Goal: Task Accomplishment & Management: Manage account settings

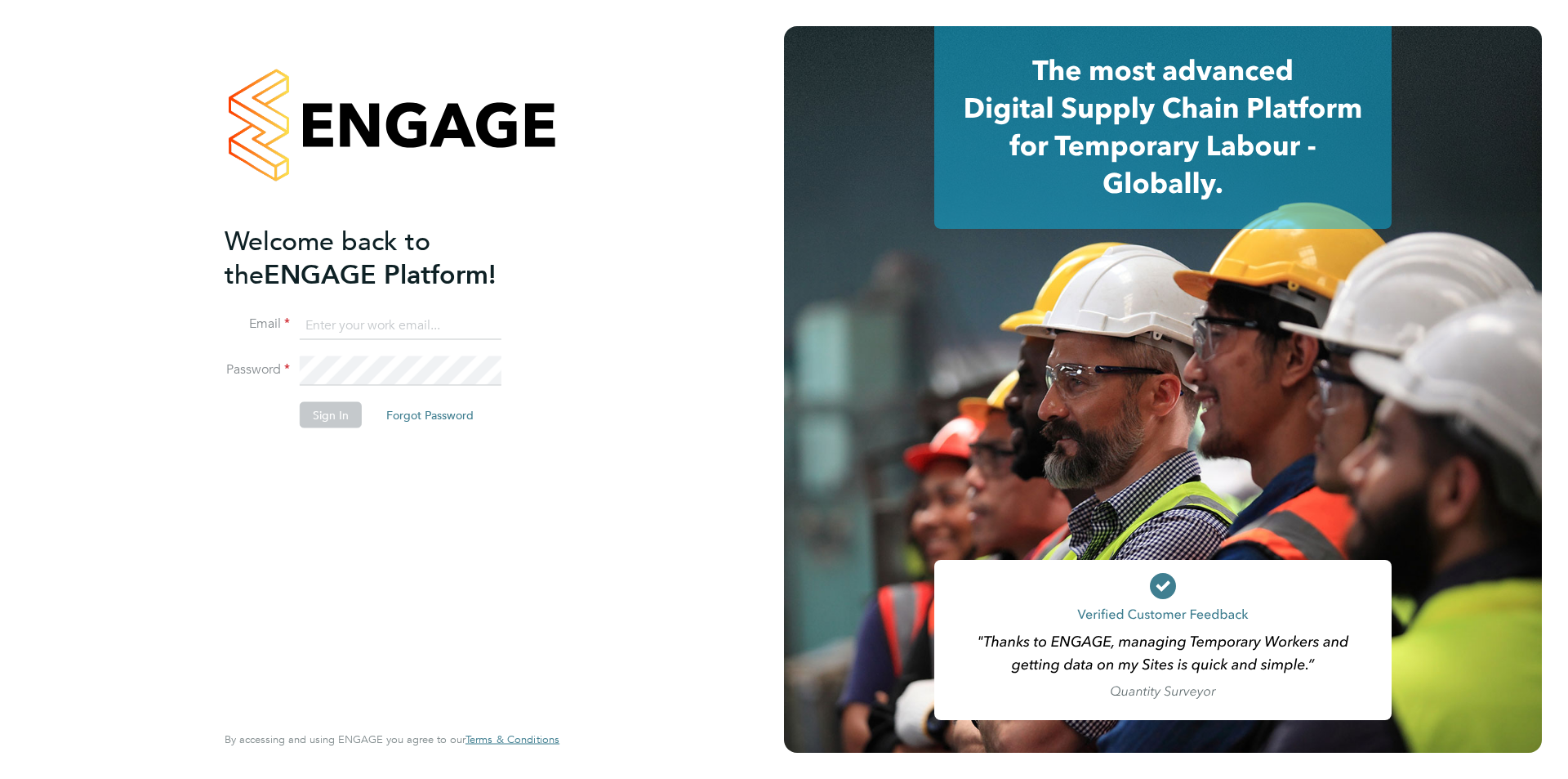
type input "[PERSON_NAME][EMAIL_ADDRESS][DOMAIN_NAME]"
click at [334, 415] on button "Sign In" at bounding box center [331, 414] width 62 height 26
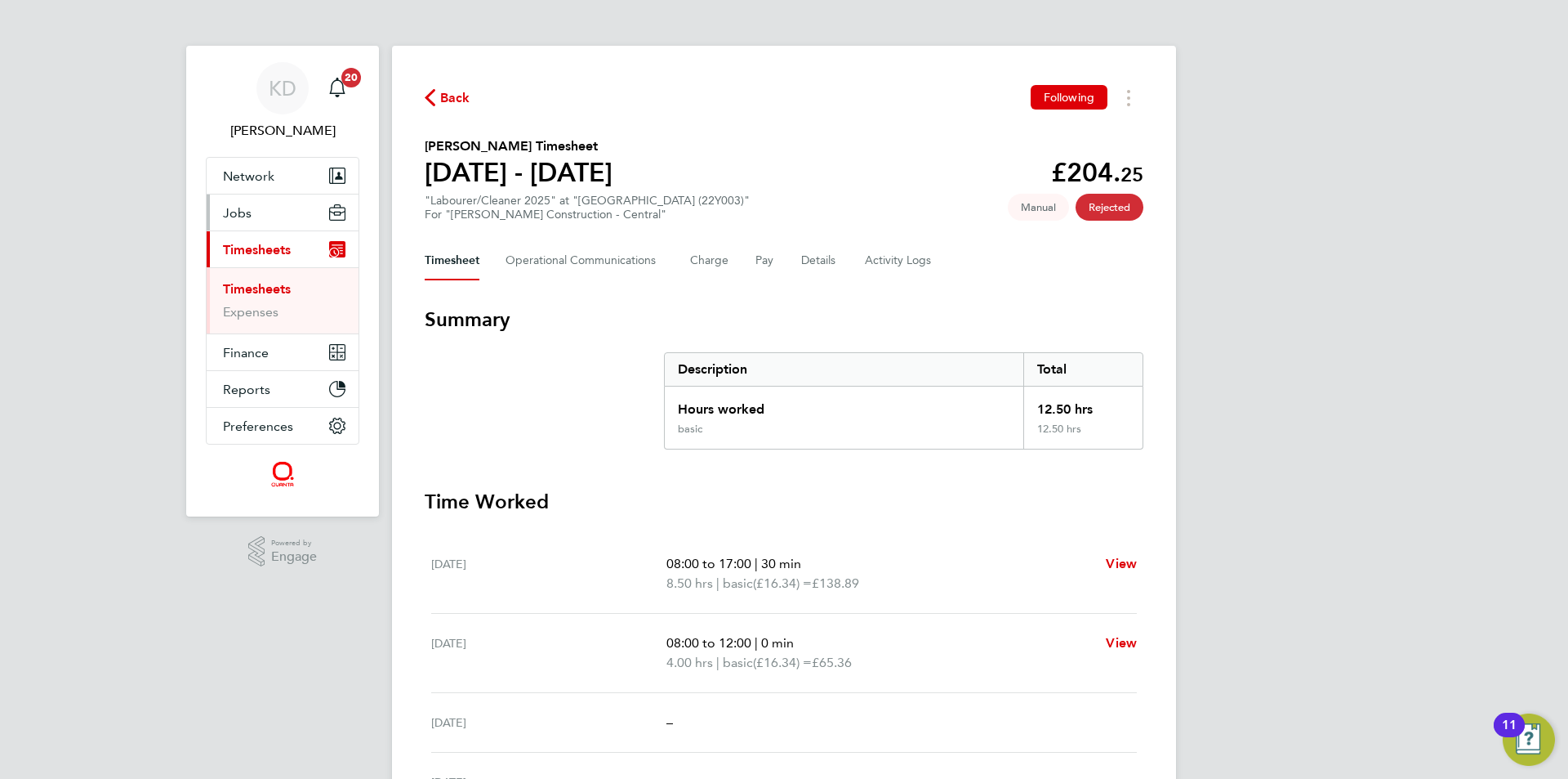
click at [244, 201] on button "Jobs" at bounding box center [282, 212] width 152 height 36
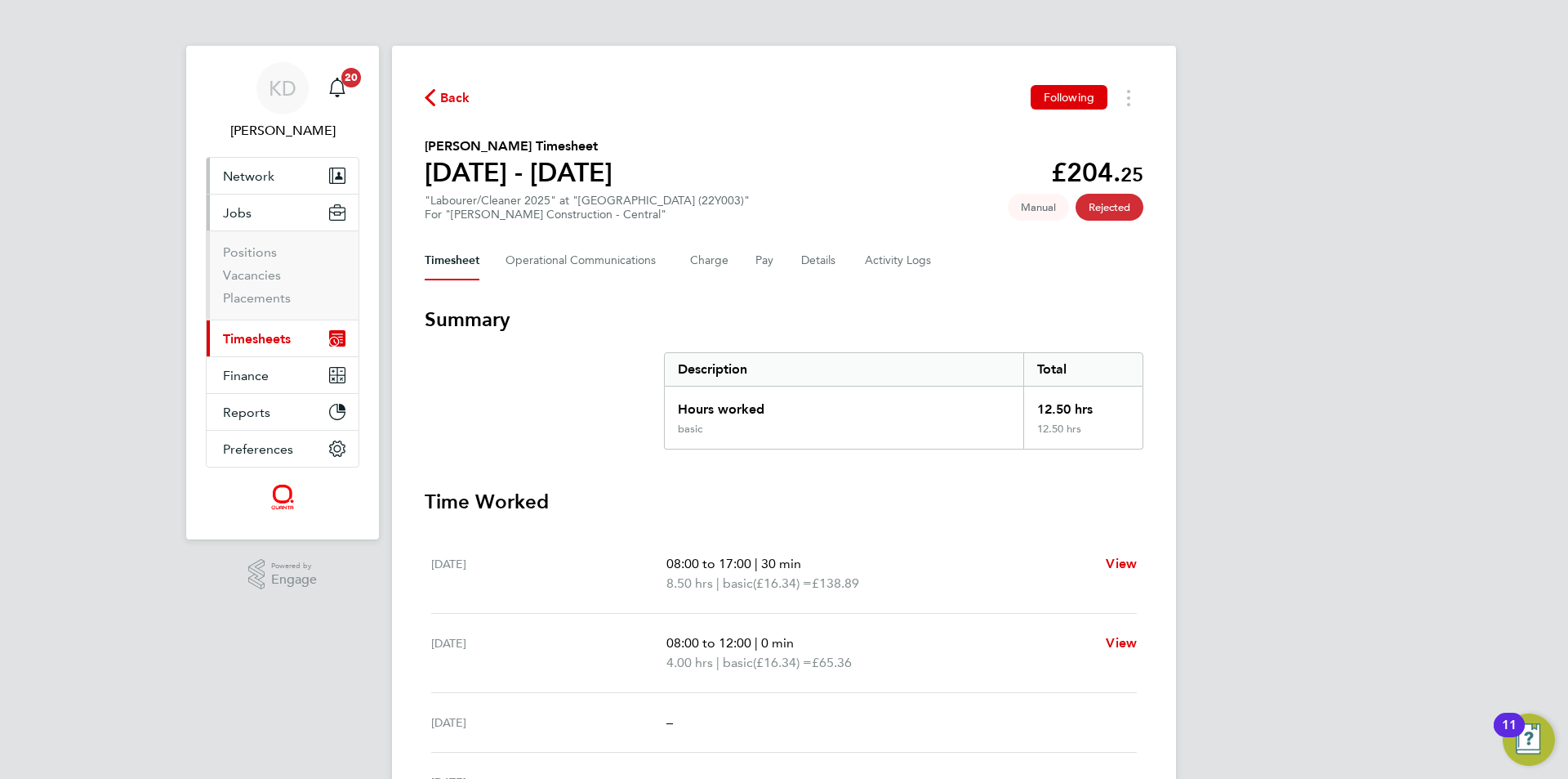
click at [246, 176] on span "Network" at bounding box center [248, 176] width 51 height 15
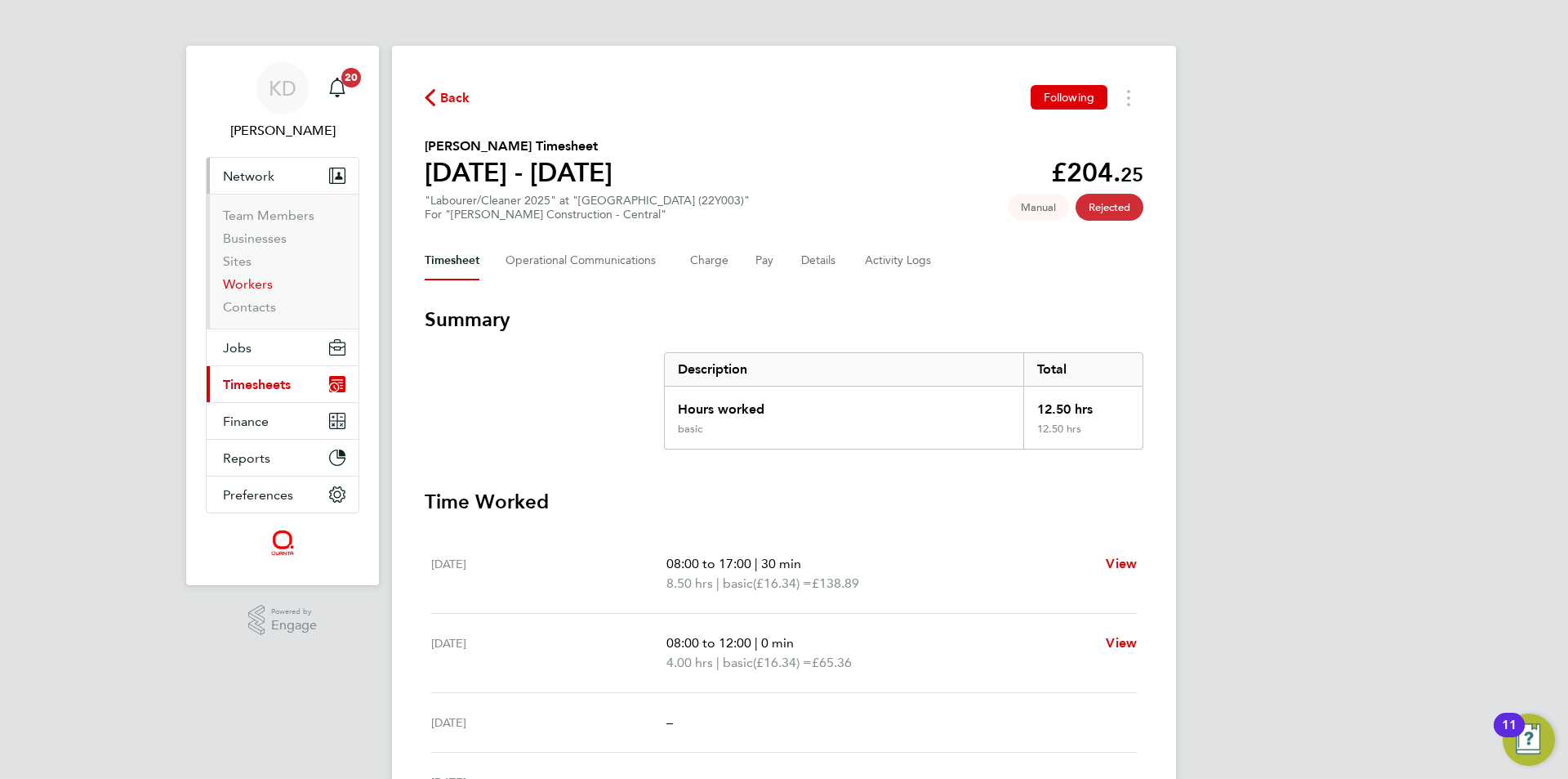
click at [252, 280] on link "Workers" at bounding box center [248, 283] width 50 height 15
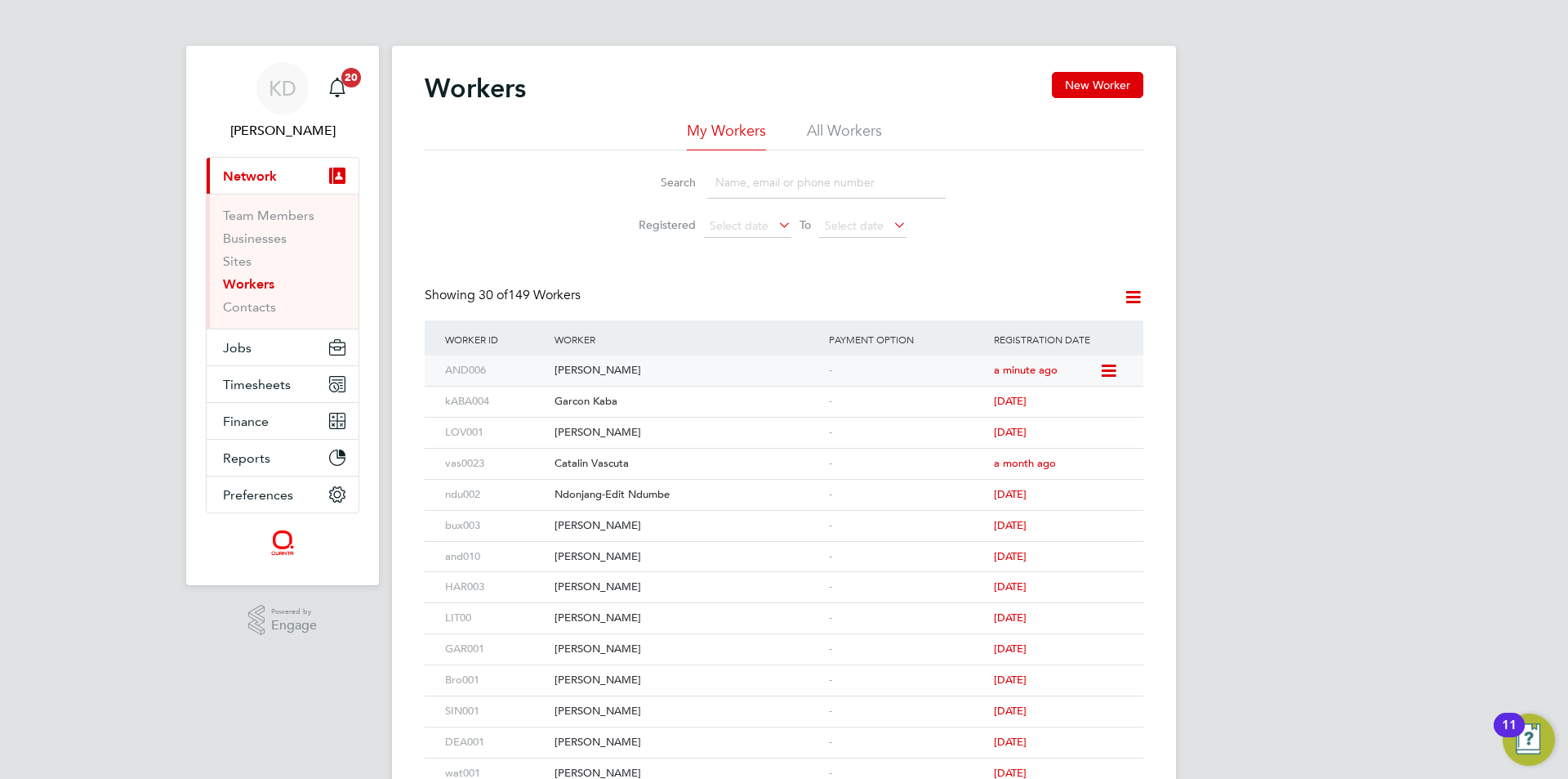
click at [619, 365] on div "Kevin Anderson" at bounding box center [687, 370] width 275 height 30
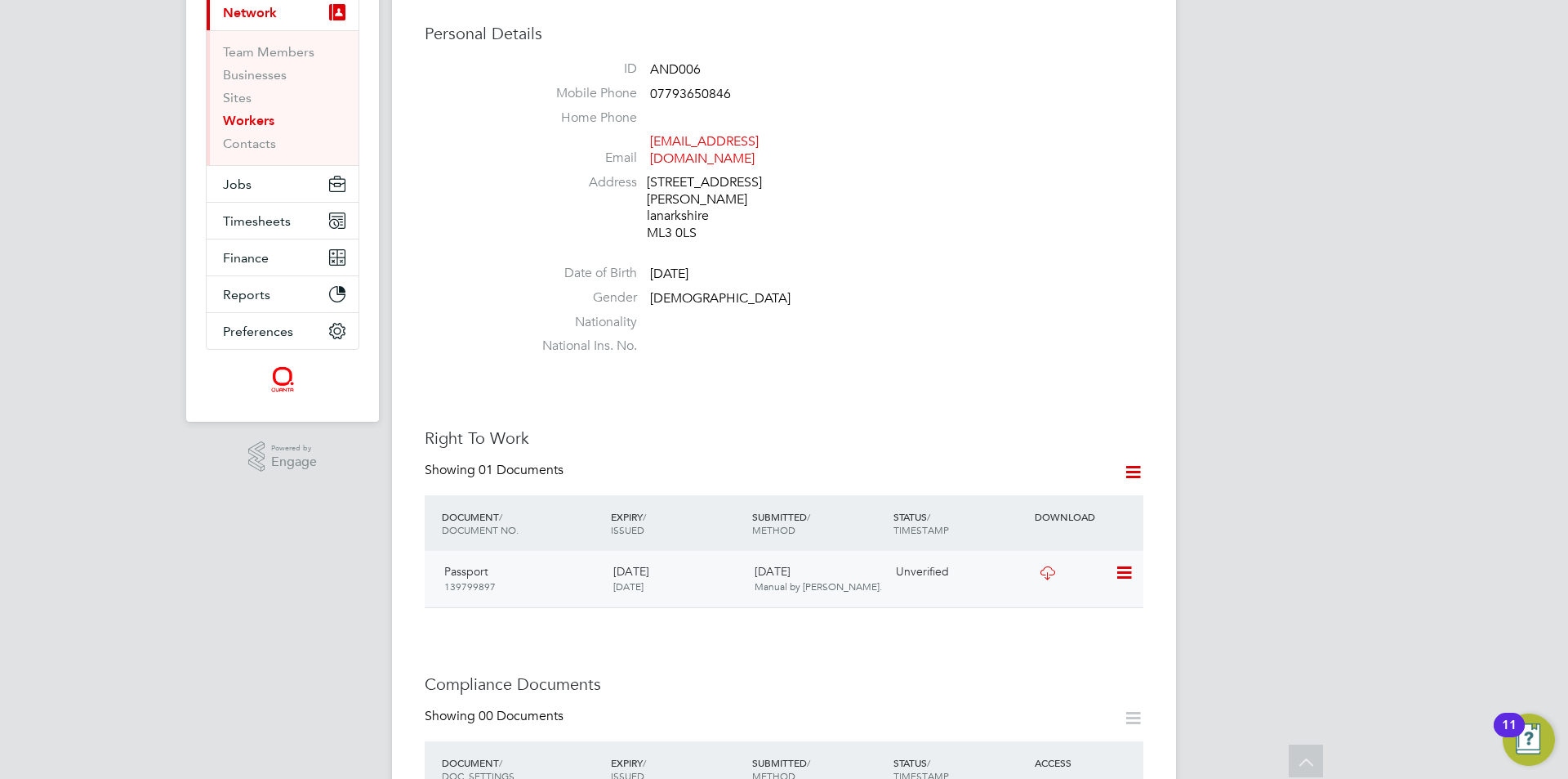
scroll to position [245, 0]
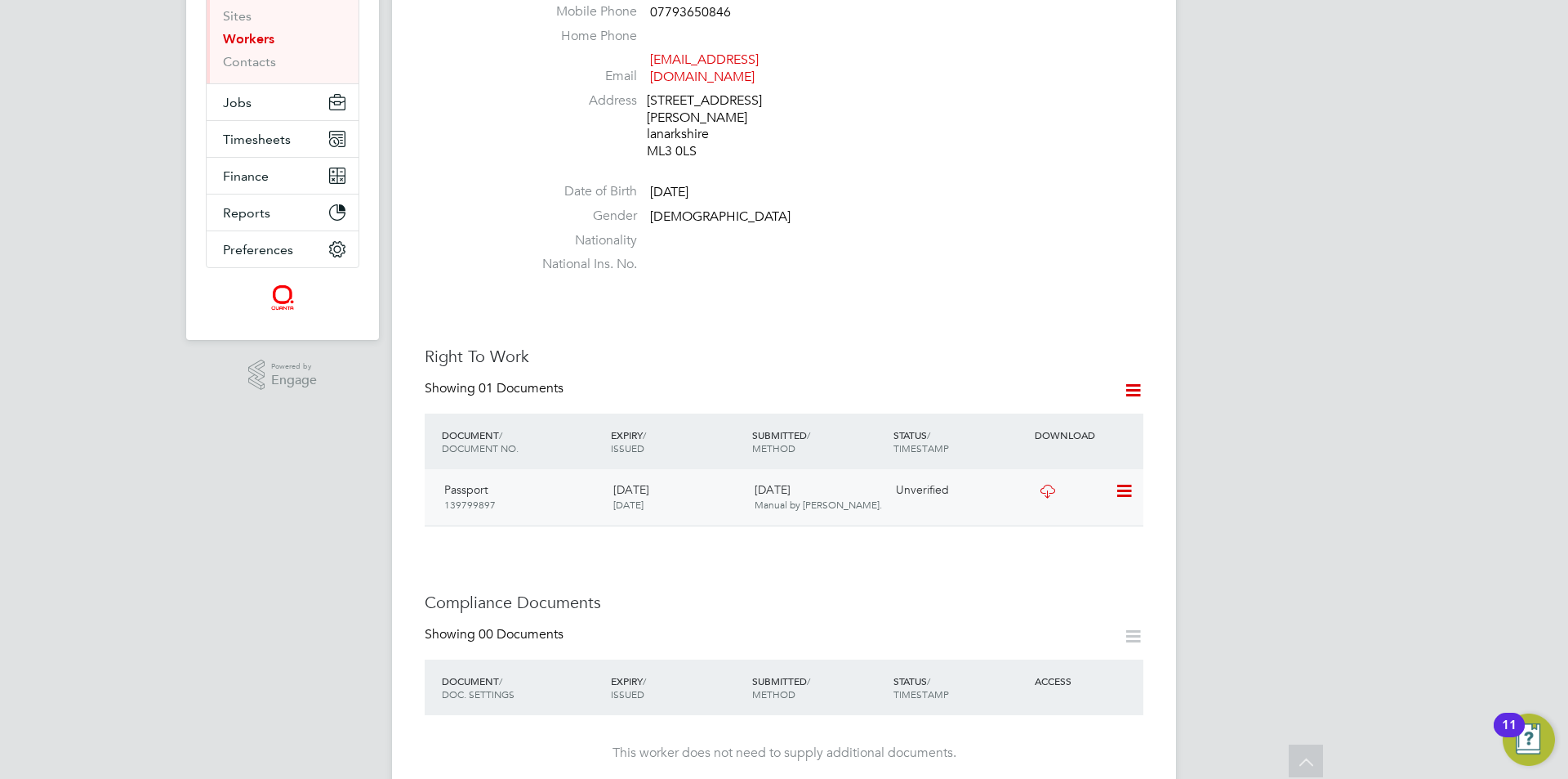
click at [1118, 481] on icon at bounding box center [1123, 491] width 16 height 19
click at [1039, 586] on li "View Details" at bounding box center [1071, 592] width 120 height 23
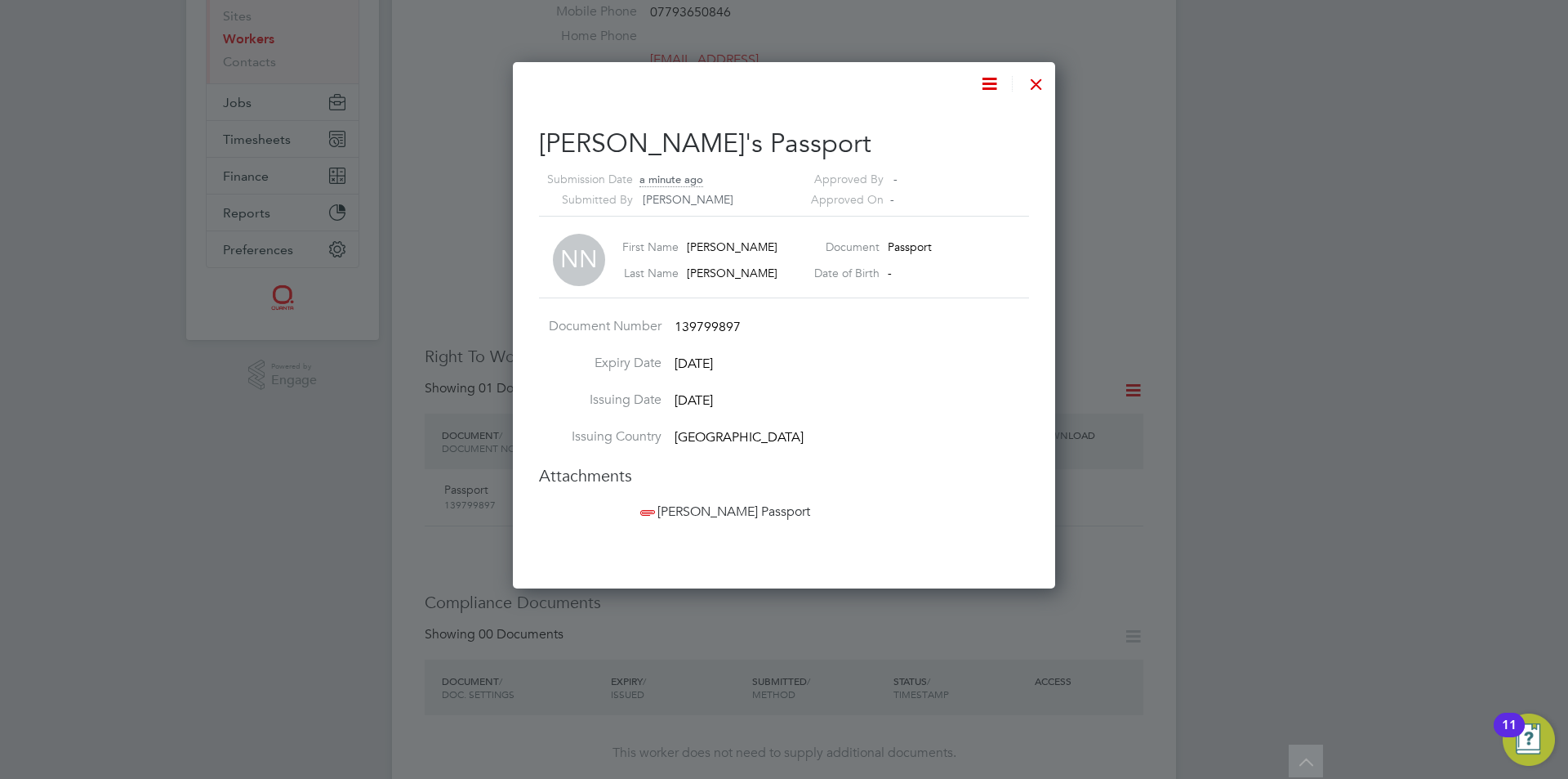
scroll to position [526, 544]
click at [680, 512] on span "Kevin Anderson Passport" at bounding box center [724, 511] width 173 height 16
click at [1032, 77] on div at bounding box center [1036, 80] width 30 height 30
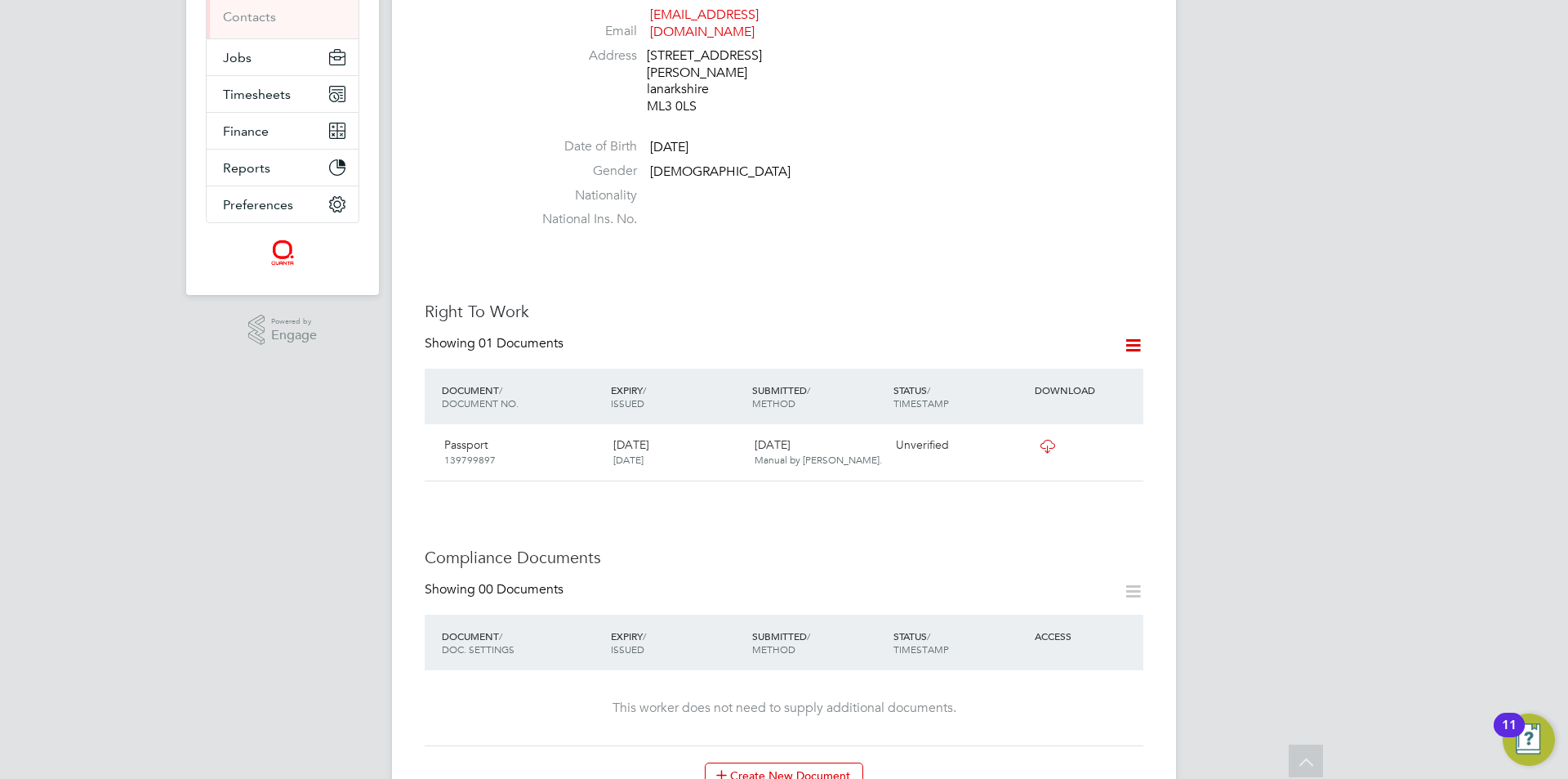
scroll to position [45, 0]
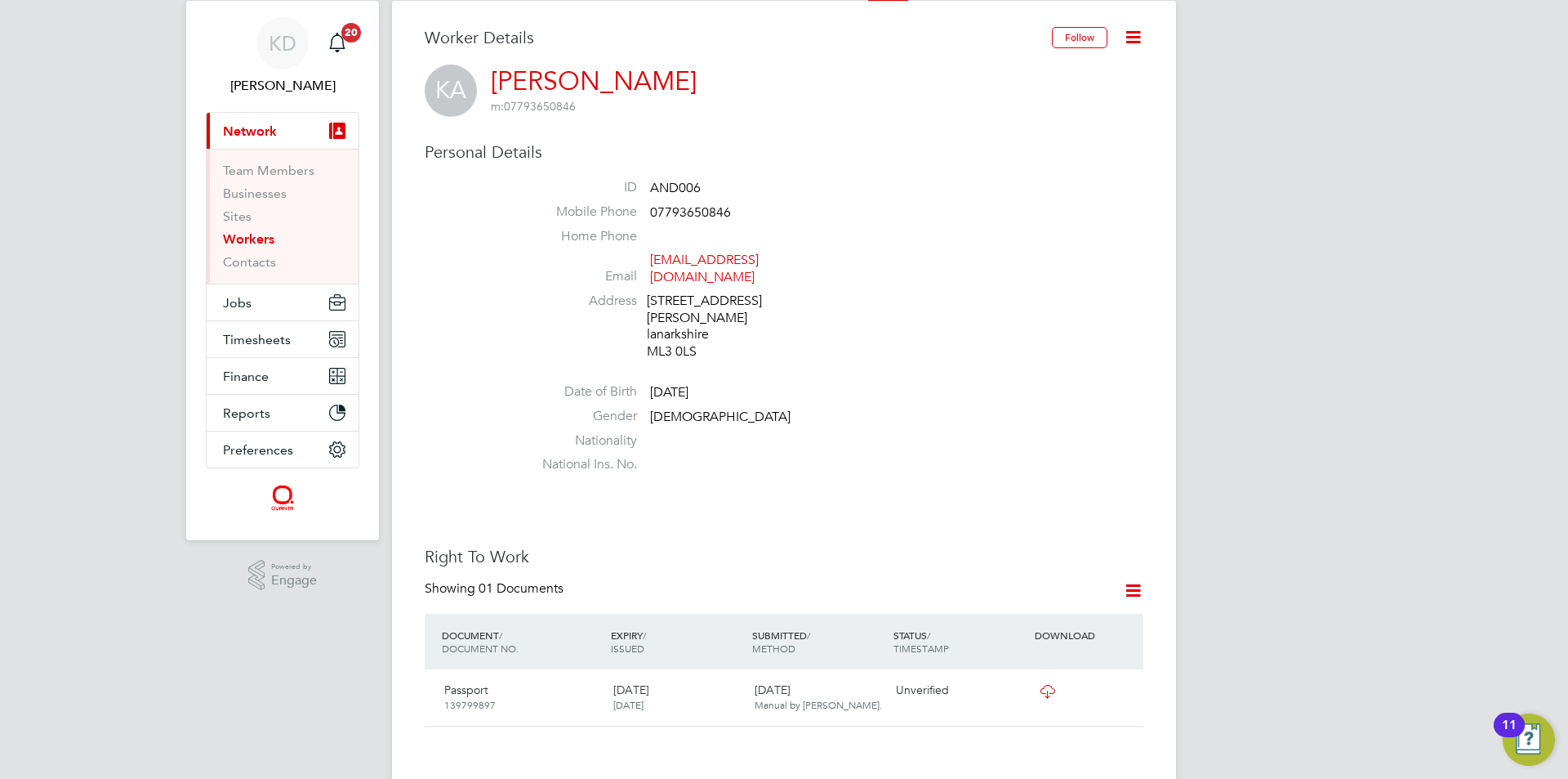
click at [1135, 33] on icon at bounding box center [1132, 37] width 20 height 20
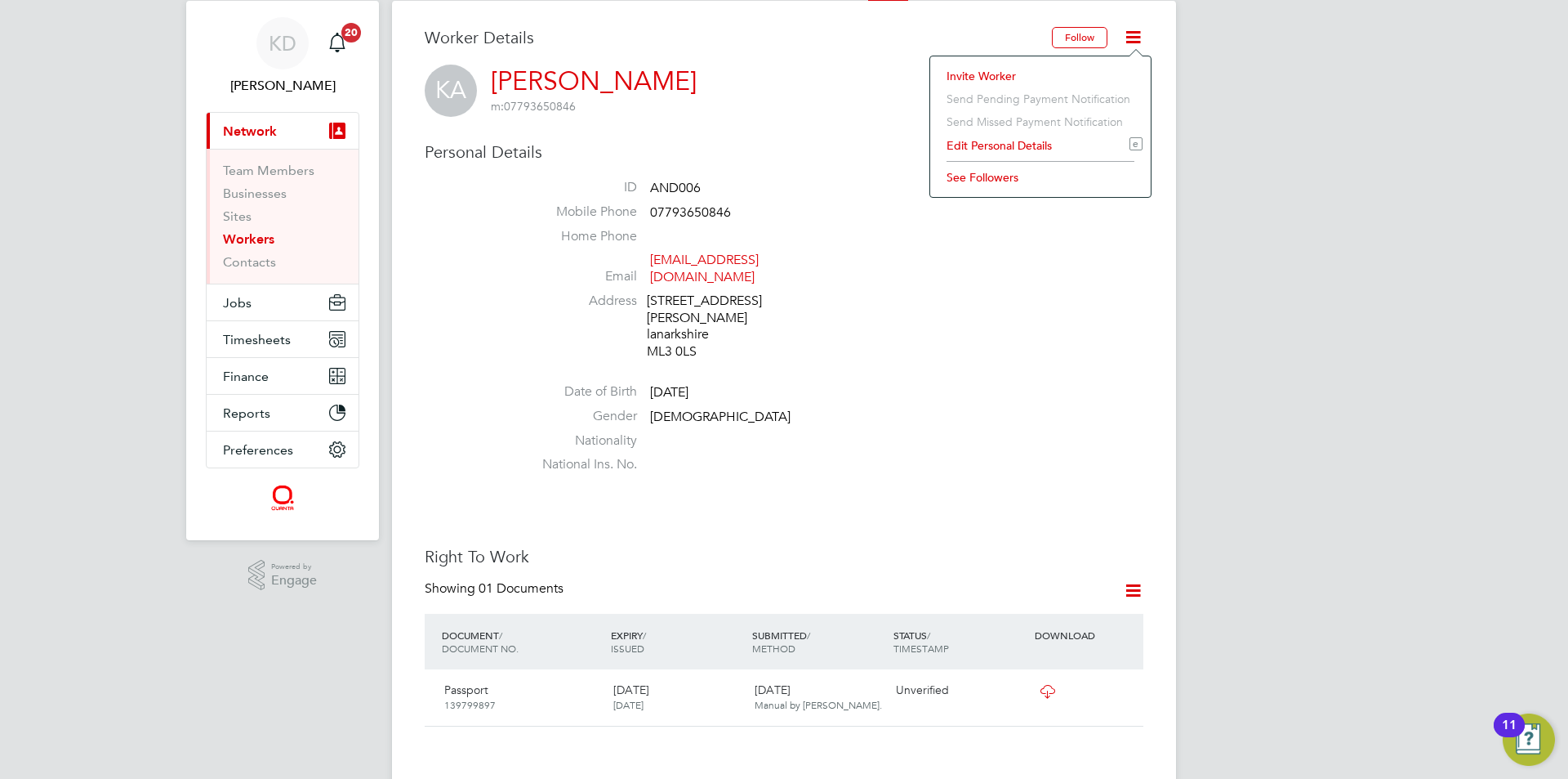
click at [1018, 144] on li "Edit Personal Details e" at bounding box center [1041, 146] width 204 height 23
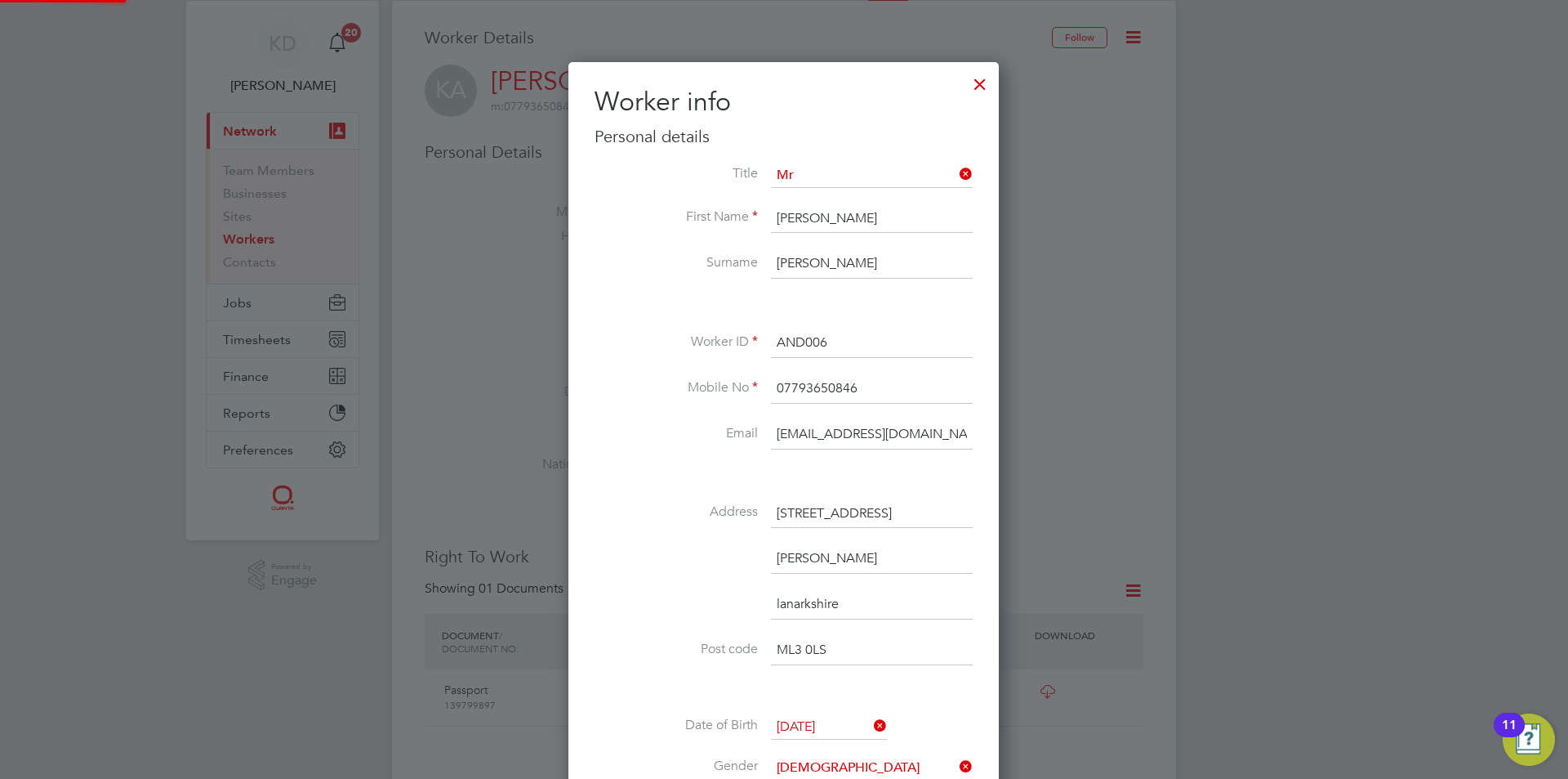
scroll to position [968, 432]
click at [824, 190] on li "Mr" at bounding box center [871, 199] width 203 height 21
type input "Mr"
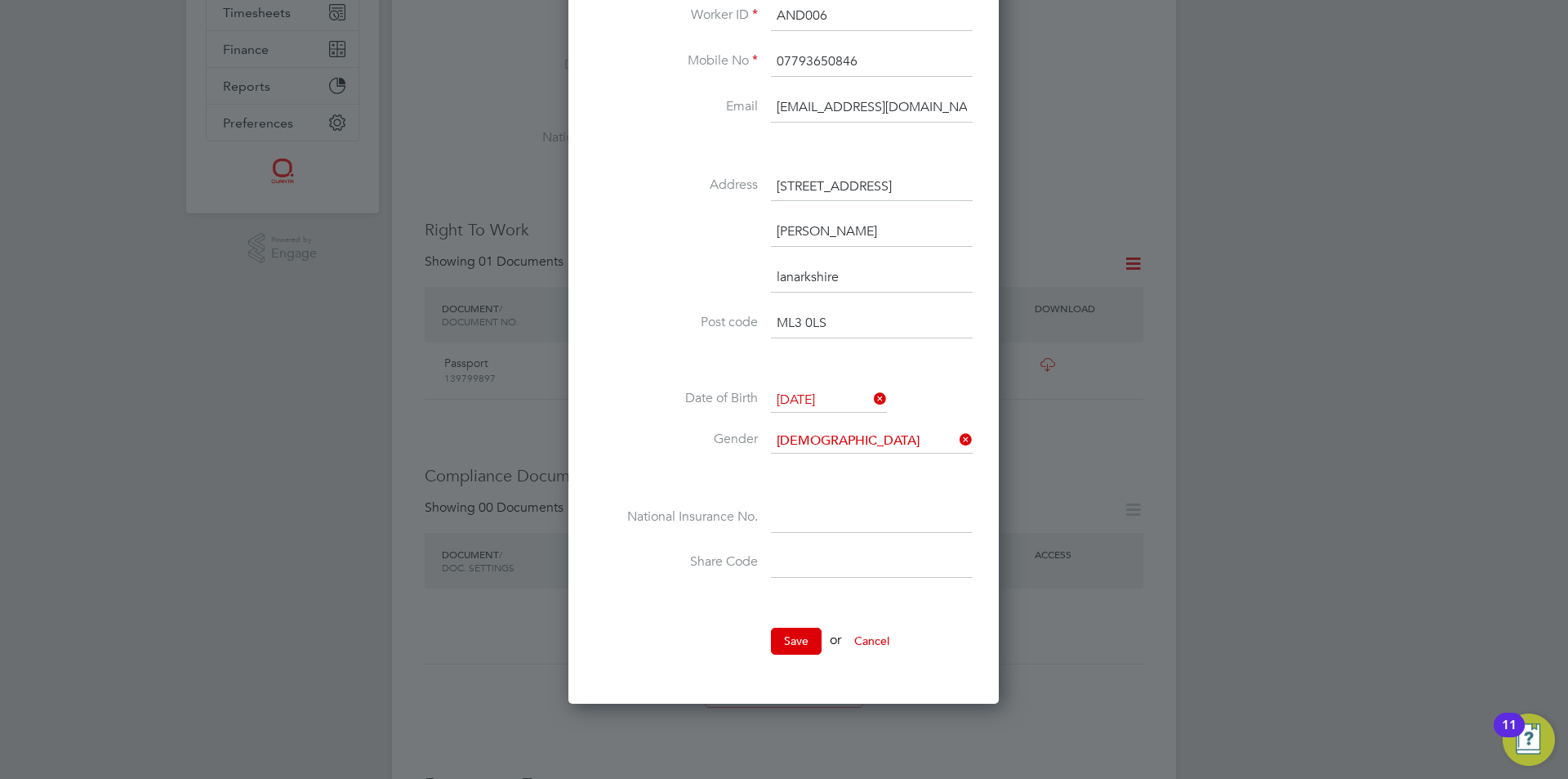
scroll to position [453, 0]
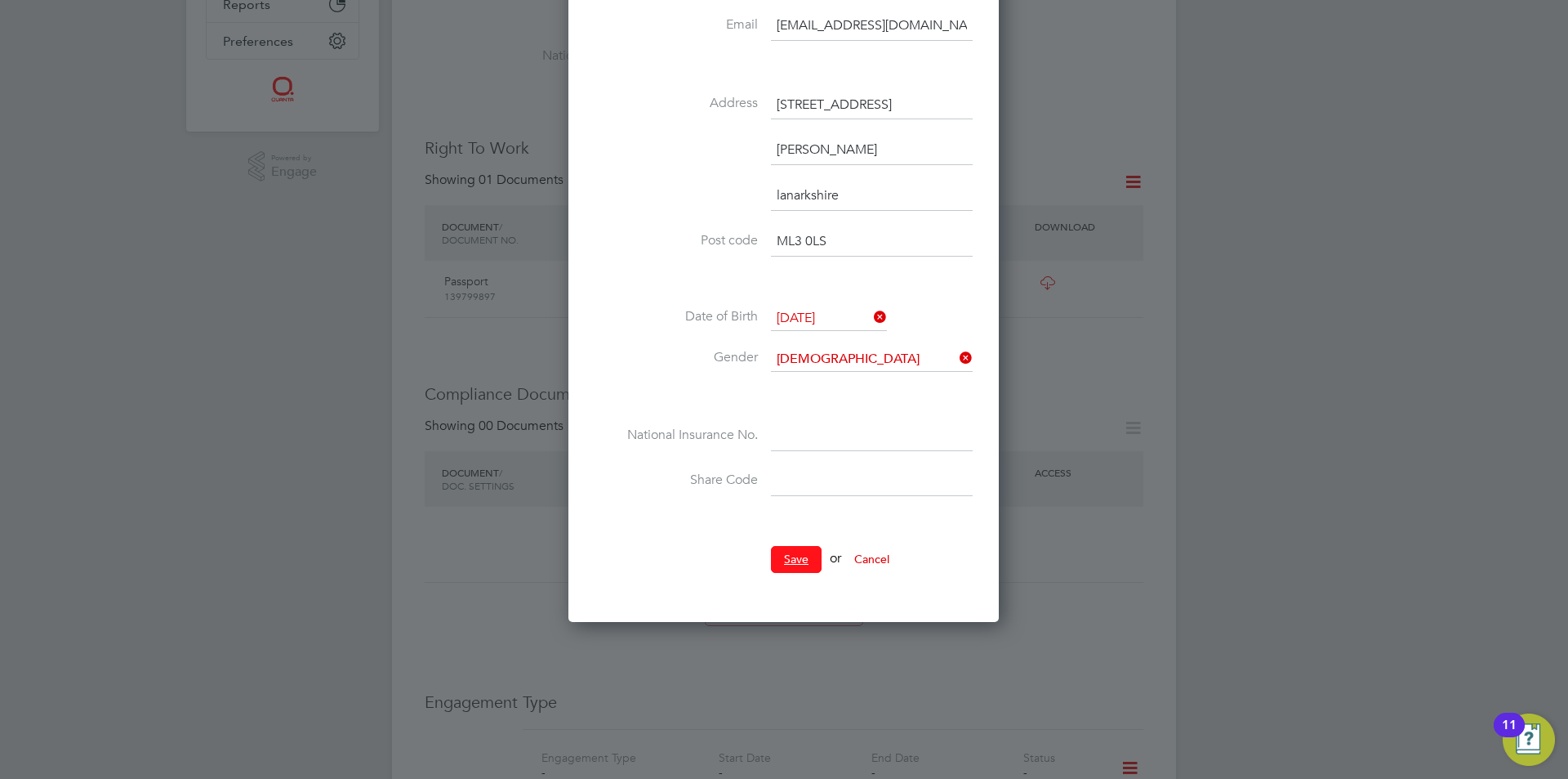
click at [804, 552] on button "Save" at bounding box center [796, 558] width 51 height 26
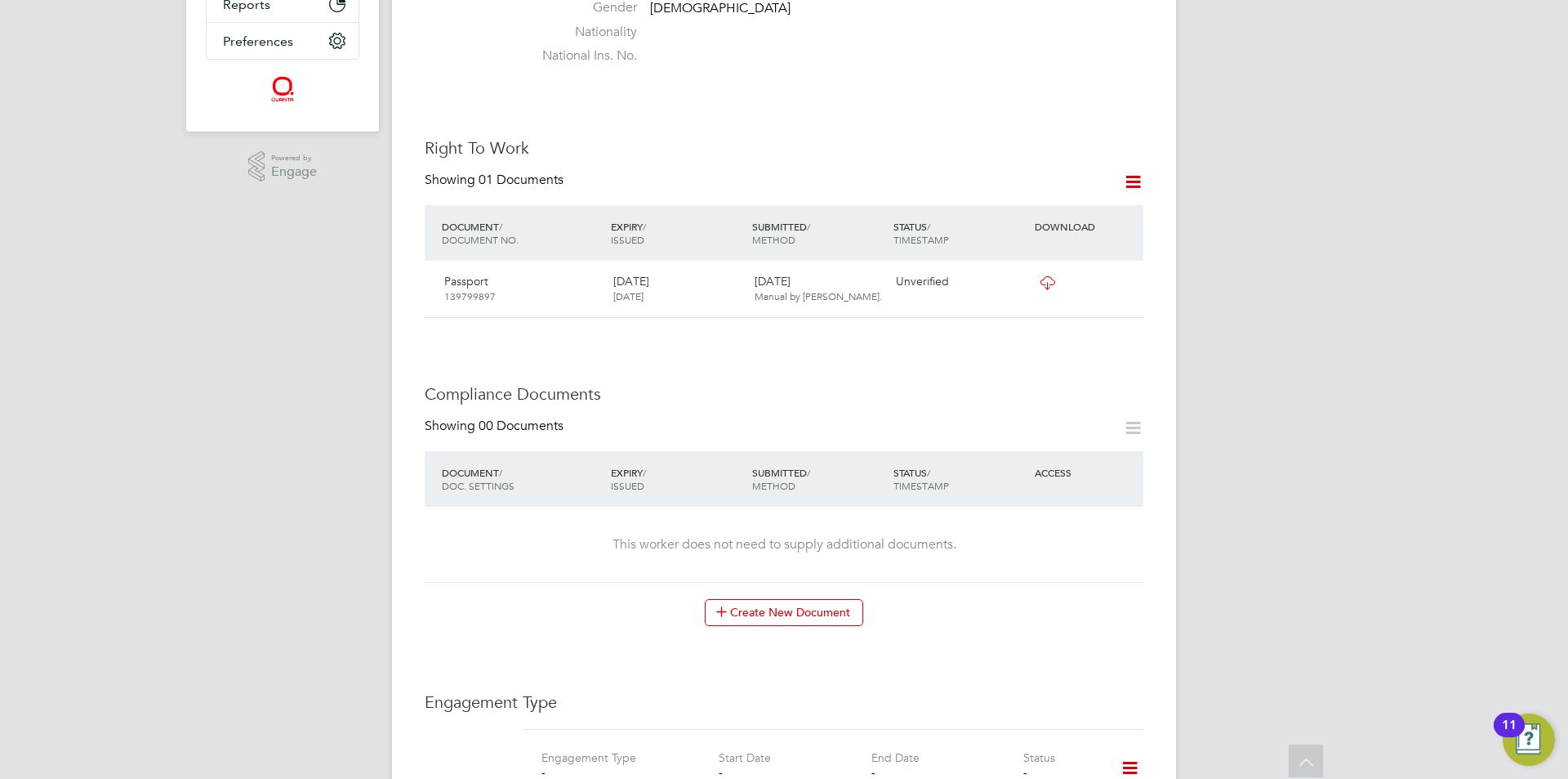
scroll to position [0, 0]
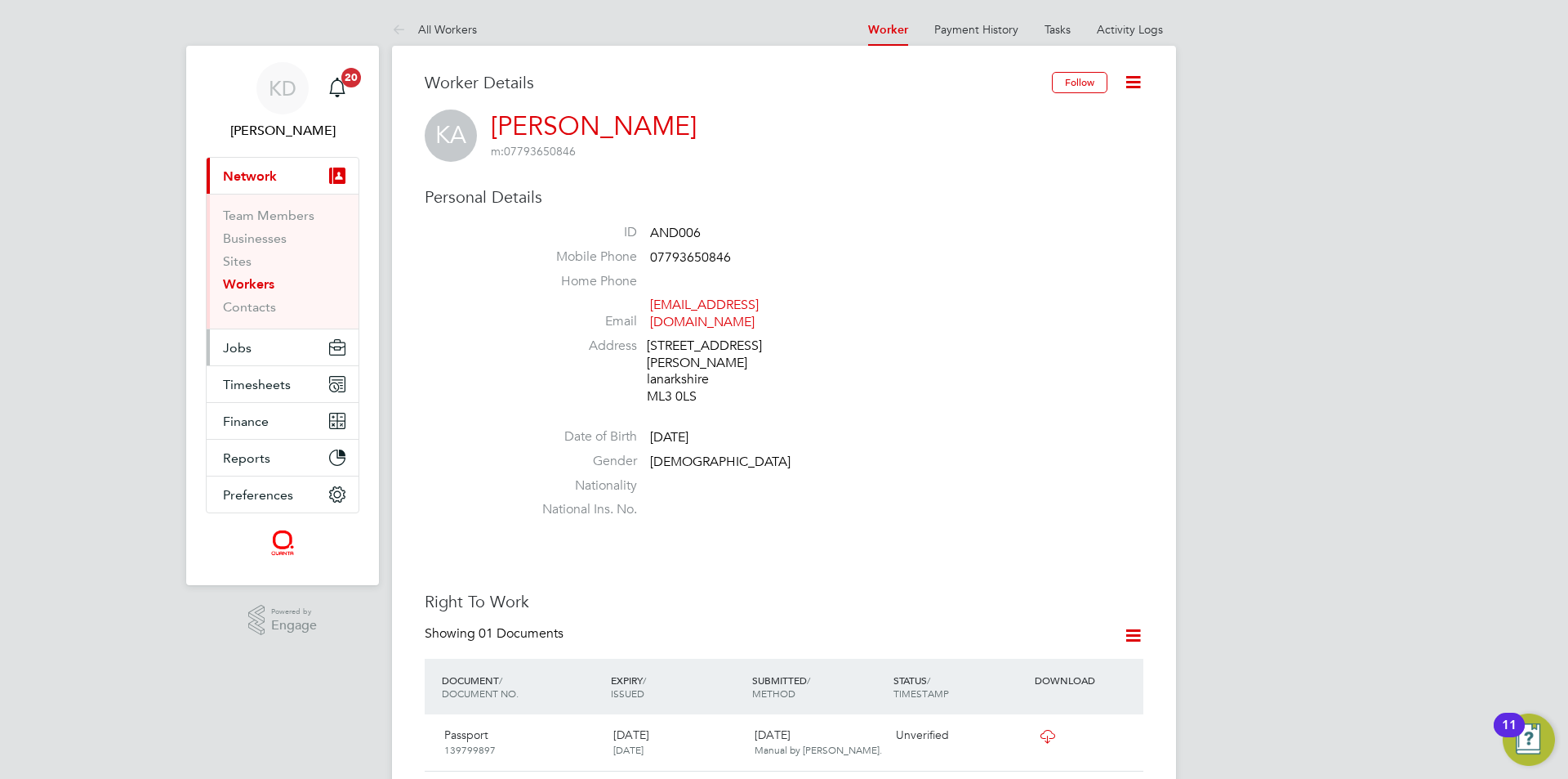
click at [234, 354] on span "Jobs" at bounding box center [237, 348] width 29 height 15
click at [241, 341] on span "Jobs" at bounding box center [237, 348] width 29 height 15
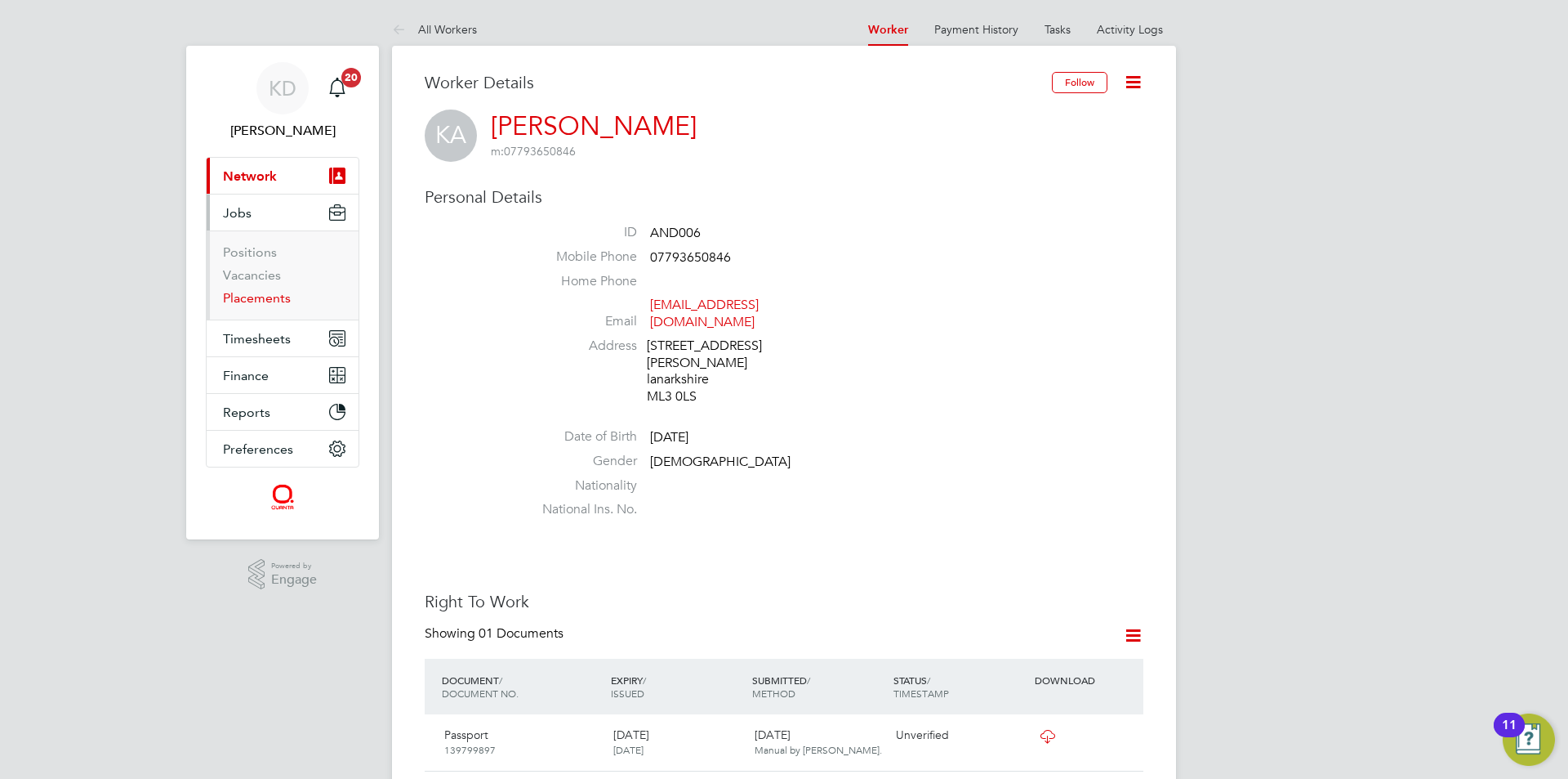
click at [260, 293] on link "Placements" at bounding box center [256, 298] width 67 height 15
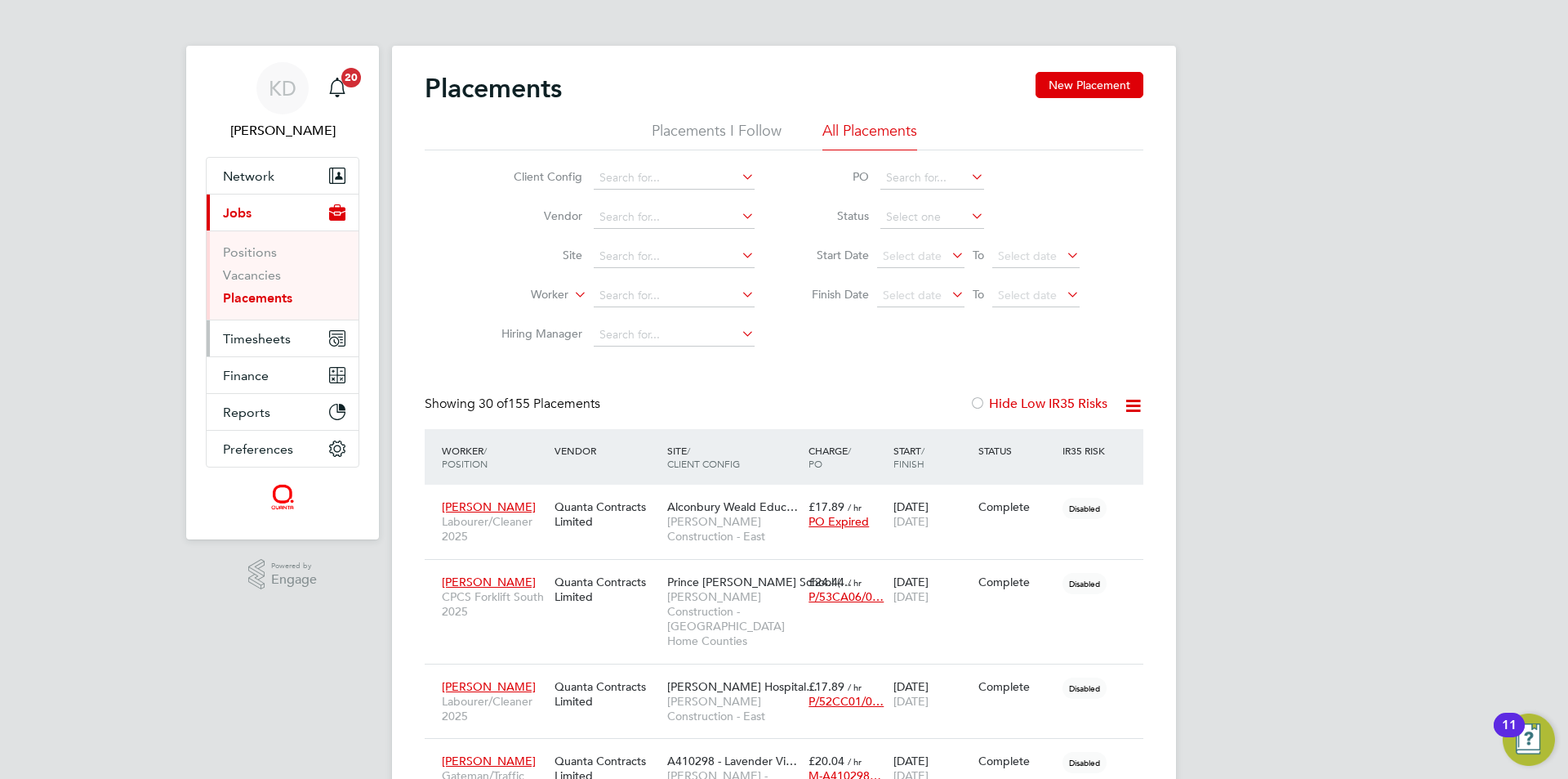
click at [264, 335] on span "Timesheets" at bounding box center [256, 338] width 67 height 15
click at [244, 339] on span "Timesheets" at bounding box center [256, 338] width 67 height 15
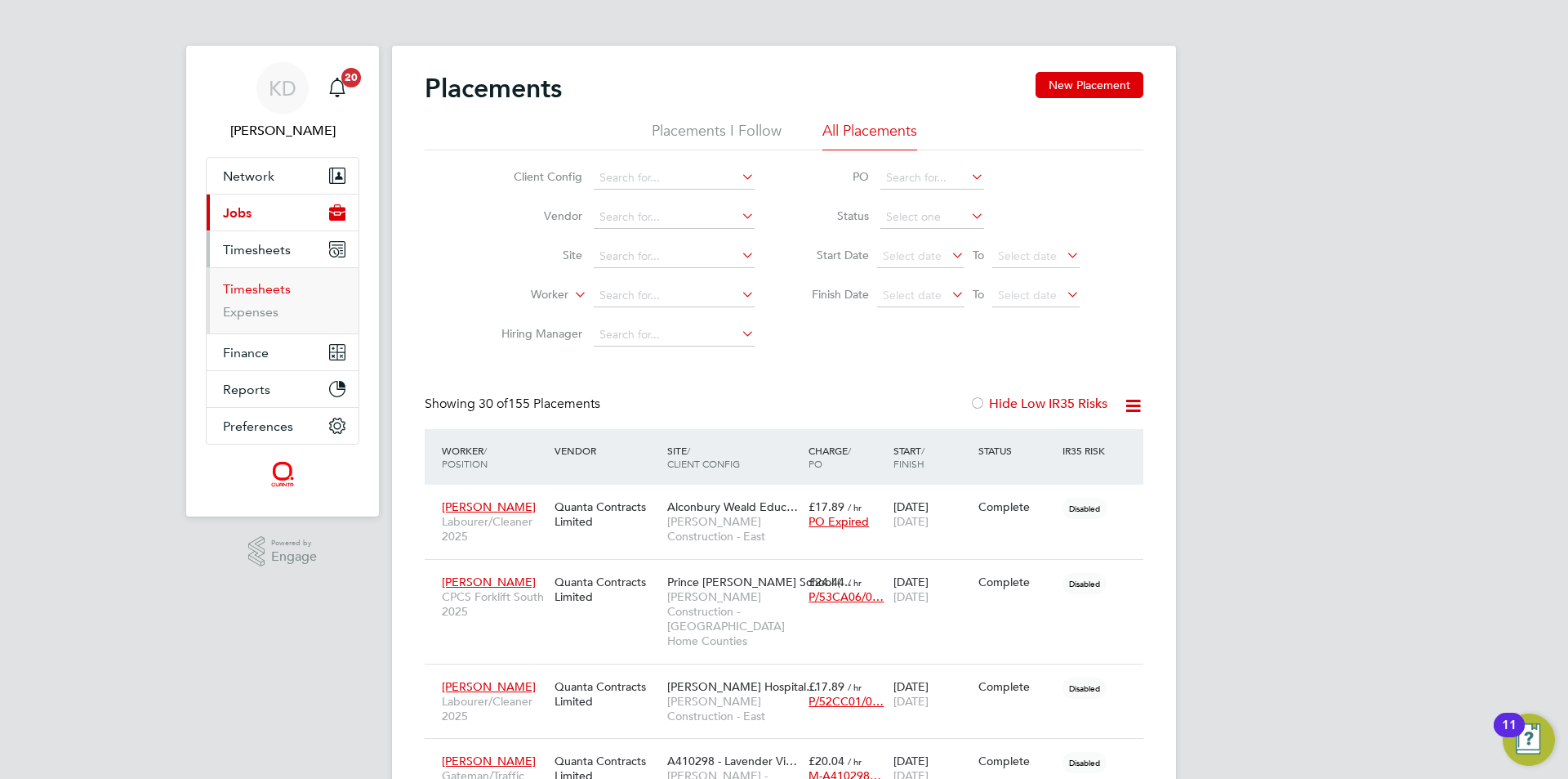
click at [264, 286] on link "Timesheets" at bounding box center [256, 289] width 67 height 15
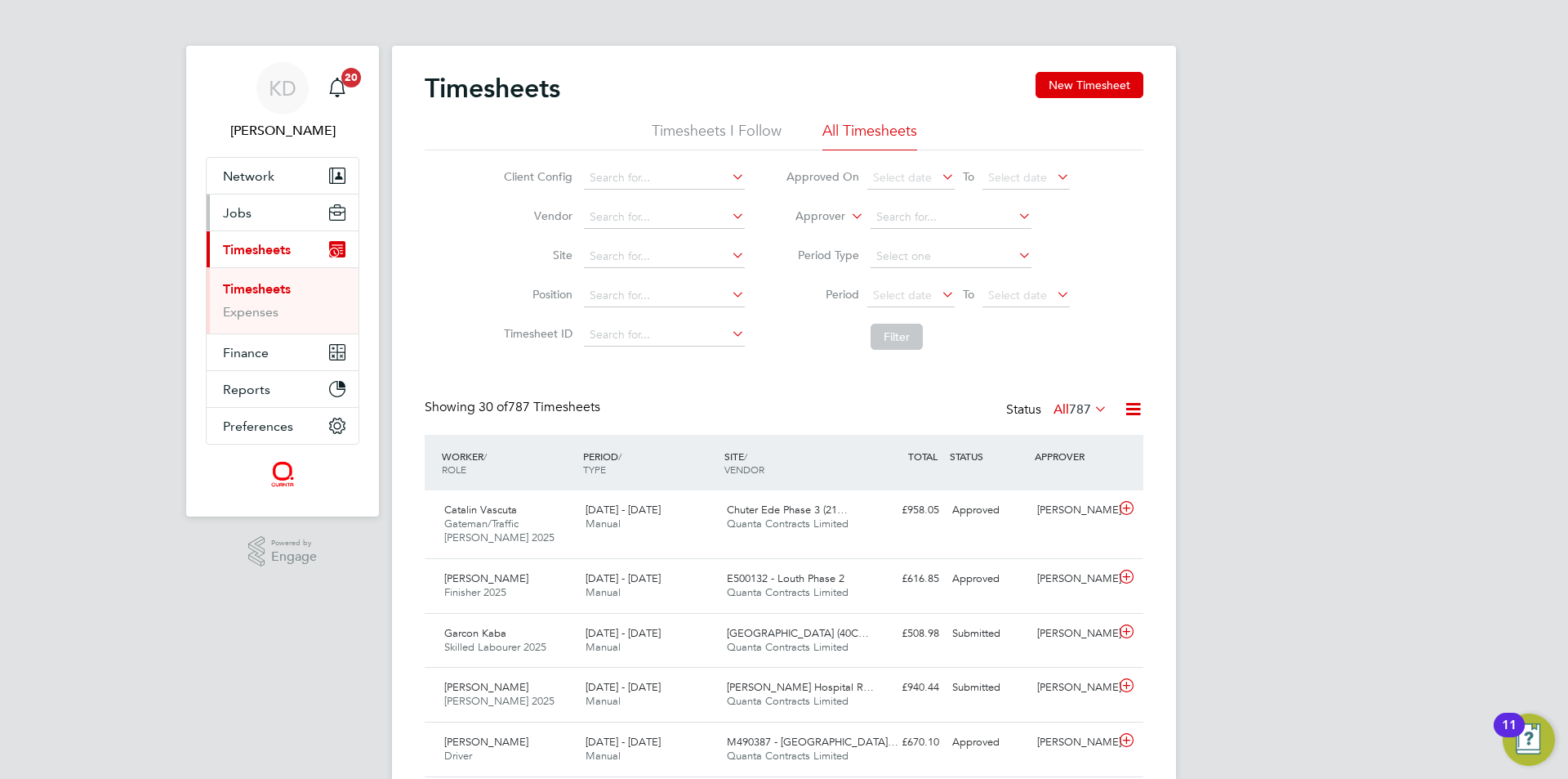
click at [244, 205] on span "Jobs" at bounding box center [237, 213] width 29 height 15
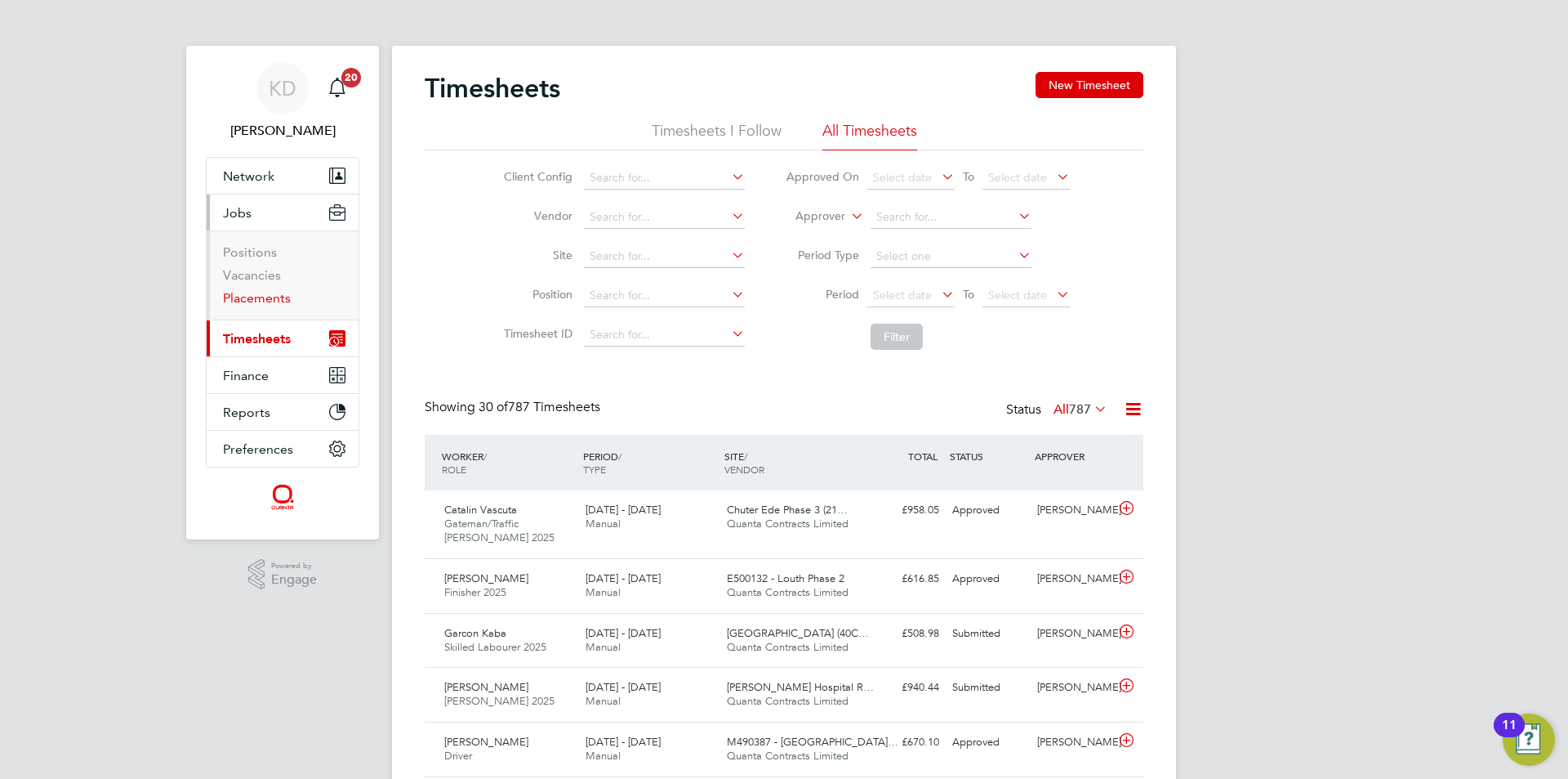
click at [274, 298] on link "Placements" at bounding box center [256, 298] width 67 height 15
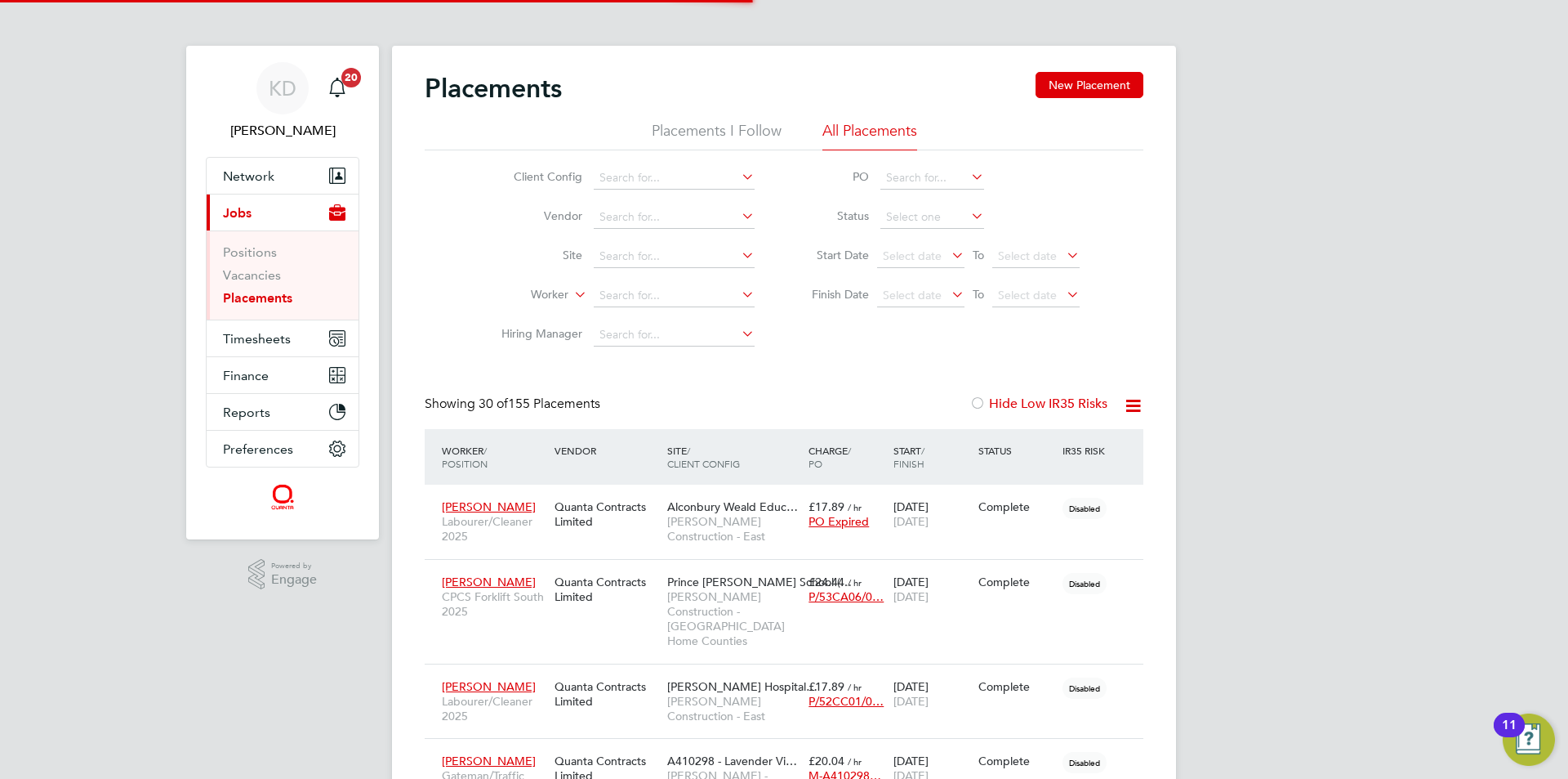
scroll to position [77, 142]
click at [240, 206] on span "Jobs" at bounding box center [237, 213] width 29 height 15
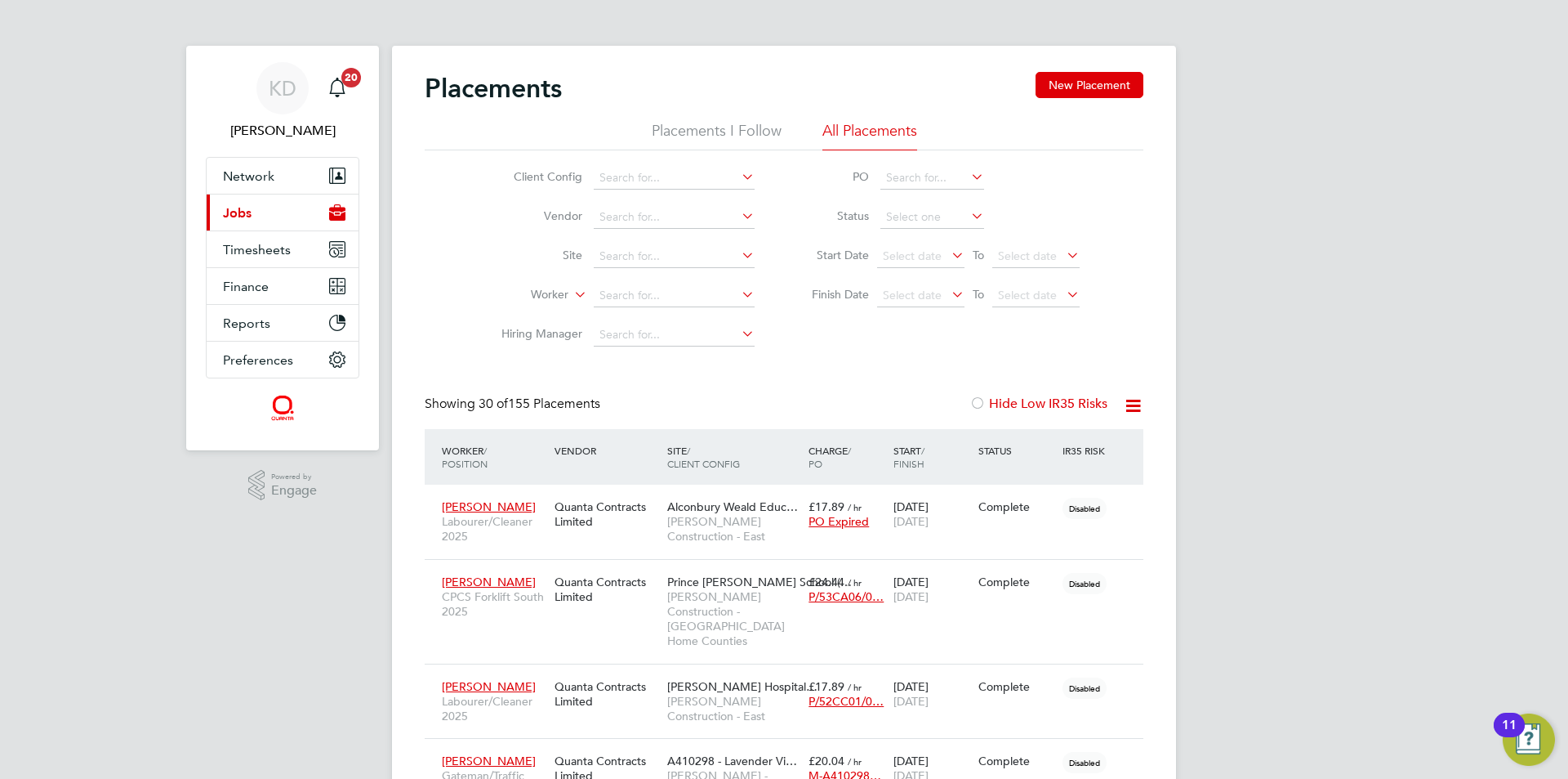
click at [224, 206] on span "Jobs" at bounding box center [237, 213] width 29 height 15
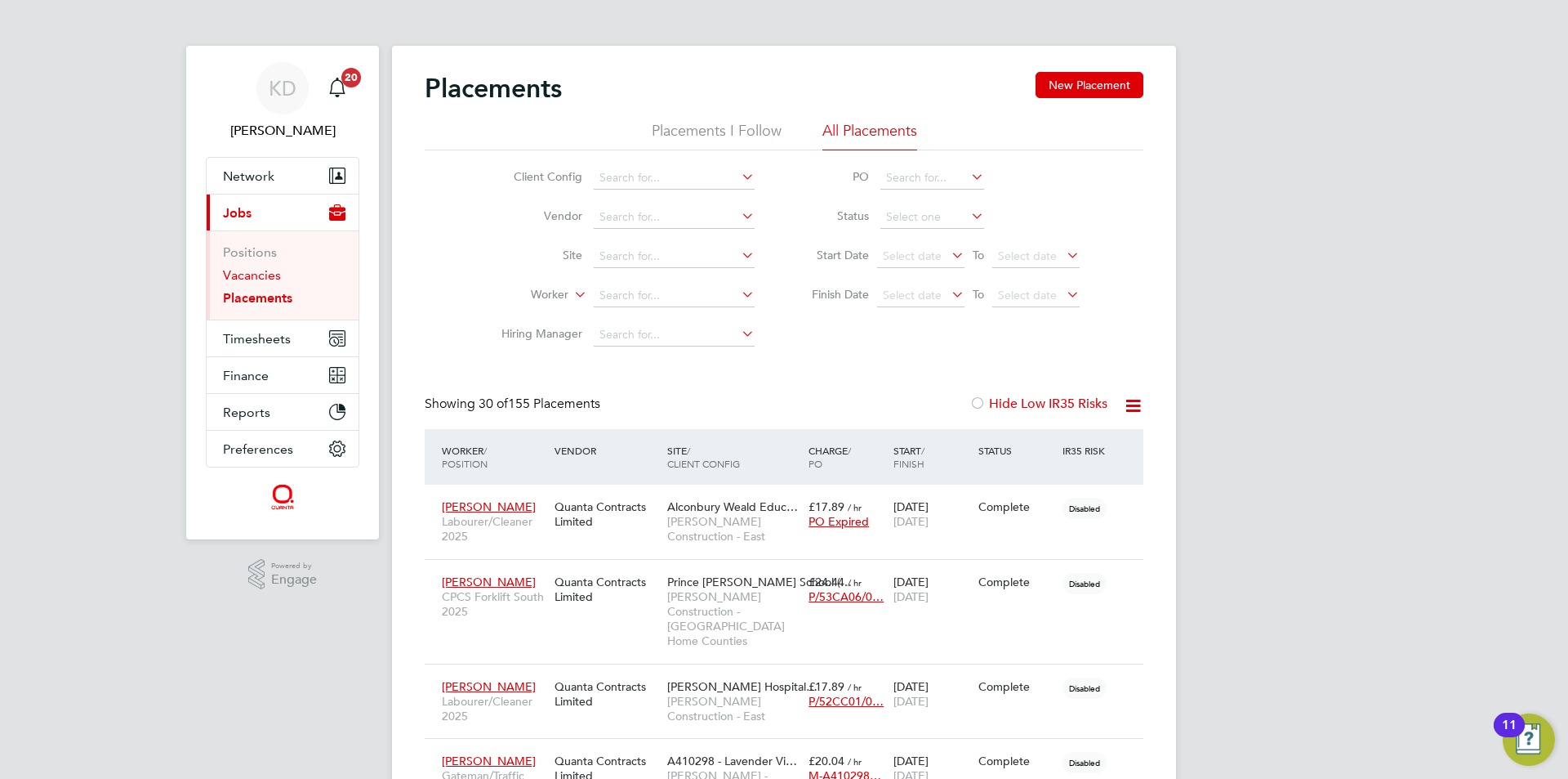
click at [259, 272] on link "Vacancies" at bounding box center [252, 275] width 58 height 15
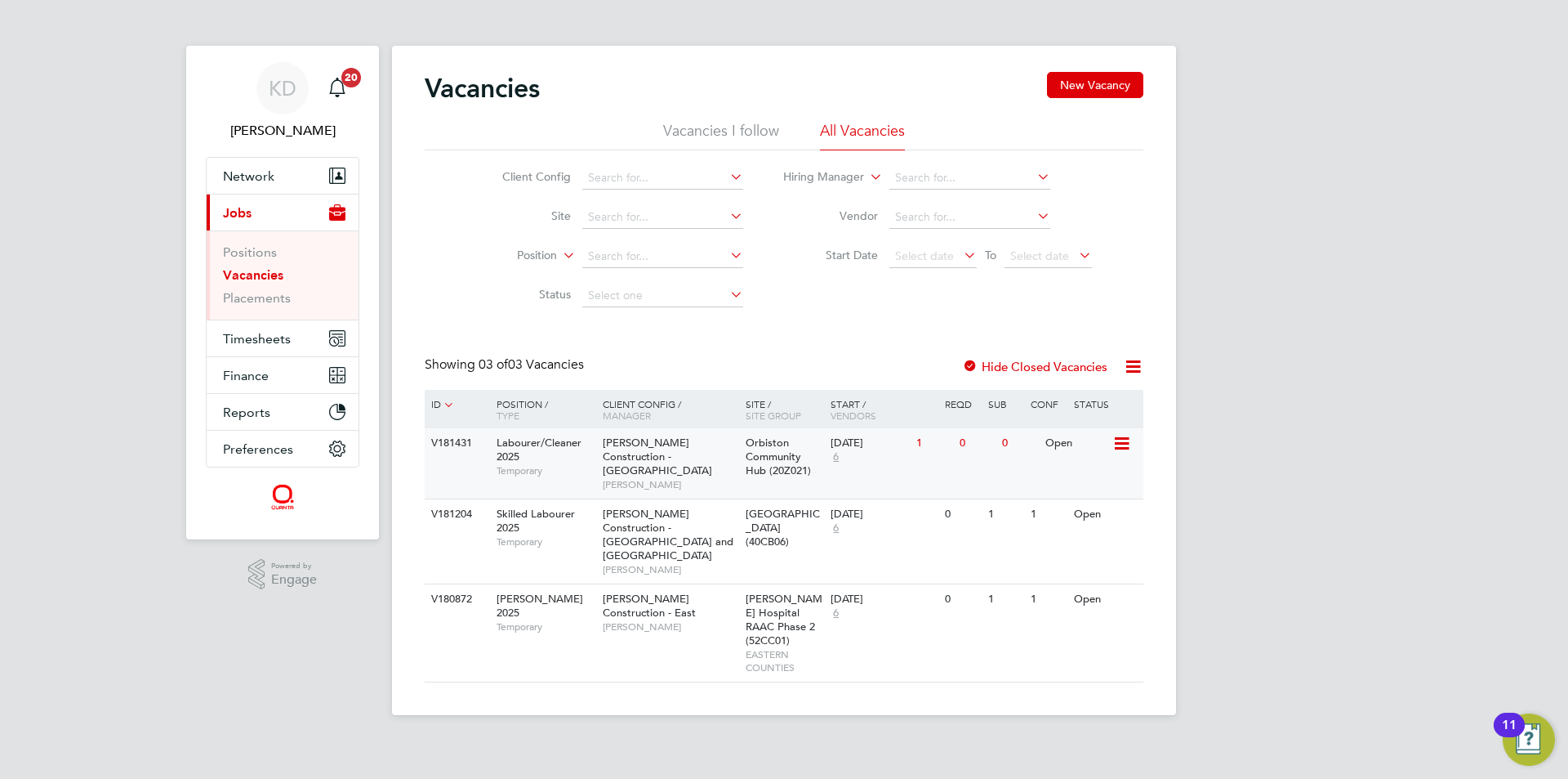
click at [784, 457] on span "Orbiston Community Hub (20Z021)" at bounding box center [779, 456] width 66 height 41
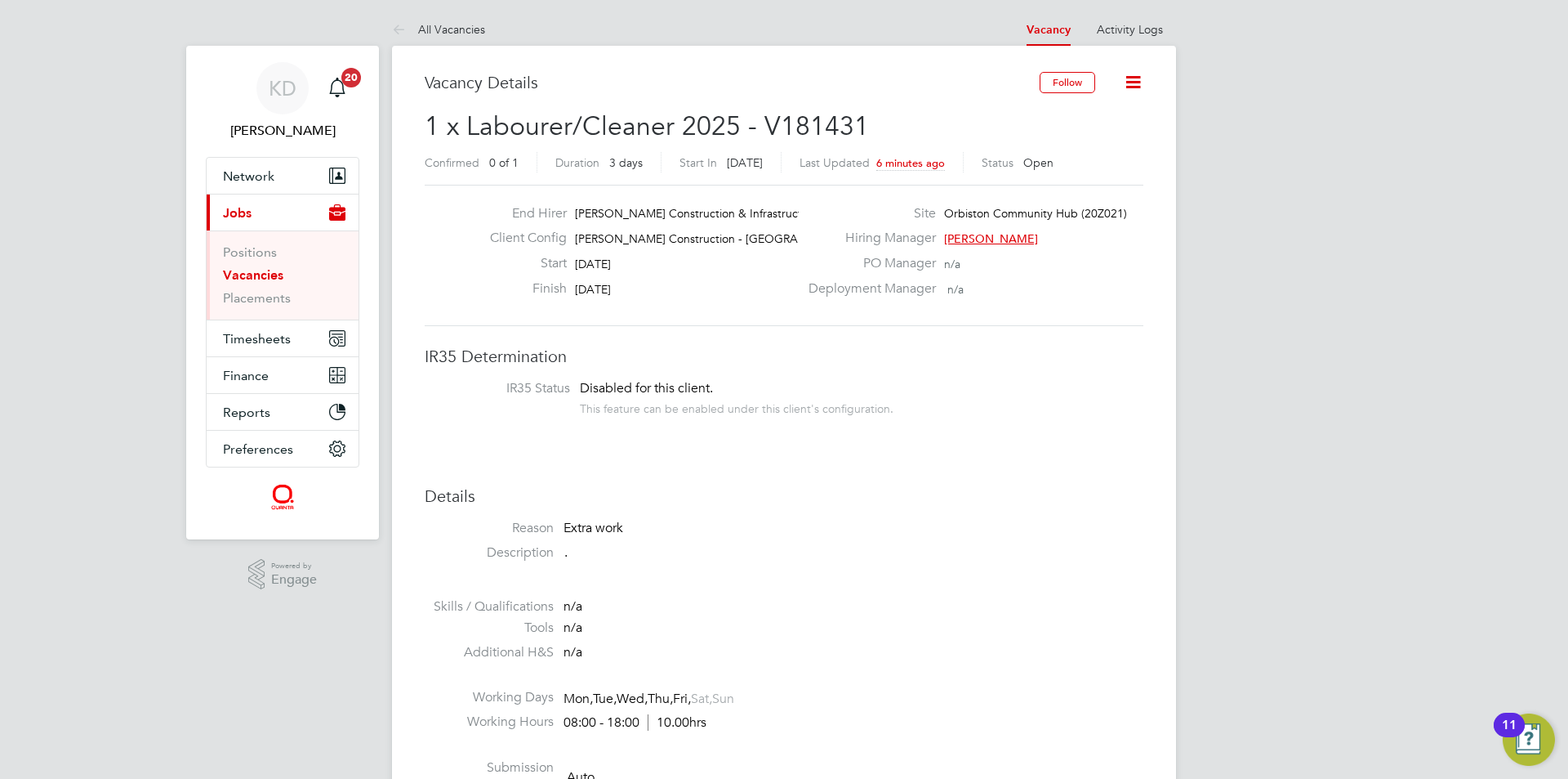
click at [1135, 81] on icon at bounding box center [1132, 82] width 20 height 20
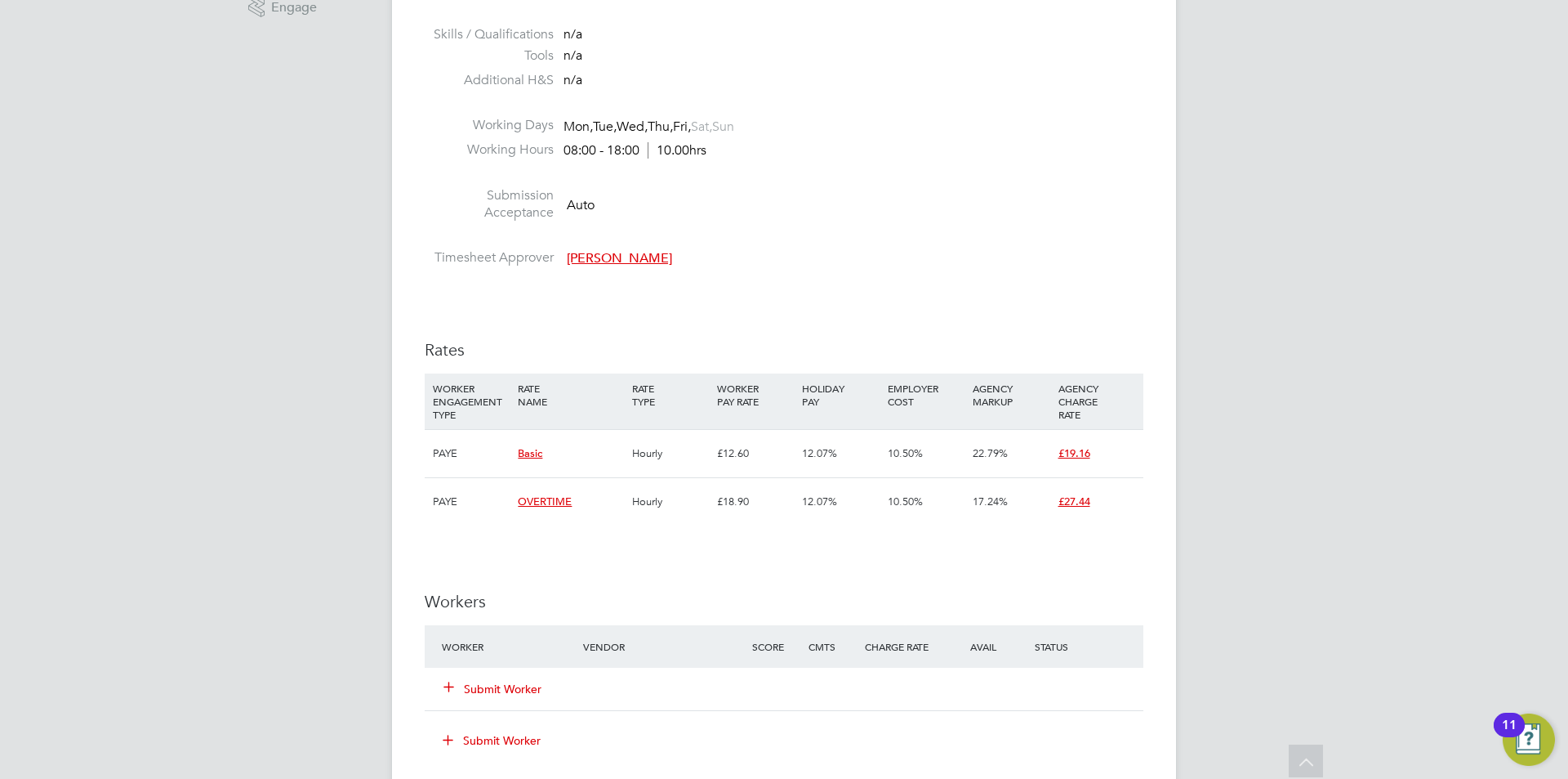
scroll to position [736, 0]
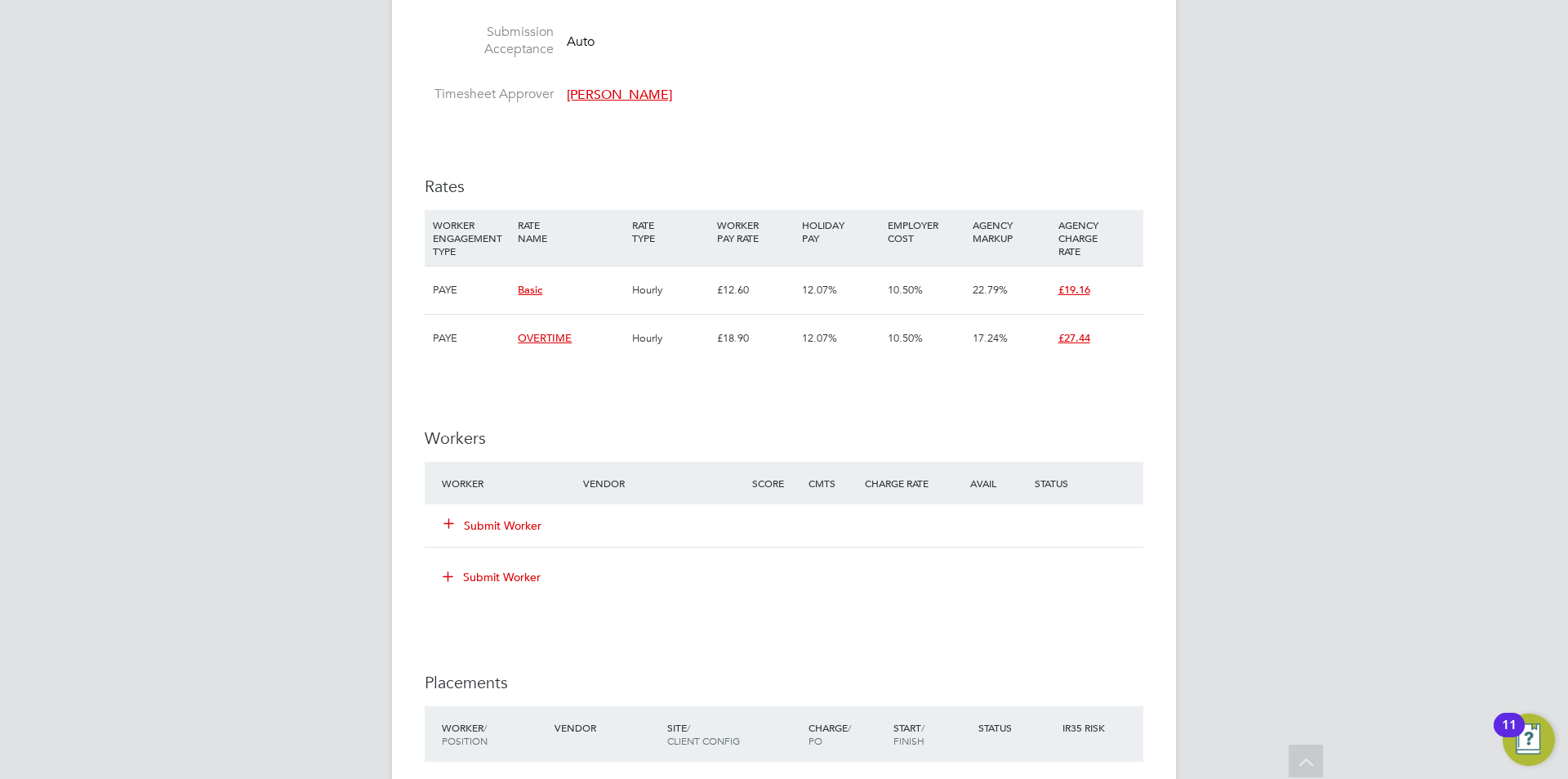
click at [468, 523] on button "Submit Worker" at bounding box center [493, 524] width 98 height 16
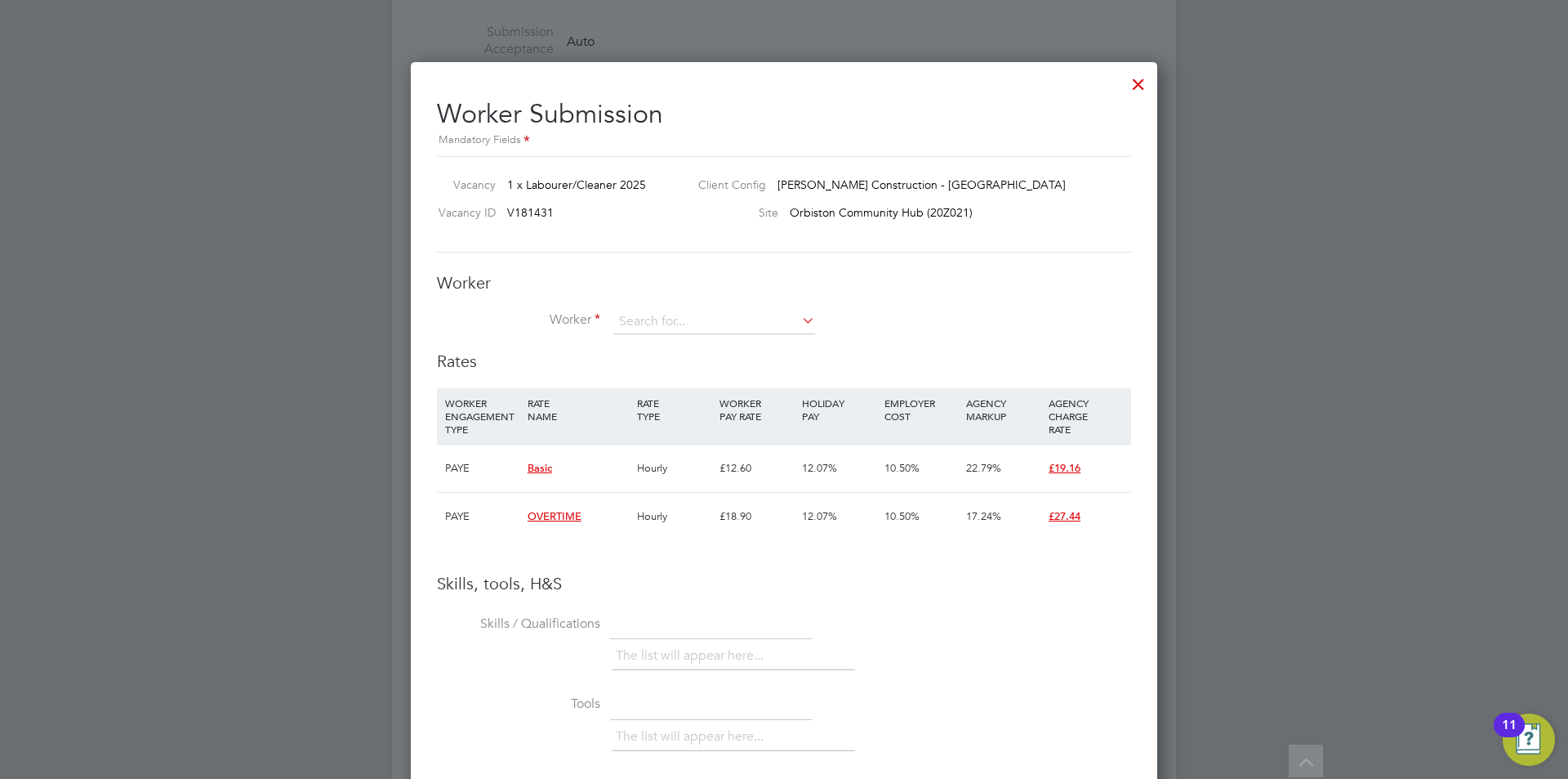
click at [817, 316] on li "Worker" at bounding box center [784, 330] width 694 height 40
click at [799, 318] on icon at bounding box center [799, 320] width 0 height 23
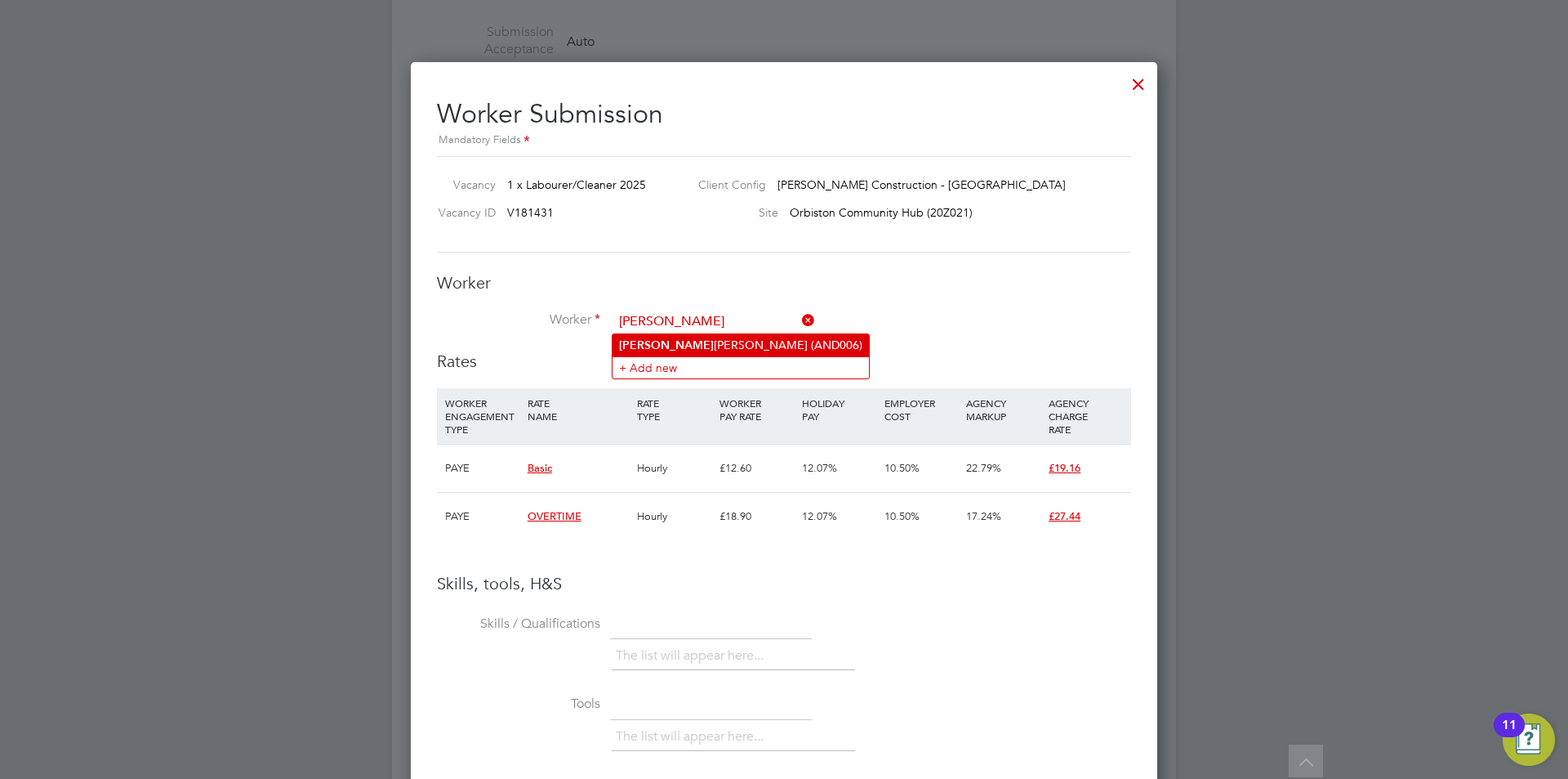
click at [696, 335] on li "Kevin Anderson (AND006)" at bounding box center [741, 345] width 256 height 22
type input "[PERSON_NAME] (AND006)"
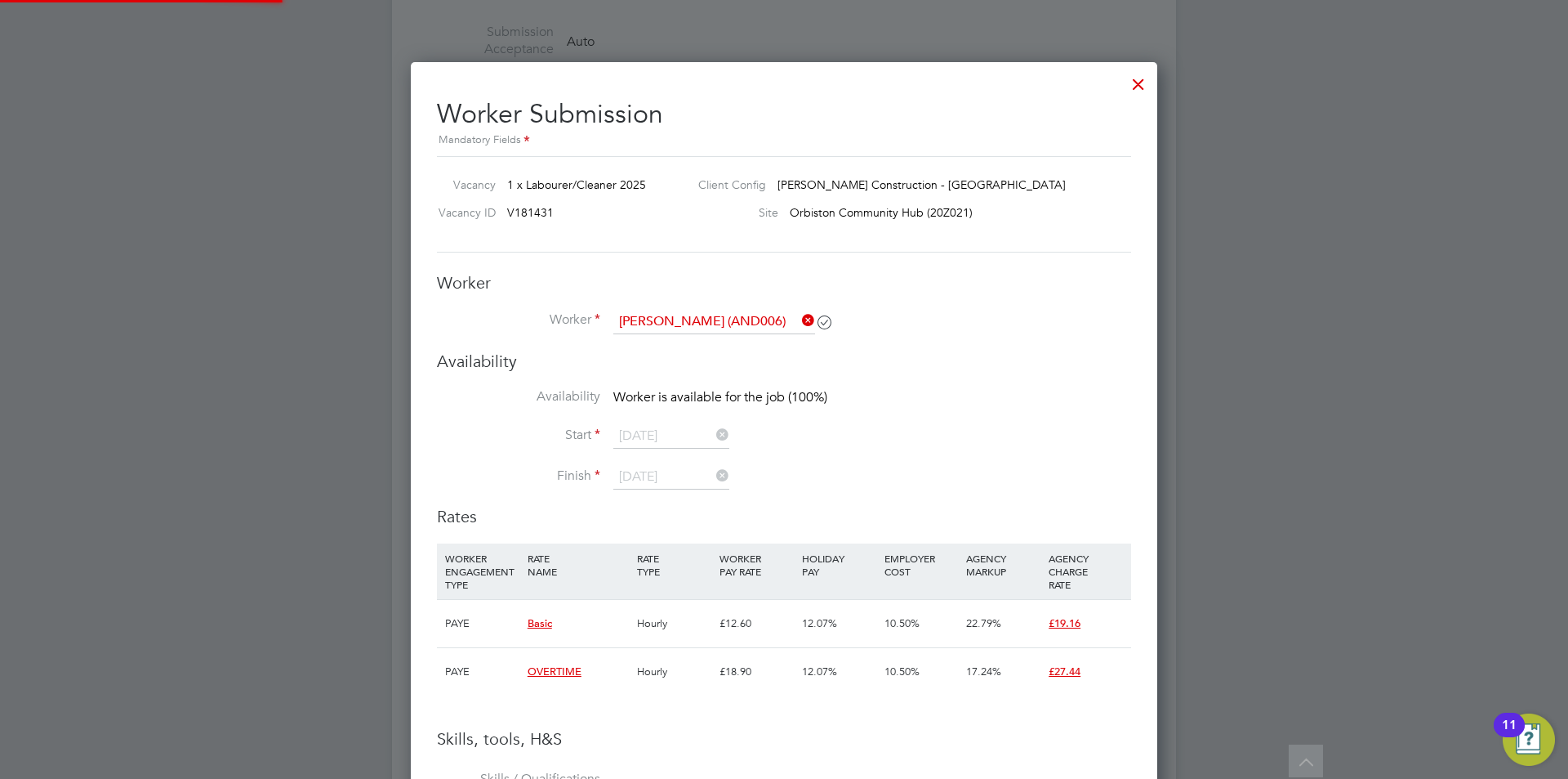
scroll to position [1236, 747]
click at [696, 335] on div "All Vacancies Vacancy Activity Logs Vacancy Activity Logs All Vacancies Vacancy…" at bounding box center [784, 299] width 784 height 2042
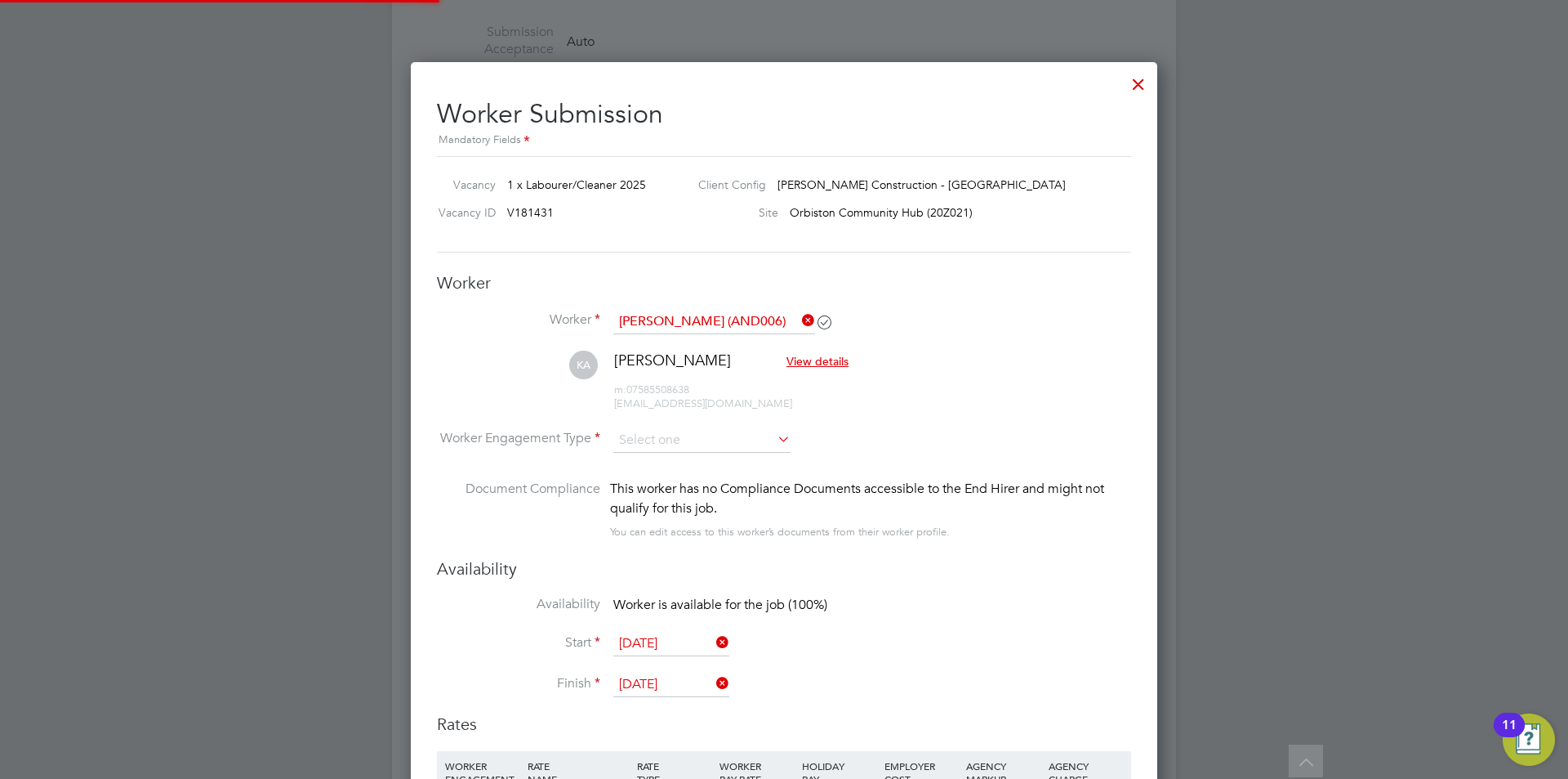
scroll to position [1443, 747]
click at [771, 436] on input at bounding box center [702, 440] width 177 height 24
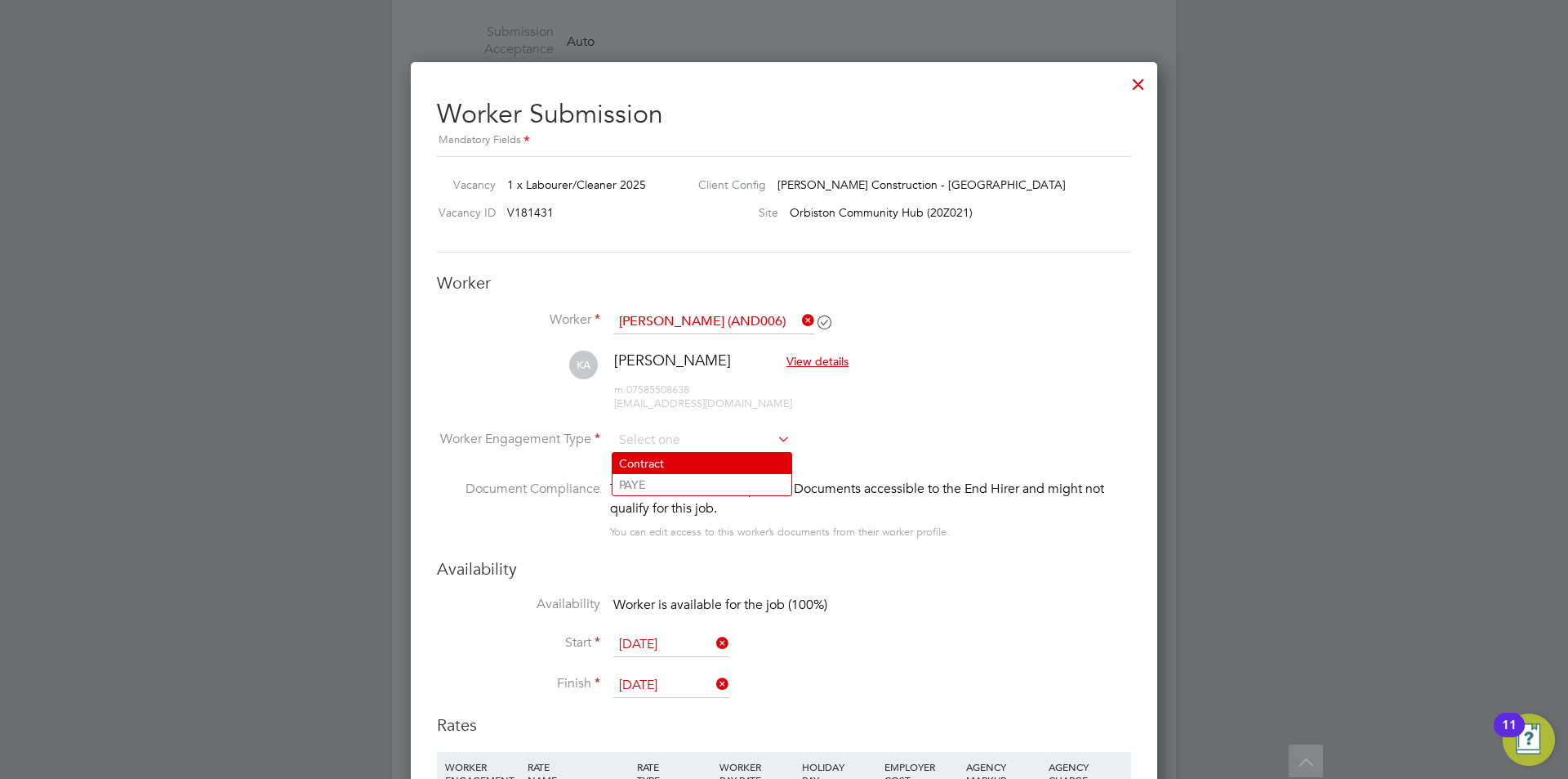
click at [686, 462] on li "Contract" at bounding box center [703, 463] width 179 height 21
type input "Contract"
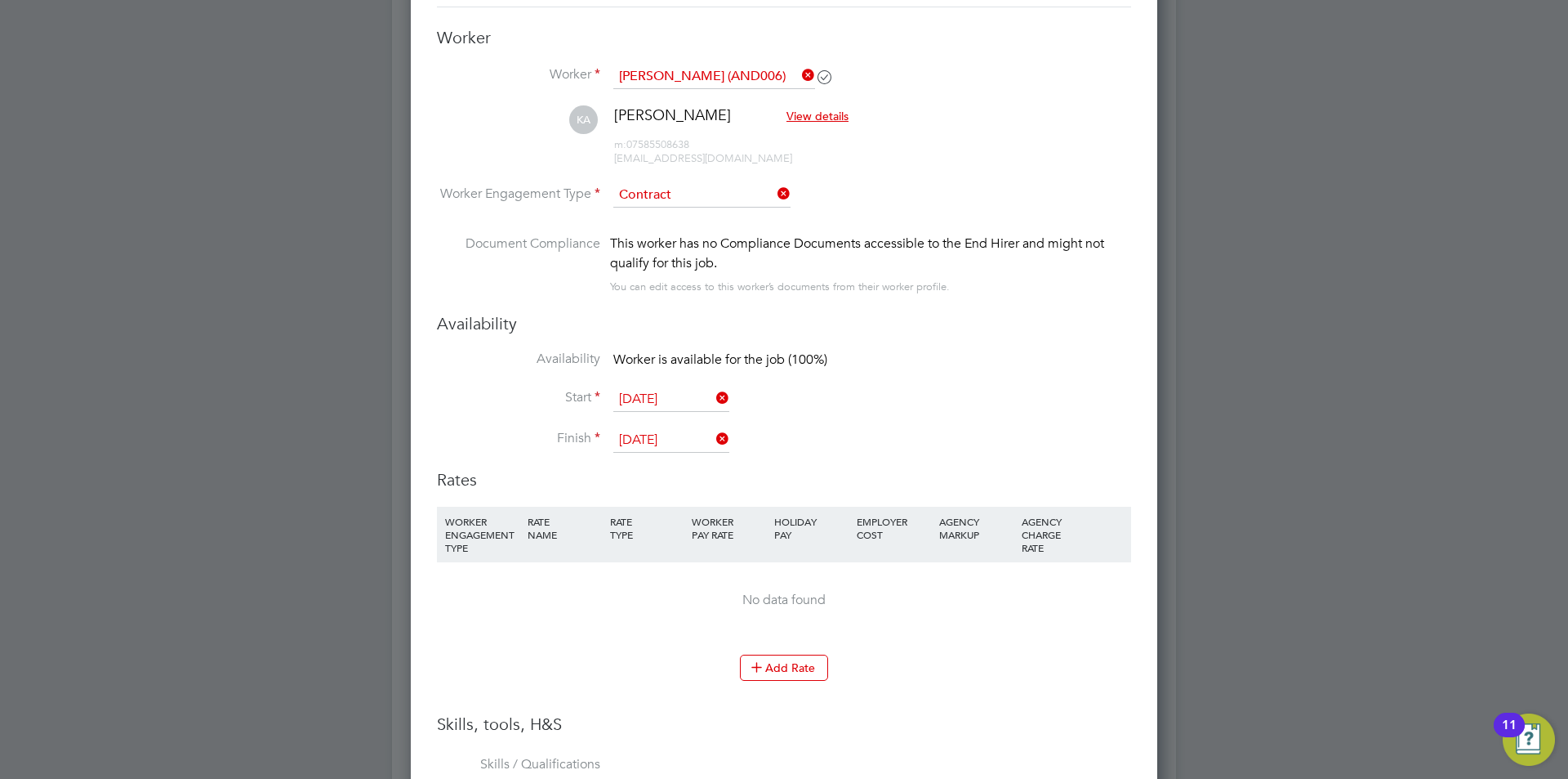
scroll to position [1062, 0]
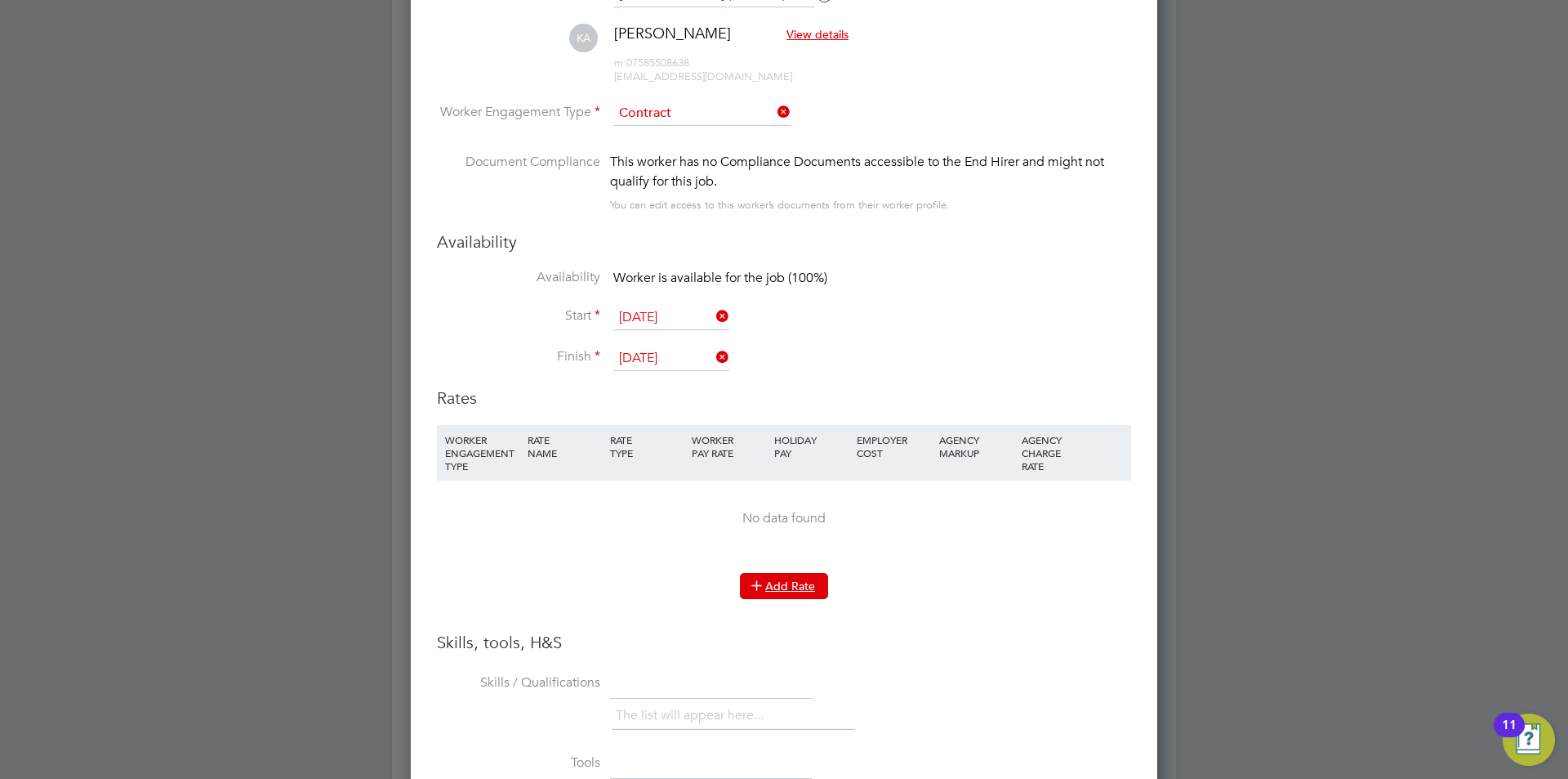
click at [790, 581] on button "Add Rate" at bounding box center [784, 585] width 89 height 26
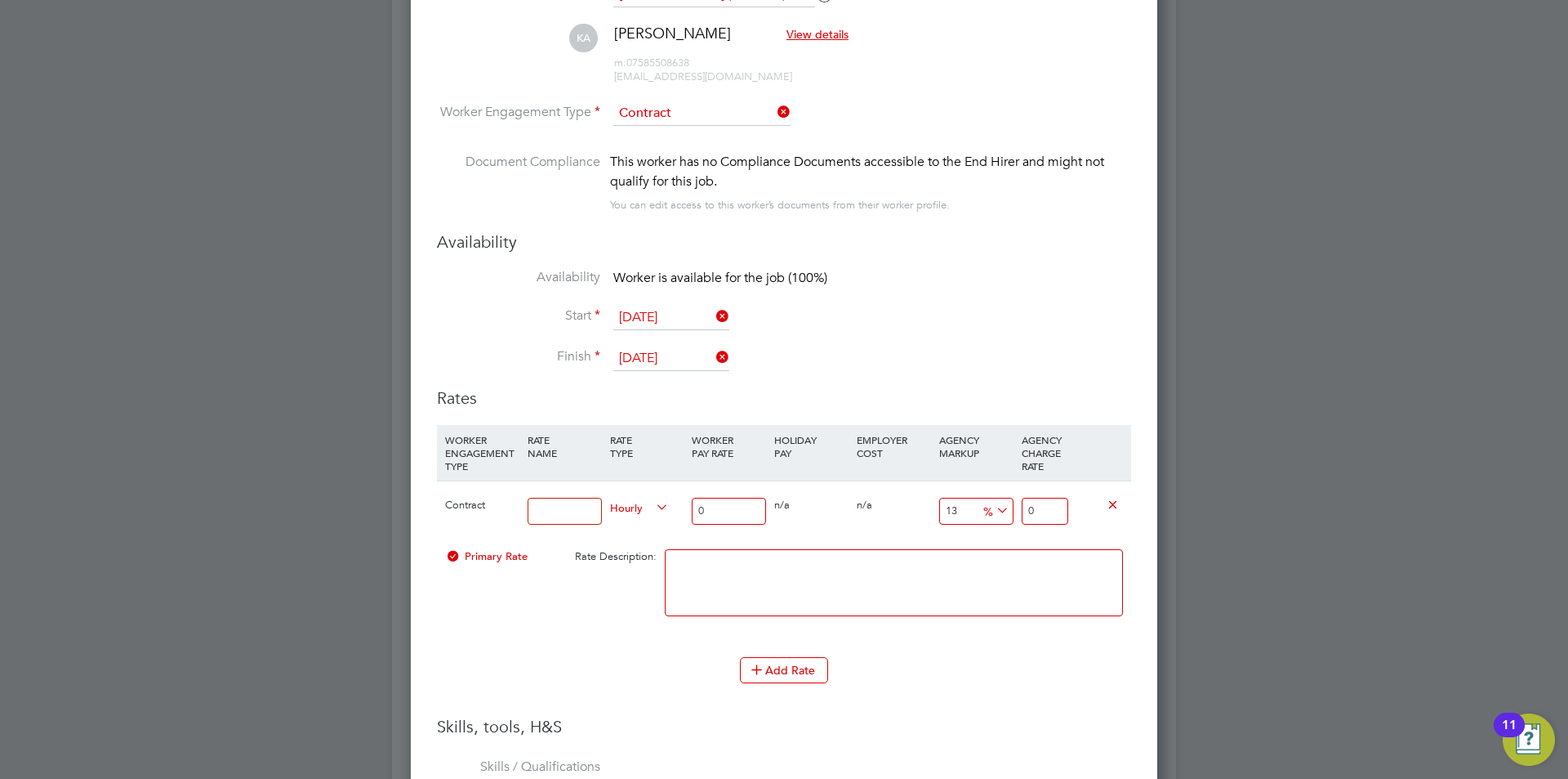
click at [580, 518] on input at bounding box center [564, 511] width 74 height 27
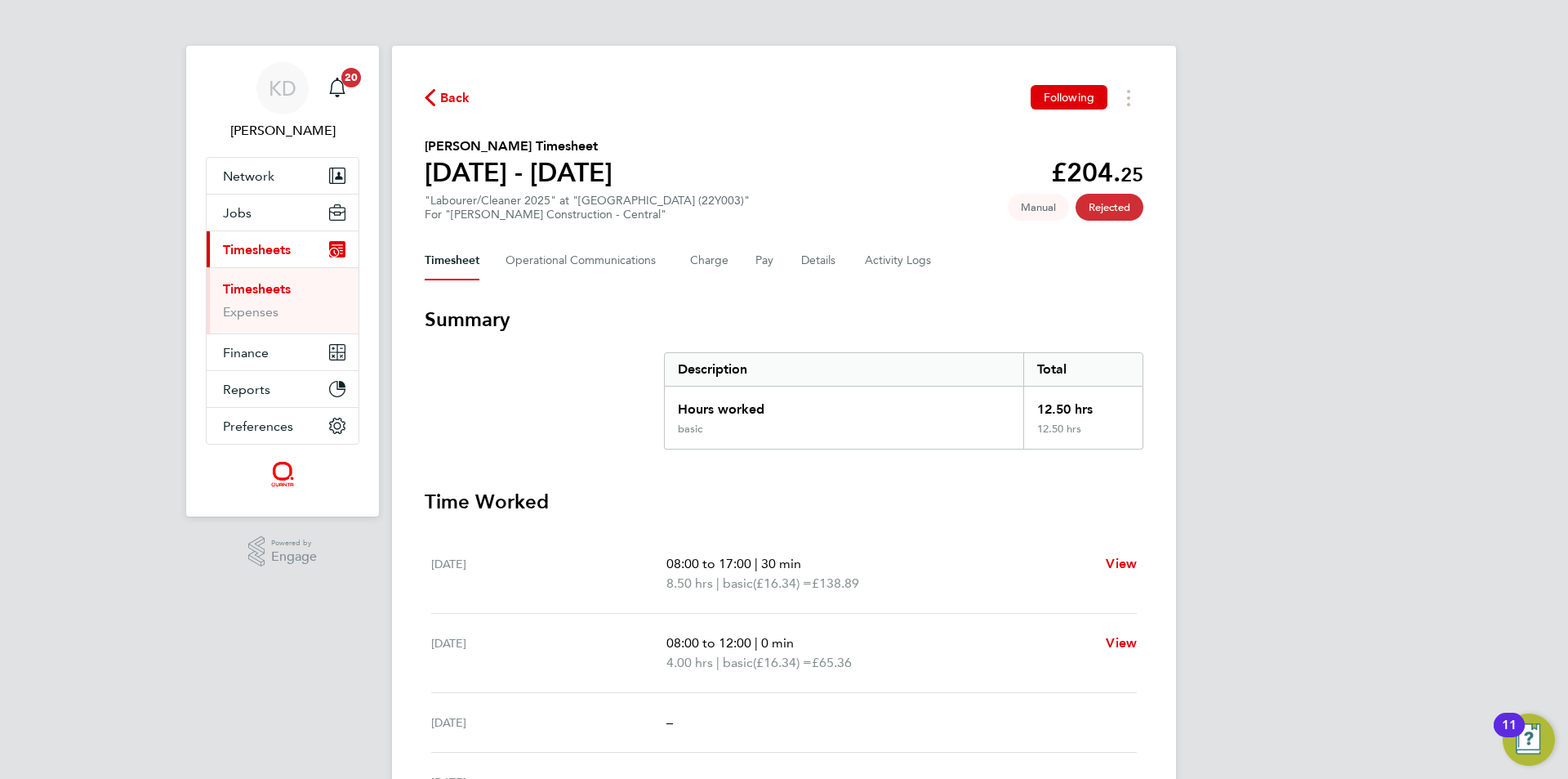
click at [265, 294] on link "Timesheets" at bounding box center [256, 289] width 67 height 15
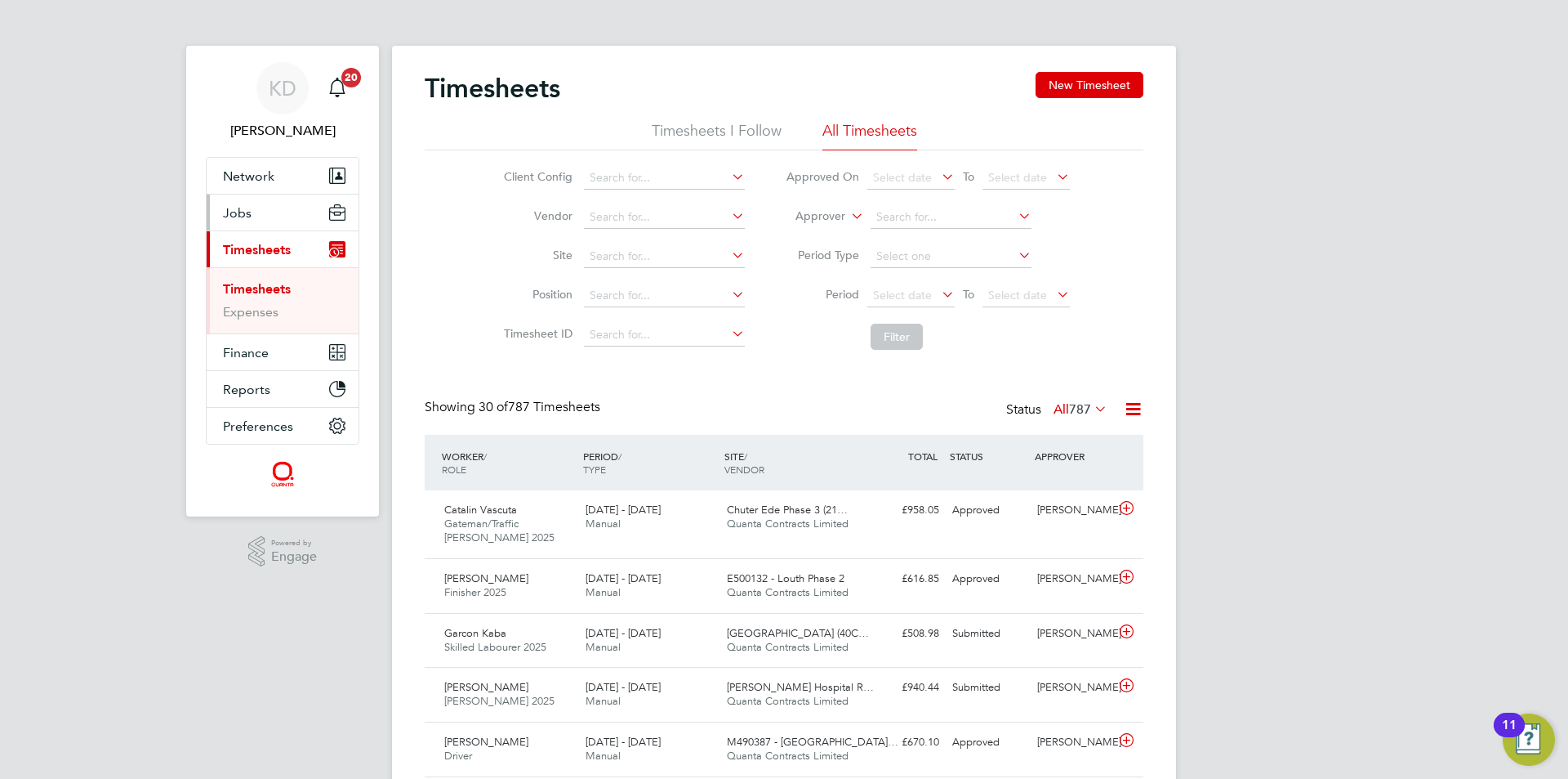
click at [251, 217] on button "Jobs" at bounding box center [282, 212] width 152 height 36
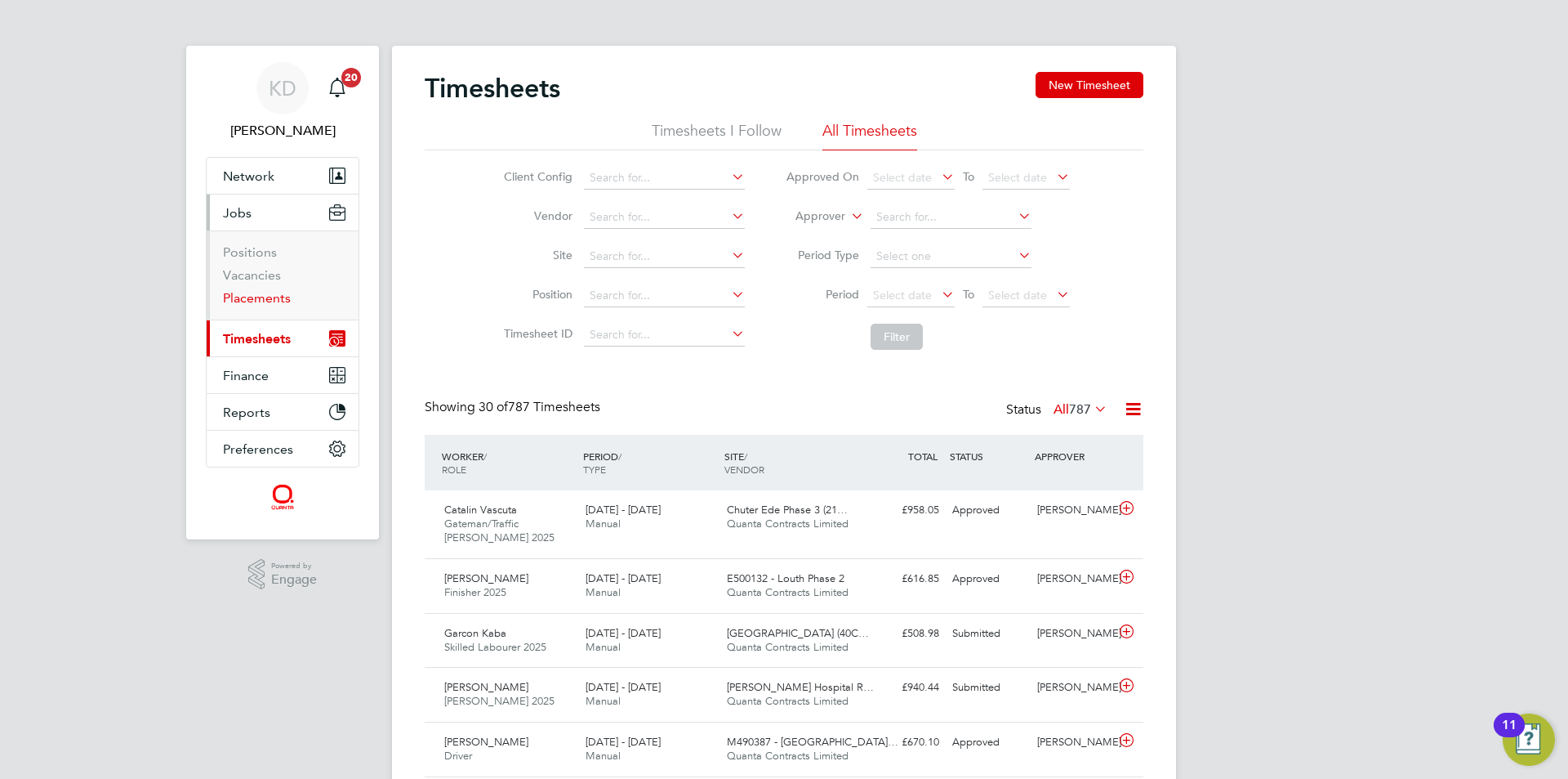
click at [258, 297] on link "Placements" at bounding box center [256, 298] width 67 height 15
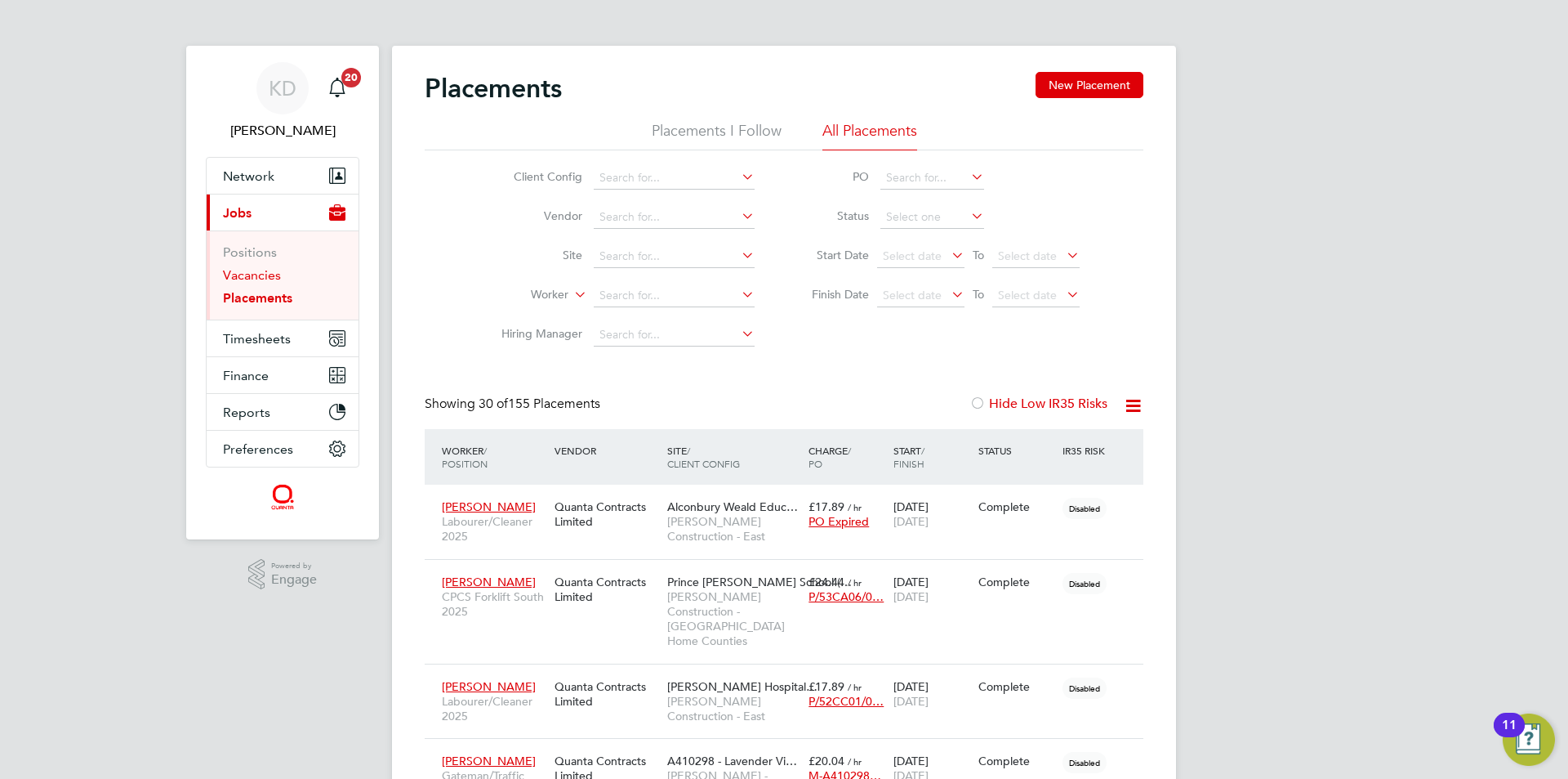
click at [259, 269] on link "Vacancies" at bounding box center [252, 275] width 58 height 15
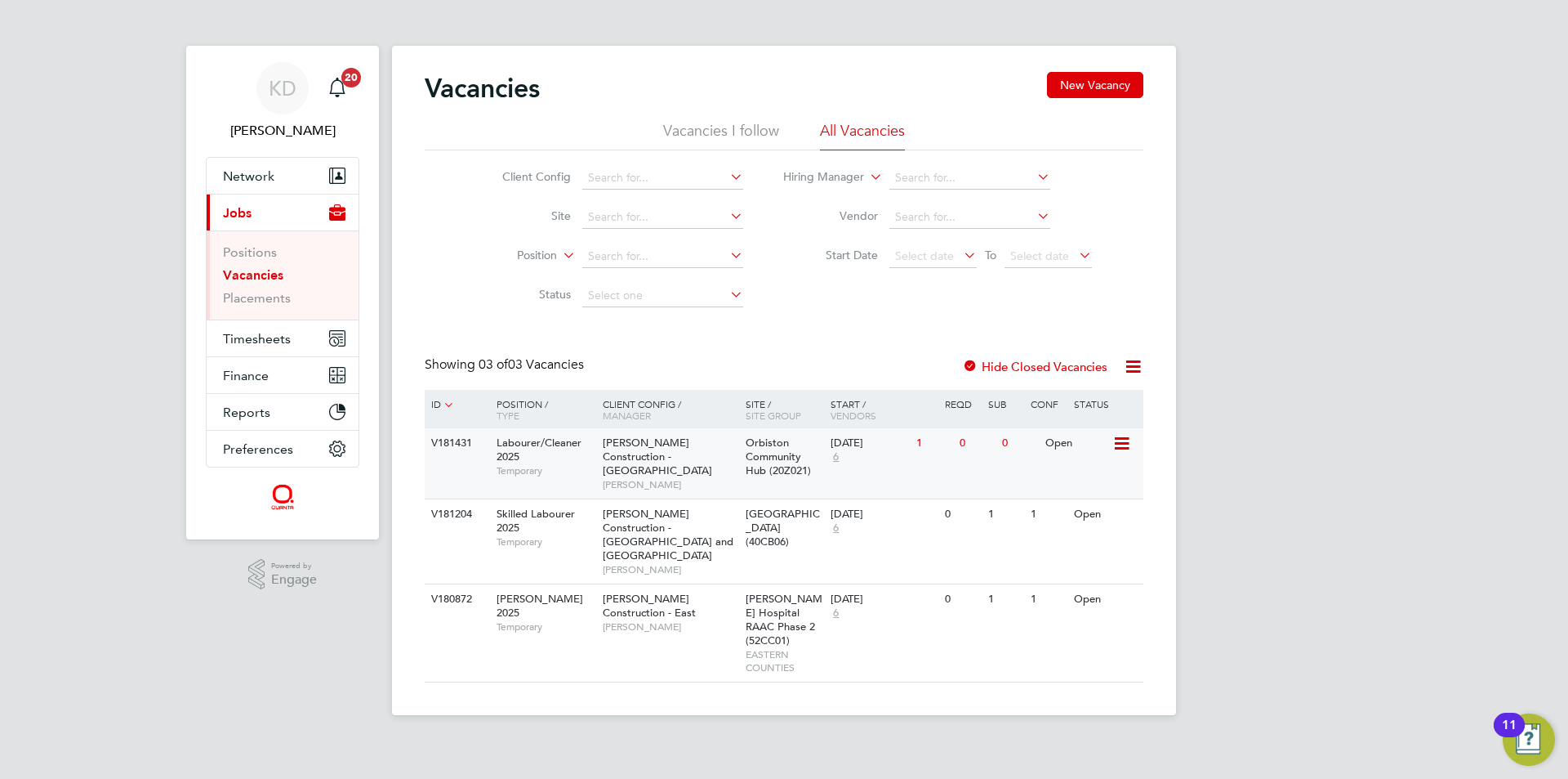
click at [1047, 452] on div "Open" at bounding box center [1076, 443] width 71 height 30
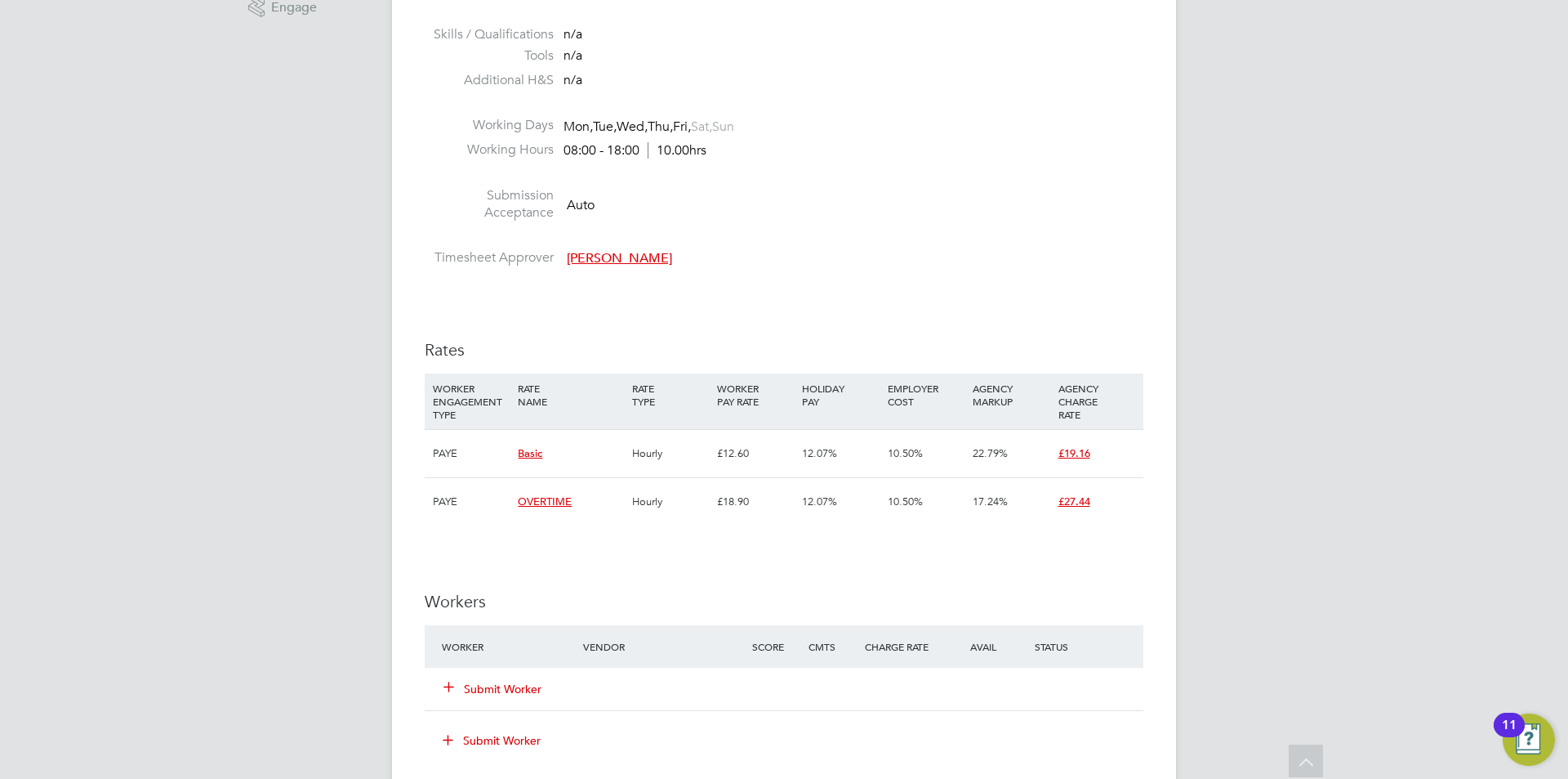
scroll to position [654, 0]
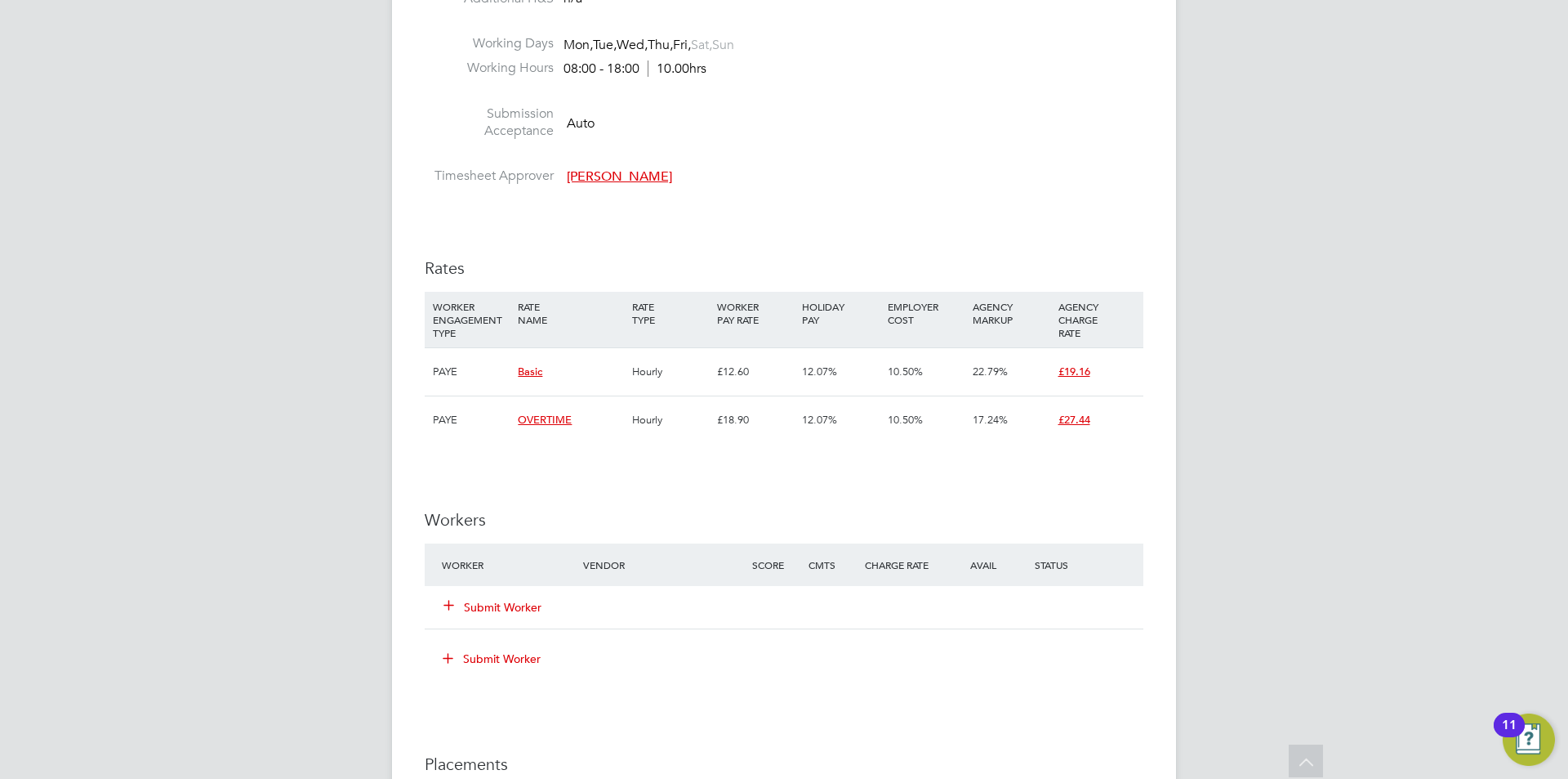
click at [502, 603] on button "Submit Worker" at bounding box center [493, 606] width 98 height 16
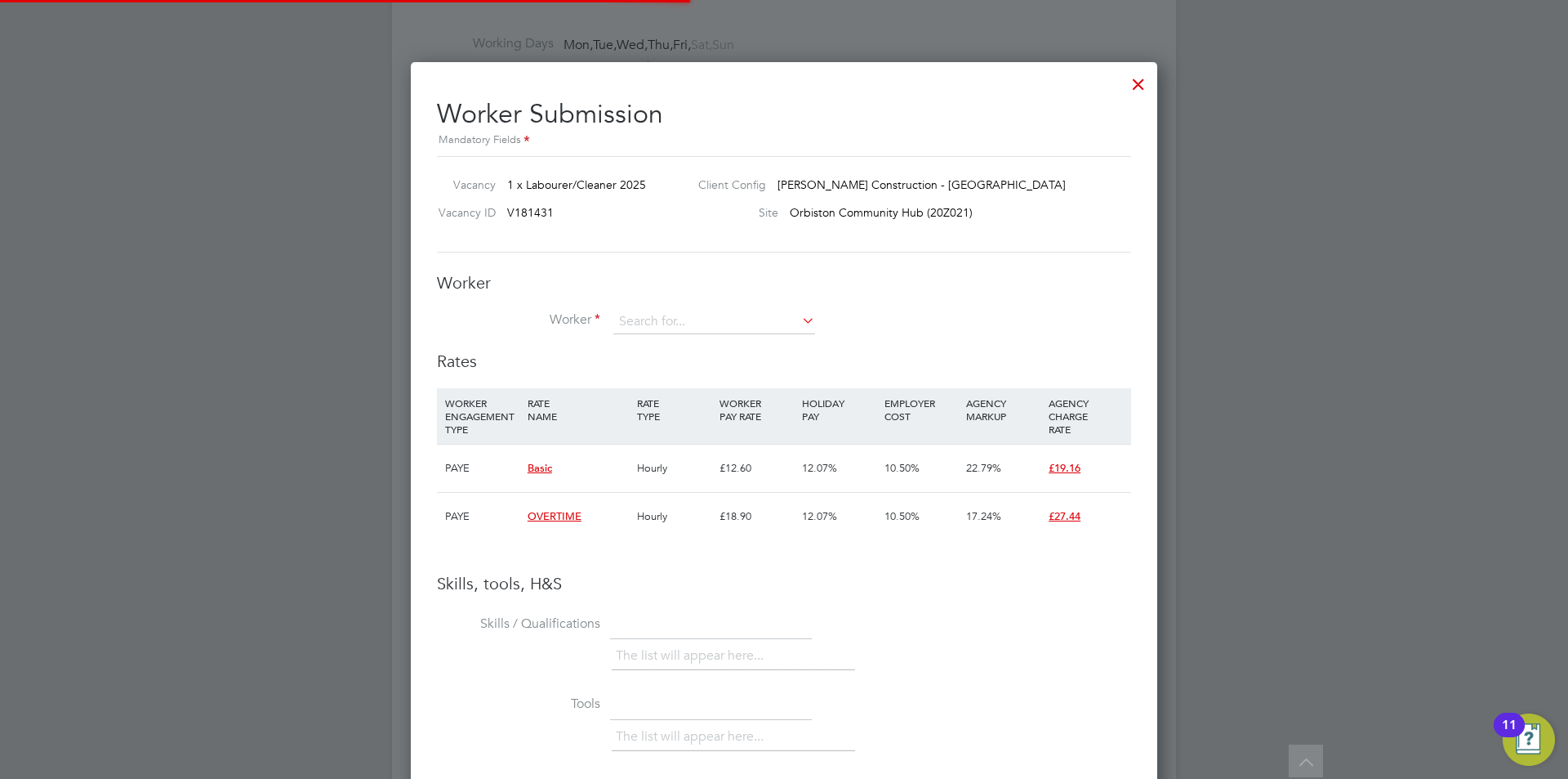
scroll to position [48, 111]
click at [795, 305] on div "Worker Worker Worker Engagement Type" at bounding box center [784, 310] width 694 height 78
click at [799, 319] on icon at bounding box center [799, 320] width 0 height 23
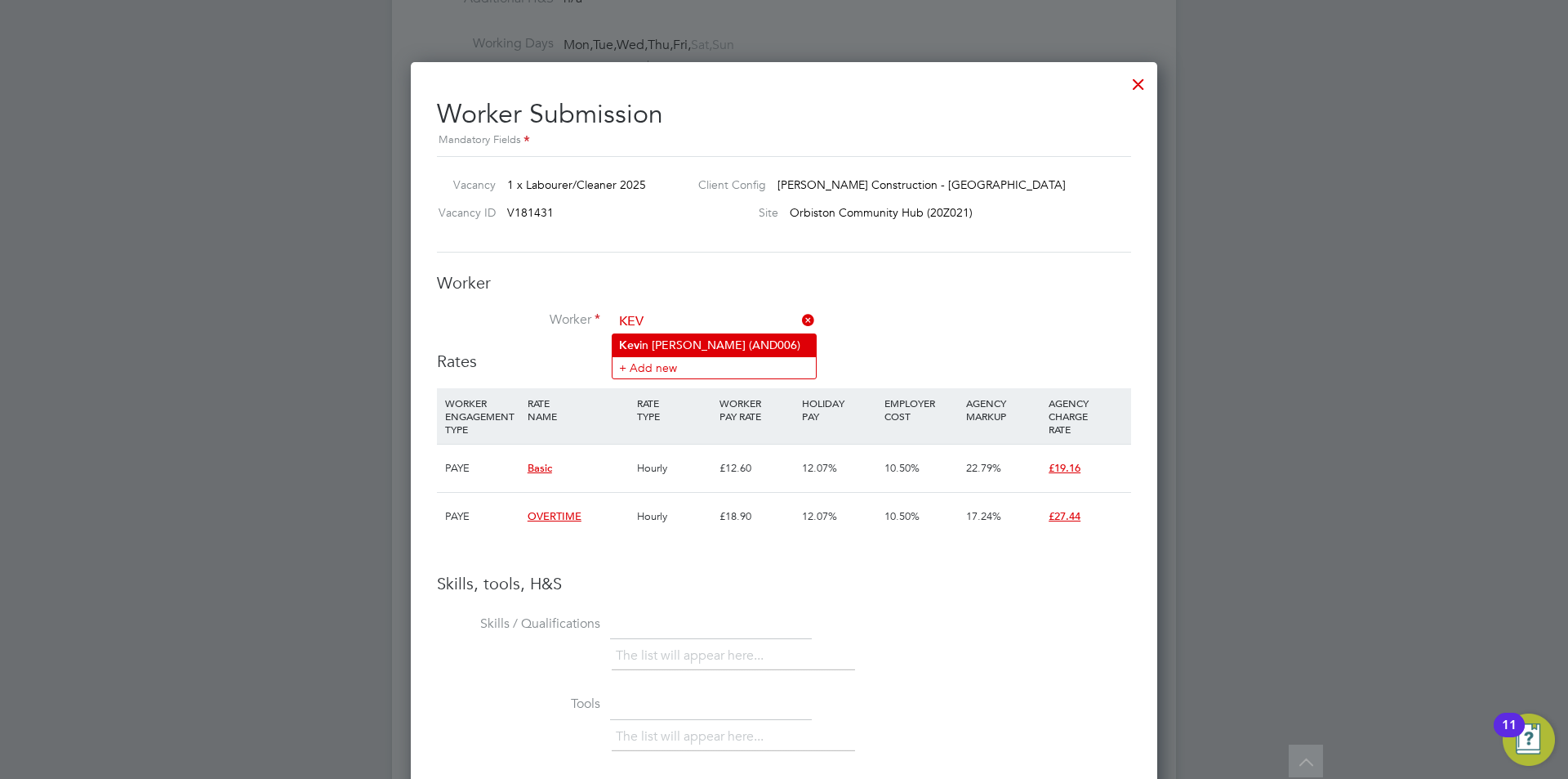
click at [726, 348] on li "Kev in Anderson (AND006)" at bounding box center [714, 345] width 203 height 22
type input "Kevin Anderson (AND006)"
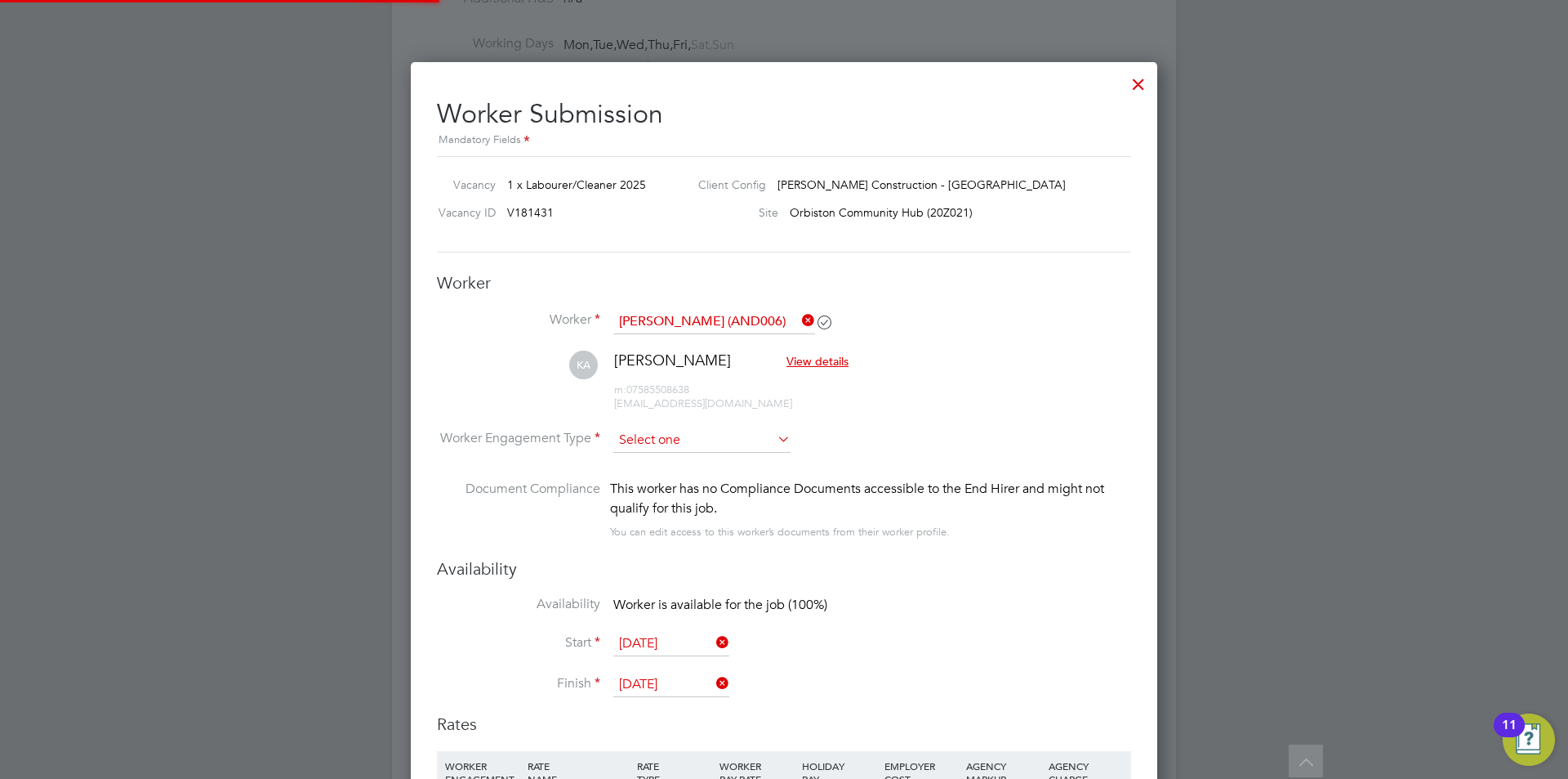
scroll to position [1443, 747]
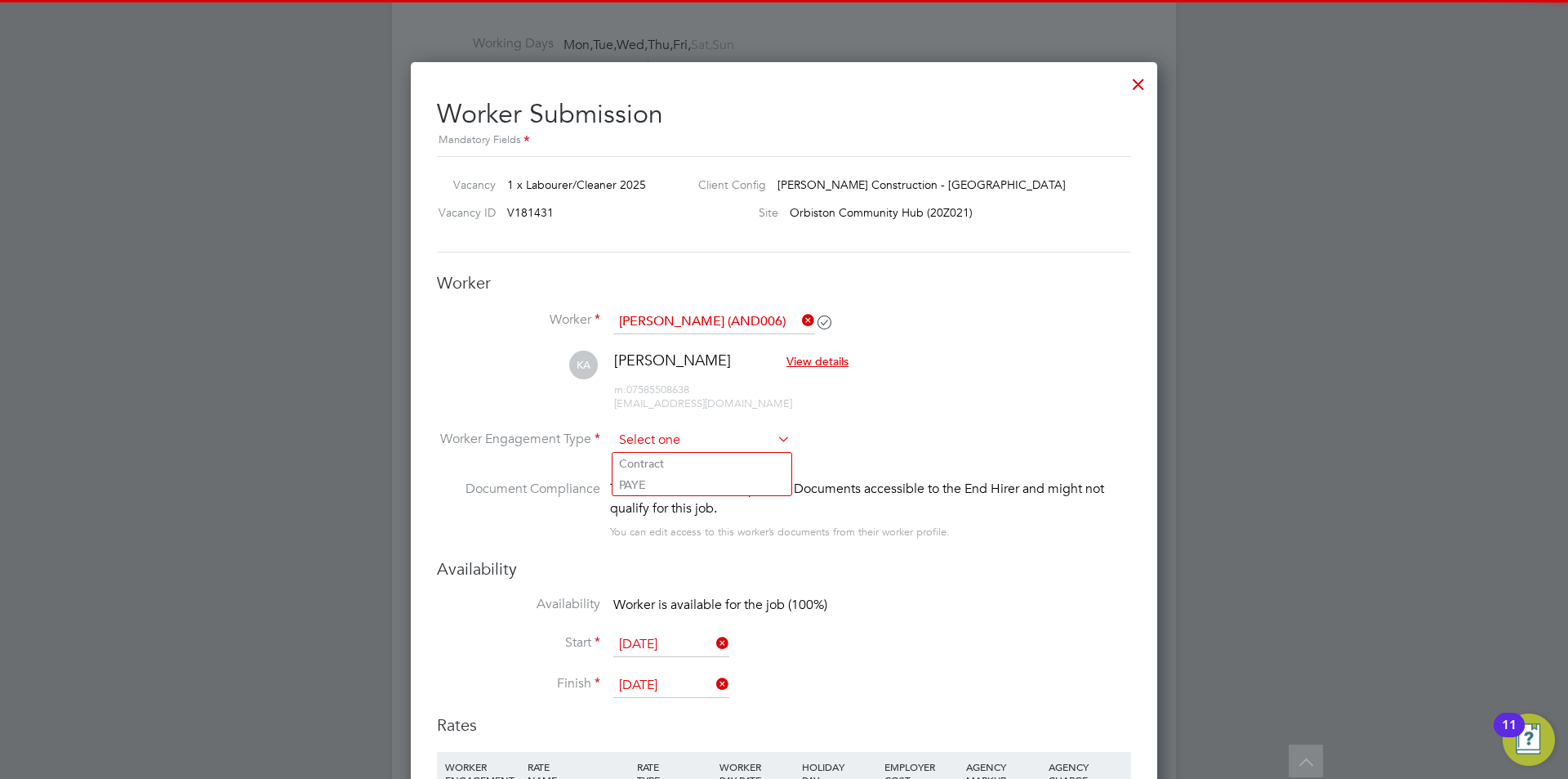
click at [715, 448] on input at bounding box center [702, 440] width 177 height 24
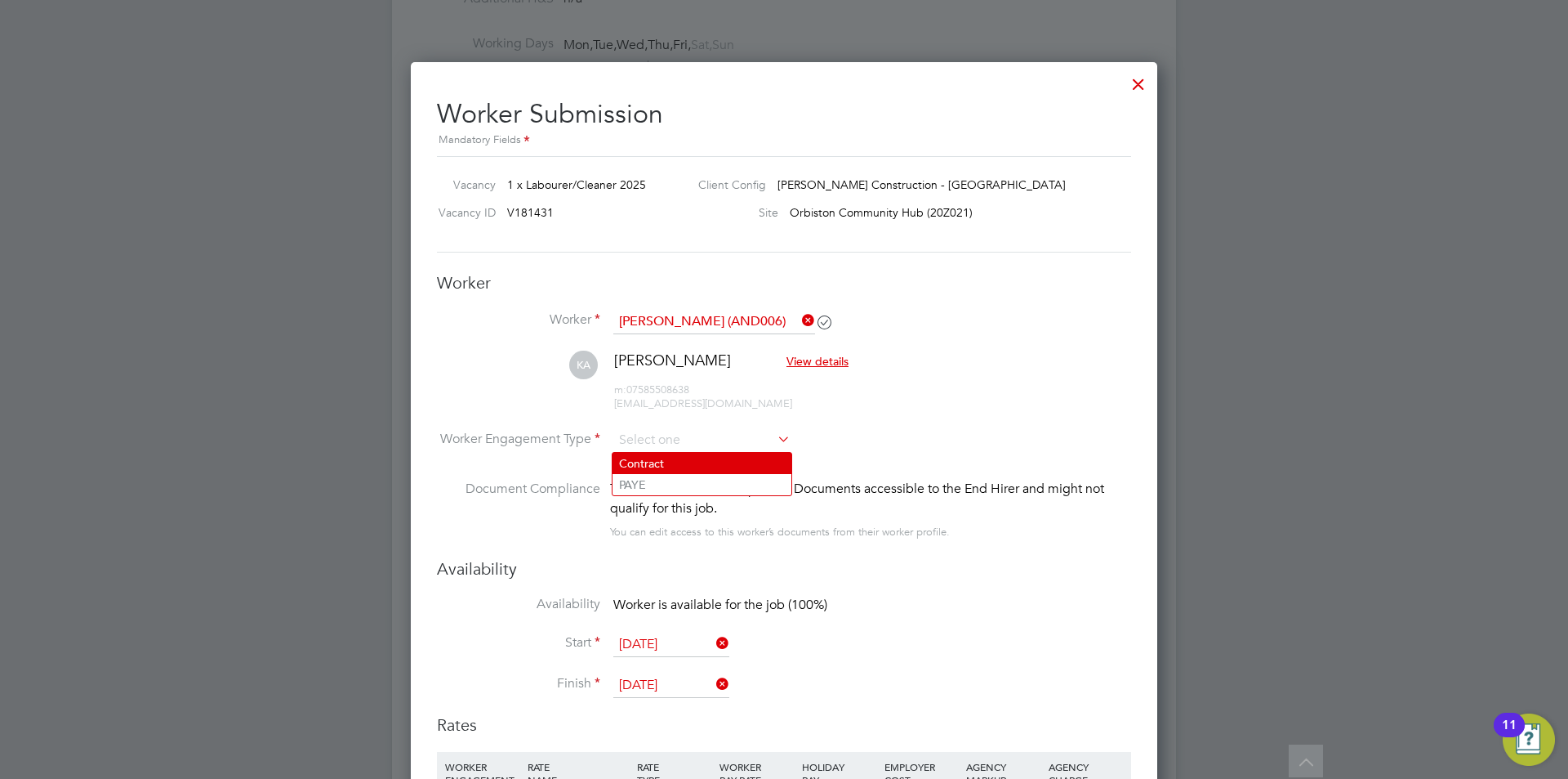
click at [695, 461] on li "Contract" at bounding box center [703, 463] width 179 height 21
type input "Contract"
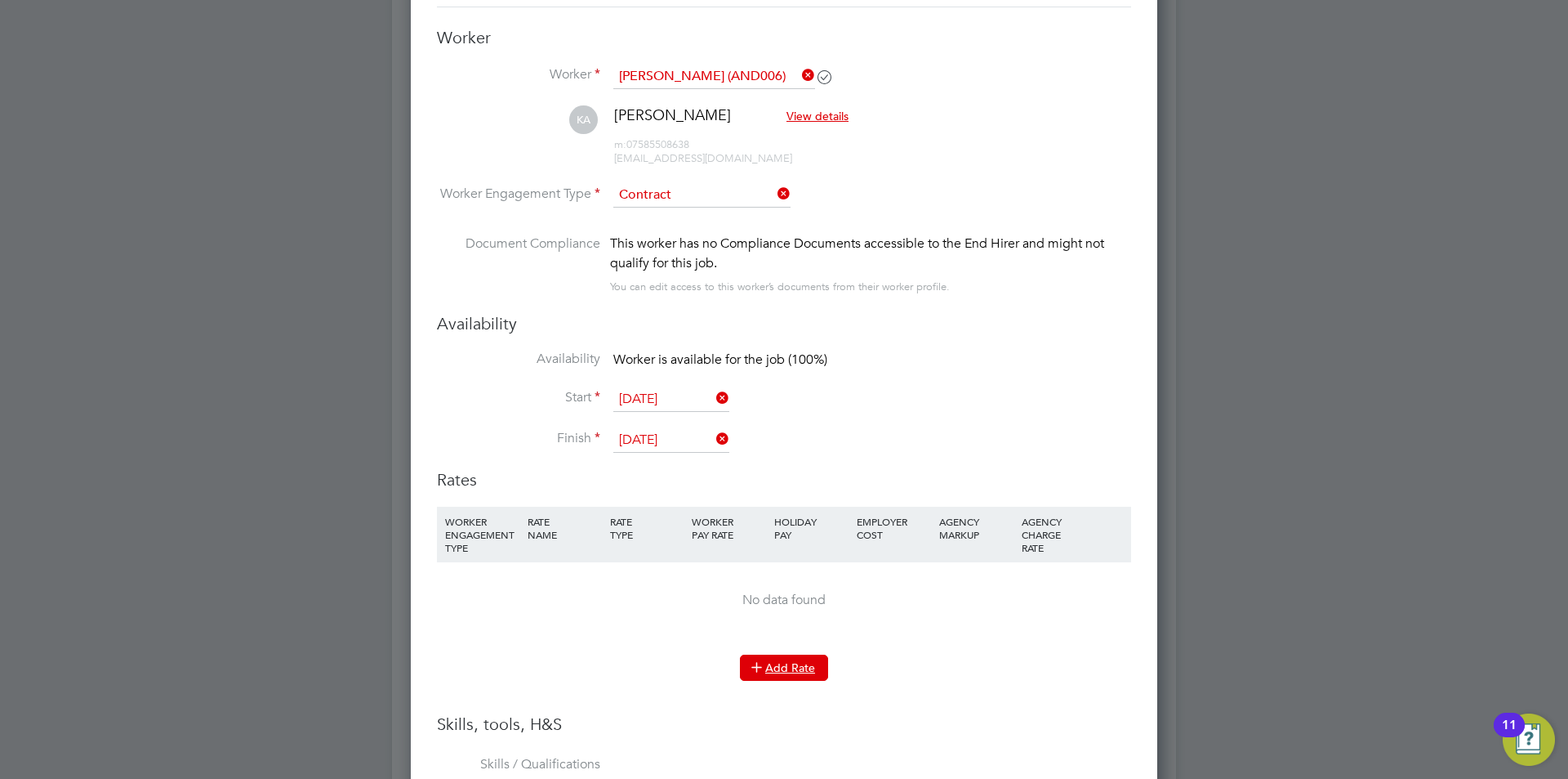
click at [774, 664] on button "Add Rate" at bounding box center [784, 667] width 89 height 26
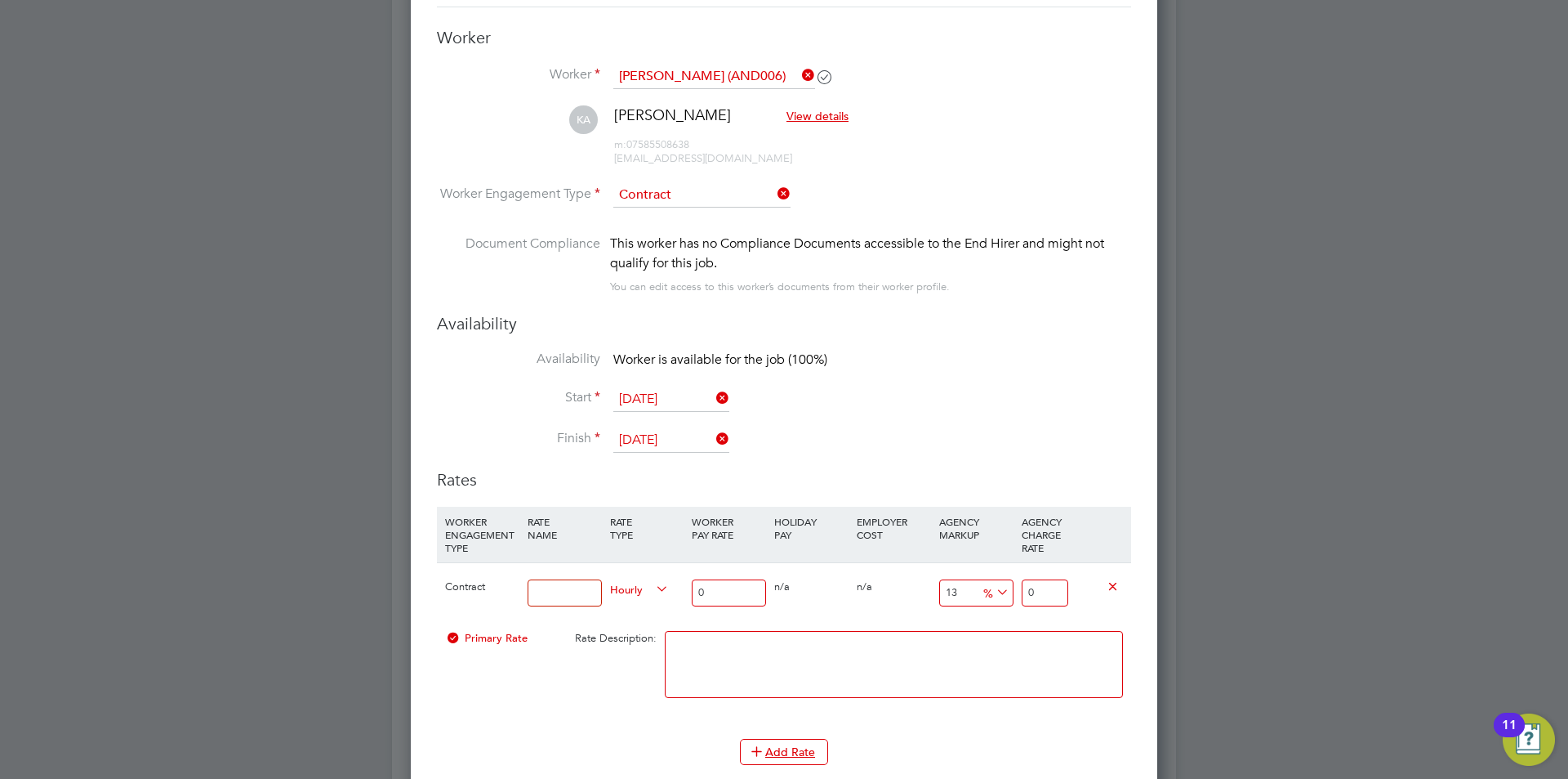
click at [570, 600] on input at bounding box center [564, 593] width 74 height 27
type input "overtime"
click at [732, 593] on input "0" at bounding box center [729, 593] width 74 height 27
type input "02"
type input "2.26"
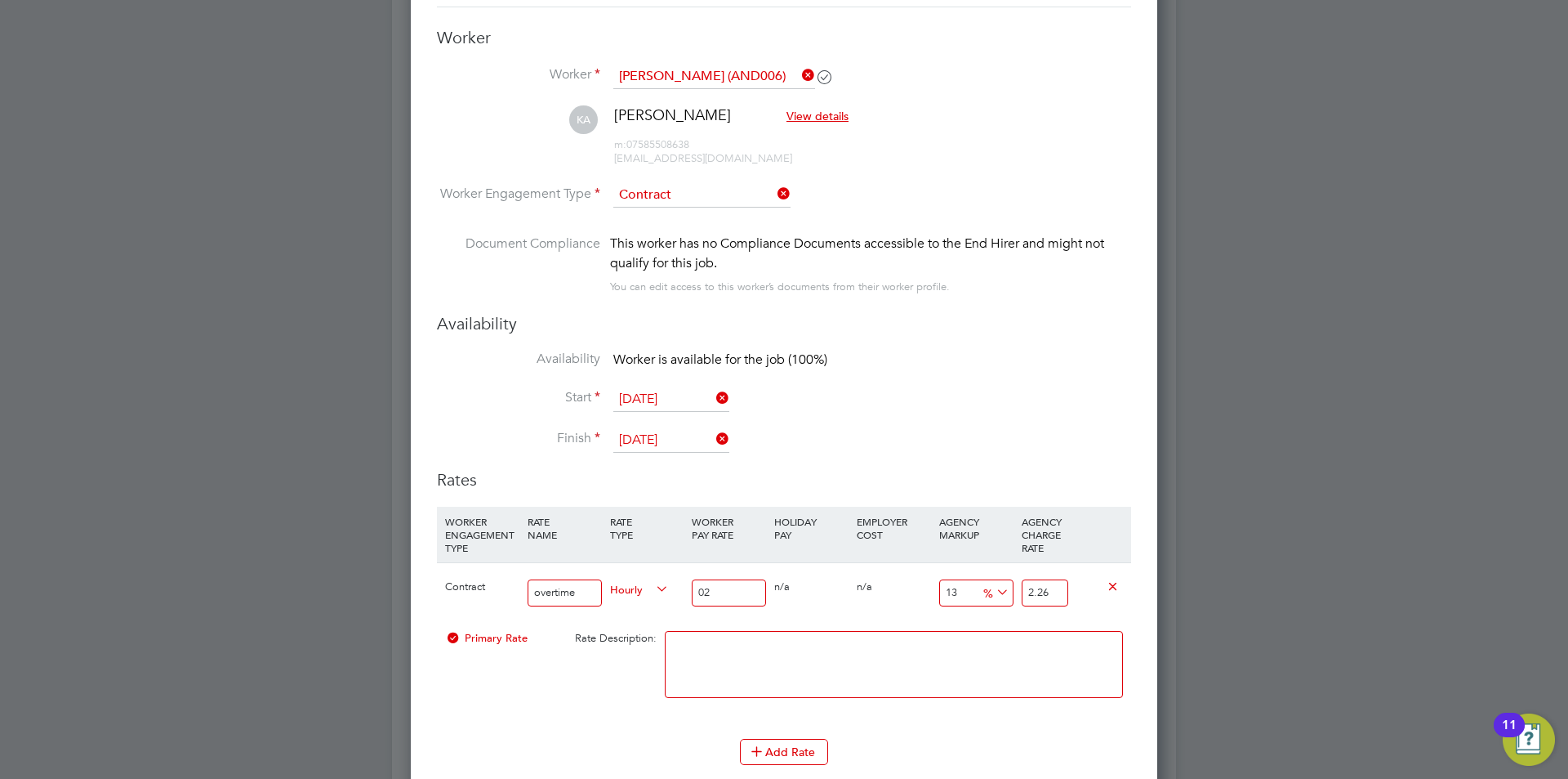
type input "024"
type input "27.12"
type input "024.8"
type input "28.024"
type input "024.84"
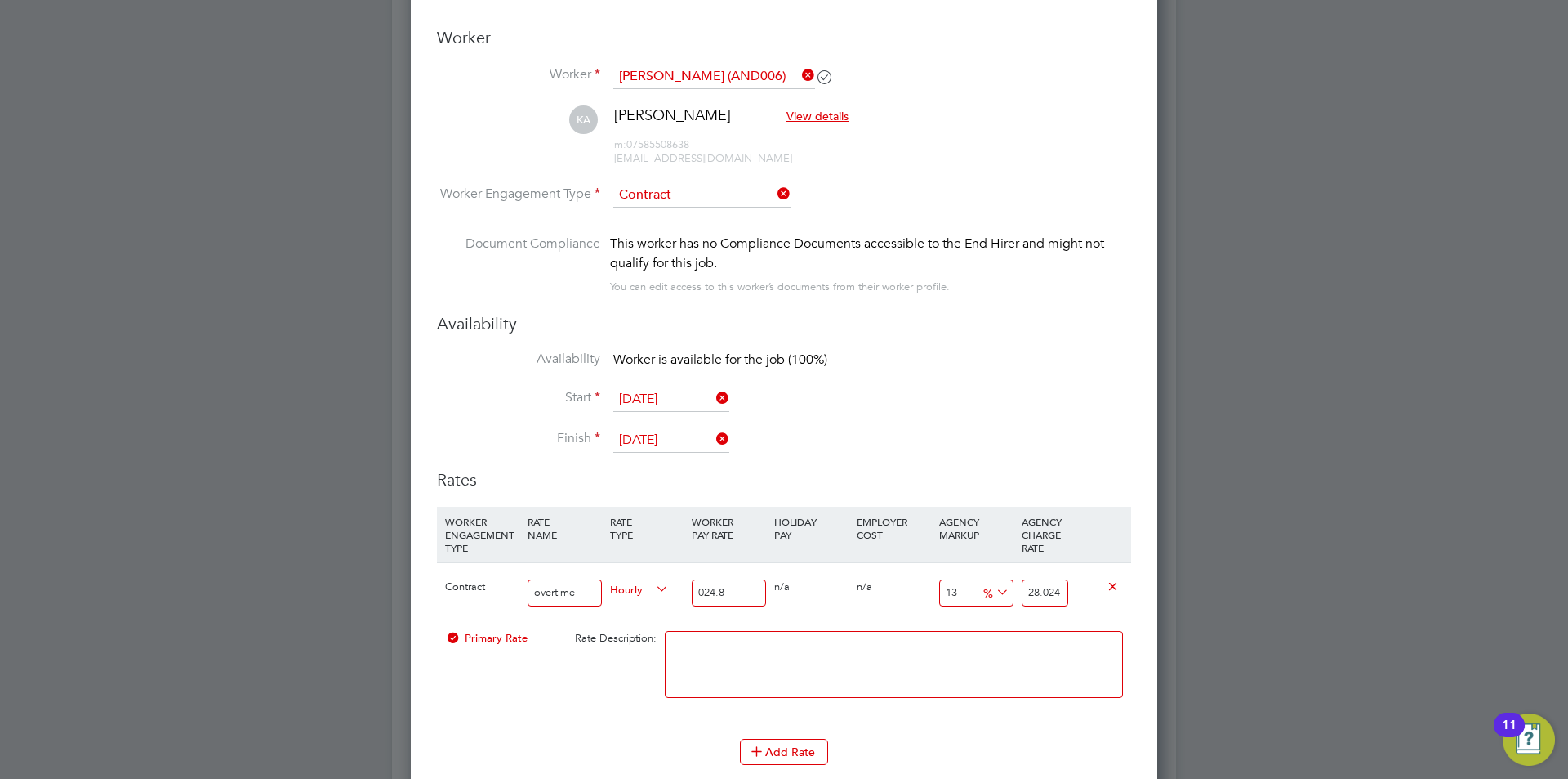
type input "28.0692"
type input "024.84"
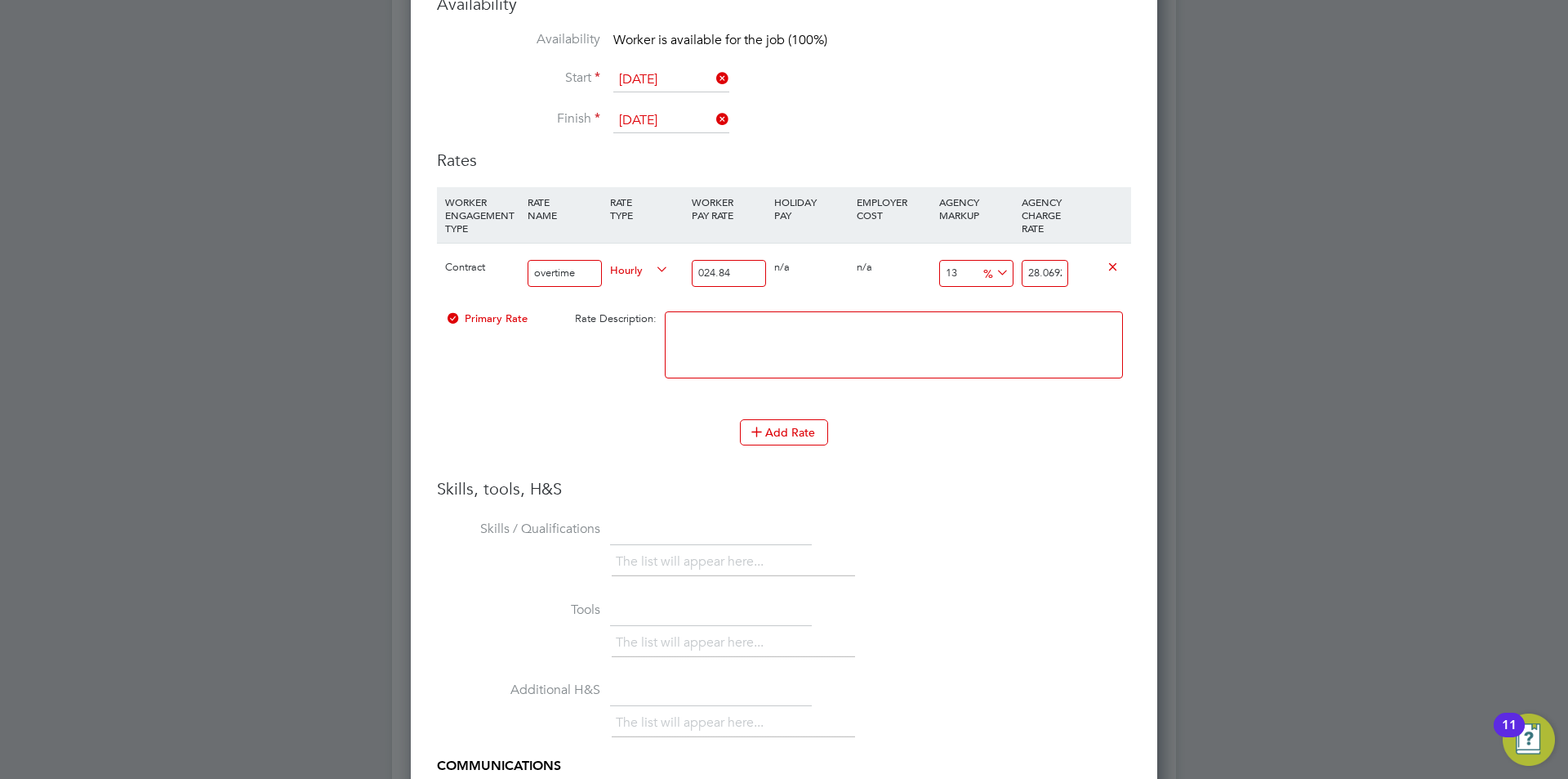
type input "-91.94847020933977"
type input "2"
type input "8.695652173913043"
type input "27"
type input "10.305958132045088"
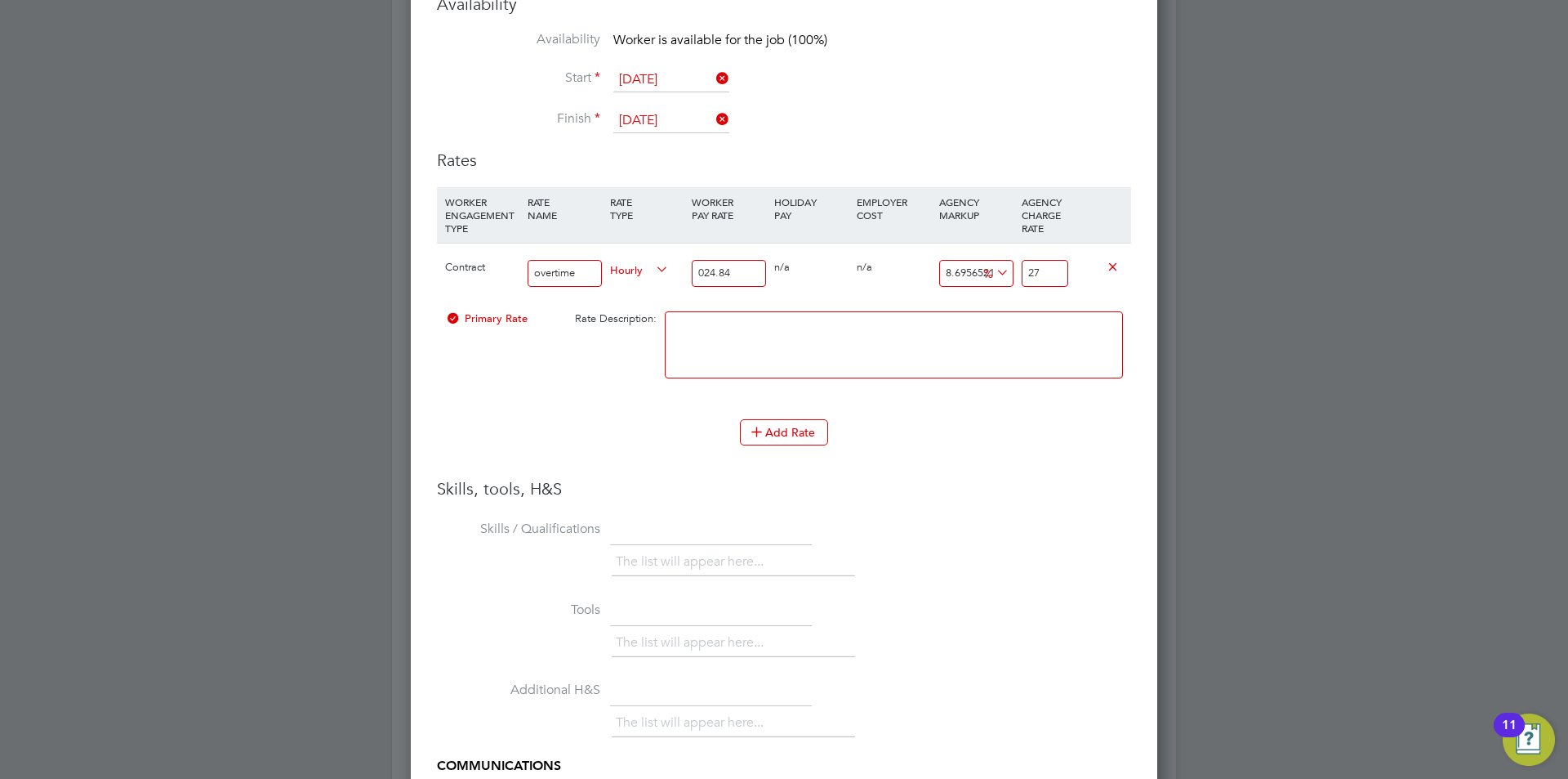
type input "27.4"
type input "10.466988727858293"
type input "27.44"
click at [1084, 359] on textarea at bounding box center [893, 344] width 458 height 67
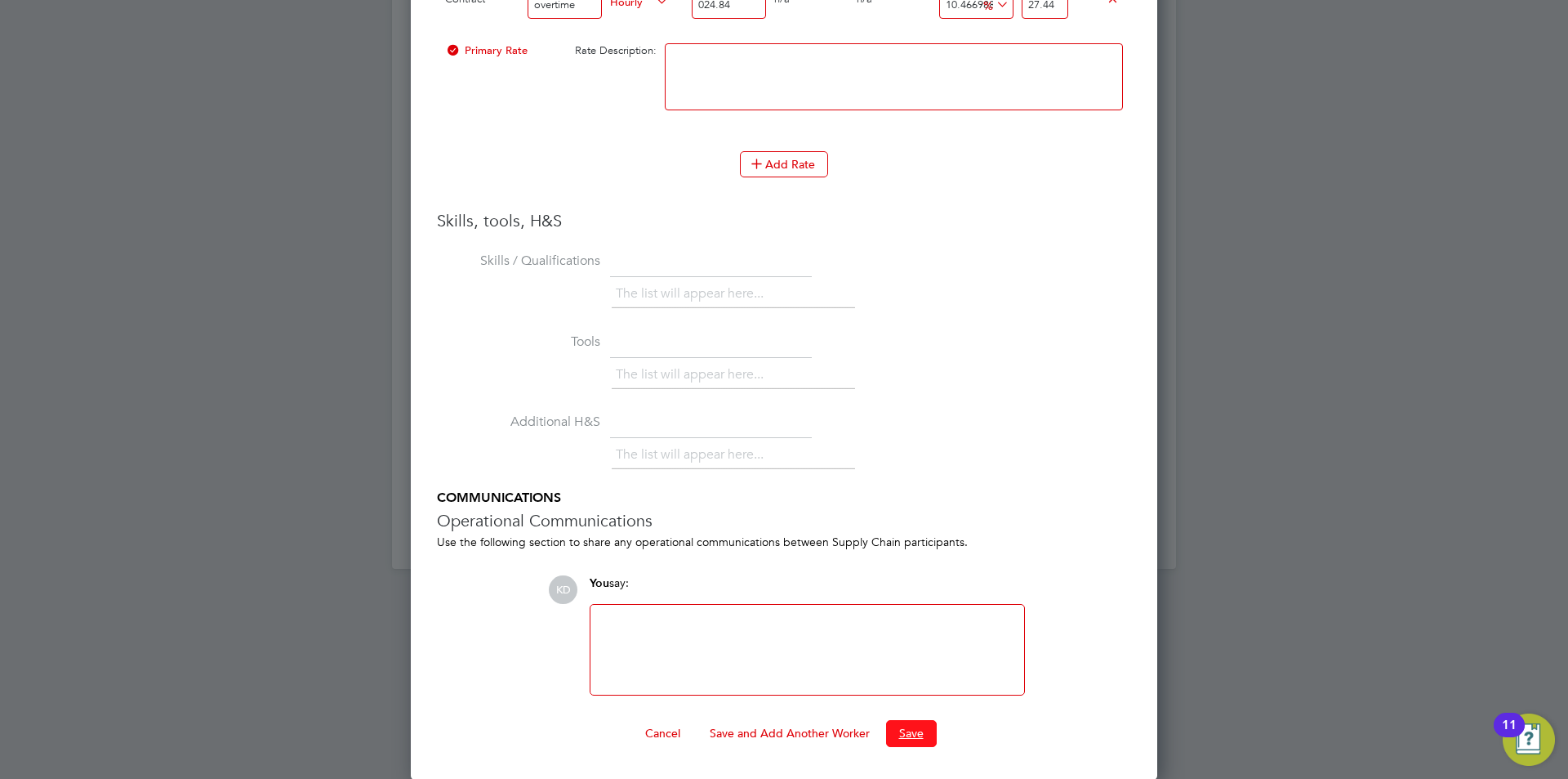
click at [913, 728] on button "Save" at bounding box center [911, 733] width 51 height 26
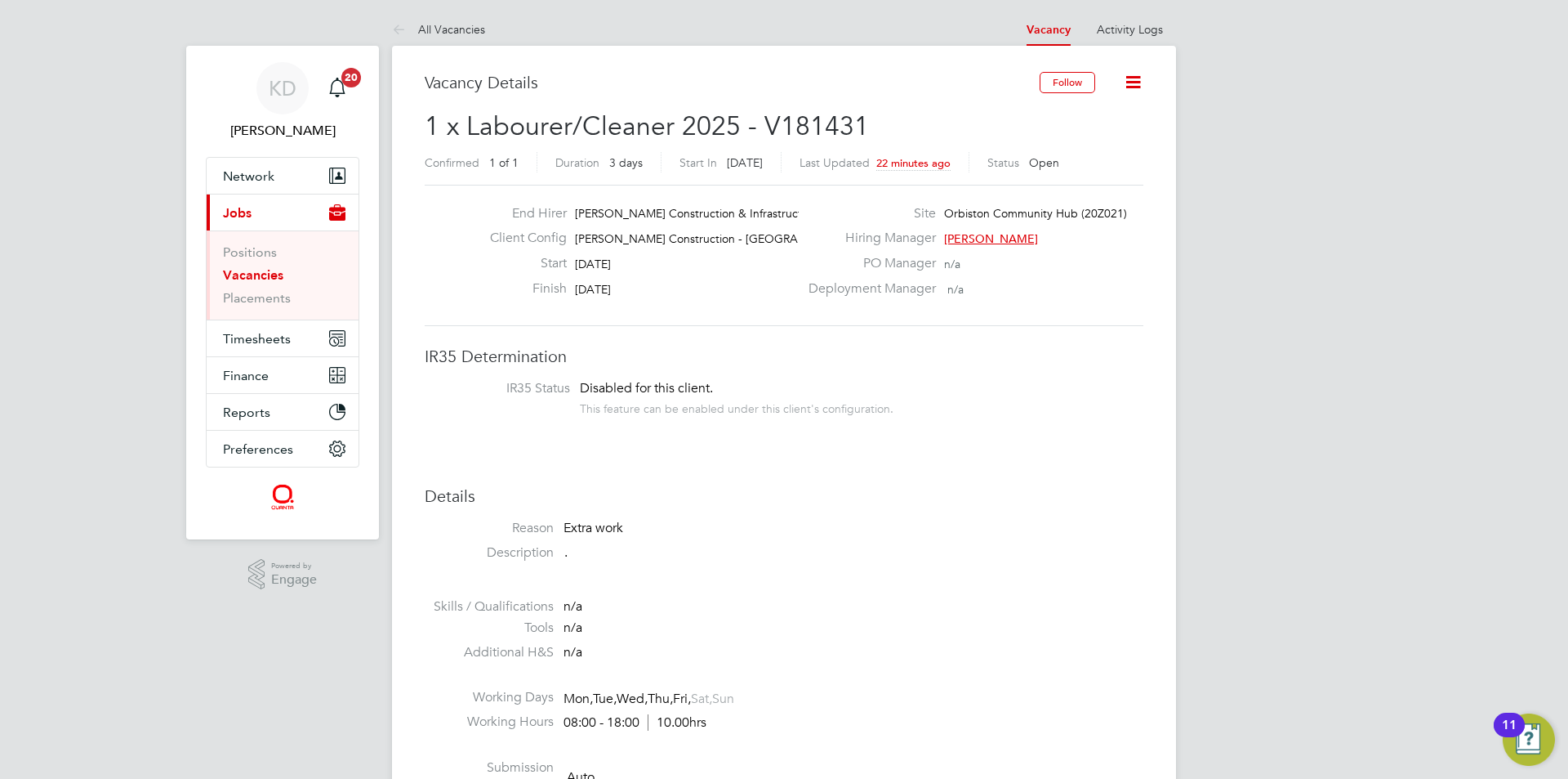
click at [1137, 80] on icon at bounding box center [1132, 82] width 20 height 20
click at [882, 404] on div "This feature can be enabled under this client's configuration." at bounding box center [736, 406] width 313 height 18
click at [248, 306] on li "Placements" at bounding box center [283, 298] width 122 height 16
click at [267, 300] on link "Placements" at bounding box center [256, 298] width 67 height 15
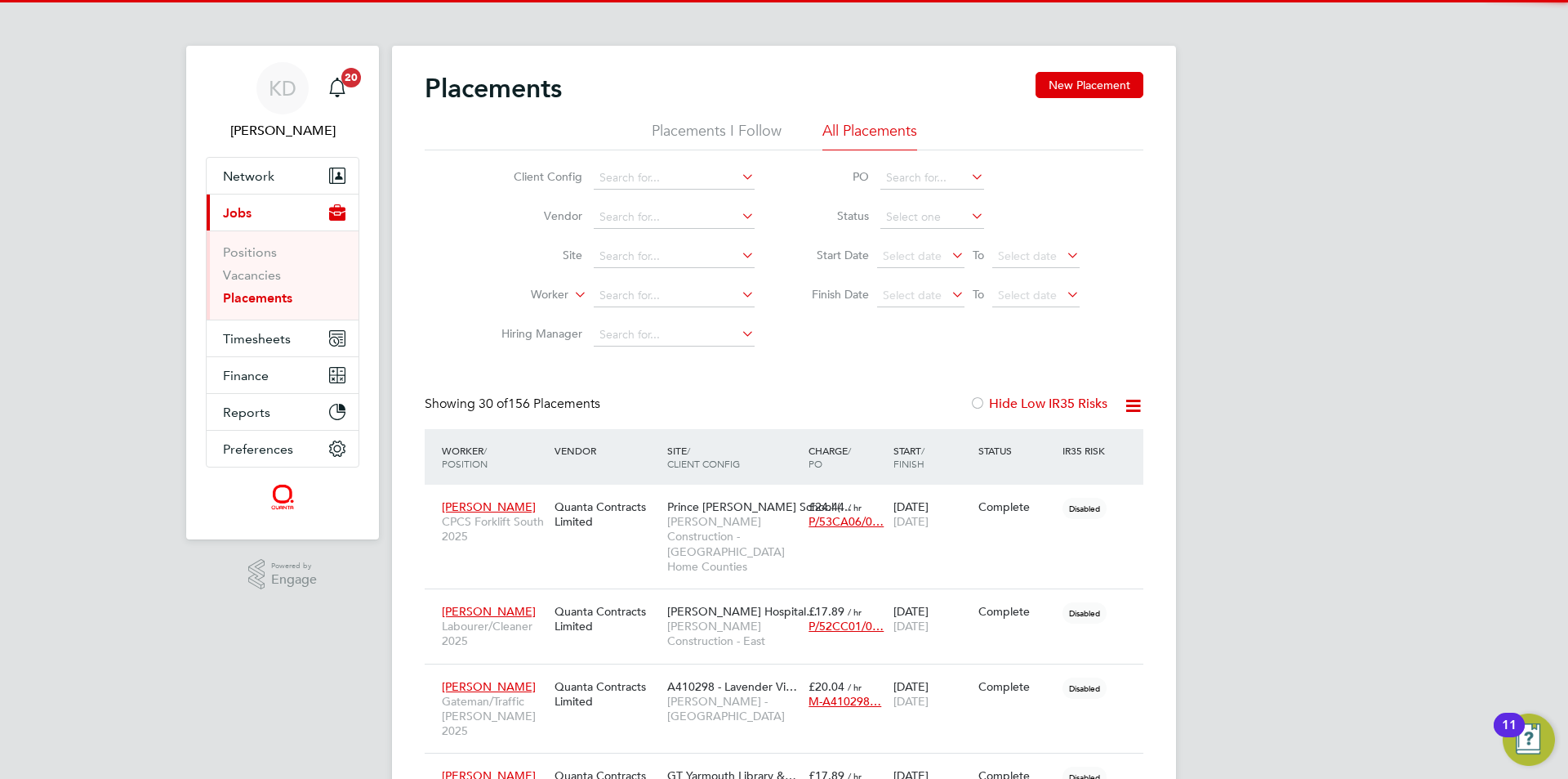
scroll to position [15, 77]
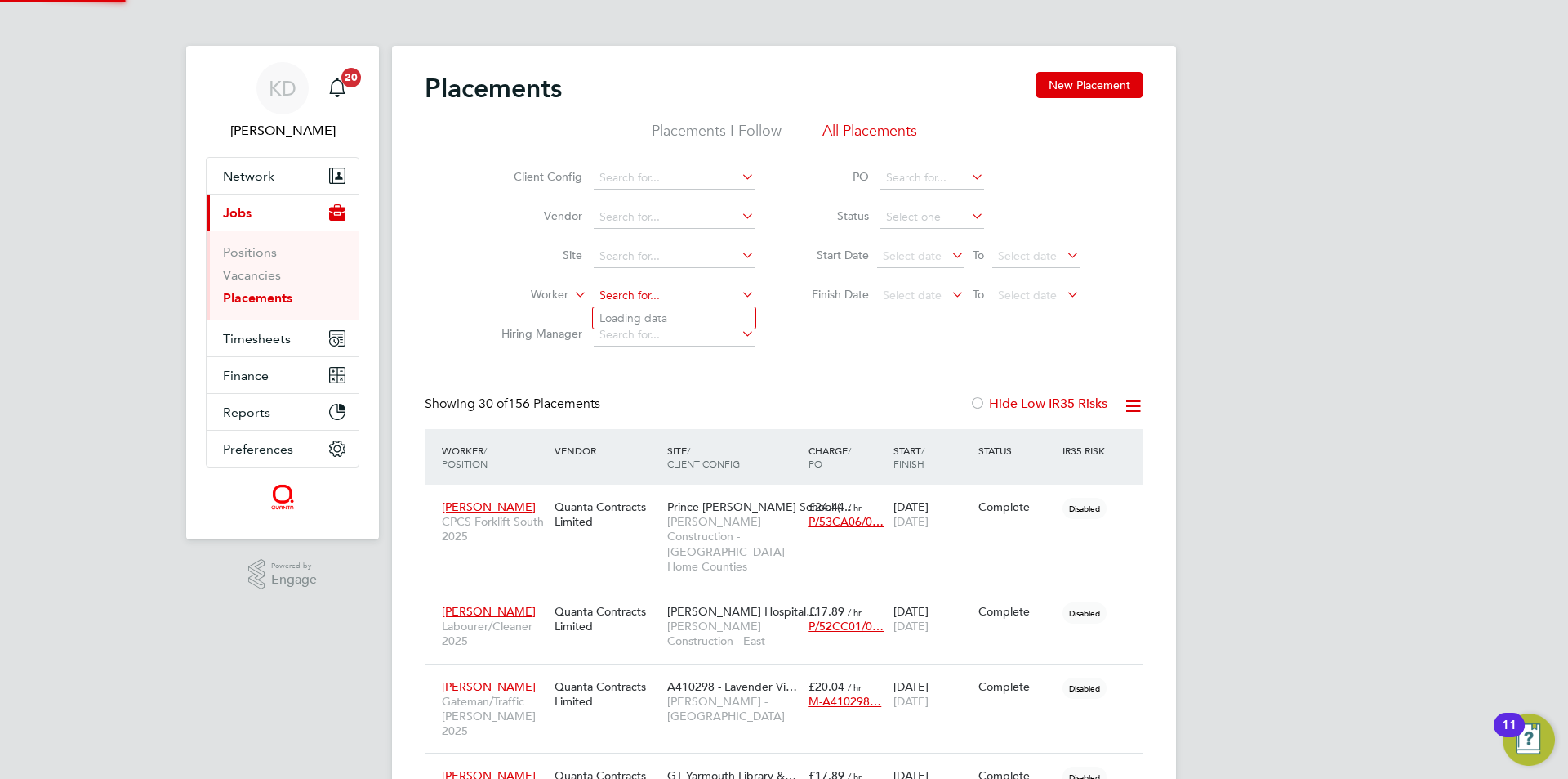
click at [691, 295] on input at bounding box center [674, 296] width 161 height 23
click at [690, 312] on li "Kev in Anderson" at bounding box center [674, 318] width 163 height 22
type input "[PERSON_NAME]"
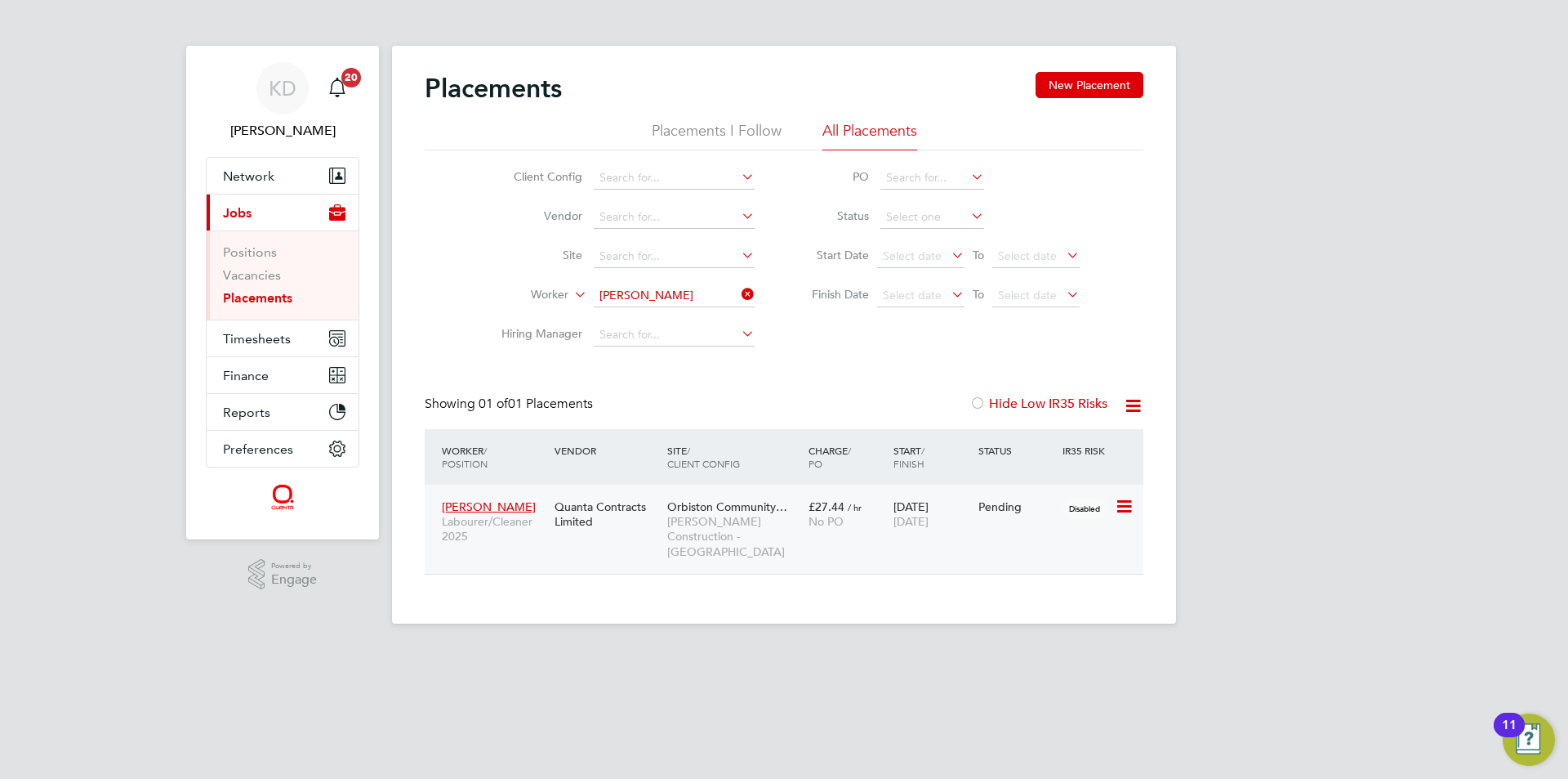
click at [1120, 508] on icon at bounding box center [1123, 506] width 16 height 19
click at [832, 516] on span "No PO" at bounding box center [826, 521] width 35 height 14
click at [266, 340] on span "Timesheets" at bounding box center [256, 338] width 67 height 15
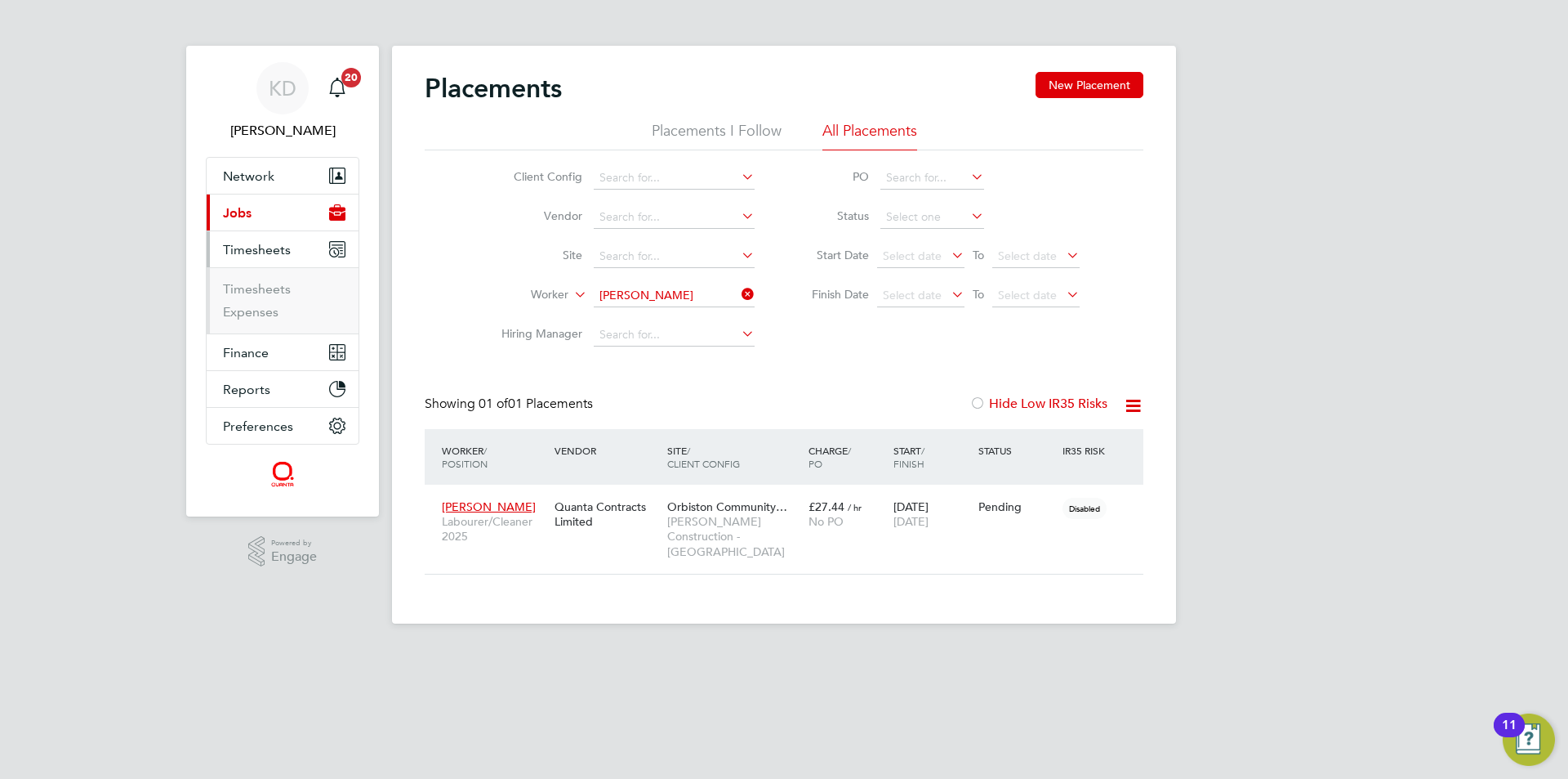
click at [219, 199] on button "Current page: Jobs" at bounding box center [282, 212] width 152 height 36
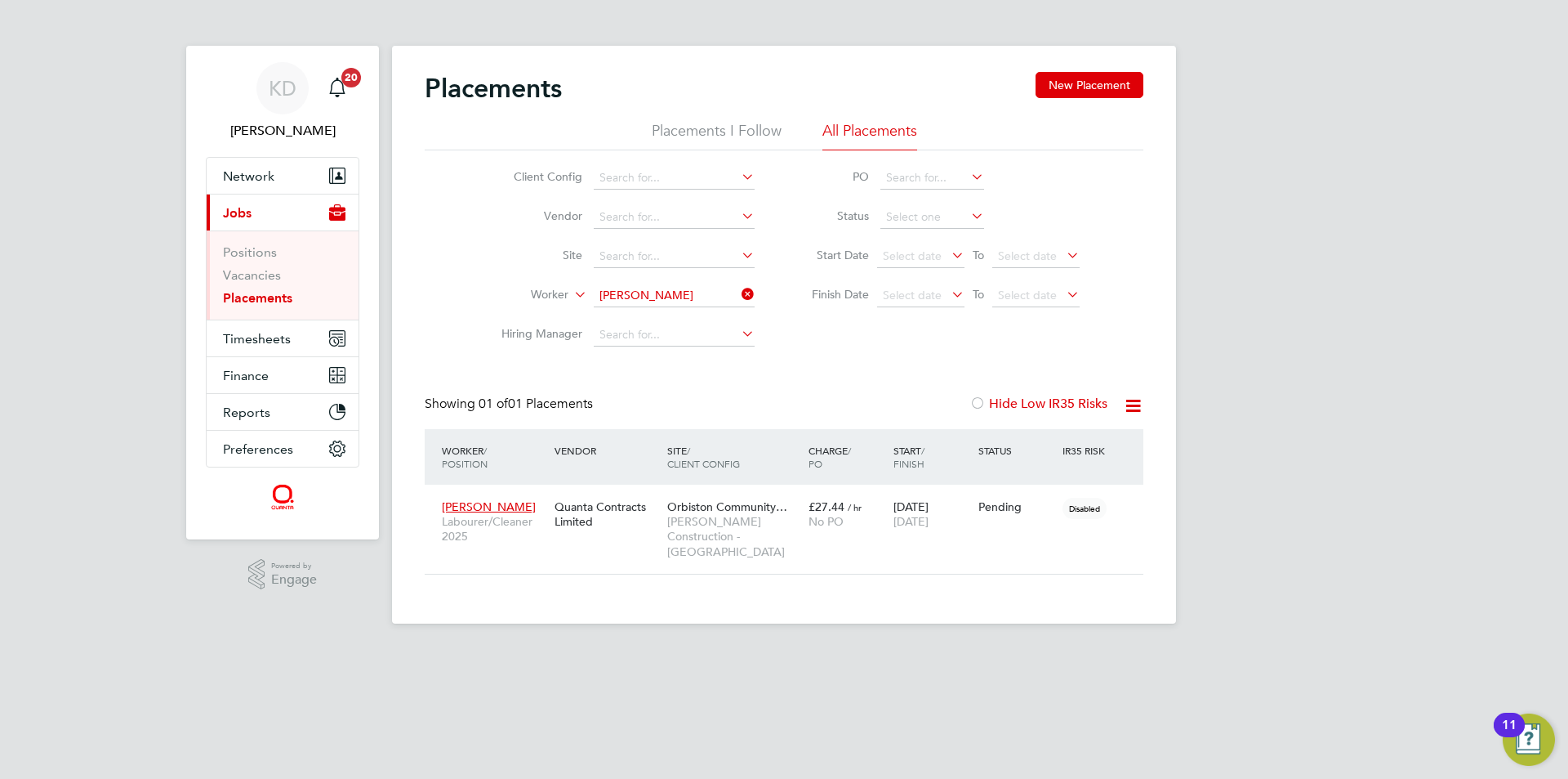
click at [239, 301] on link "Placements" at bounding box center [257, 298] width 69 height 15
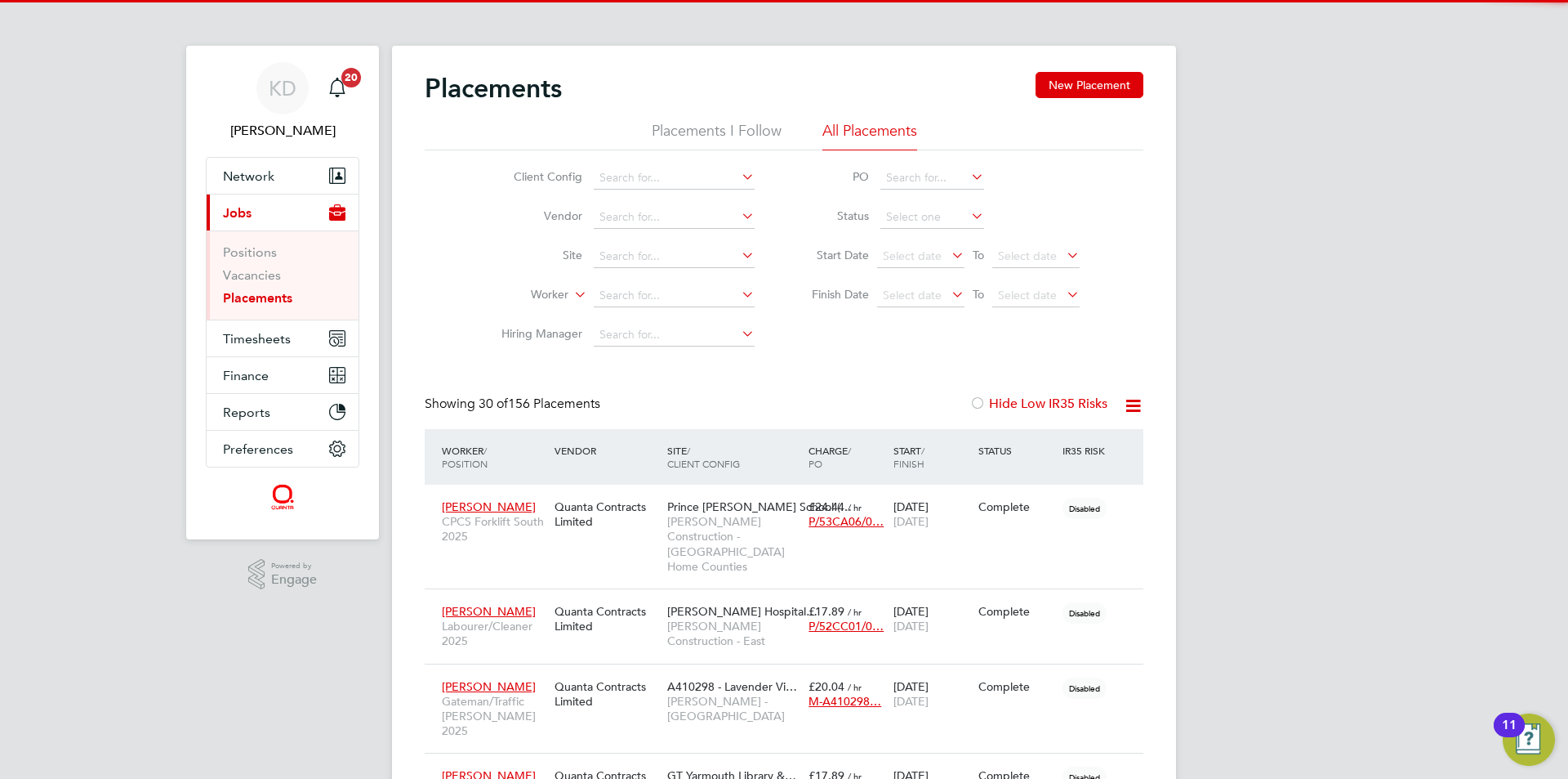
scroll to position [62, 142]
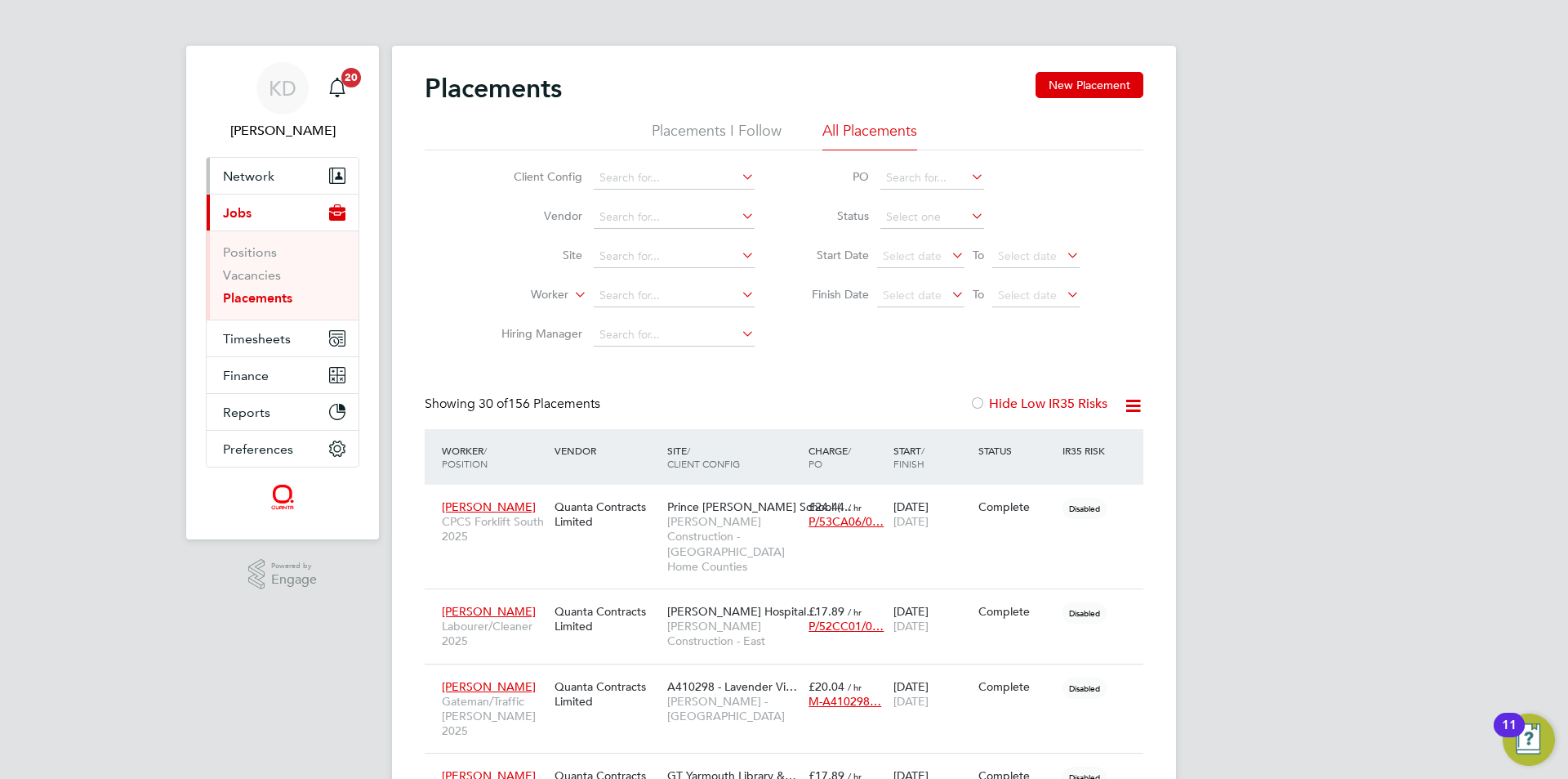
click at [250, 178] on span "Network" at bounding box center [248, 176] width 51 height 15
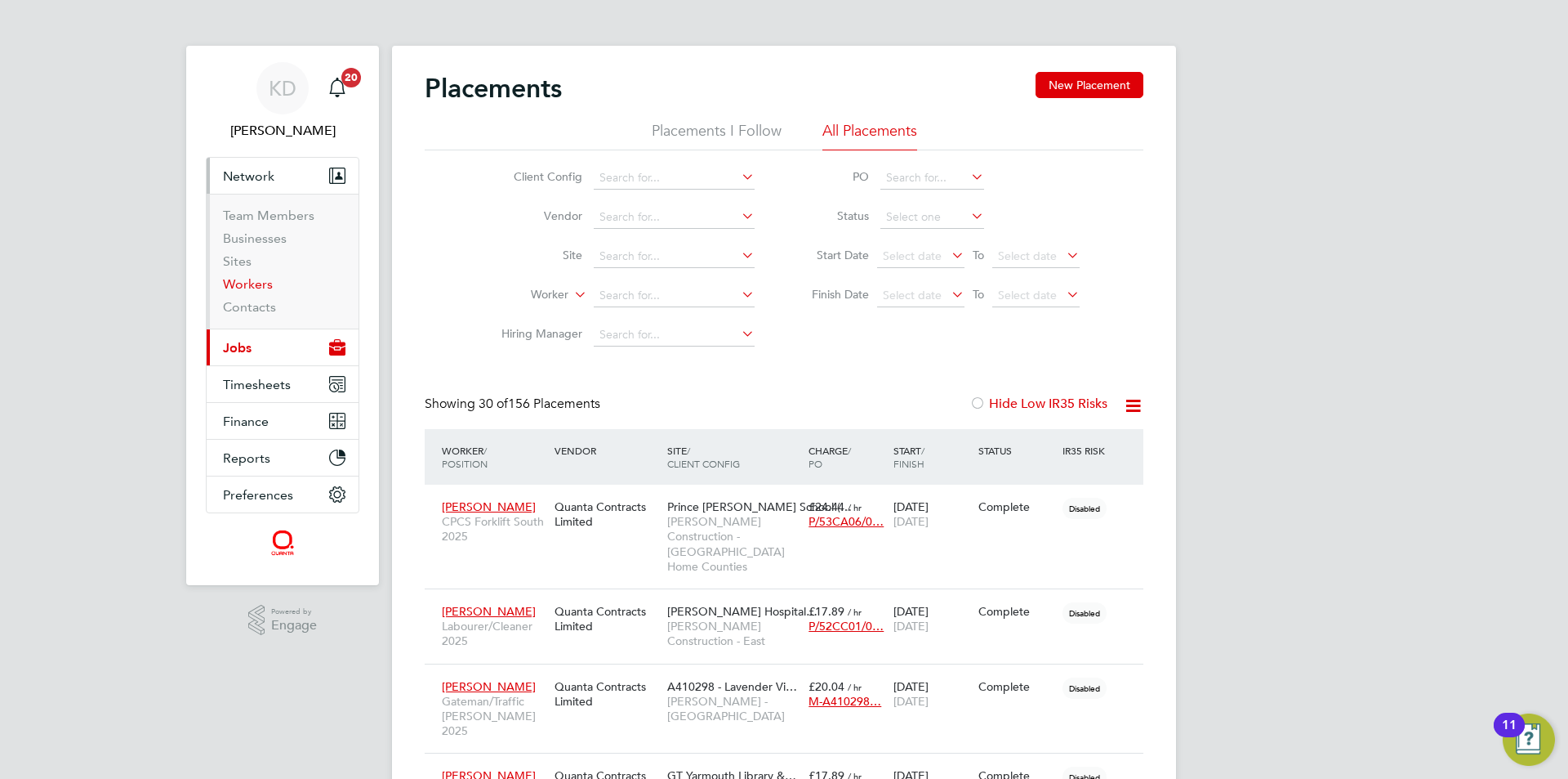
click at [244, 281] on link "Workers" at bounding box center [248, 283] width 50 height 15
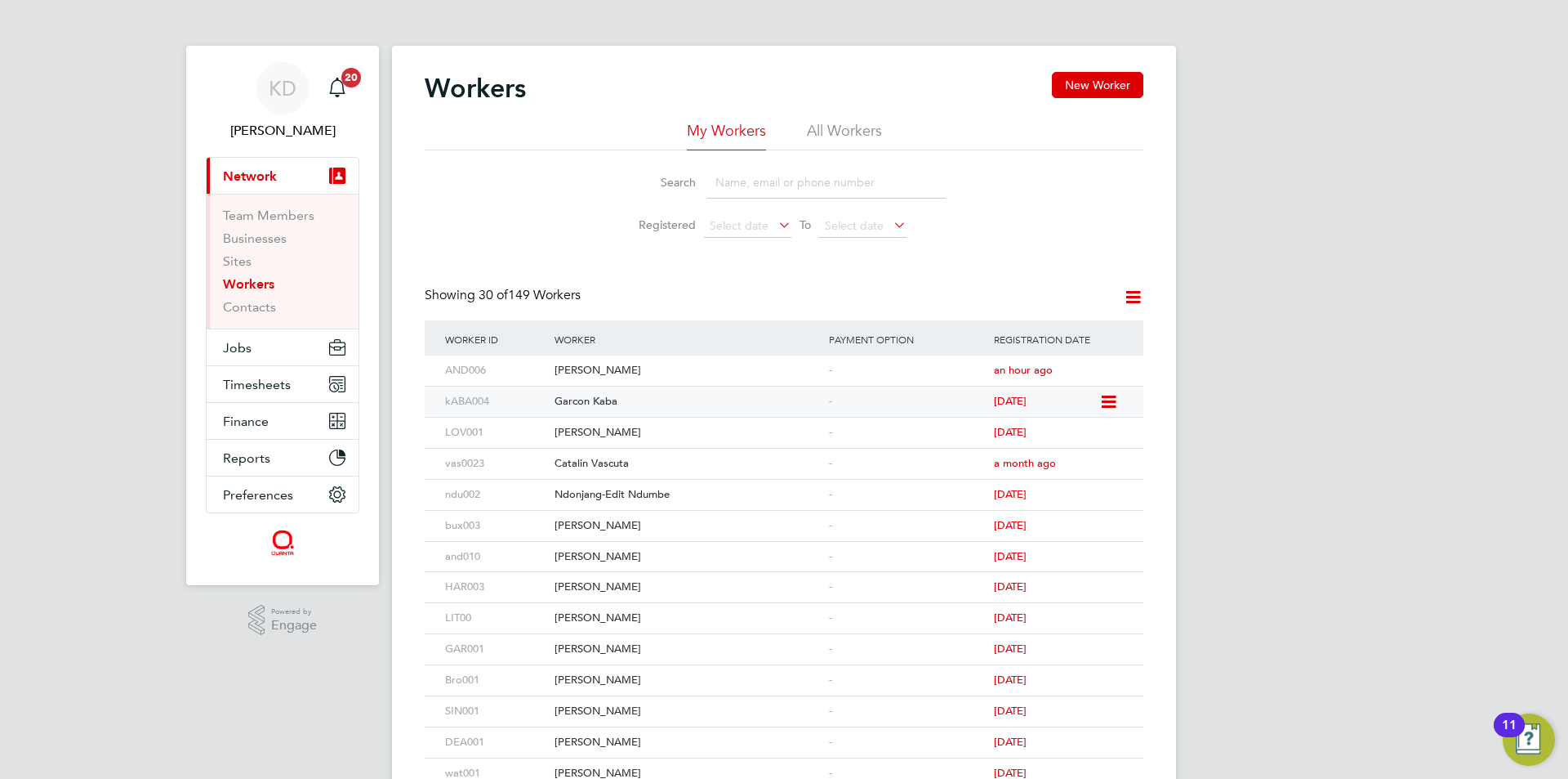
click at [611, 398] on div "Garcon Kaba" at bounding box center [687, 401] width 275 height 30
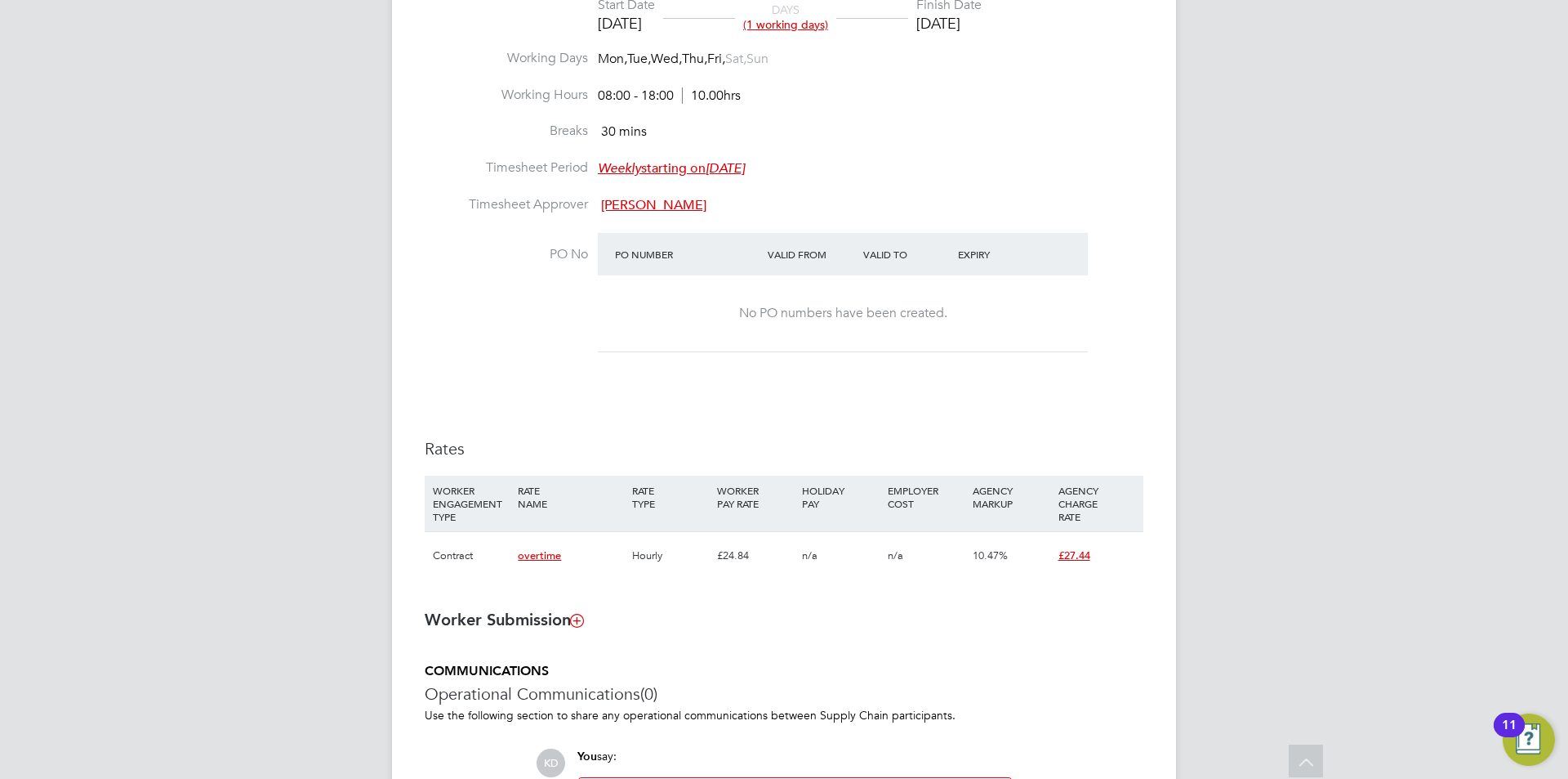
scroll to position [817, 0]
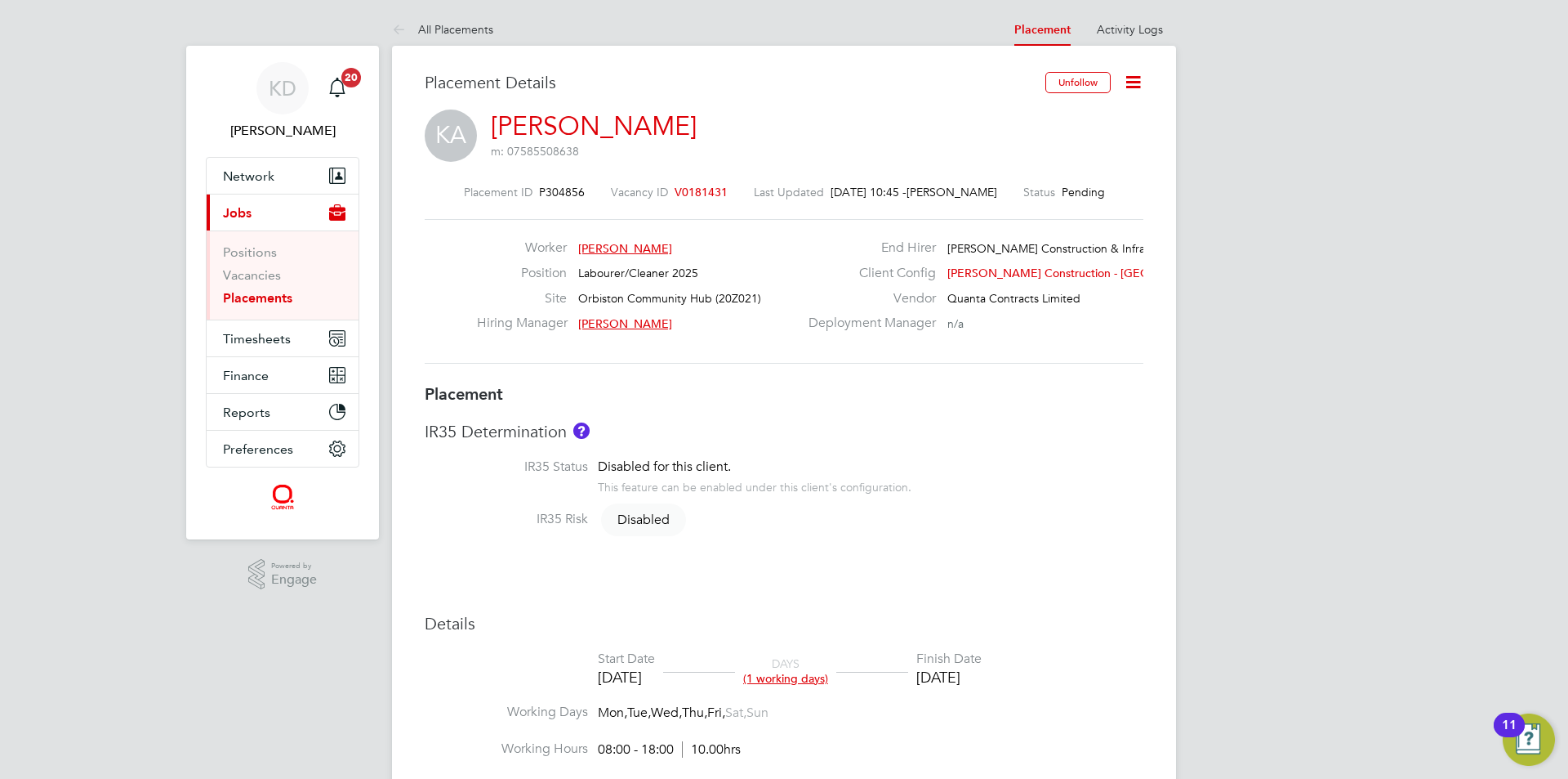
click at [1136, 72] on icon at bounding box center [1132, 82] width 20 height 20
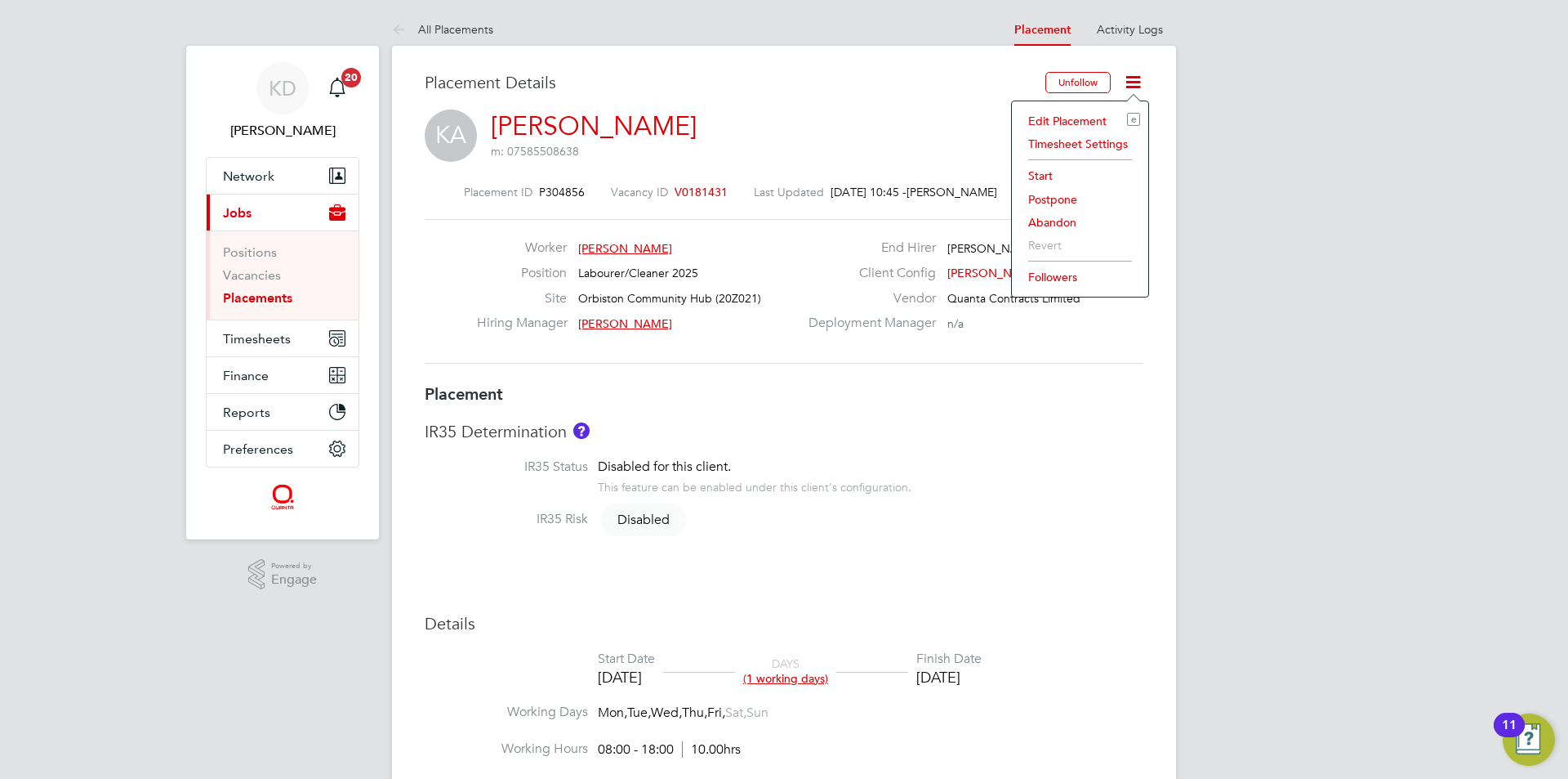
click at [1061, 173] on li "Start" at bounding box center [1079, 175] width 120 height 23
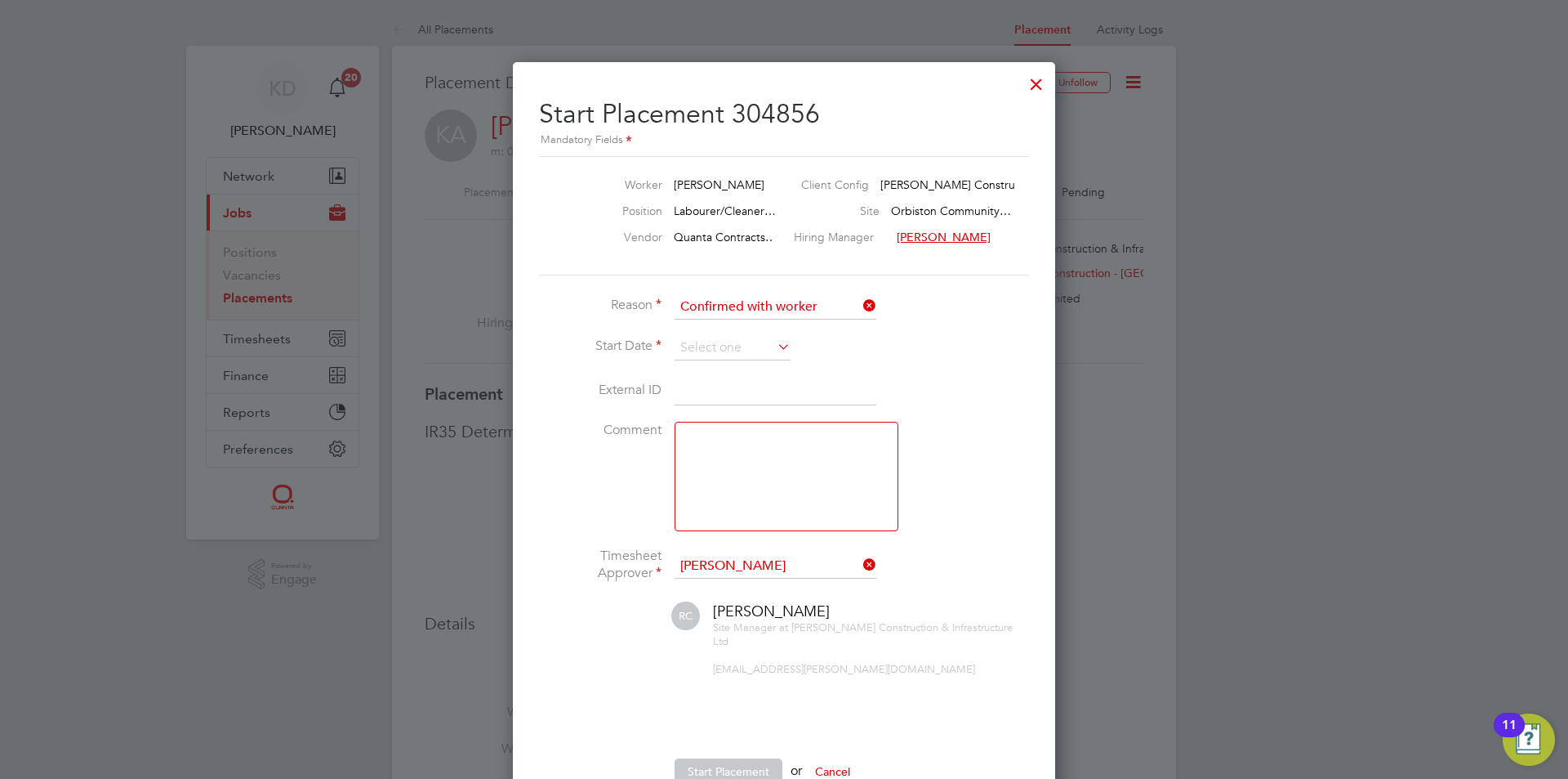
click at [774, 341] on icon at bounding box center [774, 346] width 0 height 23
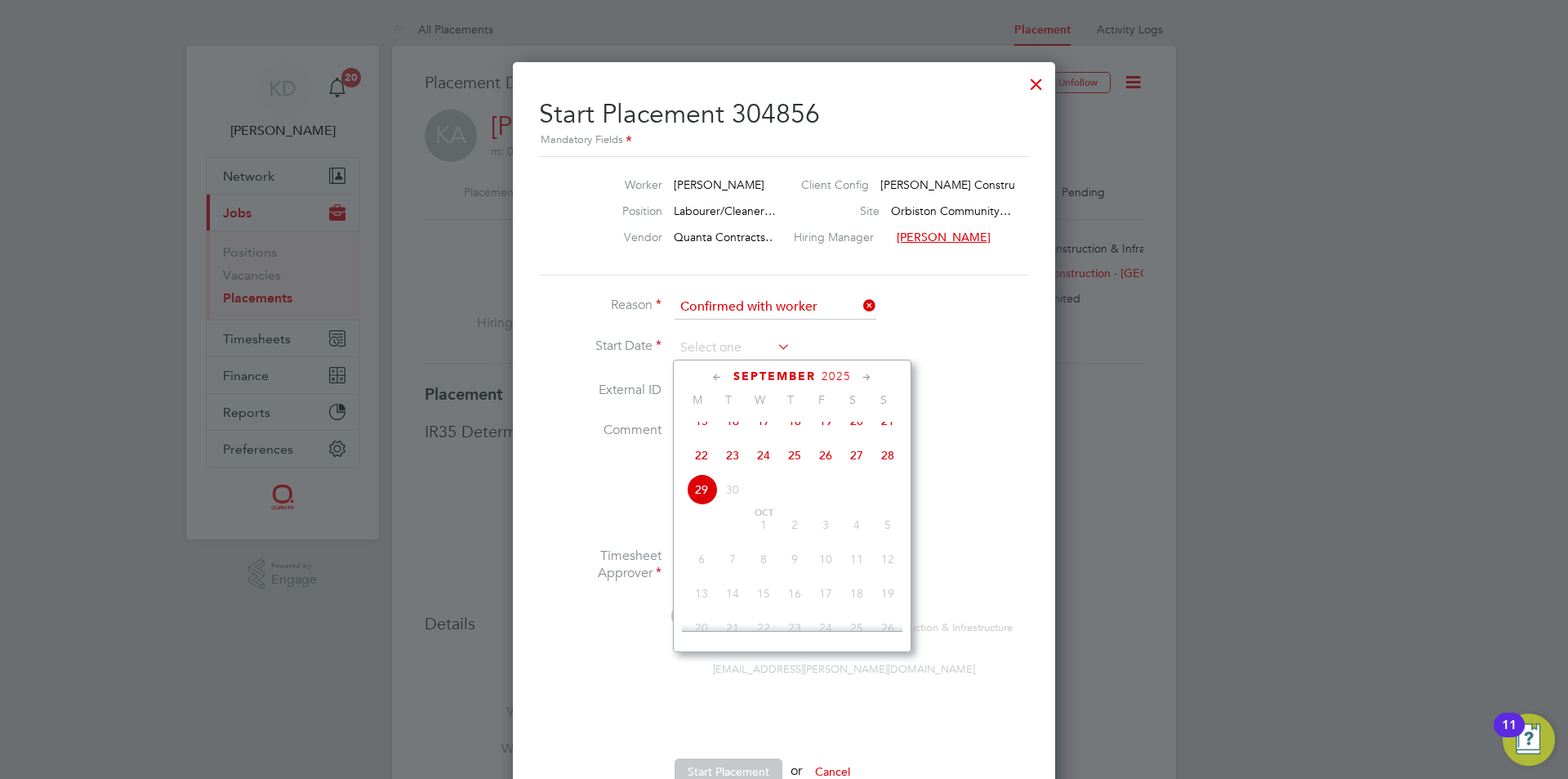
click at [854, 466] on span "27" at bounding box center [857, 455] width 31 height 31
type input "[DATE]"
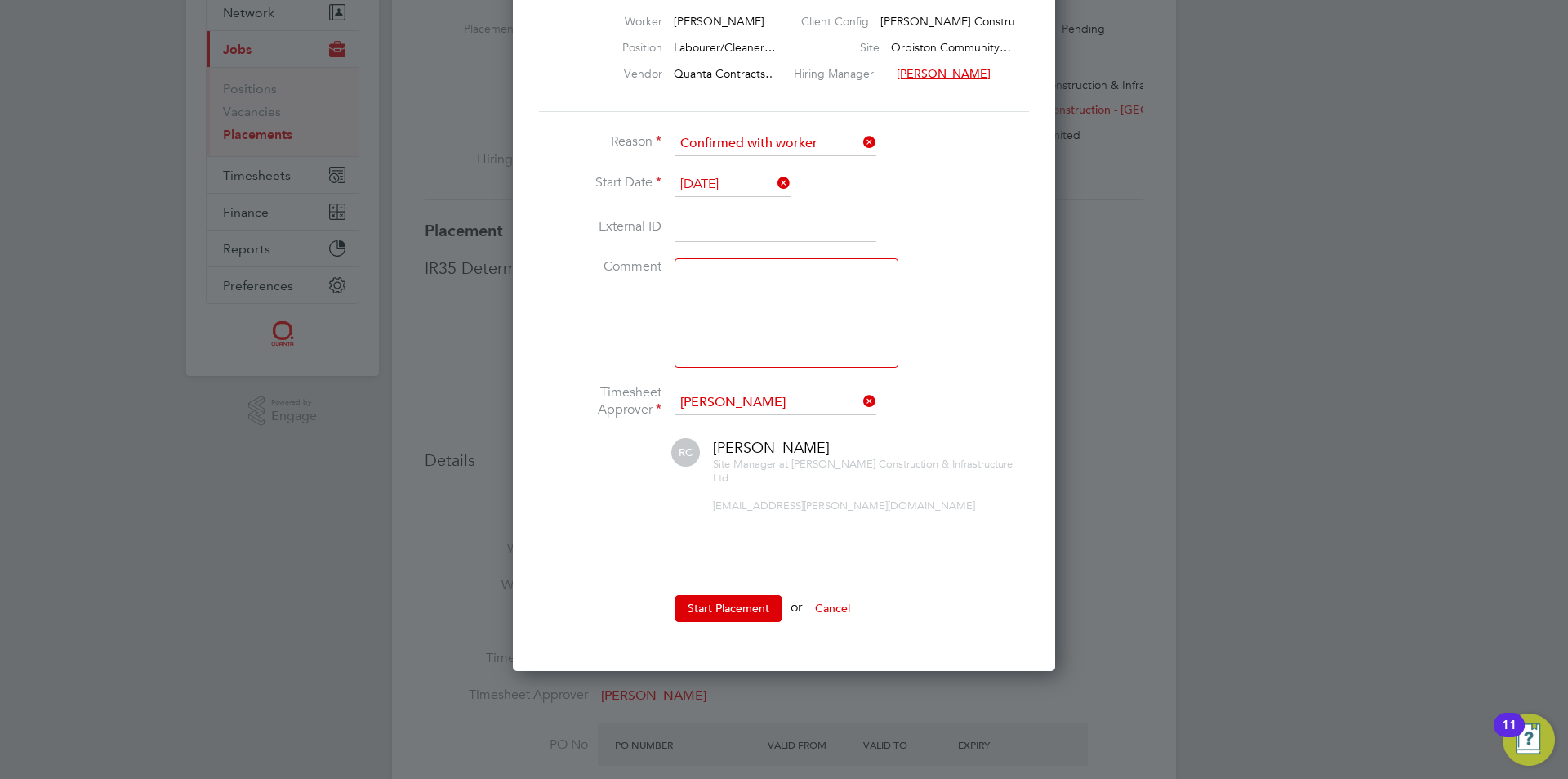
drag, startPoint x: 726, startPoint y: 594, endPoint x: 743, endPoint y: 595, distance: 17.0
click at [728, 595] on button "Start Placement" at bounding box center [729, 607] width 108 height 26
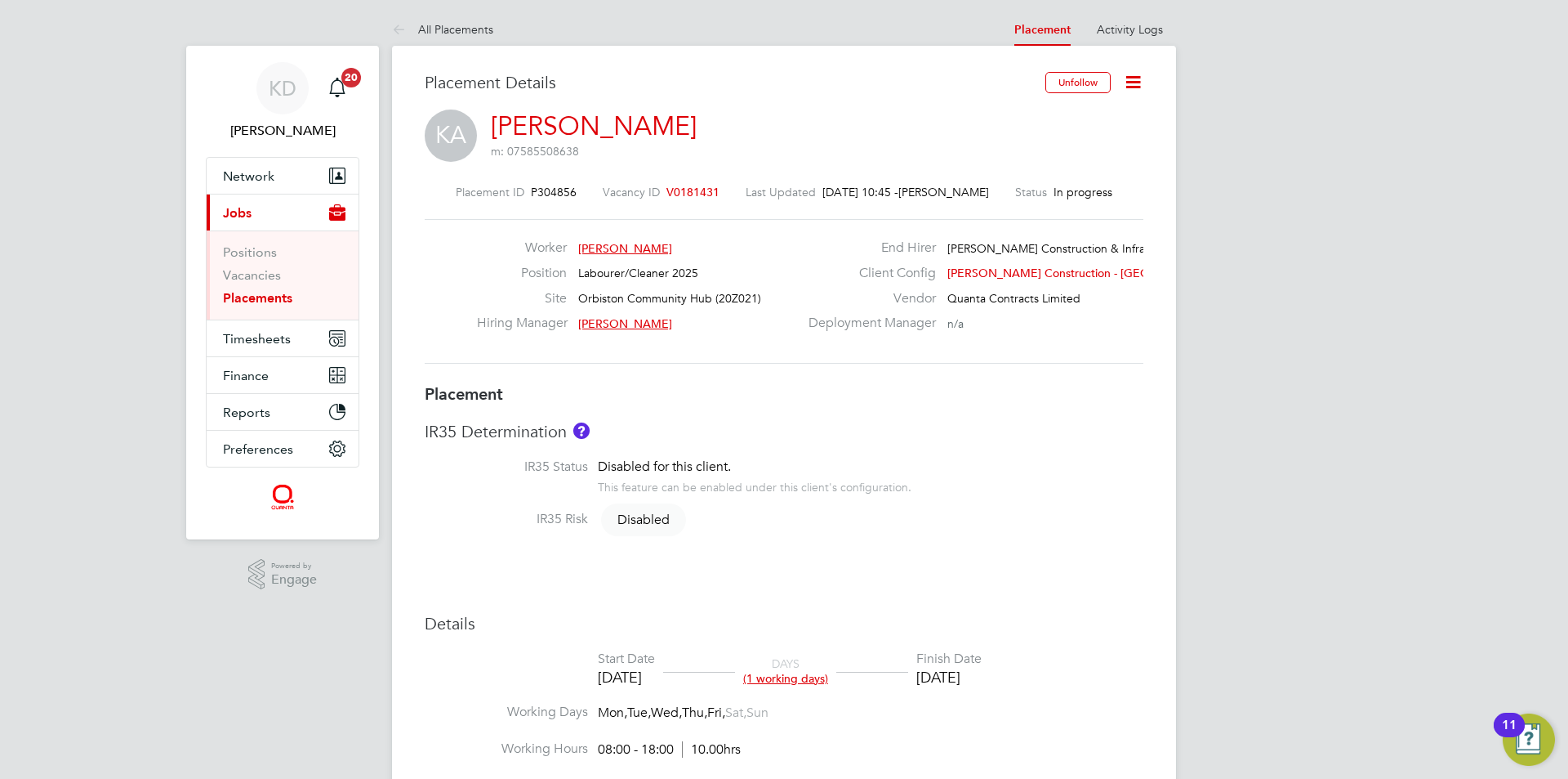
click at [255, 299] on link "Placements" at bounding box center [257, 298] width 69 height 15
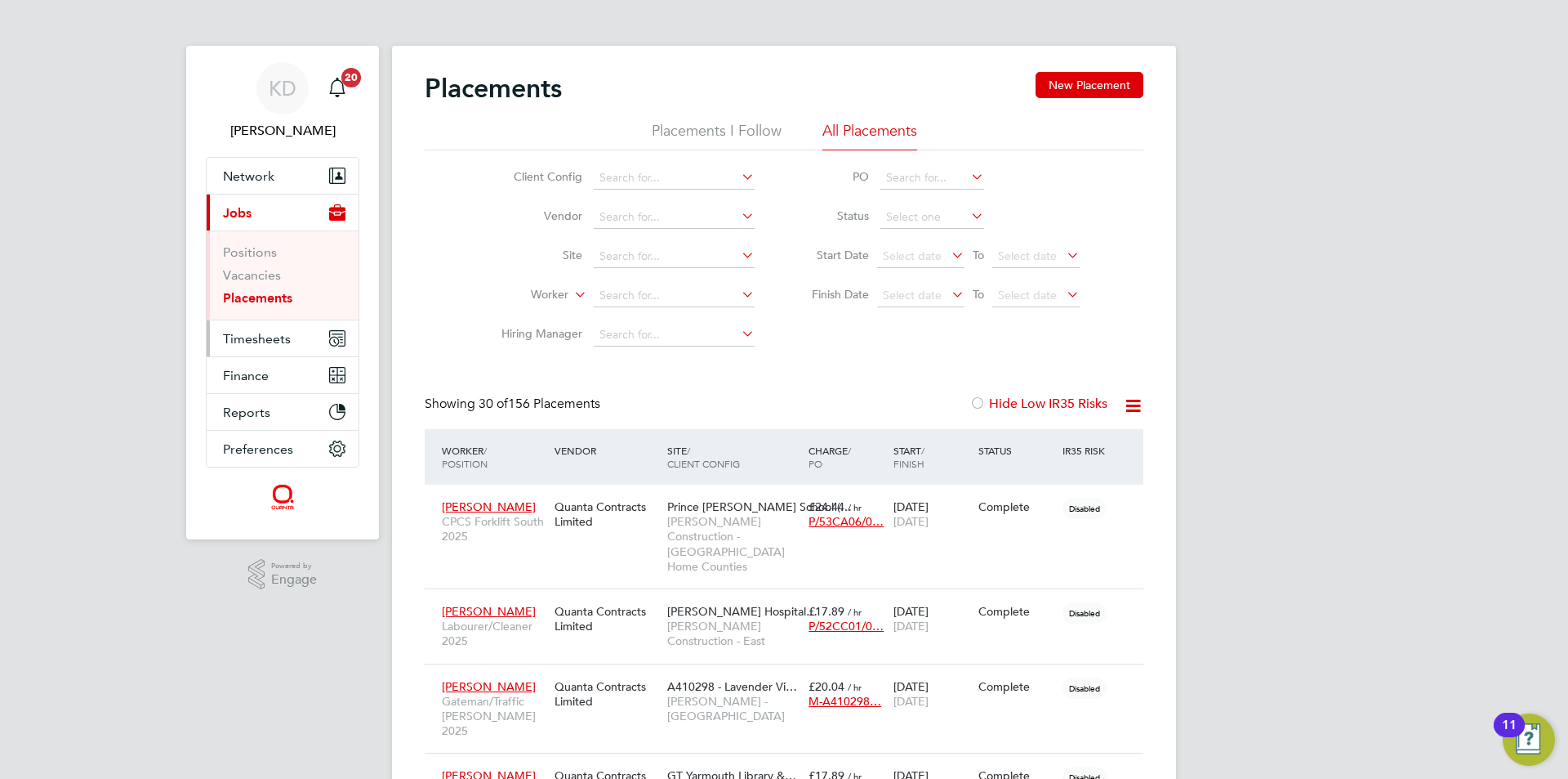
click at [269, 336] on span "Timesheets" at bounding box center [256, 338] width 67 height 15
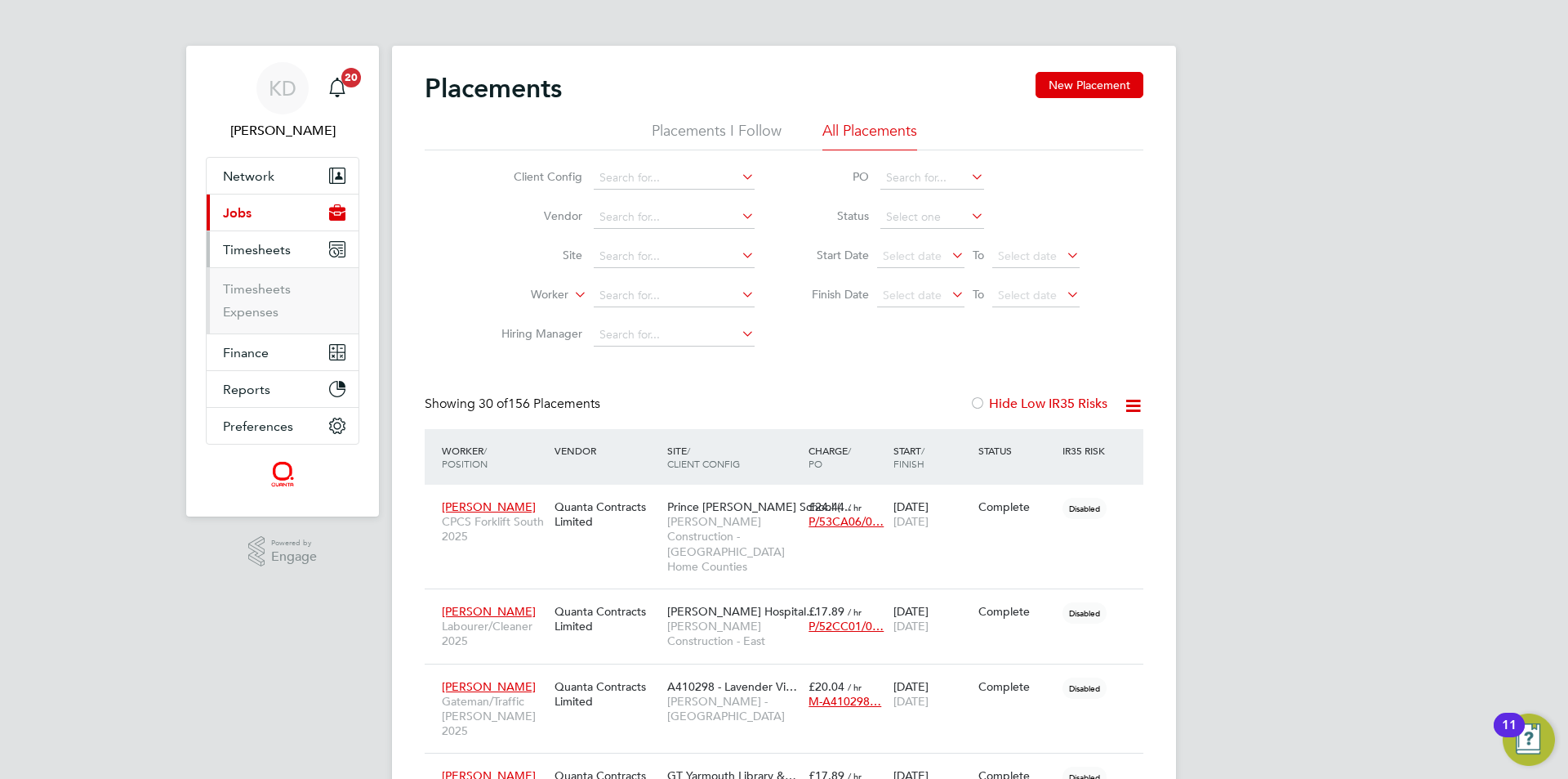
click at [240, 212] on span "Jobs" at bounding box center [237, 213] width 29 height 15
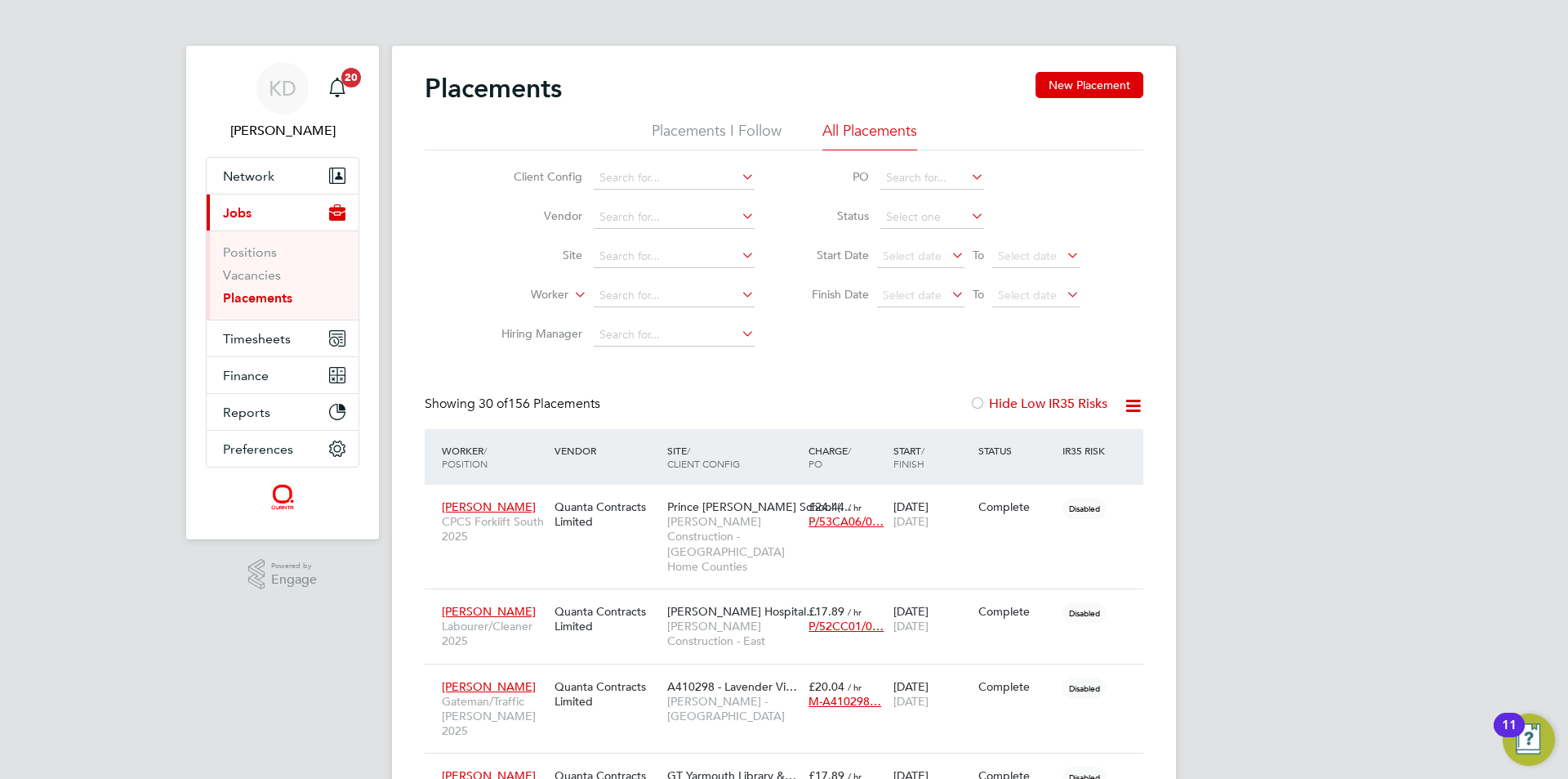
click at [249, 298] on link "Placements" at bounding box center [257, 298] width 69 height 15
click at [269, 341] on span "Timesheets" at bounding box center [256, 338] width 67 height 15
click at [255, 342] on span "Timesheets" at bounding box center [256, 338] width 67 height 15
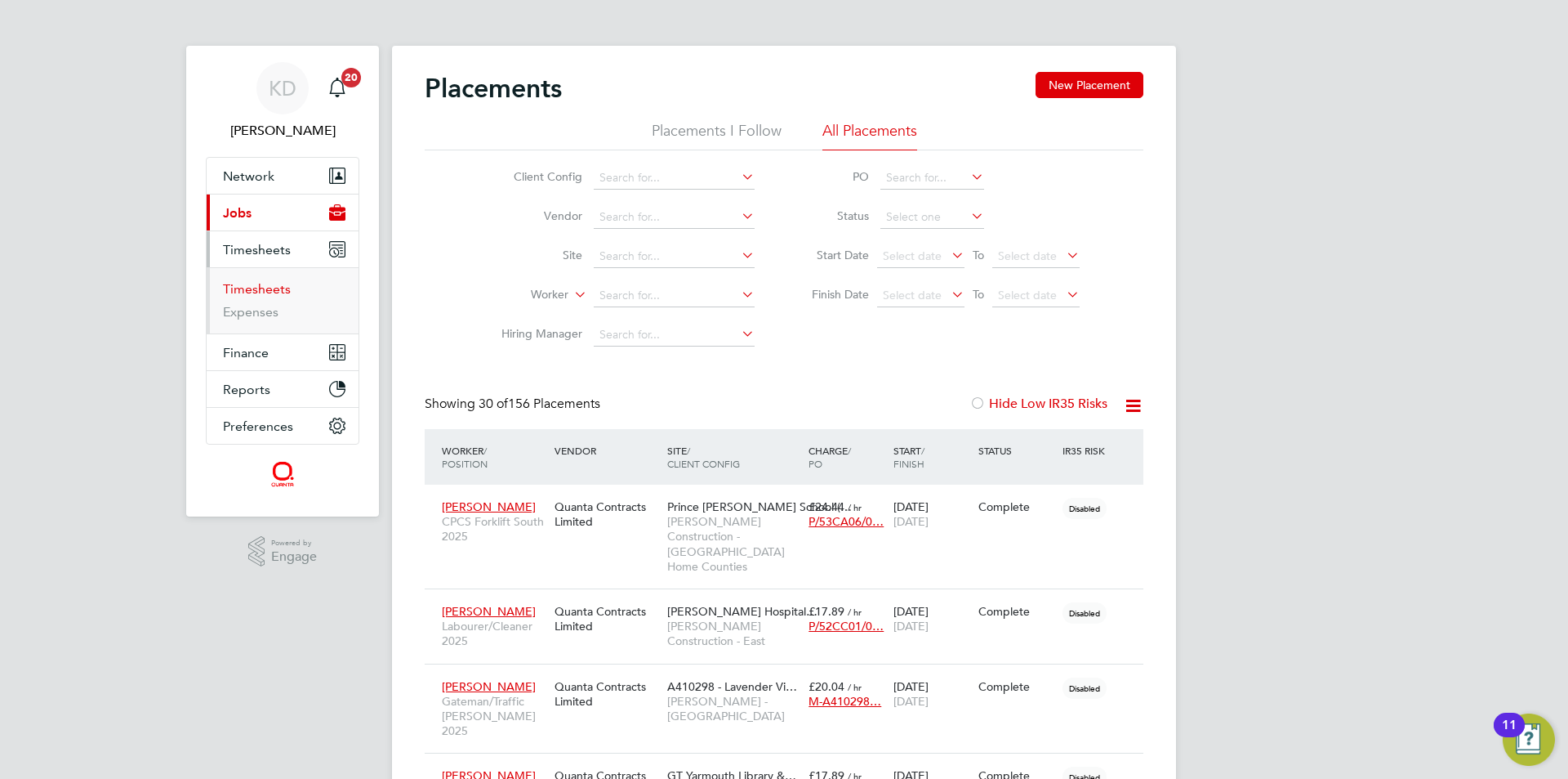
click at [279, 295] on link "Timesheets" at bounding box center [256, 289] width 67 height 15
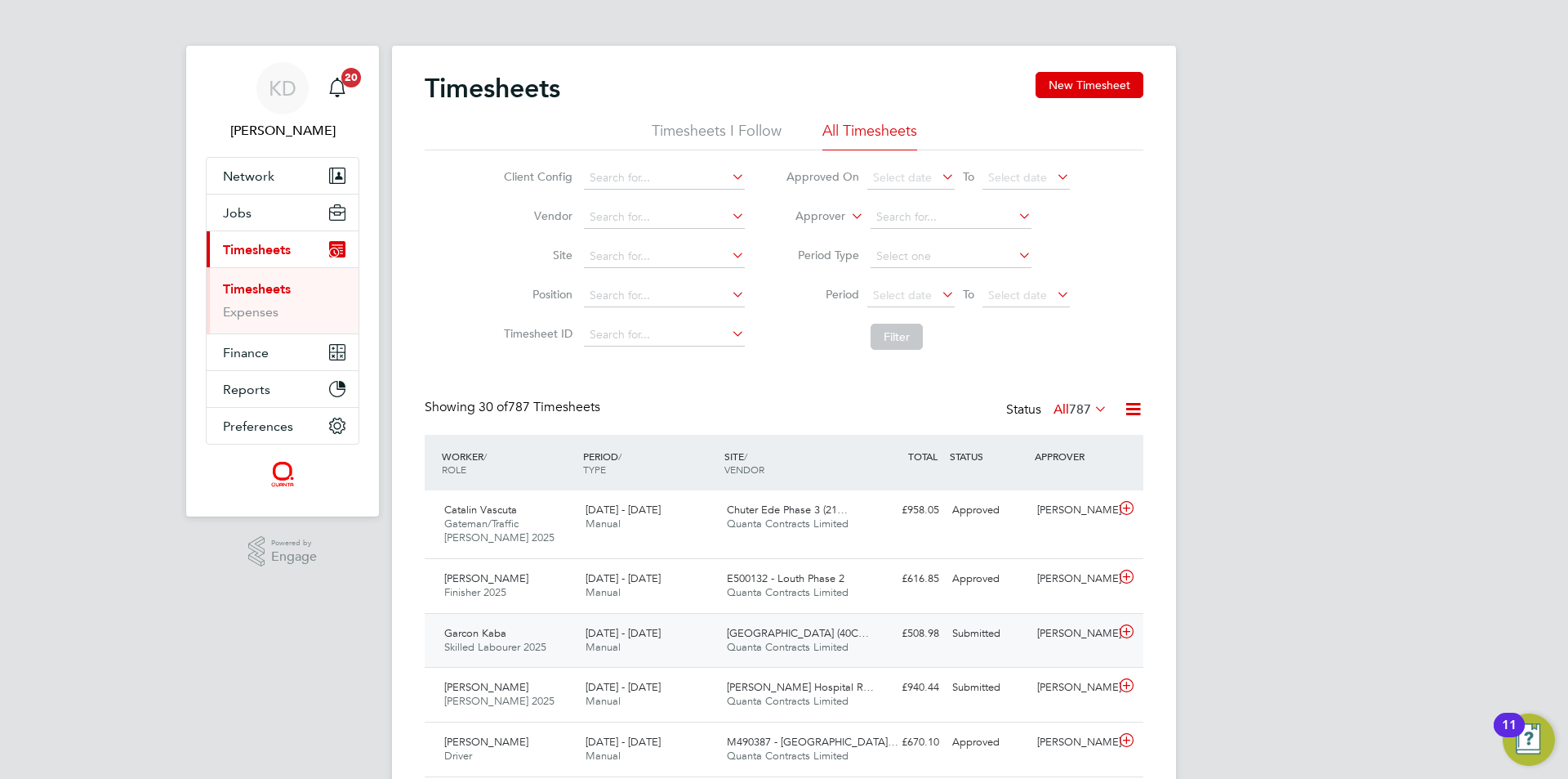
click at [1086, 650] on div "Garcon Kaba Skilled Labourer 2025 20 - 26 Sep 2025 20 - 26 Sep 2025 Manual Harr…" at bounding box center [784, 640] width 719 height 55
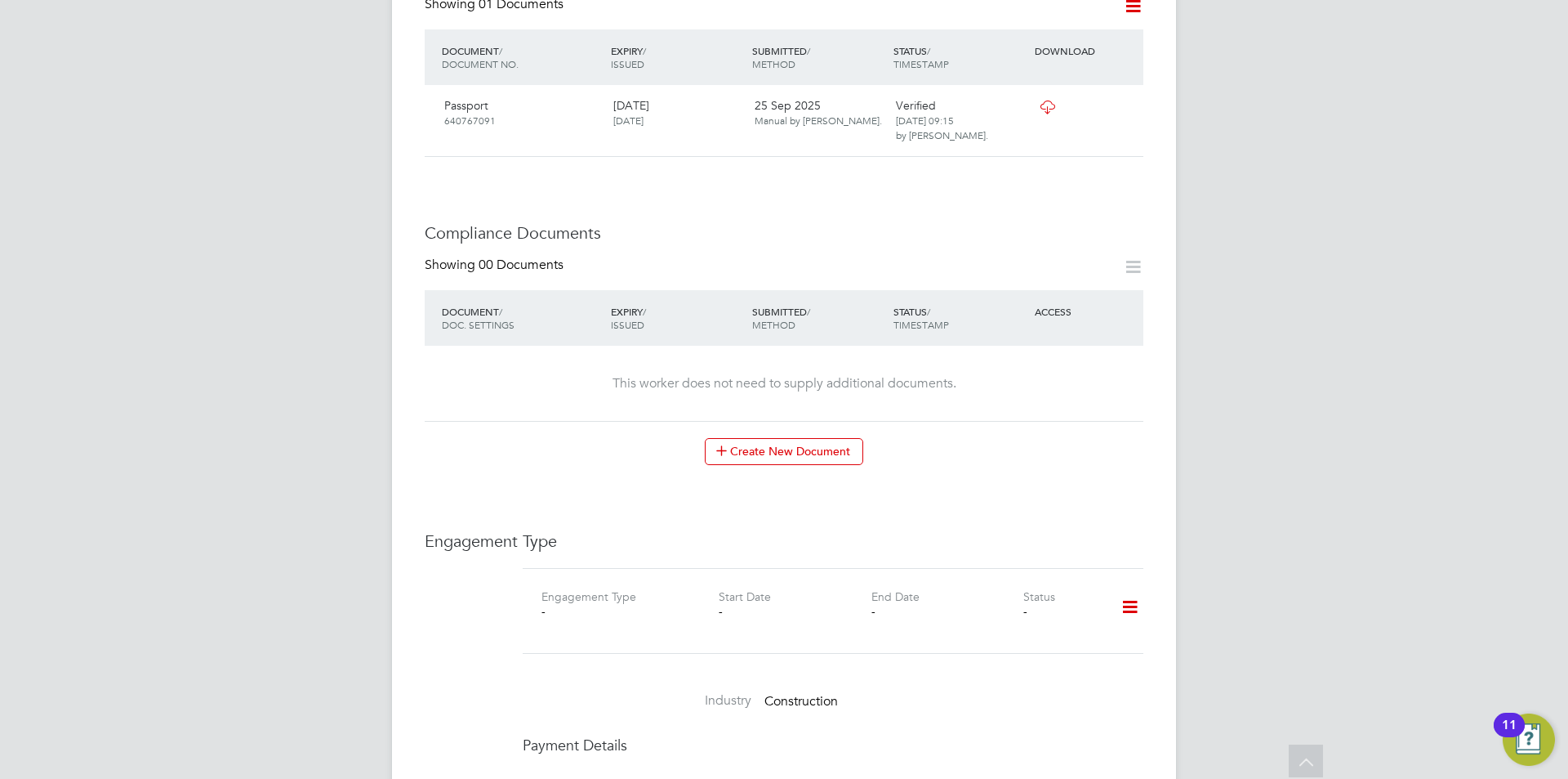
scroll to position [817, 0]
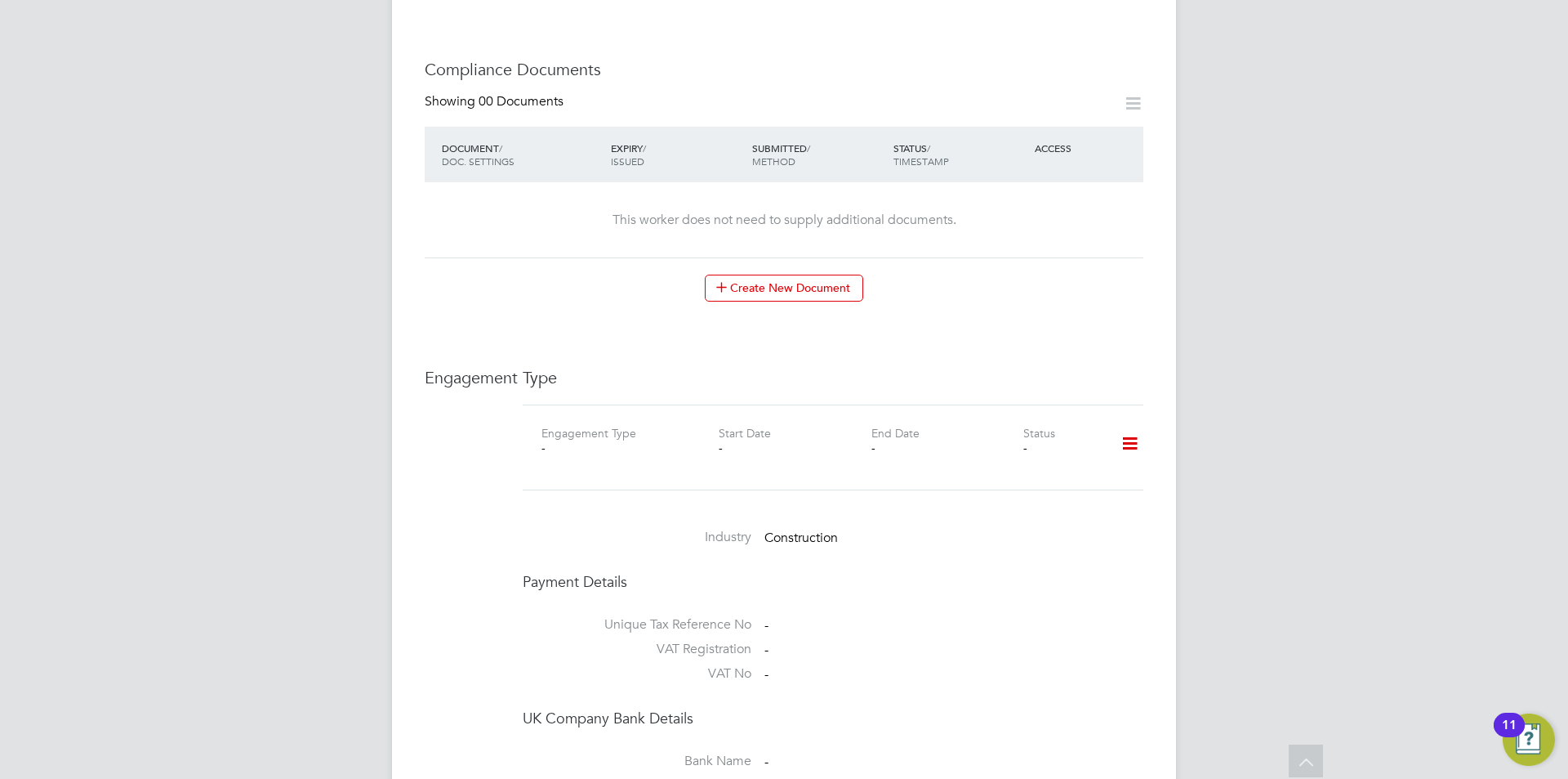
click at [1139, 442] on icon at bounding box center [1130, 443] width 29 height 38
click at [1074, 512] on li "Add Engagement Type" at bounding box center [1046, 514] width 185 height 23
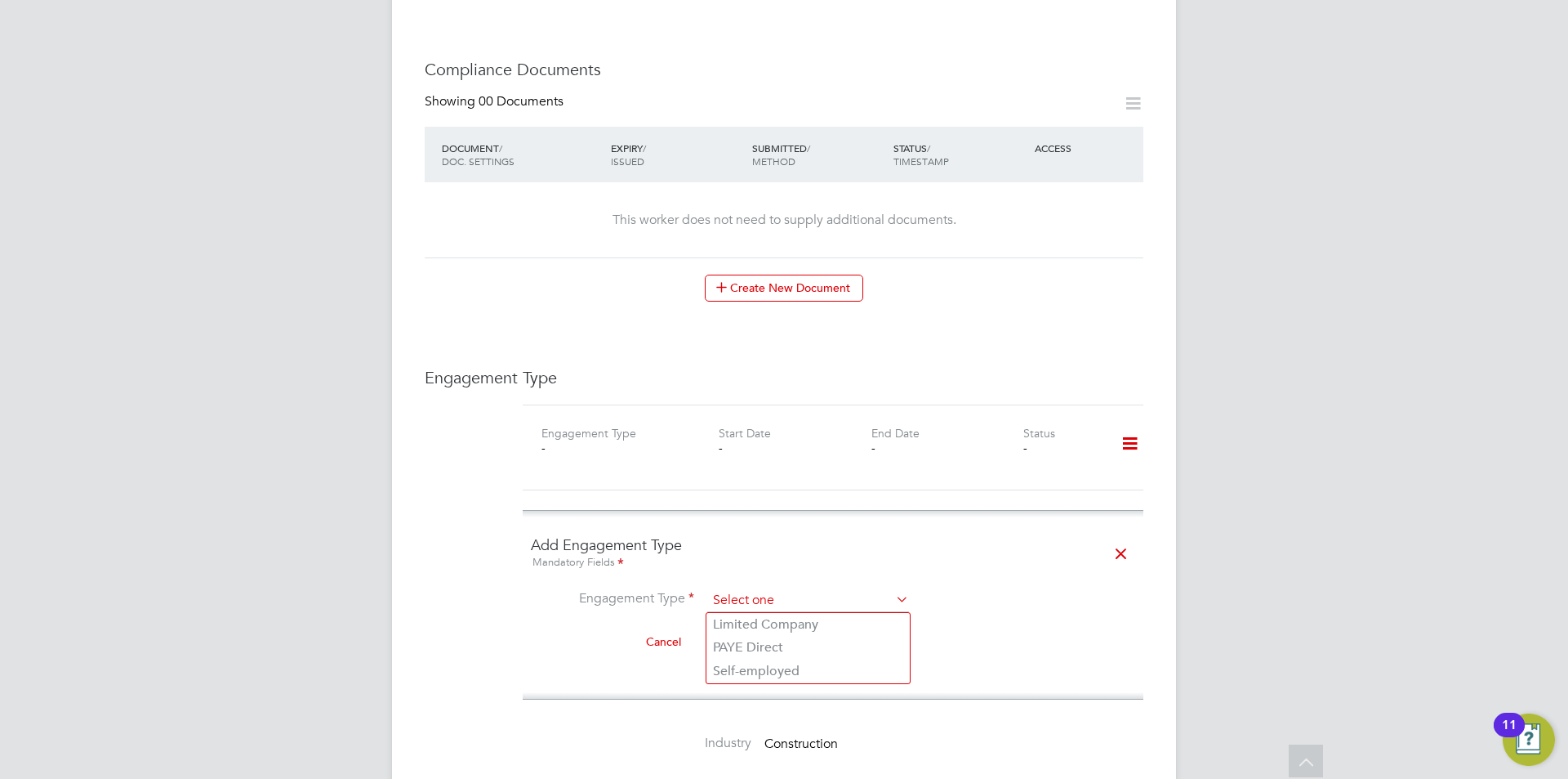
click at [842, 603] on input at bounding box center [808, 601] width 201 height 23
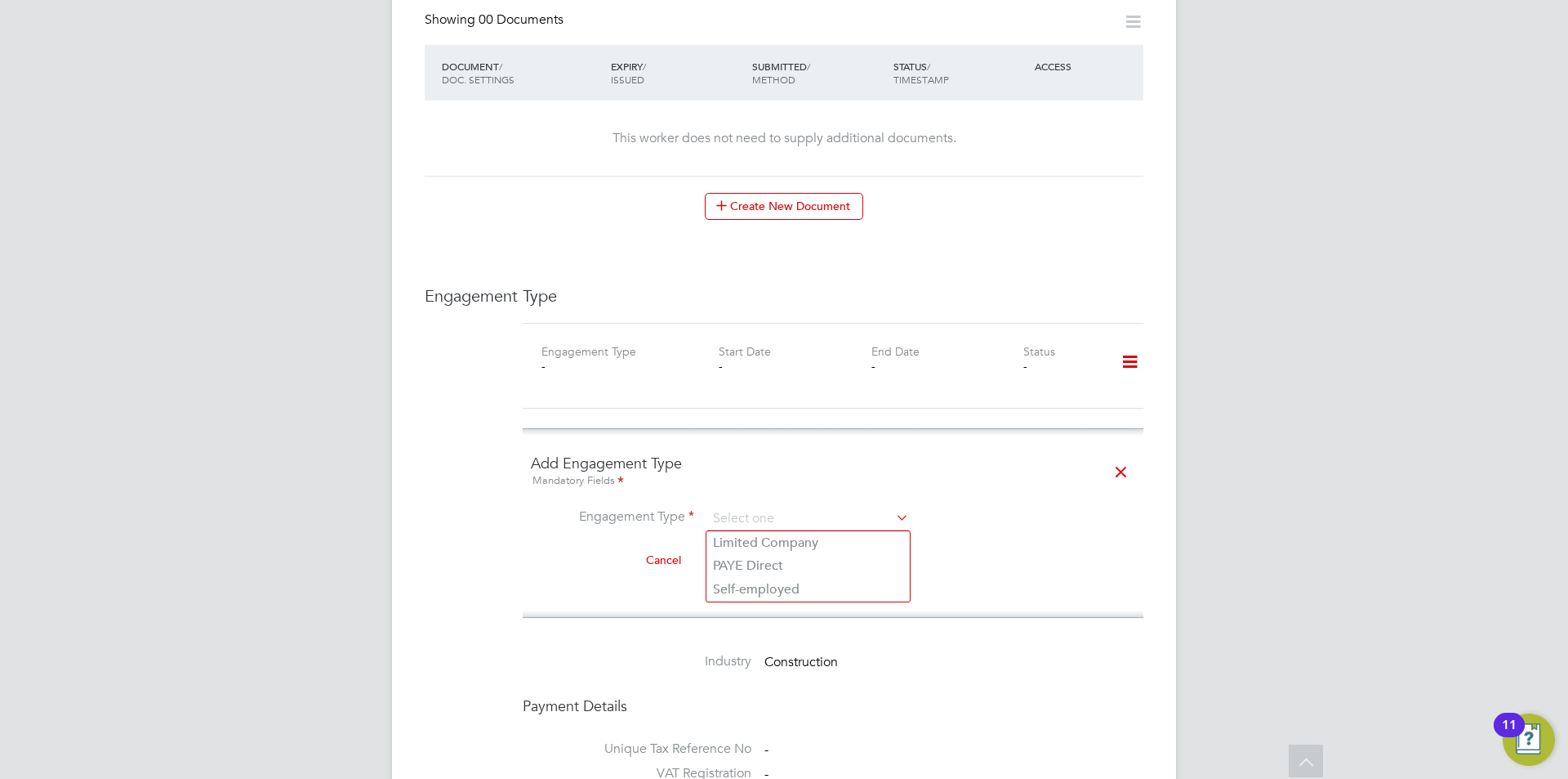
click at [1032, 558] on li "Cancel Add Engagement Type" at bounding box center [833, 569] width 604 height 45
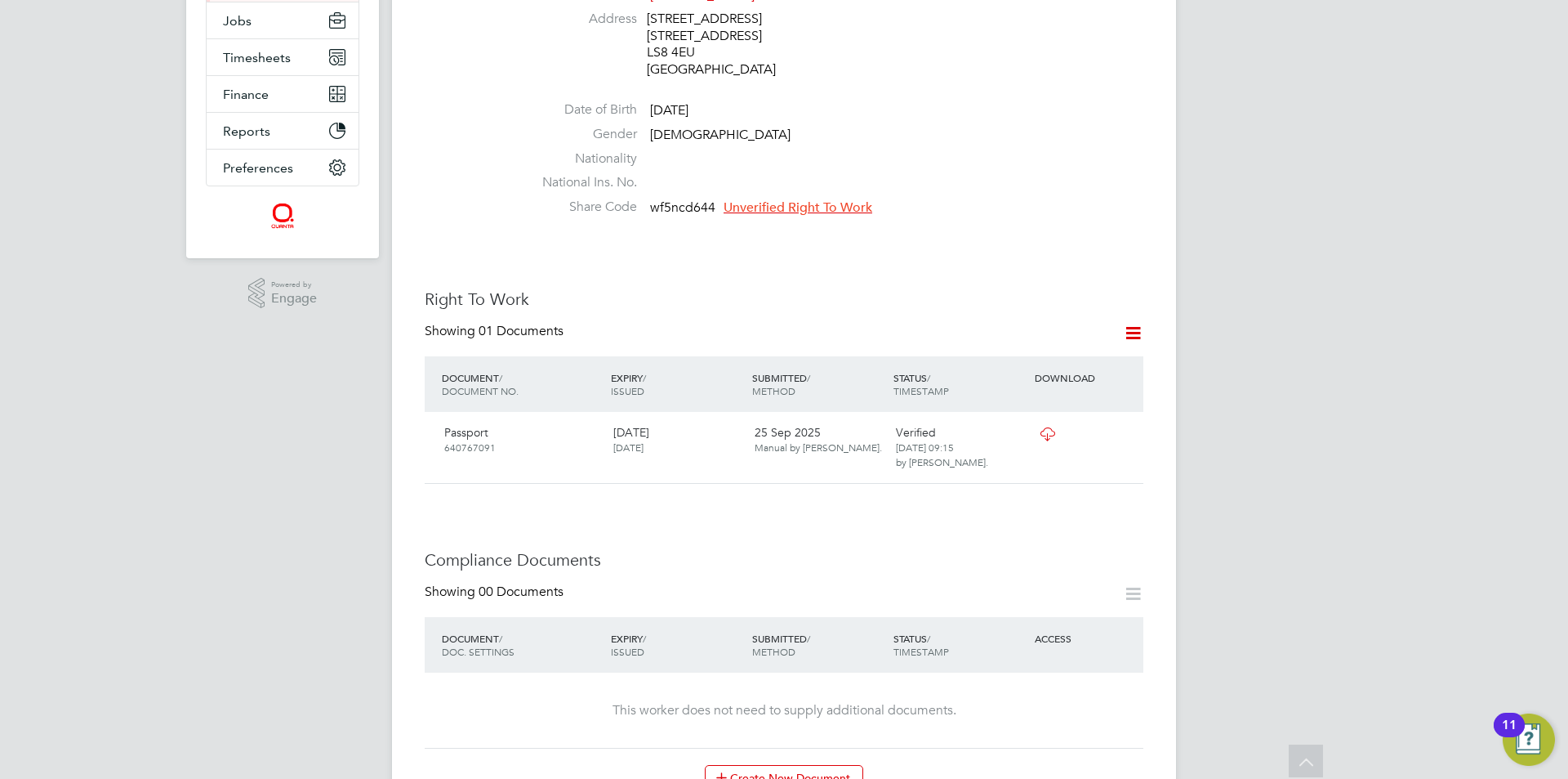
scroll to position [82, 0]
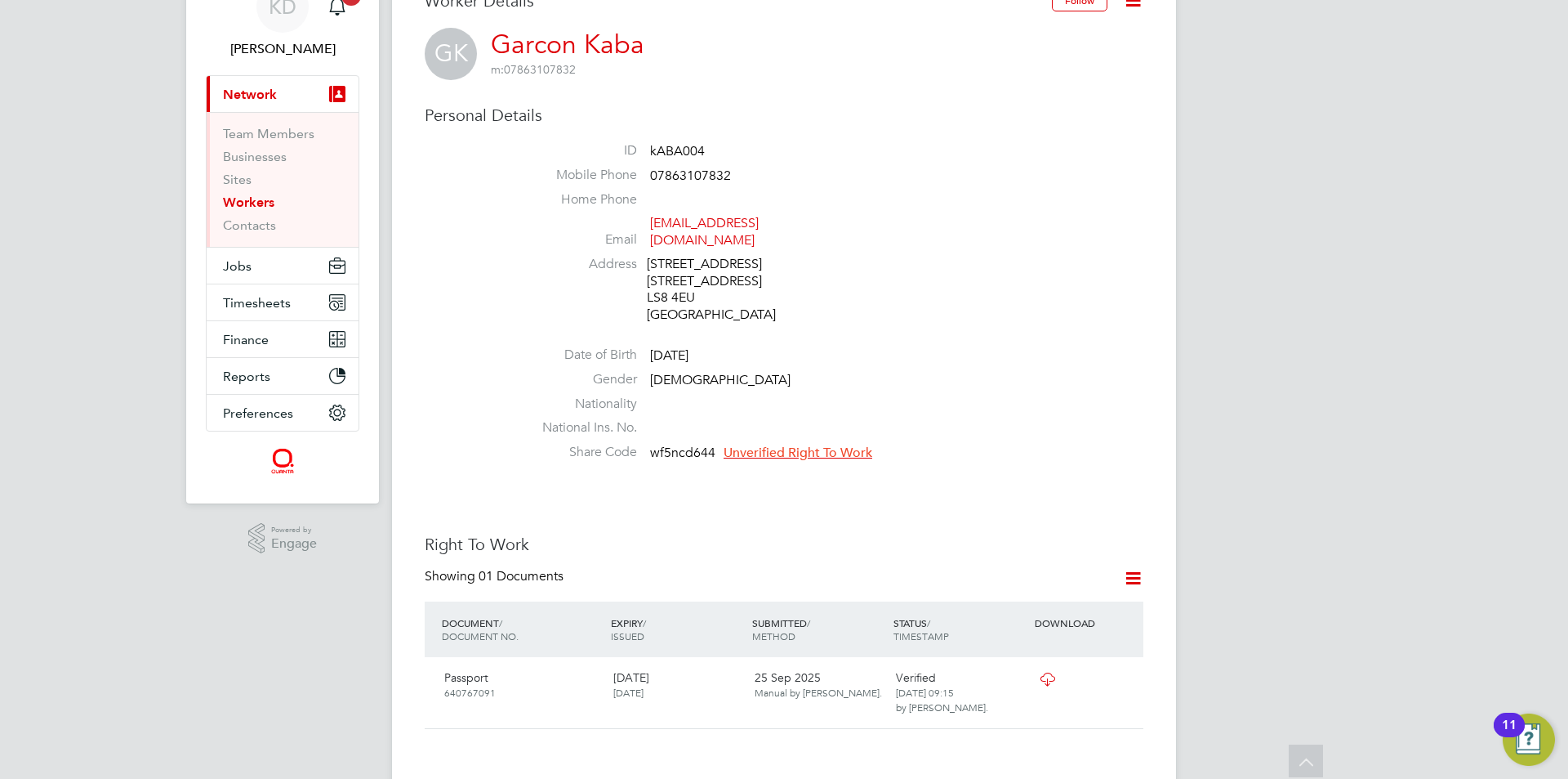
click at [248, 201] on link "Workers" at bounding box center [248, 202] width 51 height 15
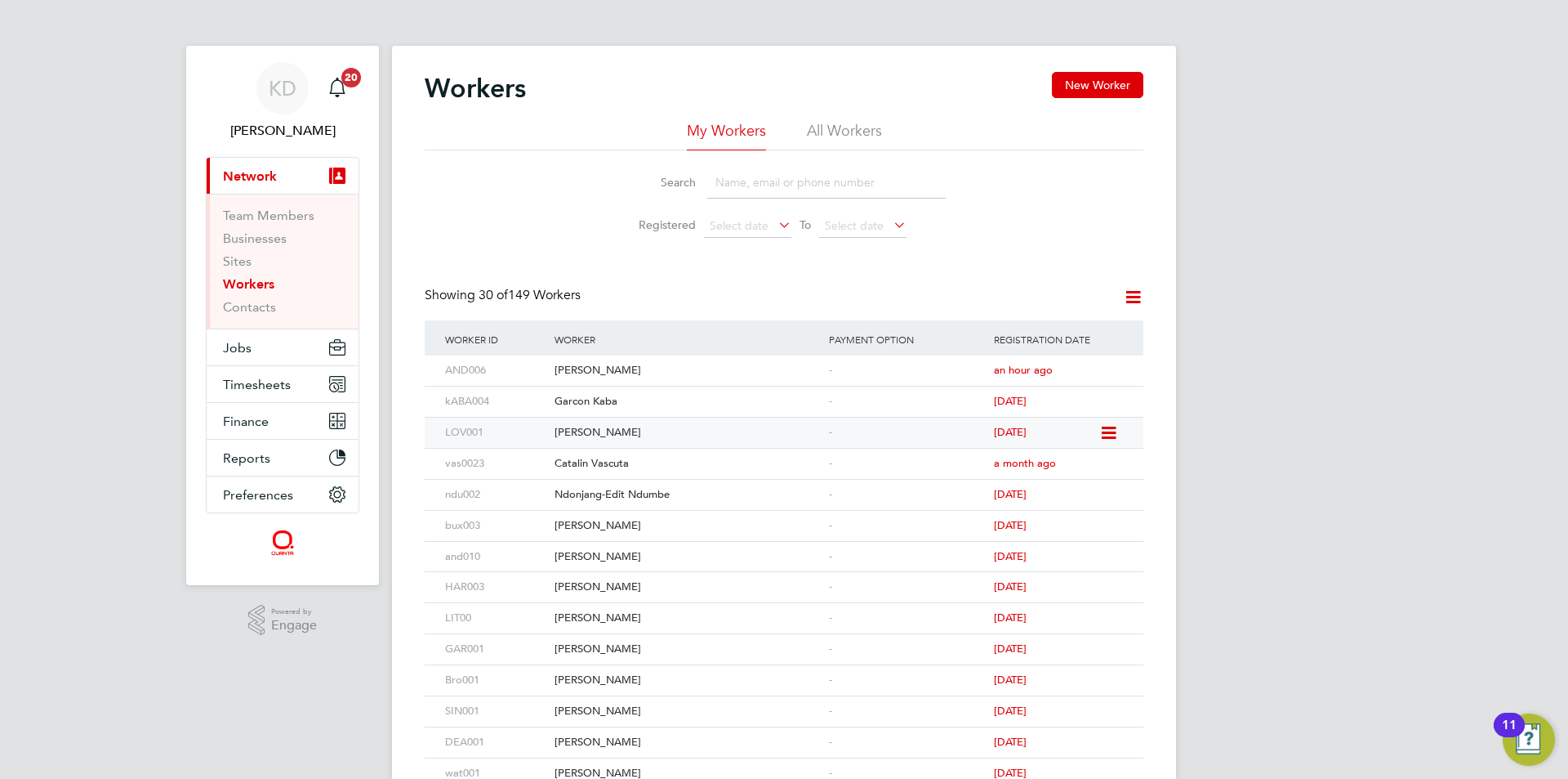
click at [1026, 434] on span "10 days ago" at bounding box center [1010, 432] width 33 height 13
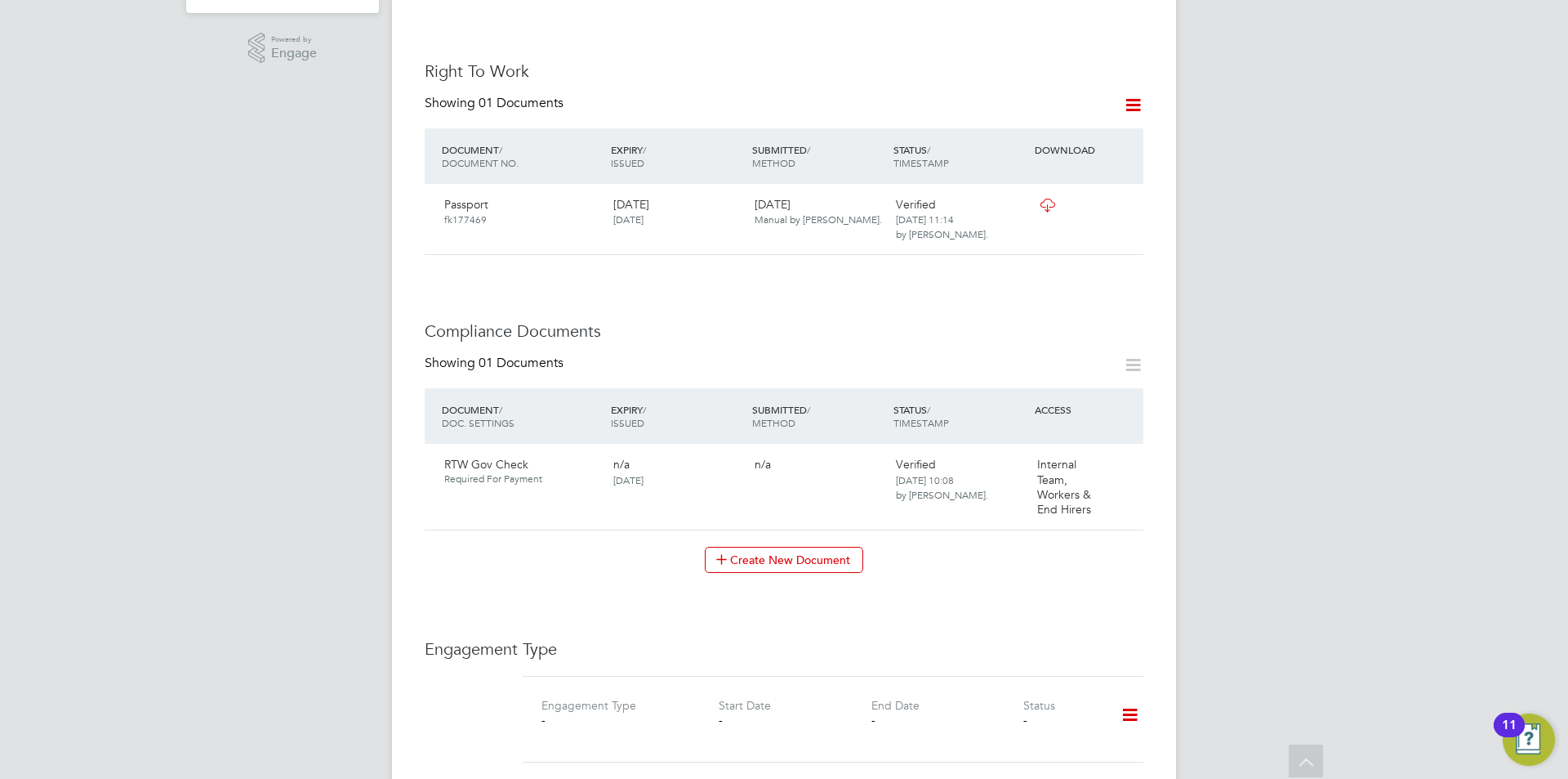
scroll to position [817, 0]
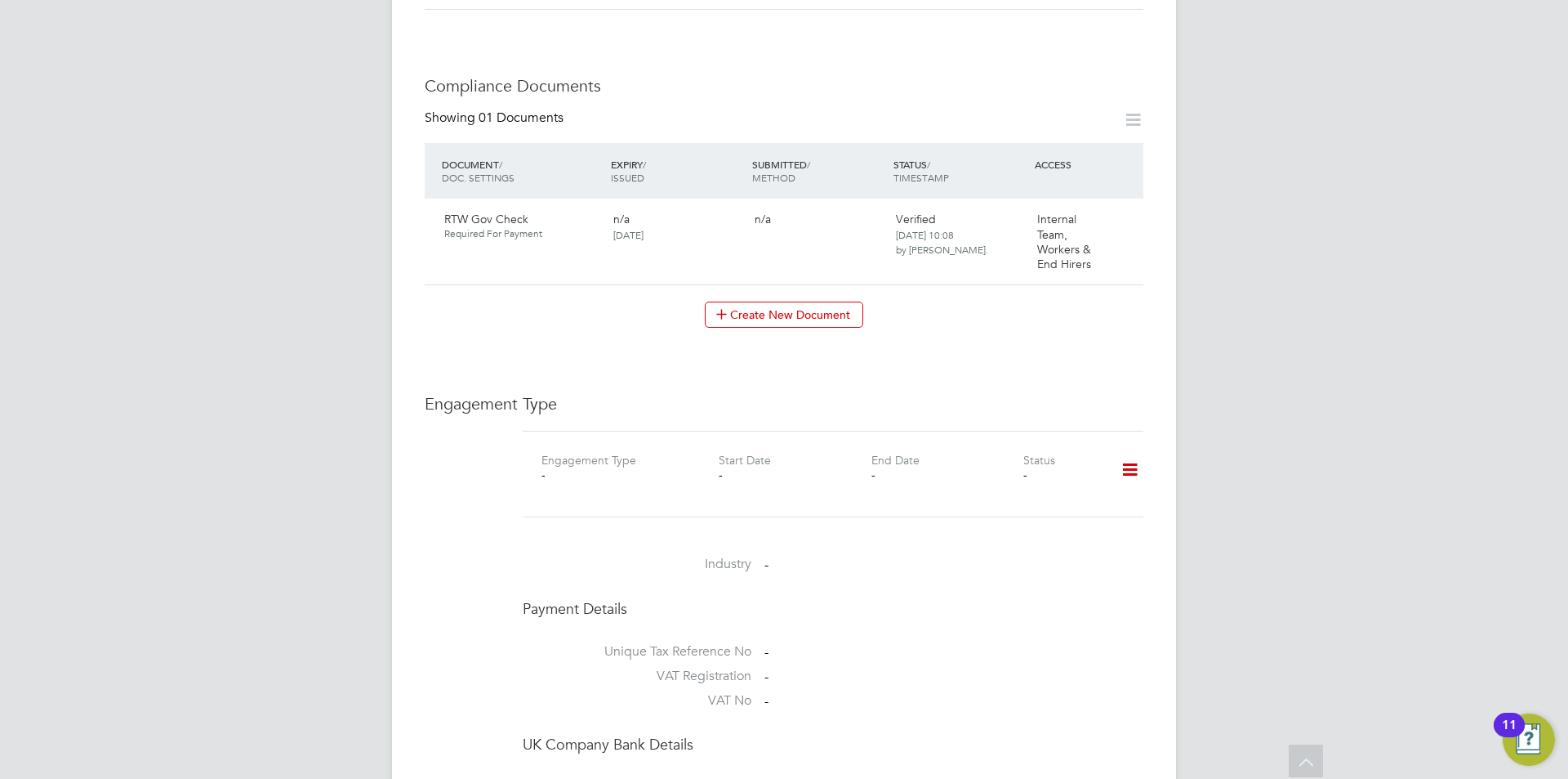
click at [1130, 451] on icon at bounding box center [1130, 470] width 29 height 38
click at [1057, 523] on li "Add Engagement Type" at bounding box center [1046, 524] width 185 height 23
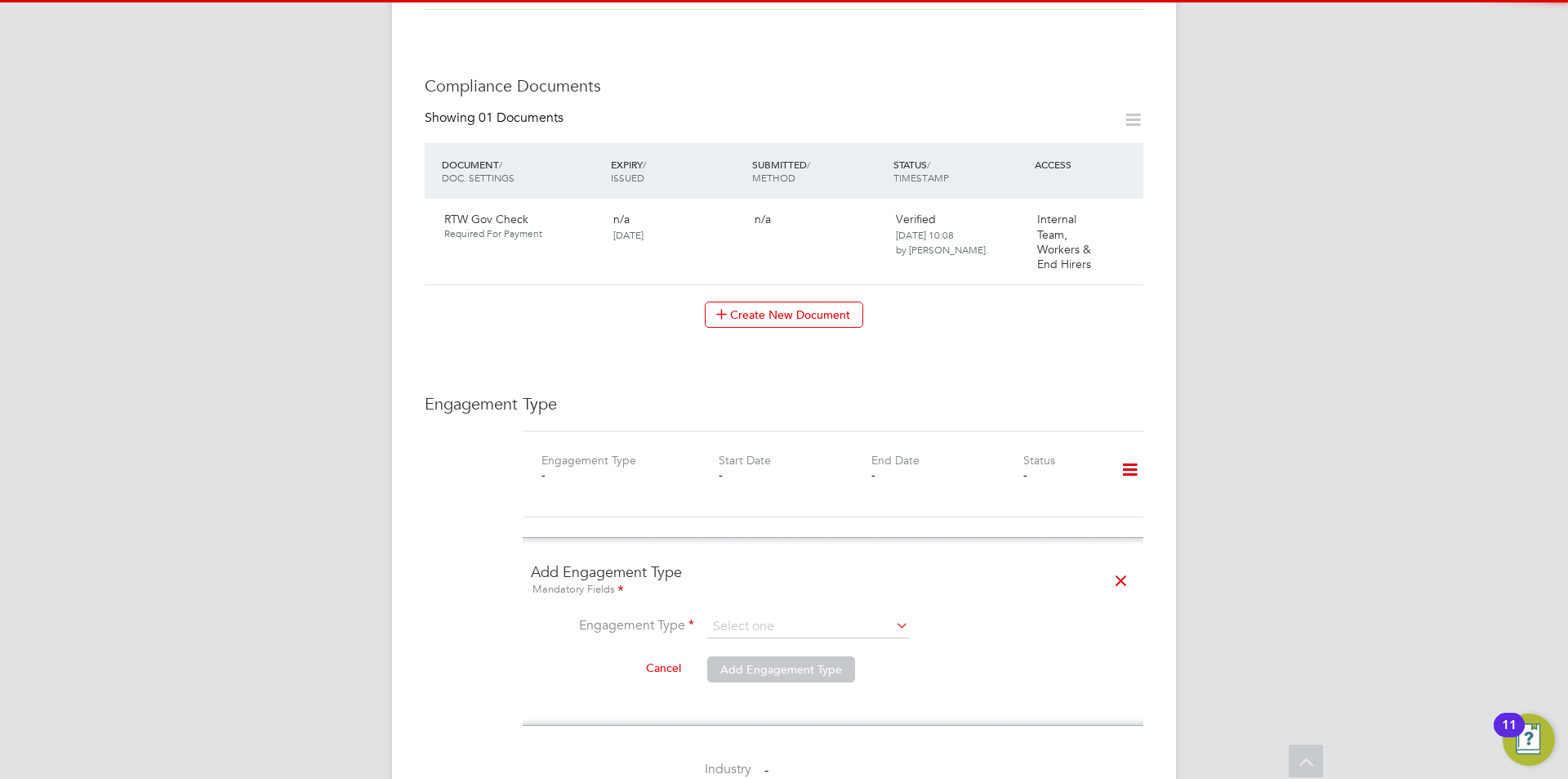
scroll to position [1062, 0]
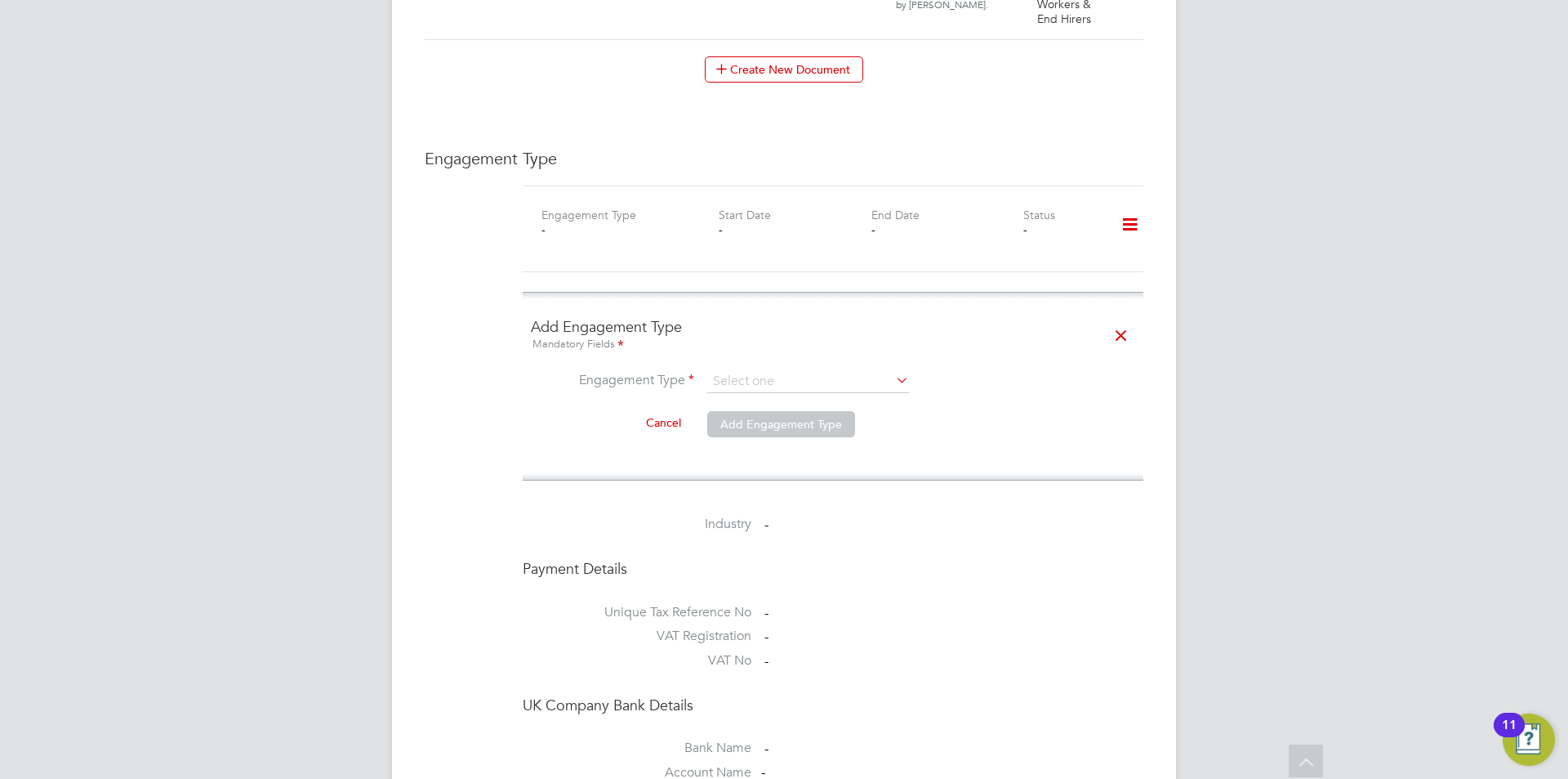
click at [1132, 206] on icon at bounding box center [1130, 225] width 29 height 38
click at [965, 223] on div "-" at bounding box center [947, 229] width 152 height 14
click at [892, 368] on icon at bounding box center [892, 380] width 0 height 23
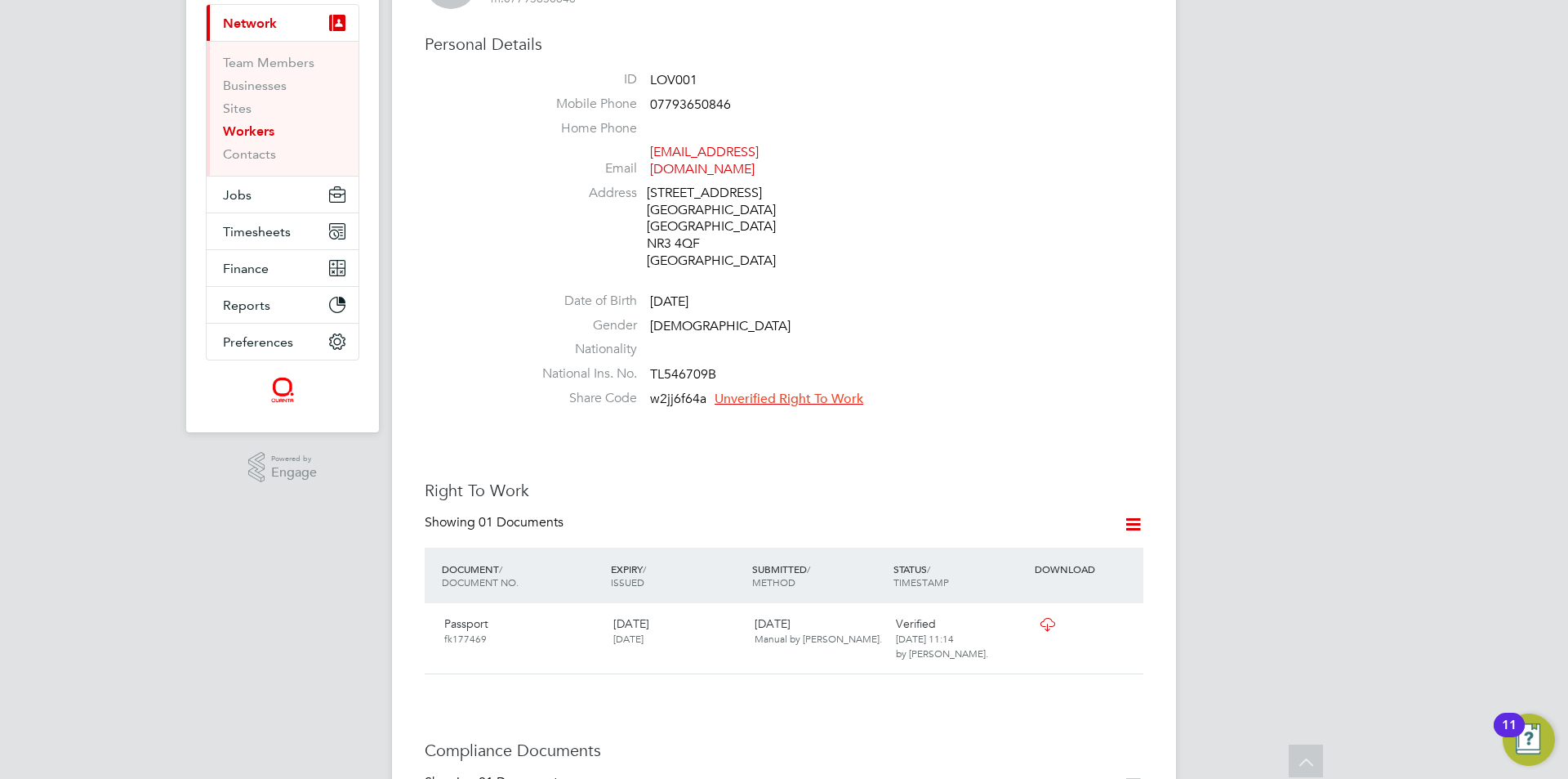
scroll to position [0, 0]
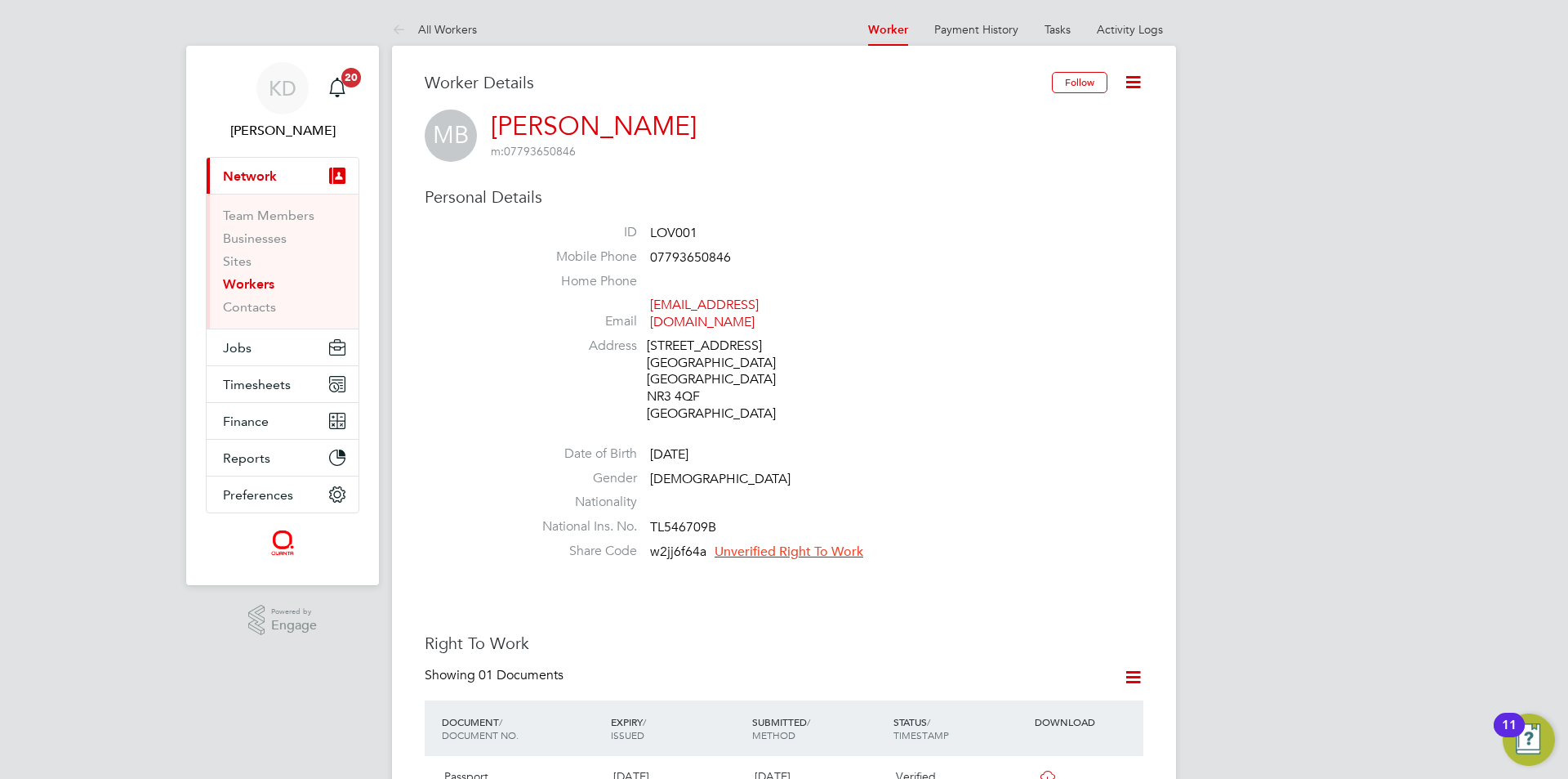
click at [256, 285] on link "Workers" at bounding box center [248, 283] width 51 height 15
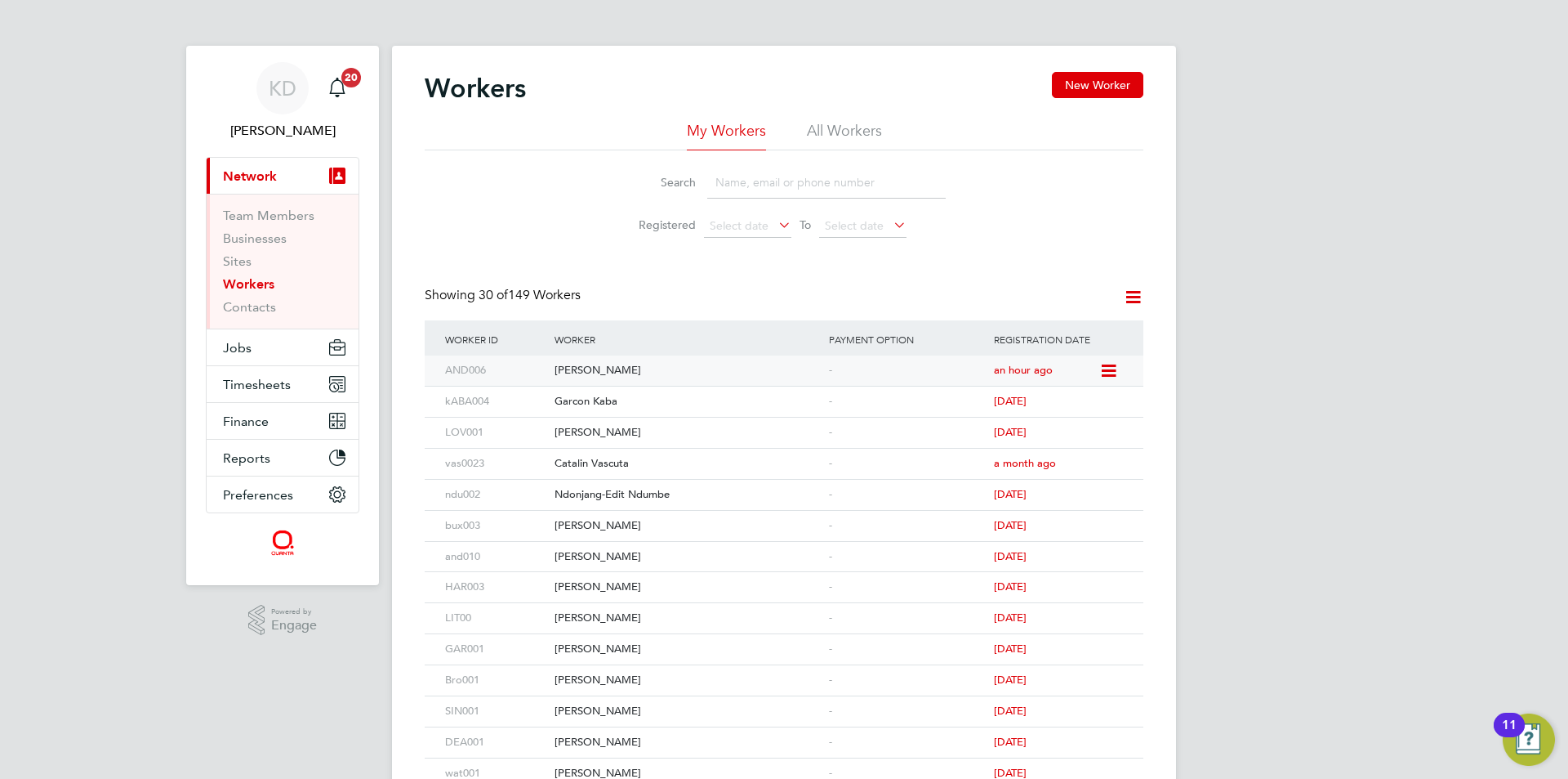
click at [1024, 373] on span "an hour ago" at bounding box center [1023, 369] width 59 height 13
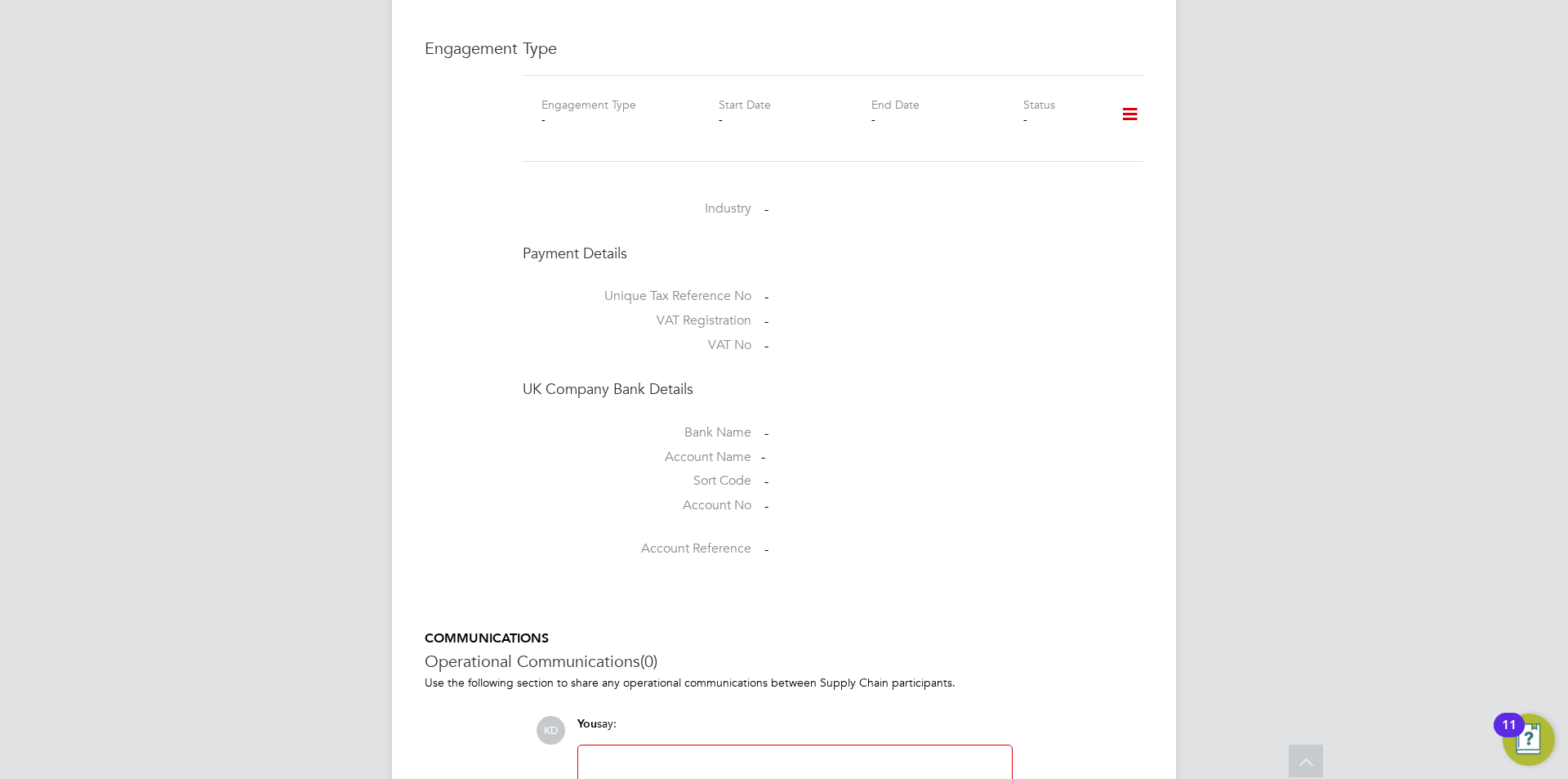
scroll to position [1041, 0]
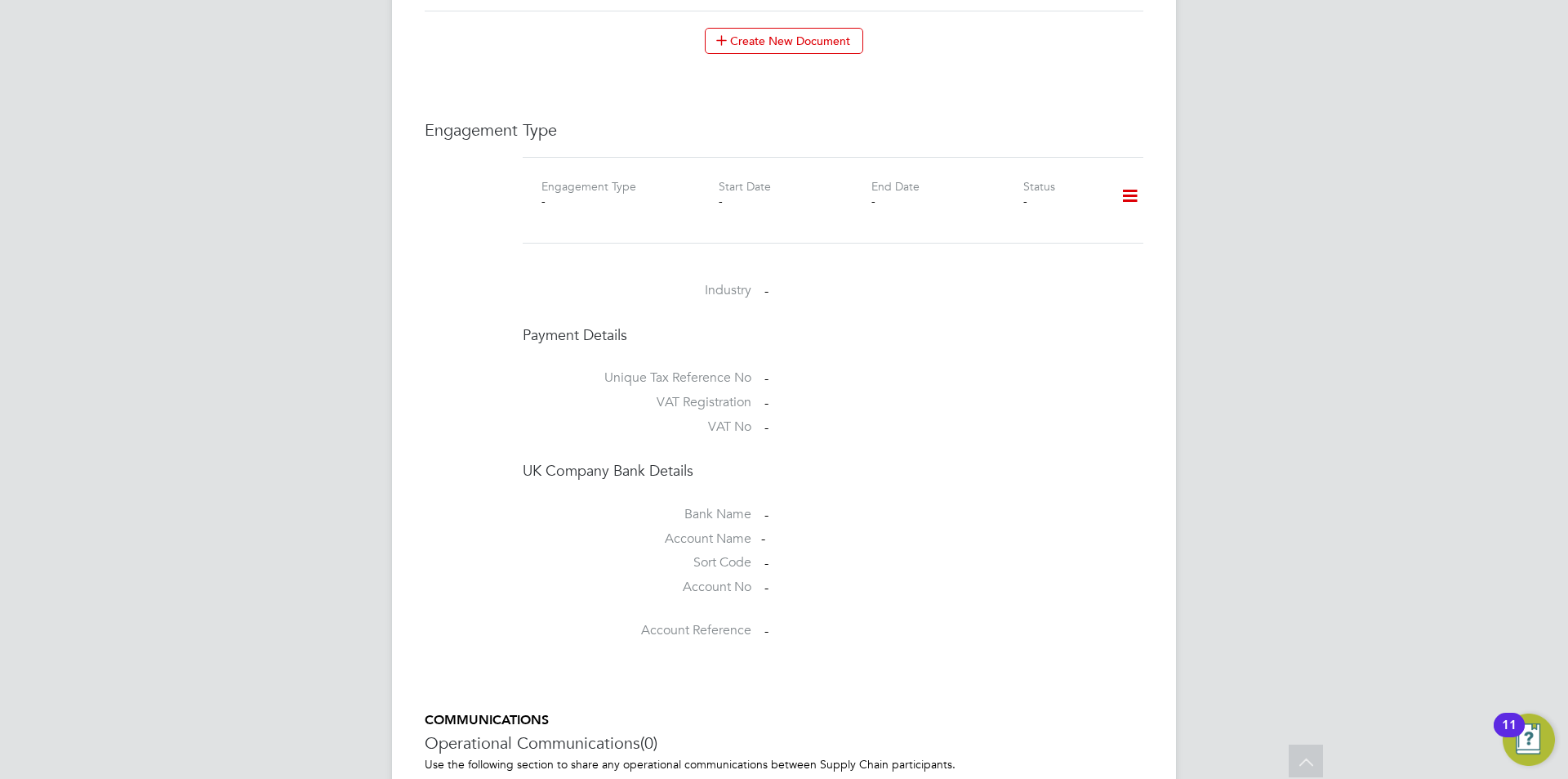
click at [1121, 182] on icon at bounding box center [1130, 196] width 29 height 38
click at [1050, 246] on li "Add Engagement Type" at bounding box center [1046, 250] width 185 height 23
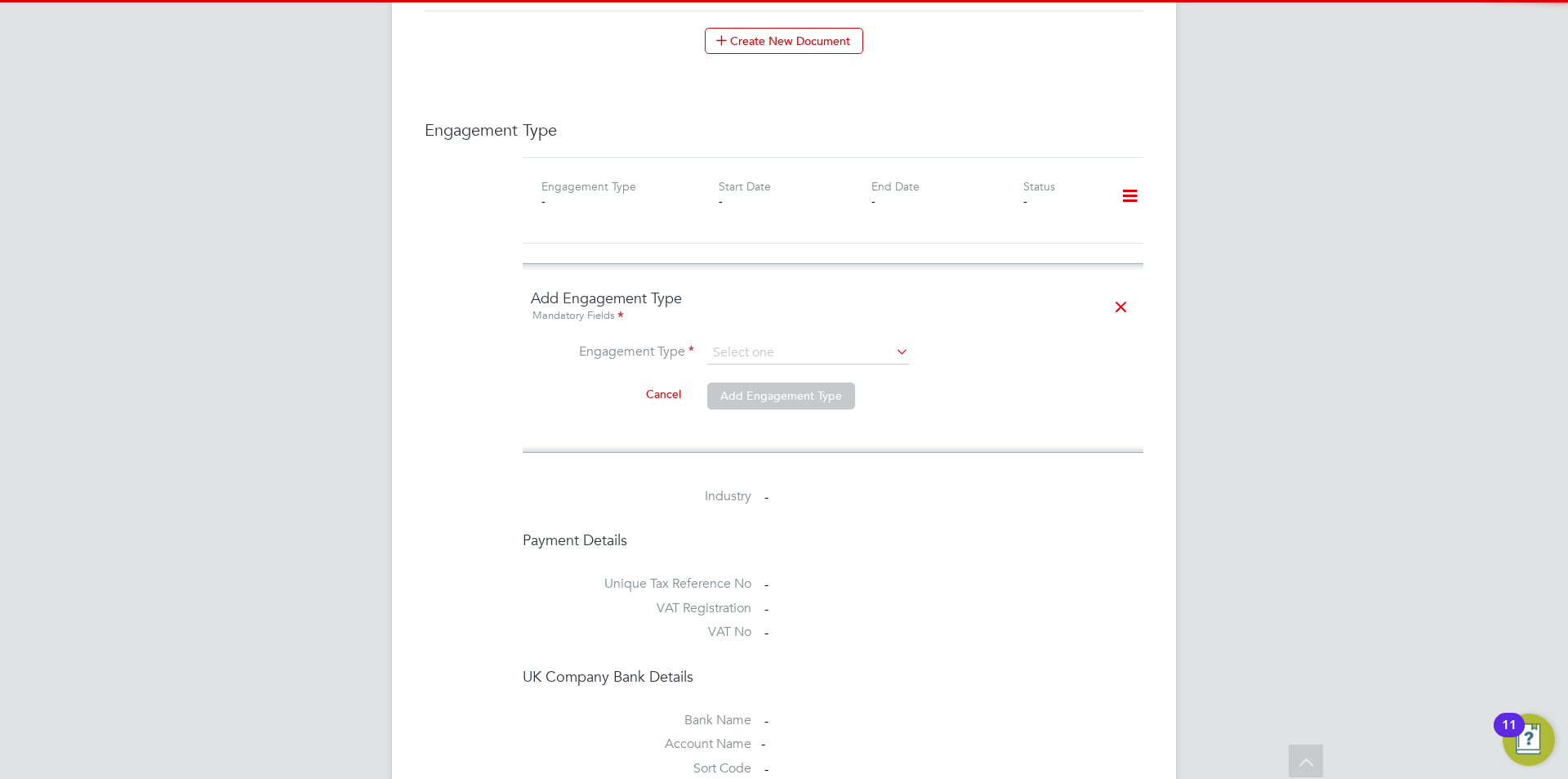
scroll to position [1205, 0]
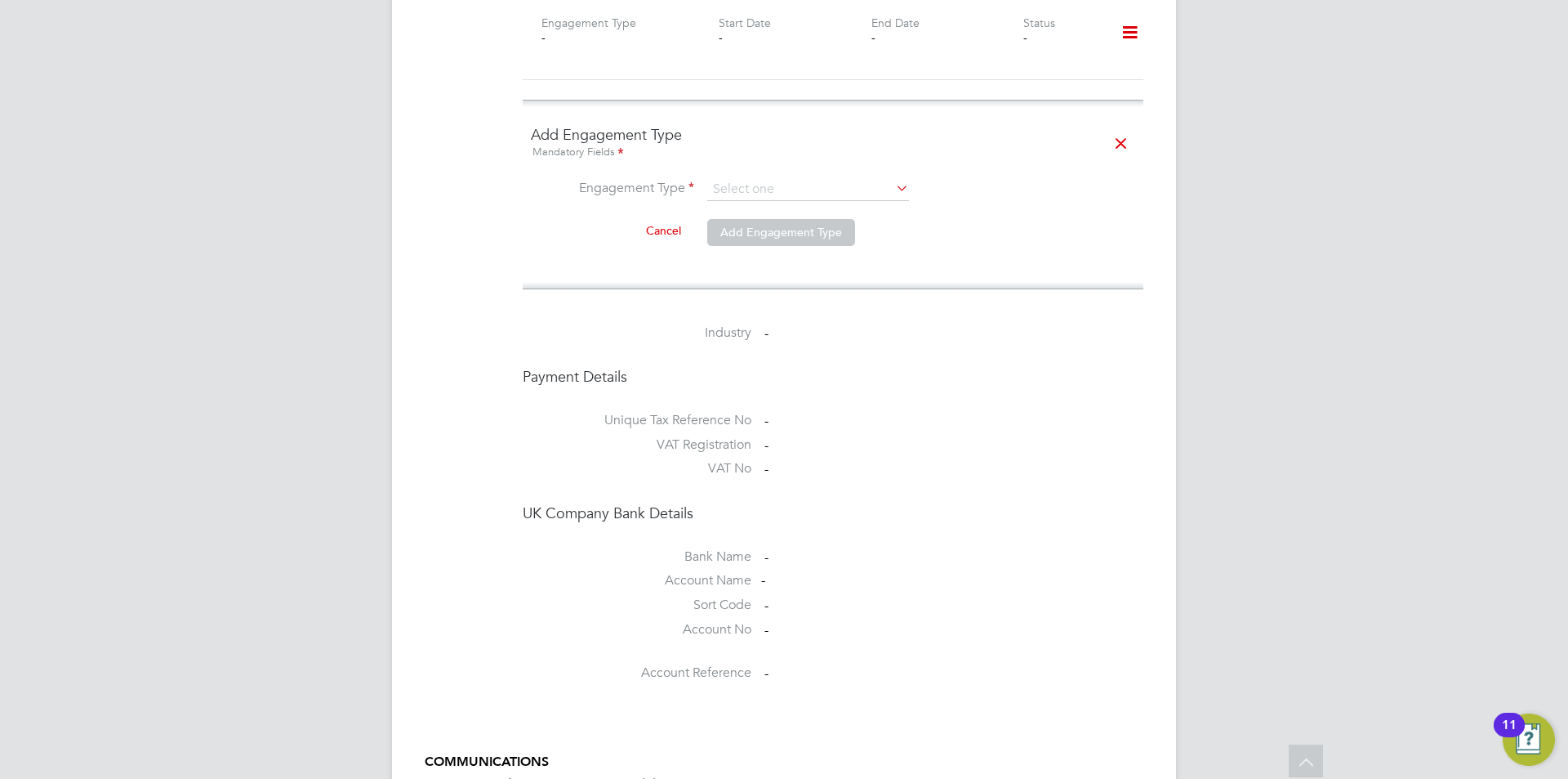
click at [892, 176] on icon at bounding box center [892, 188] width 0 height 23
click at [1052, 178] on li "Engagement Type" at bounding box center [833, 198] width 604 height 40
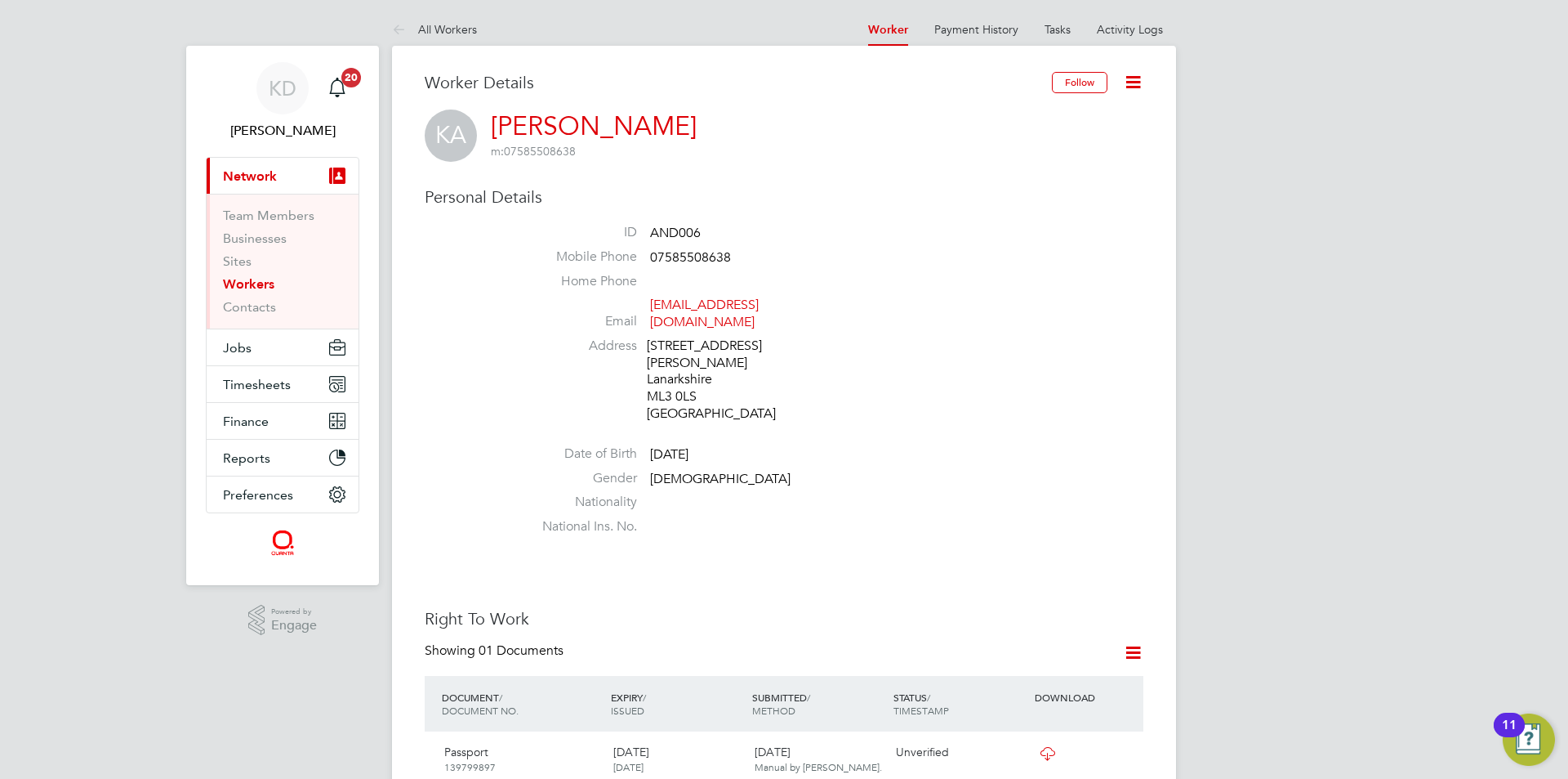
scroll to position [163, 0]
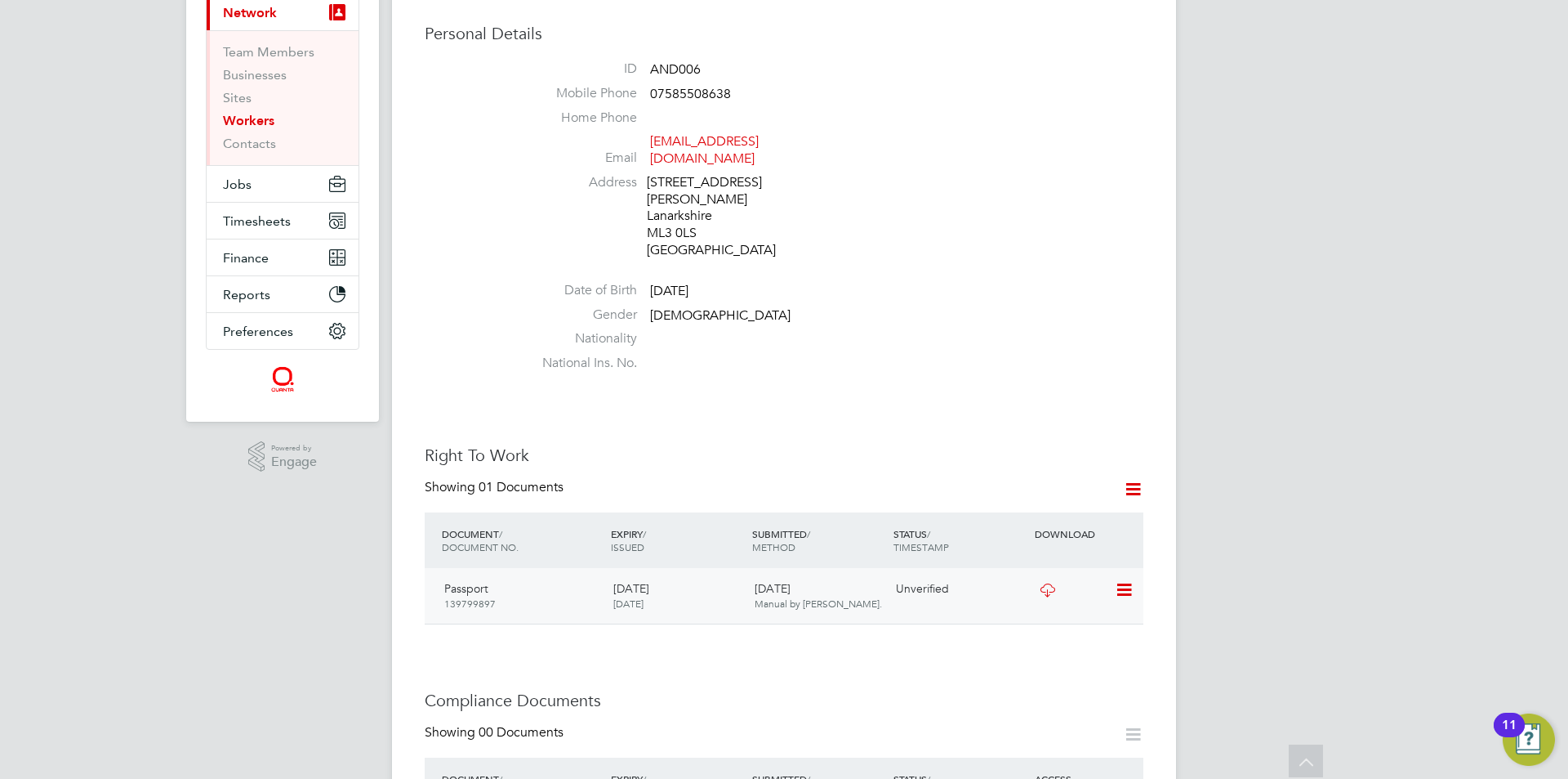
click at [1037, 583] on icon at bounding box center [1047, 590] width 20 height 13
click at [1129, 580] on icon at bounding box center [1123, 590] width 16 height 19
click at [1089, 604] on li "Verify Document" at bounding box center [1071, 612] width 120 height 23
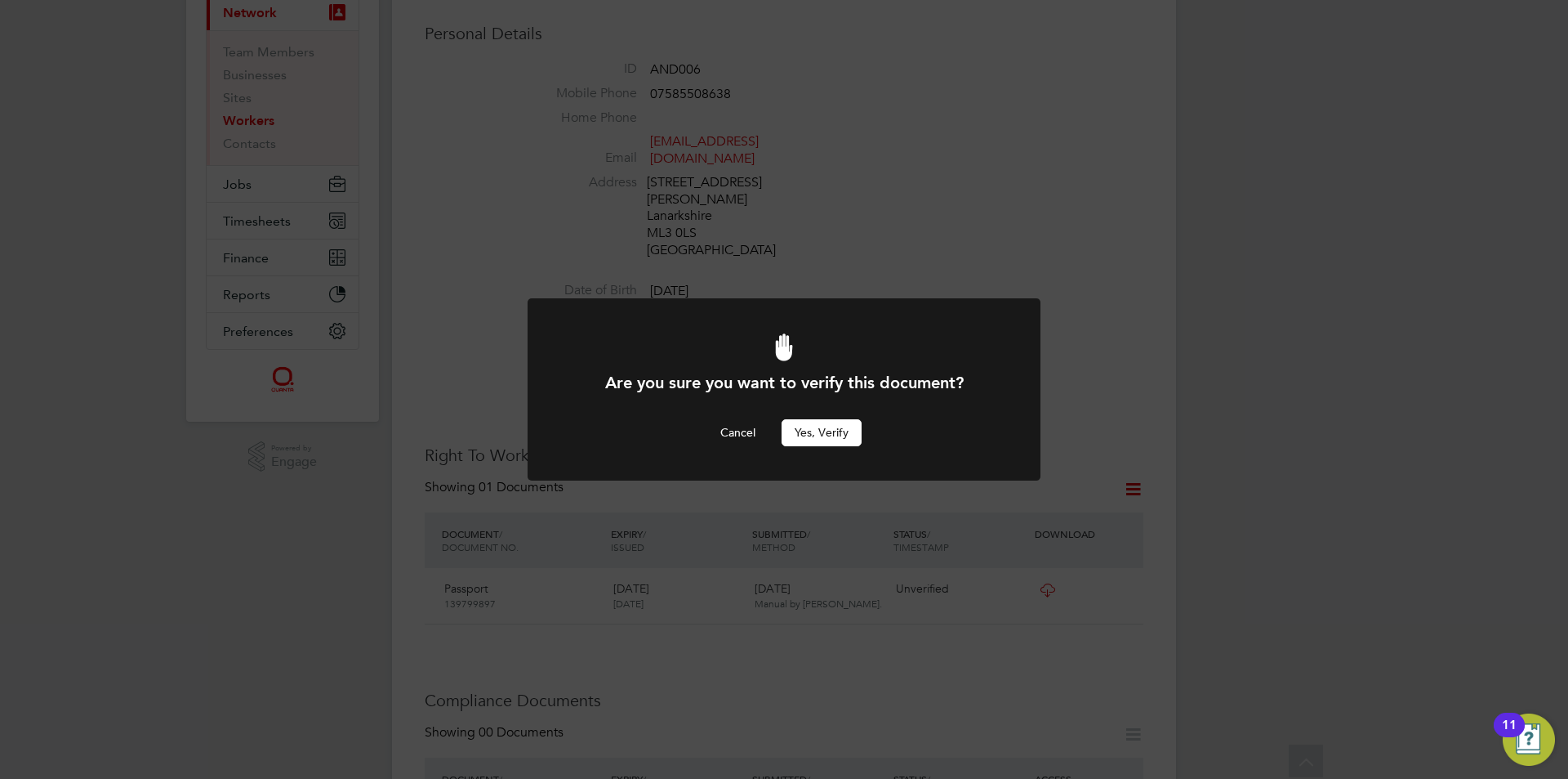
click at [805, 427] on button "Yes, verify" at bounding box center [821, 432] width 80 height 26
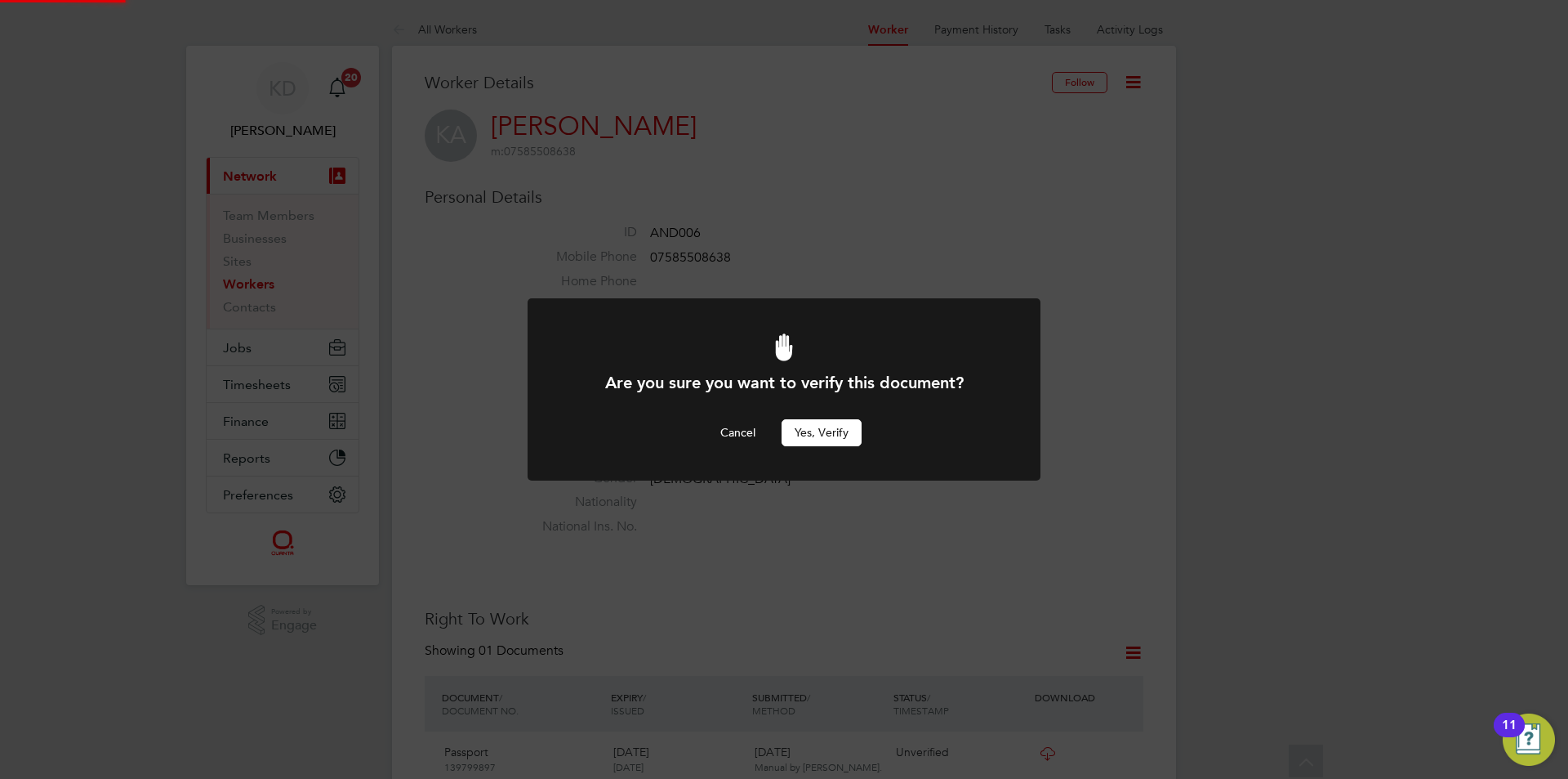
scroll to position [163, 0]
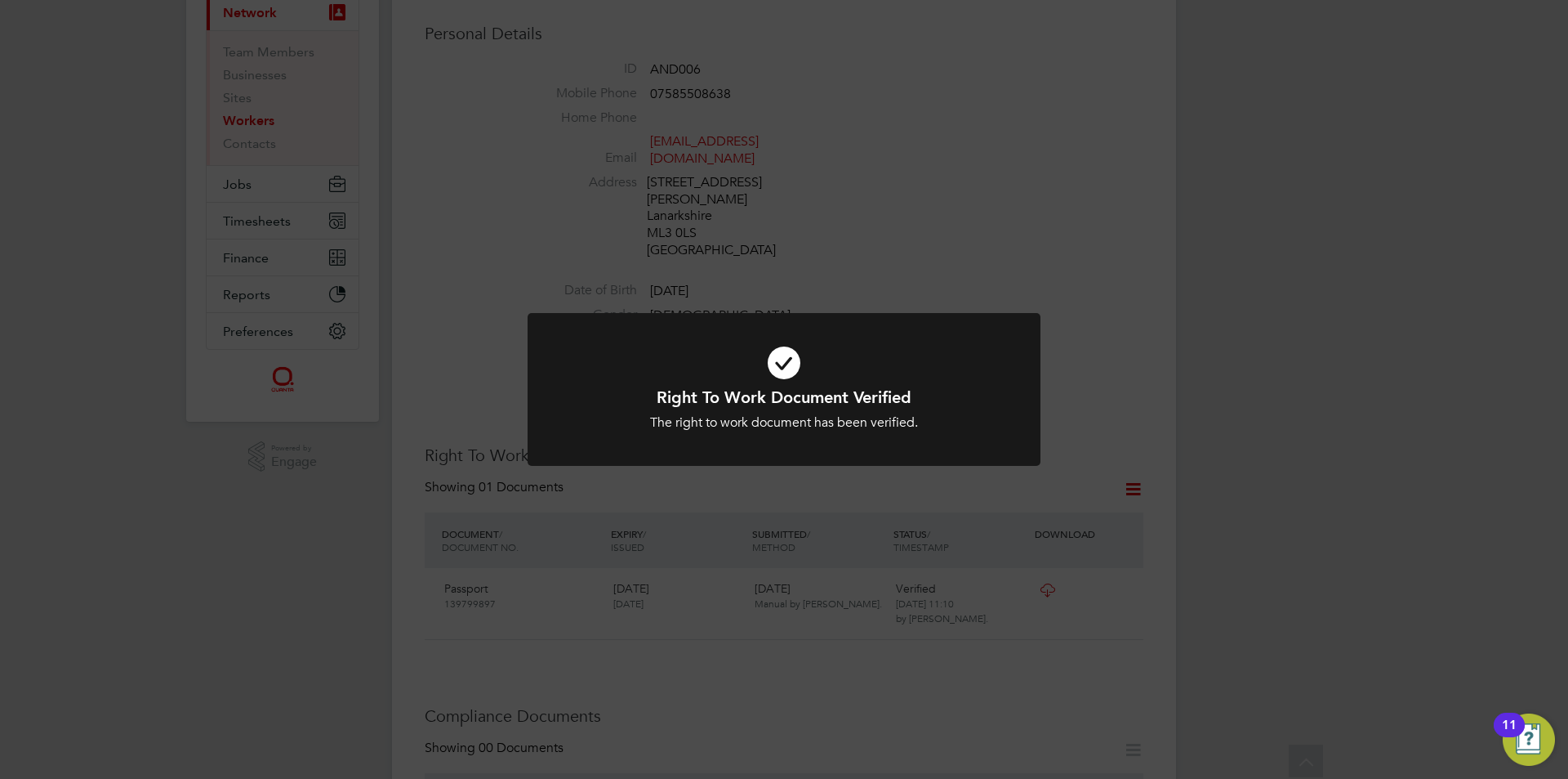
click at [1124, 257] on div "Right To Work Document Verified The right to work document has been verified. C…" at bounding box center [784, 390] width 1568 height 779
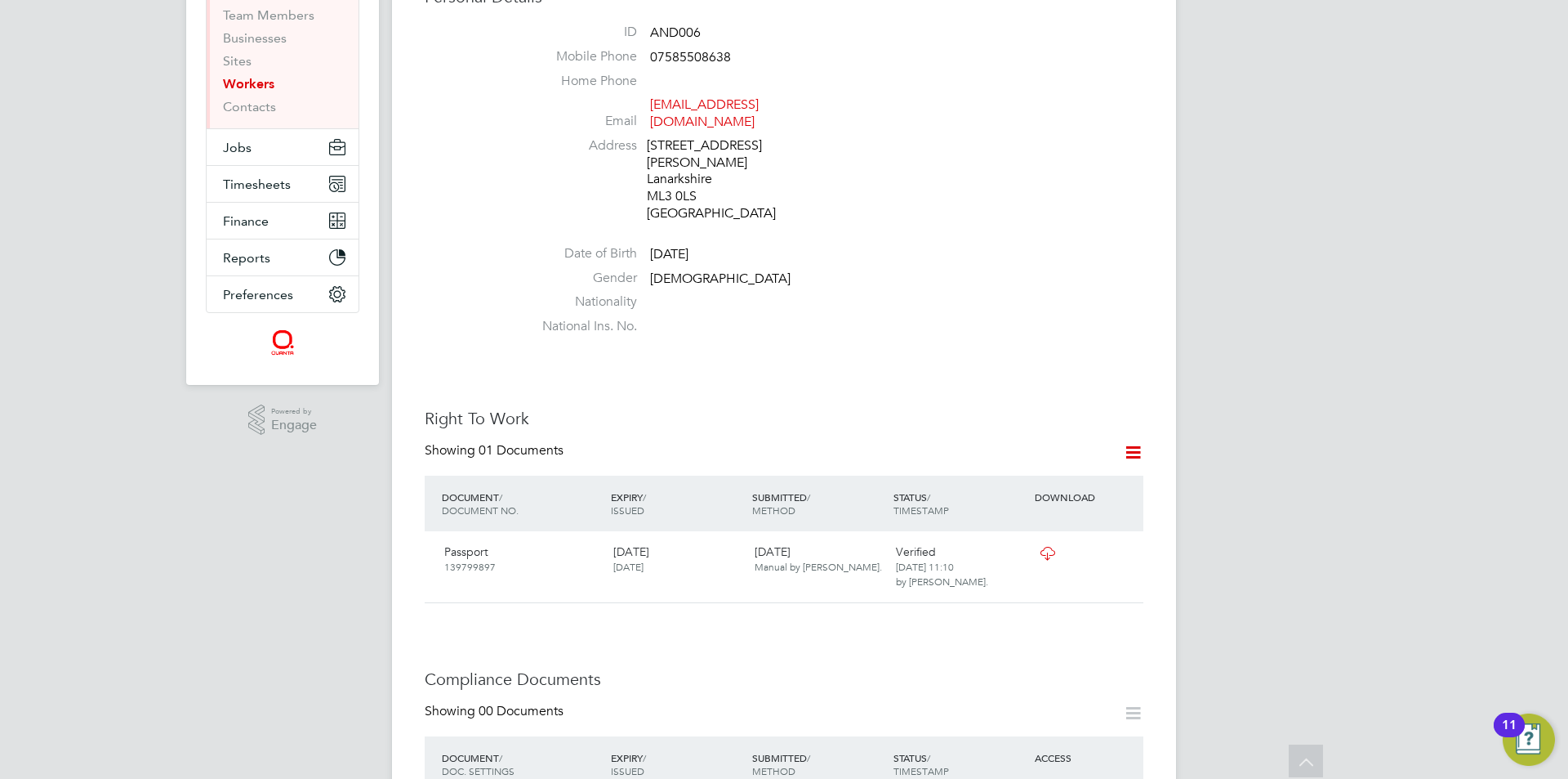
scroll to position [0, 0]
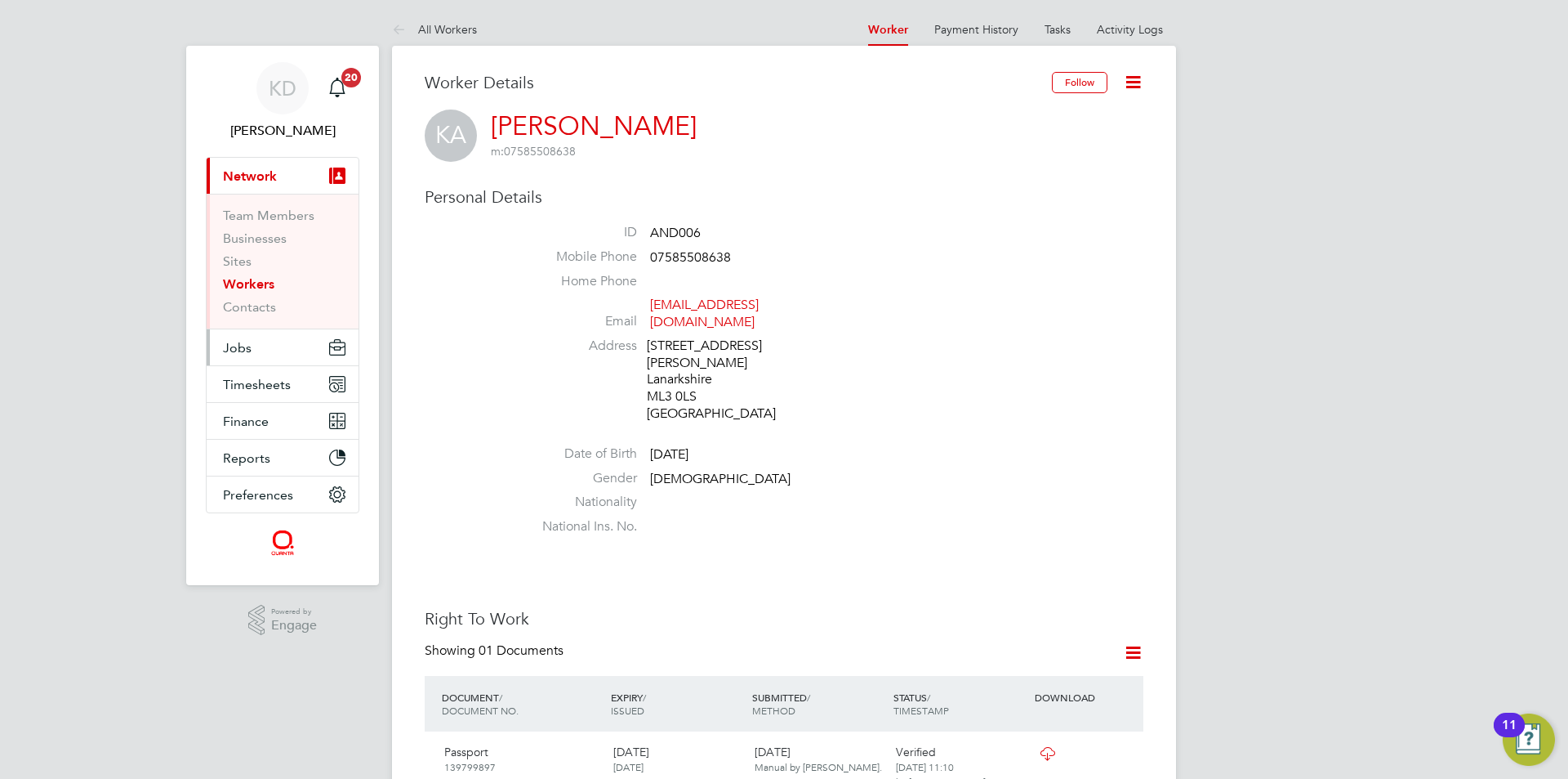
click at [256, 345] on button "Jobs" at bounding box center [282, 347] width 152 height 36
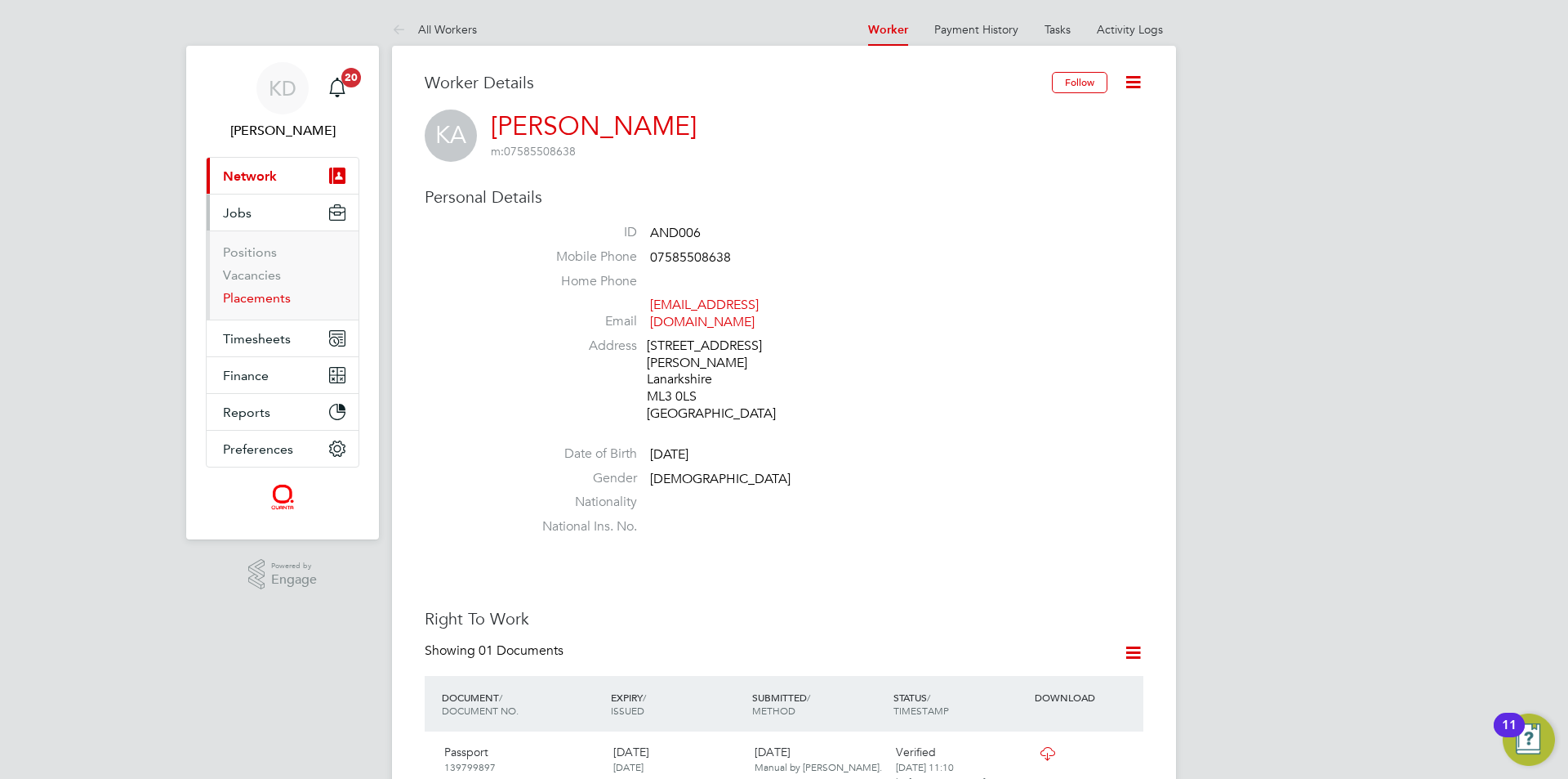
click at [270, 298] on link "Placements" at bounding box center [256, 298] width 67 height 15
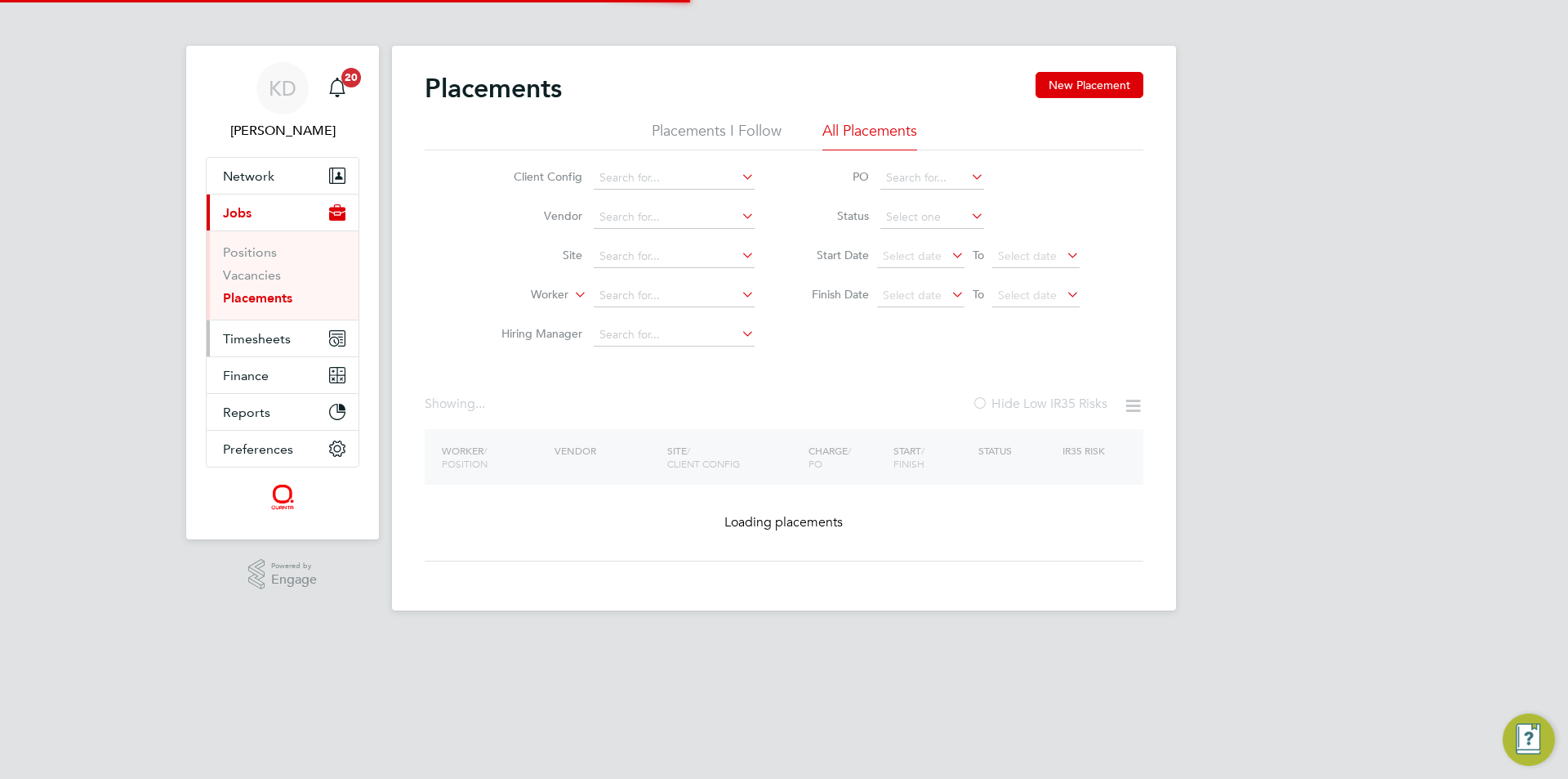
click at [271, 345] on span "Timesheets" at bounding box center [256, 338] width 67 height 15
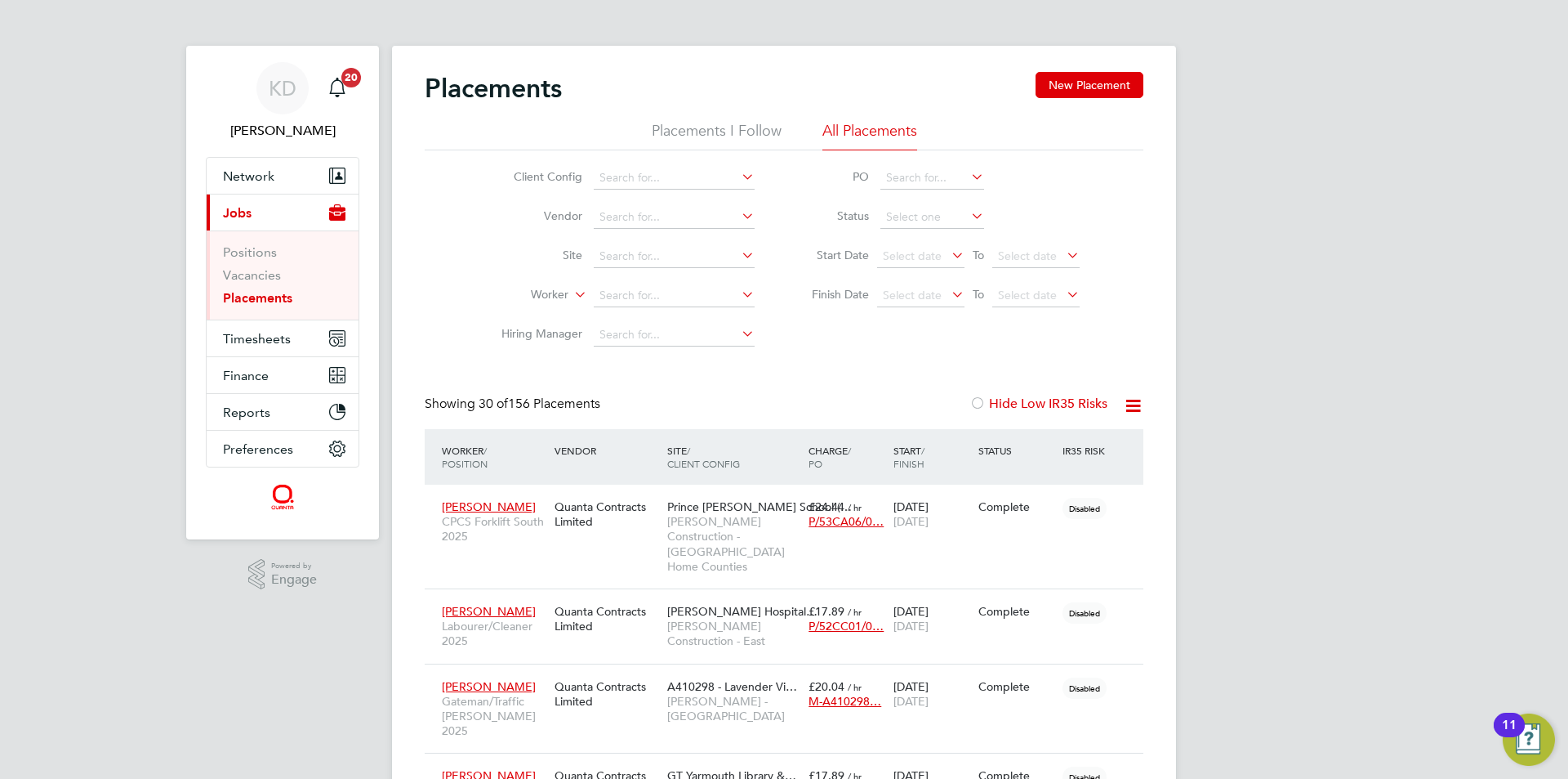
click at [1063, 256] on icon at bounding box center [1063, 255] width 0 height 23
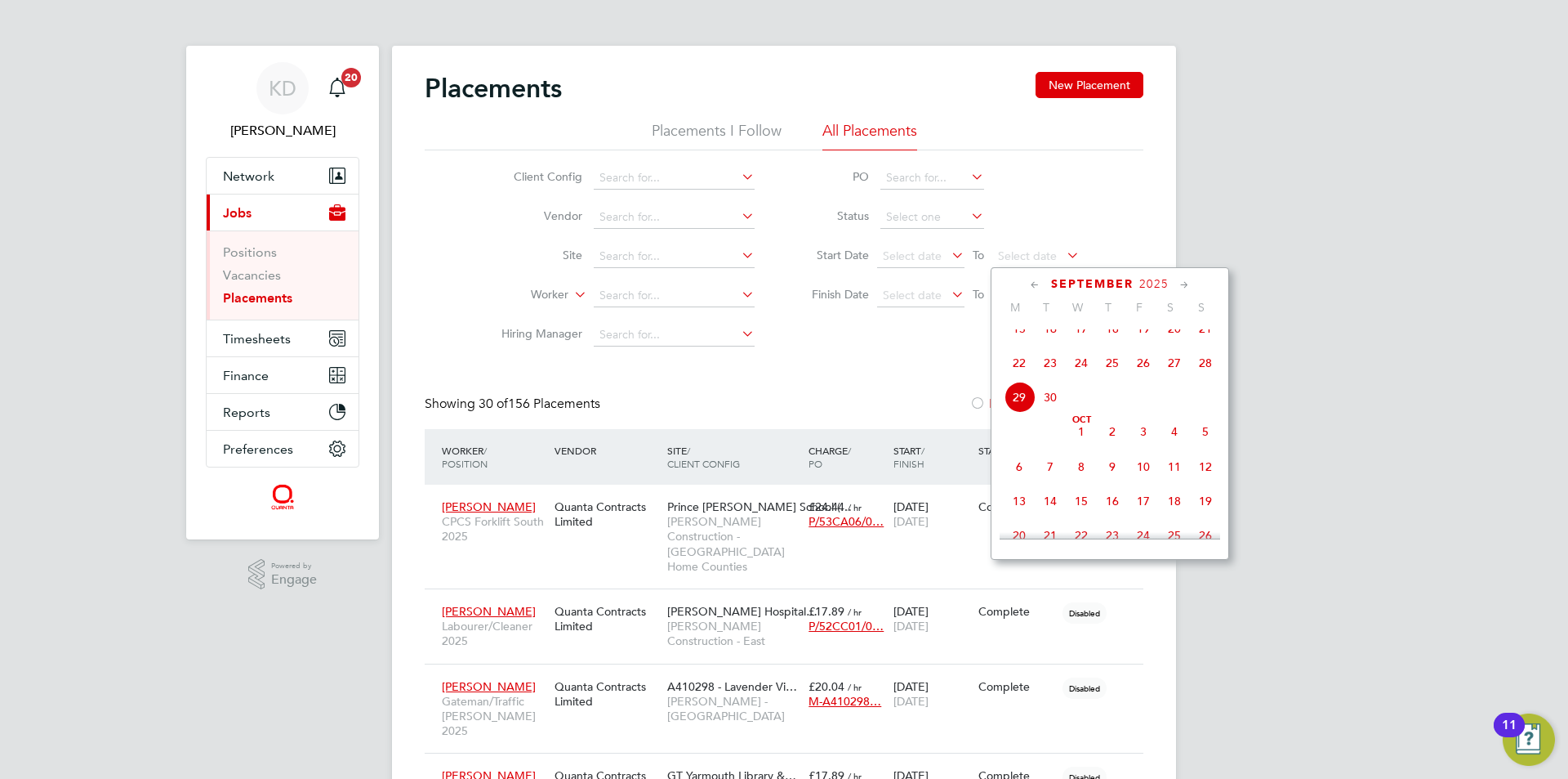
click at [1104, 208] on div "Client Config Vendor Site Worker Hiring Manager PO Status Start Date Select dat…" at bounding box center [784, 253] width 719 height 204
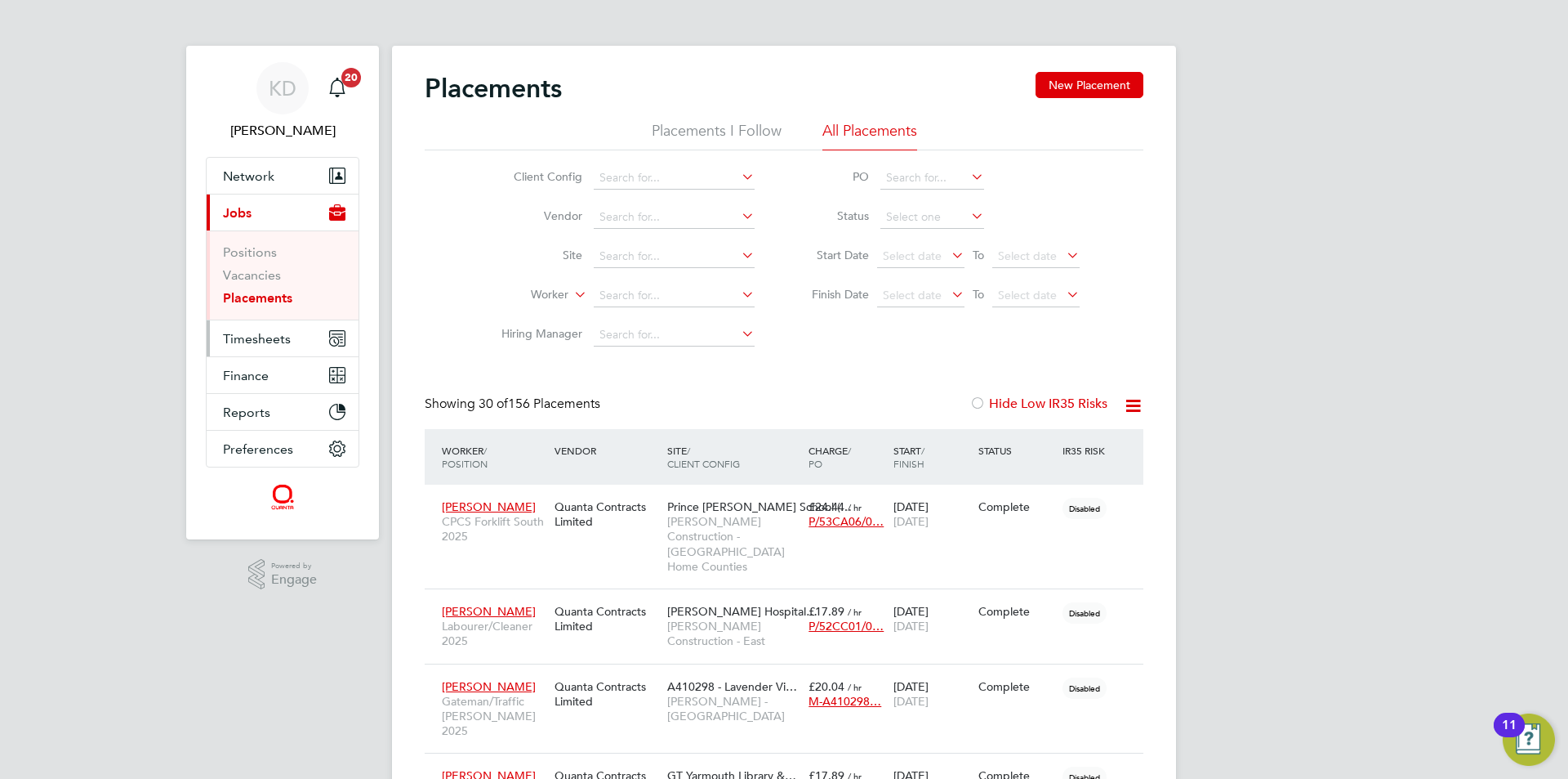
click at [250, 340] on span "Timesheets" at bounding box center [256, 338] width 67 height 15
click at [263, 333] on span "Timesheets" at bounding box center [256, 338] width 67 height 15
click at [283, 340] on span "Timesheets" at bounding box center [256, 338] width 67 height 15
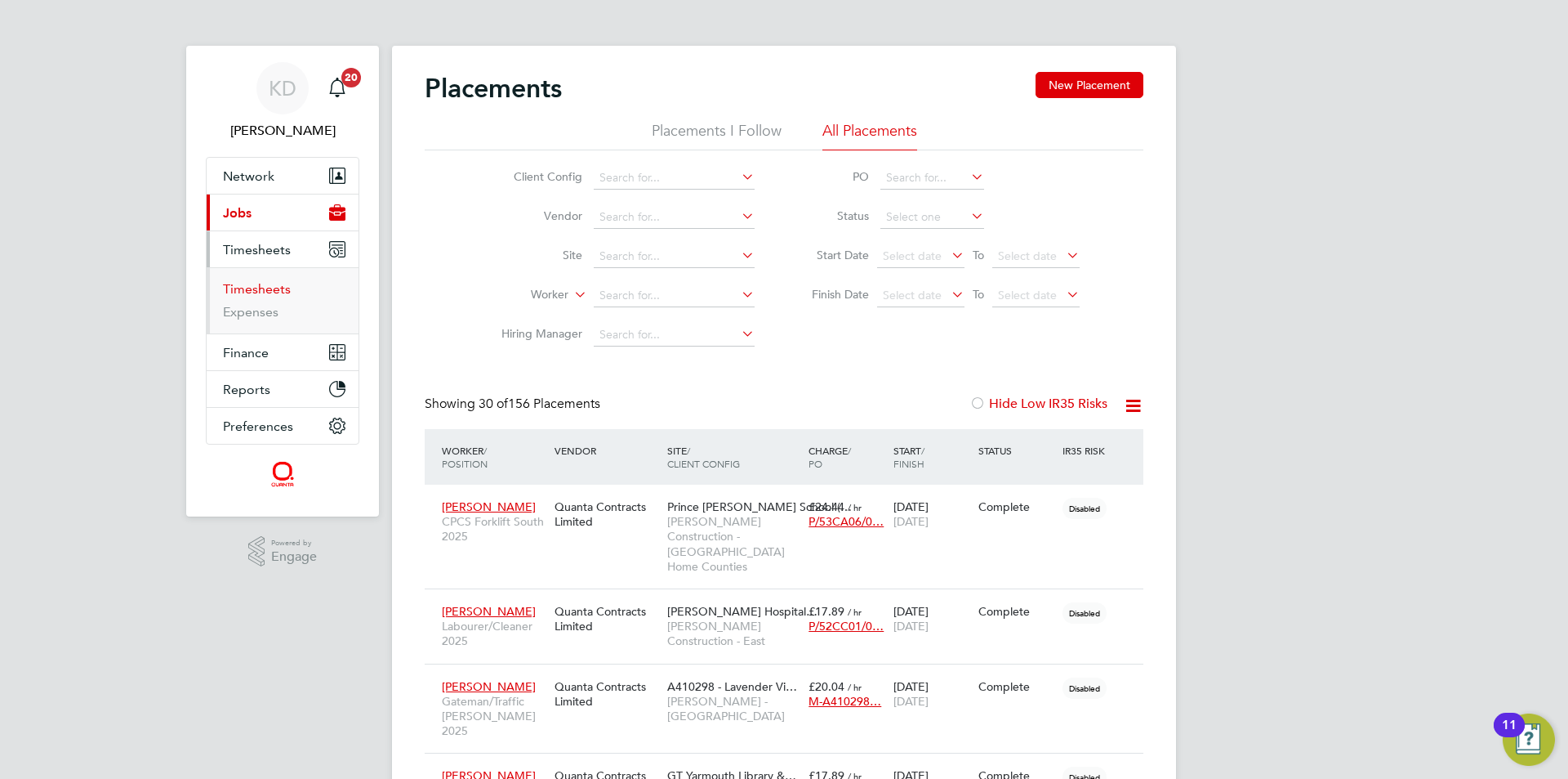
drag, startPoint x: 278, startPoint y: 285, endPoint x: 362, endPoint y: 290, distance: 84.1
click at [277, 286] on link "Timesheets" at bounding box center [256, 289] width 67 height 15
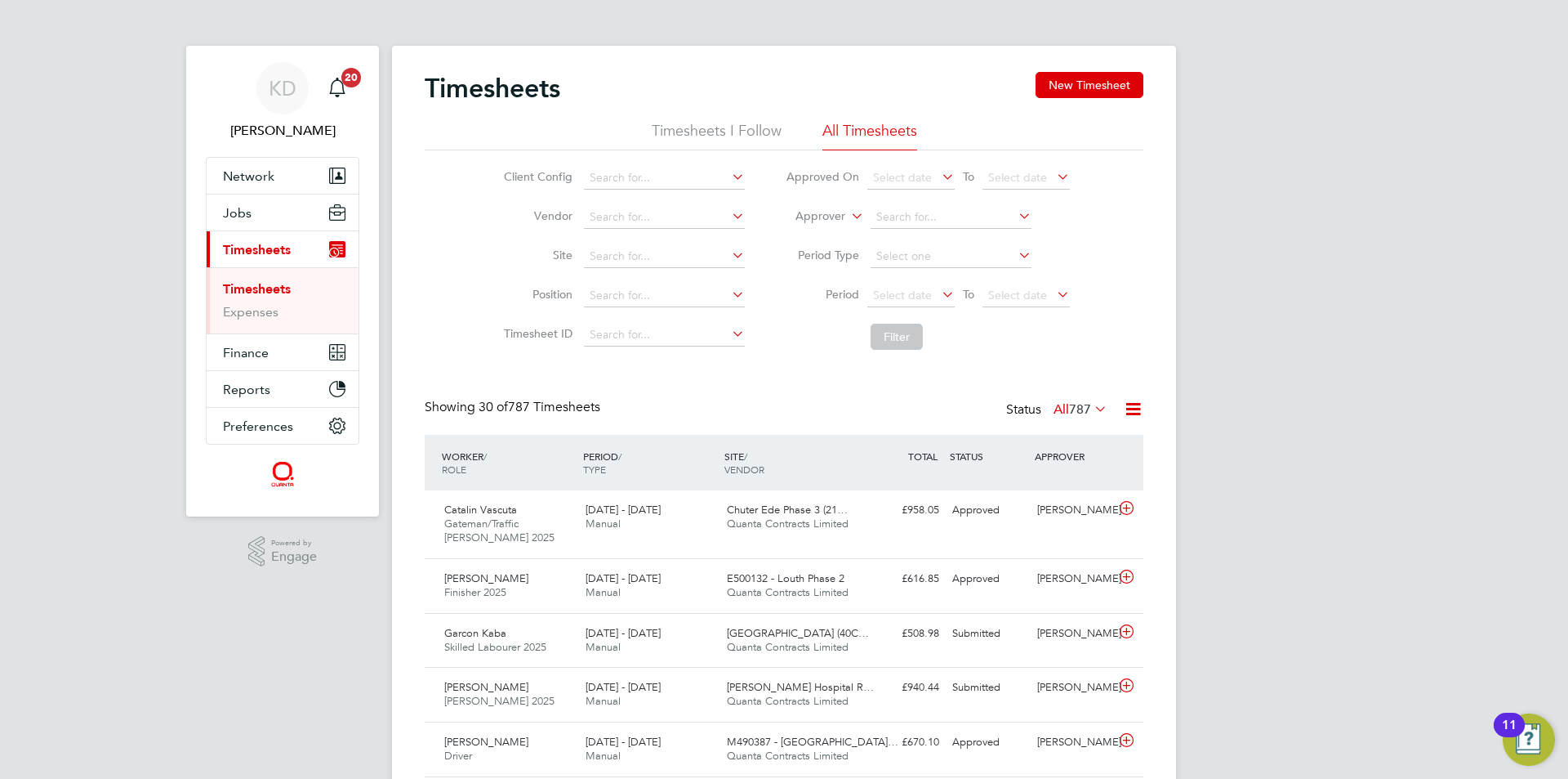
click at [1080, 85] on button "New Timesheet" at bounding box center [1090, 85] width 108 height 26
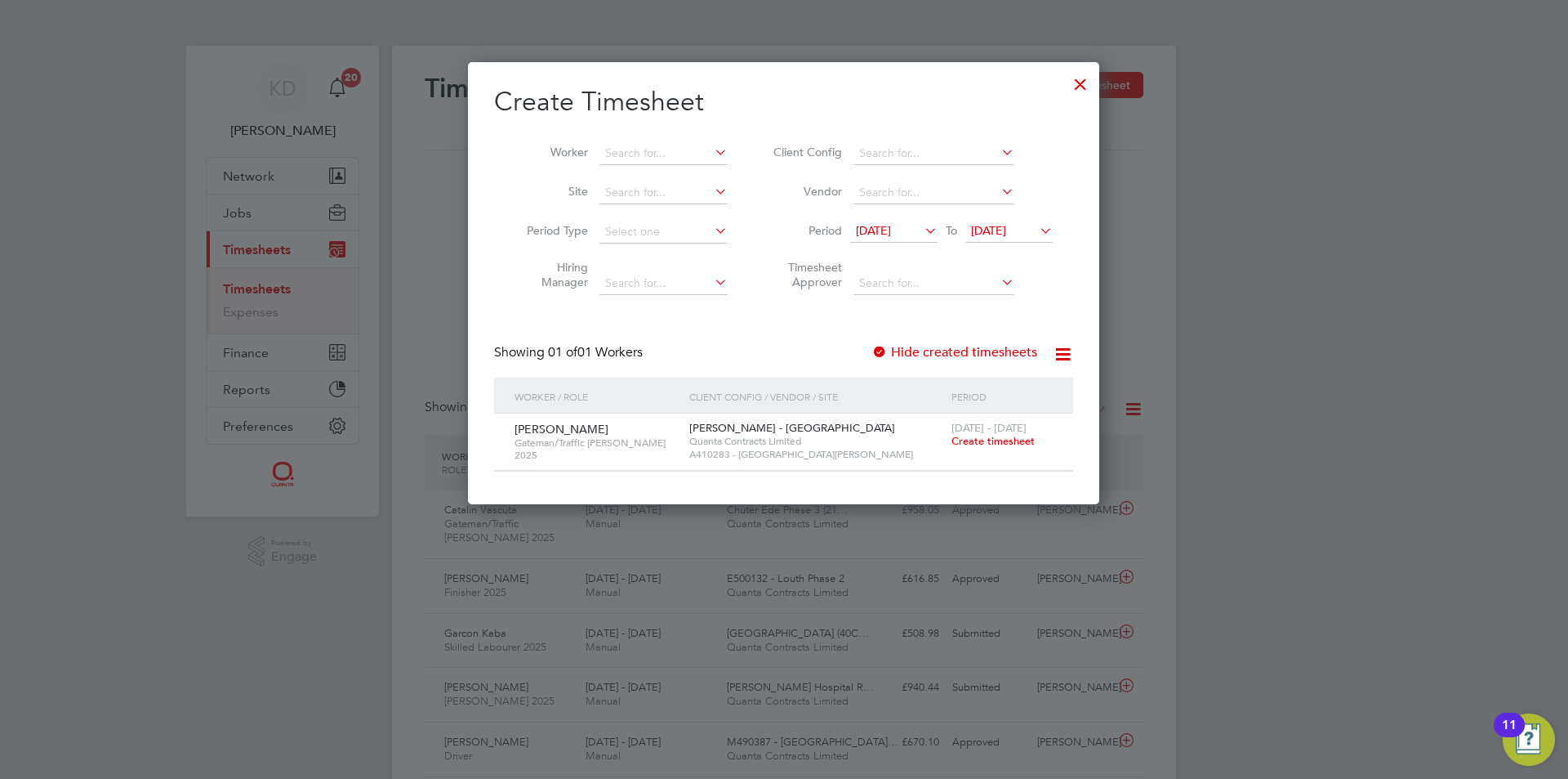
click at [1036, 222] on icon at bounding box center [1036, 230] width 0 height 23
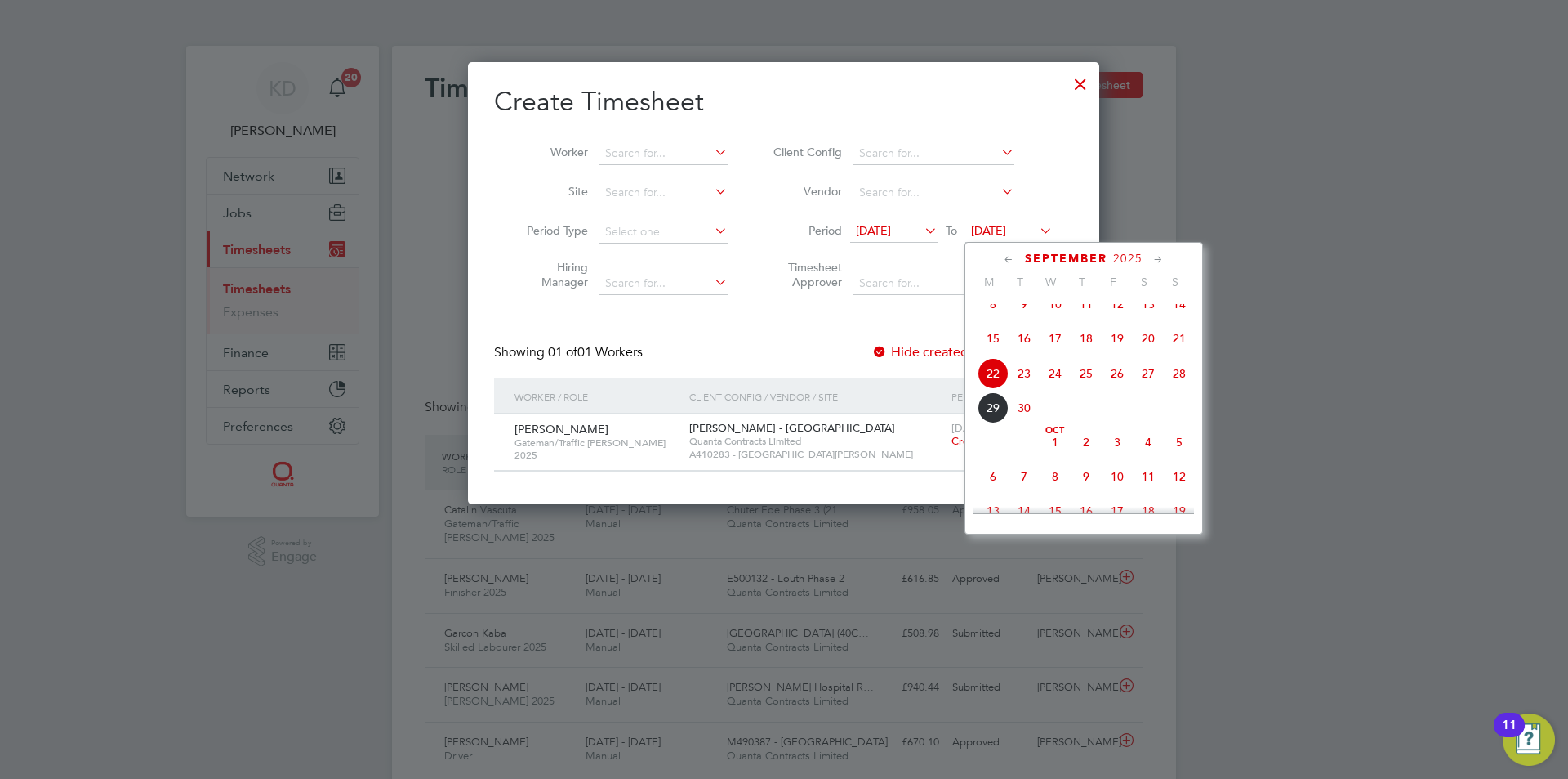
click at [1143, 455] on span "4" at bounding box center [1148, 442] width 31 height 31
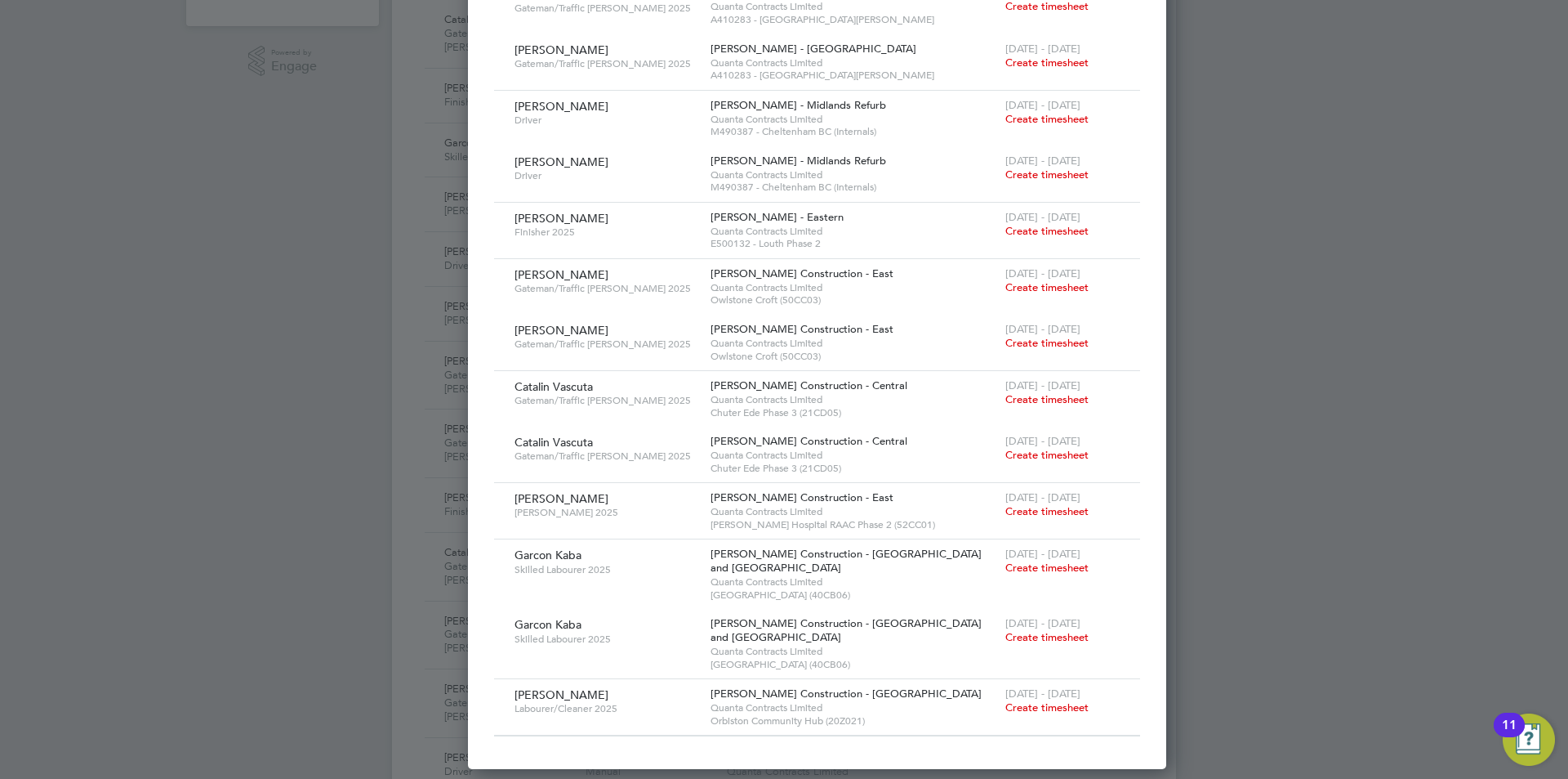
click at [1005, 710] on span "Create timesheet" at bounding box center [1047, 707] width 83 height 13
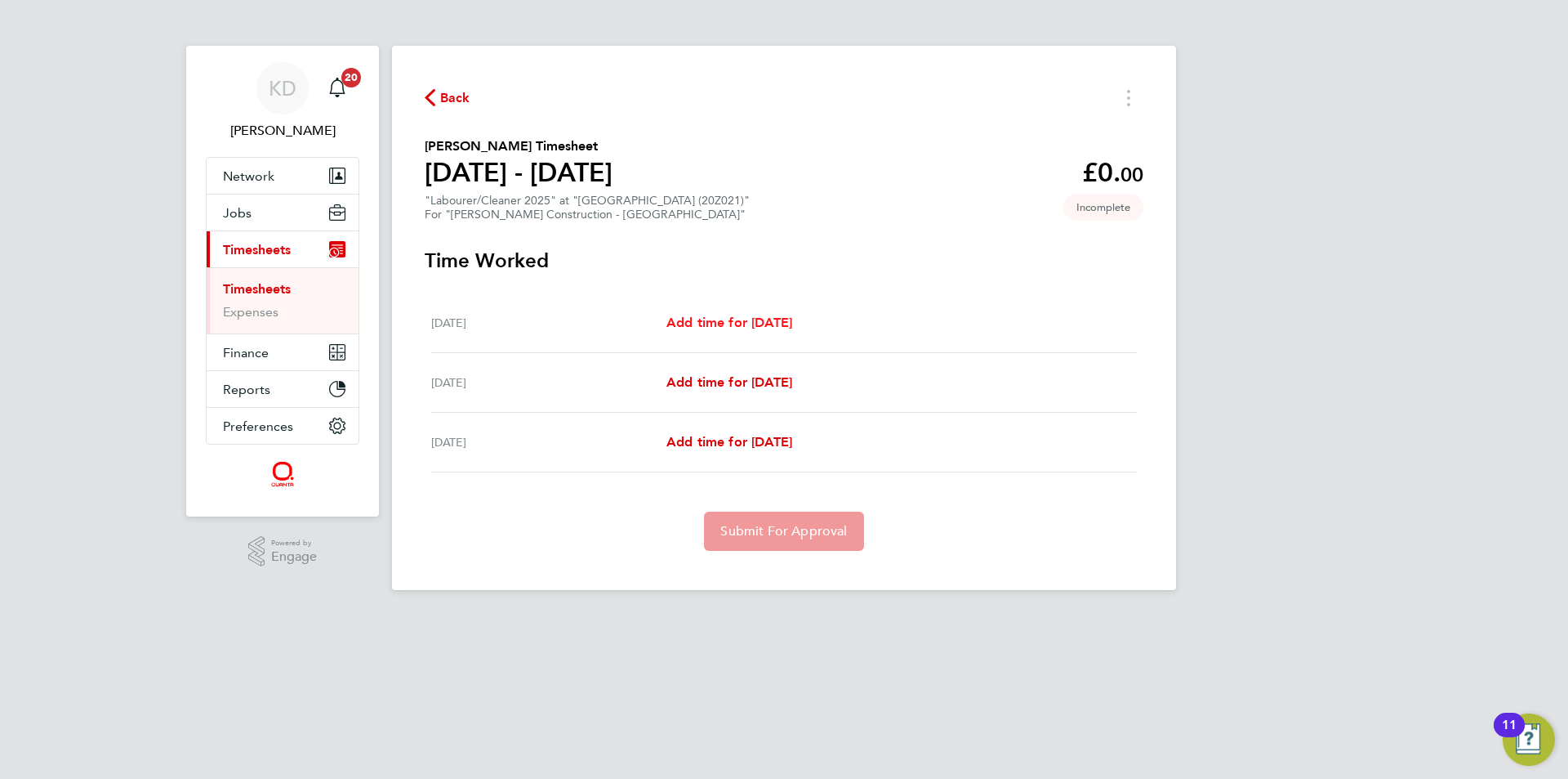
click at [735, 314] on span "Add time for [DATE]" at bounding box center [730, 322] width 126 height 15
select select "30"
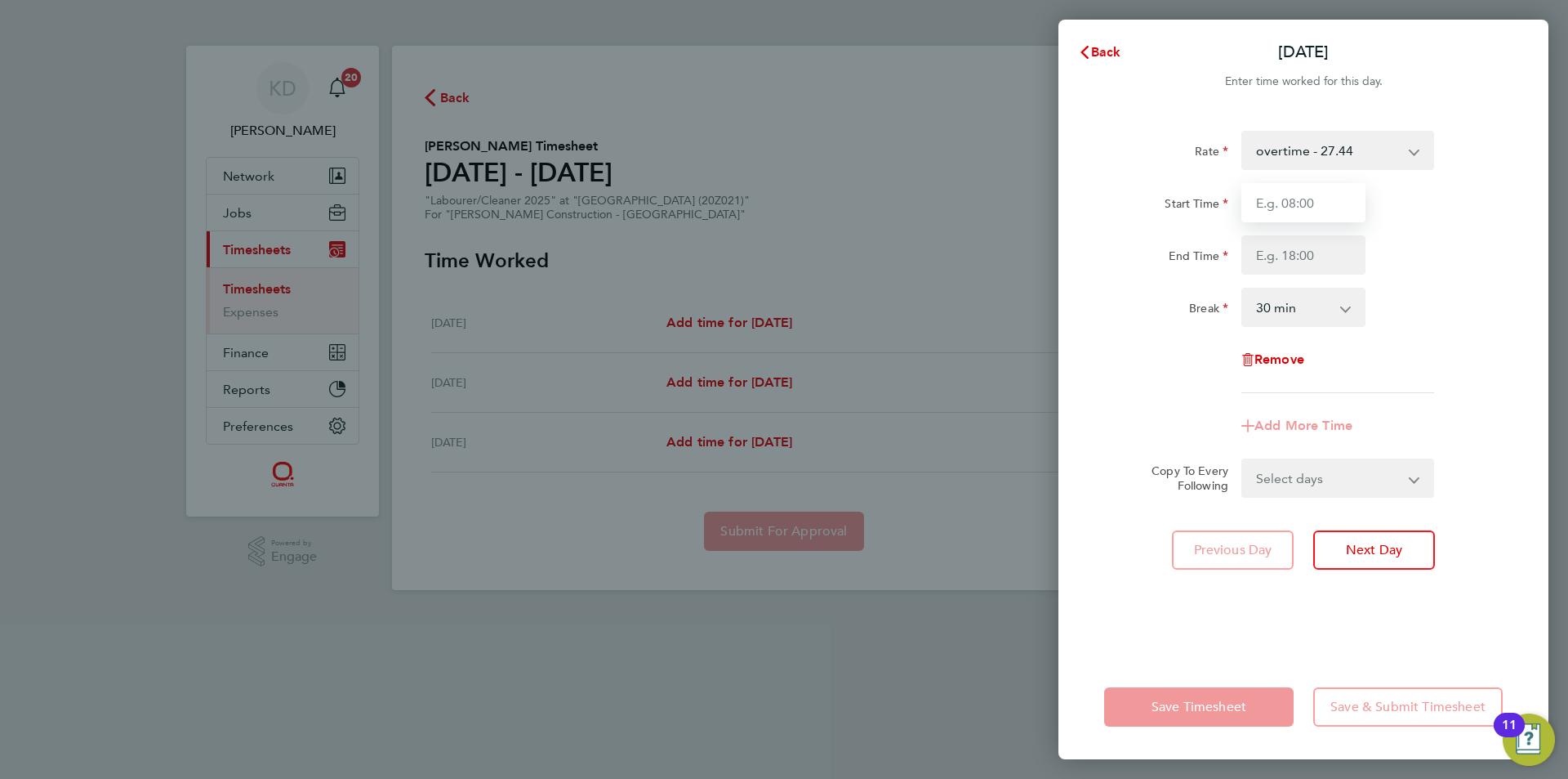
click at [1313, 201] on input "Start Time" at bounding box center [1303, 202] width 124 height 40
type input "07:30"
type input "15:00"
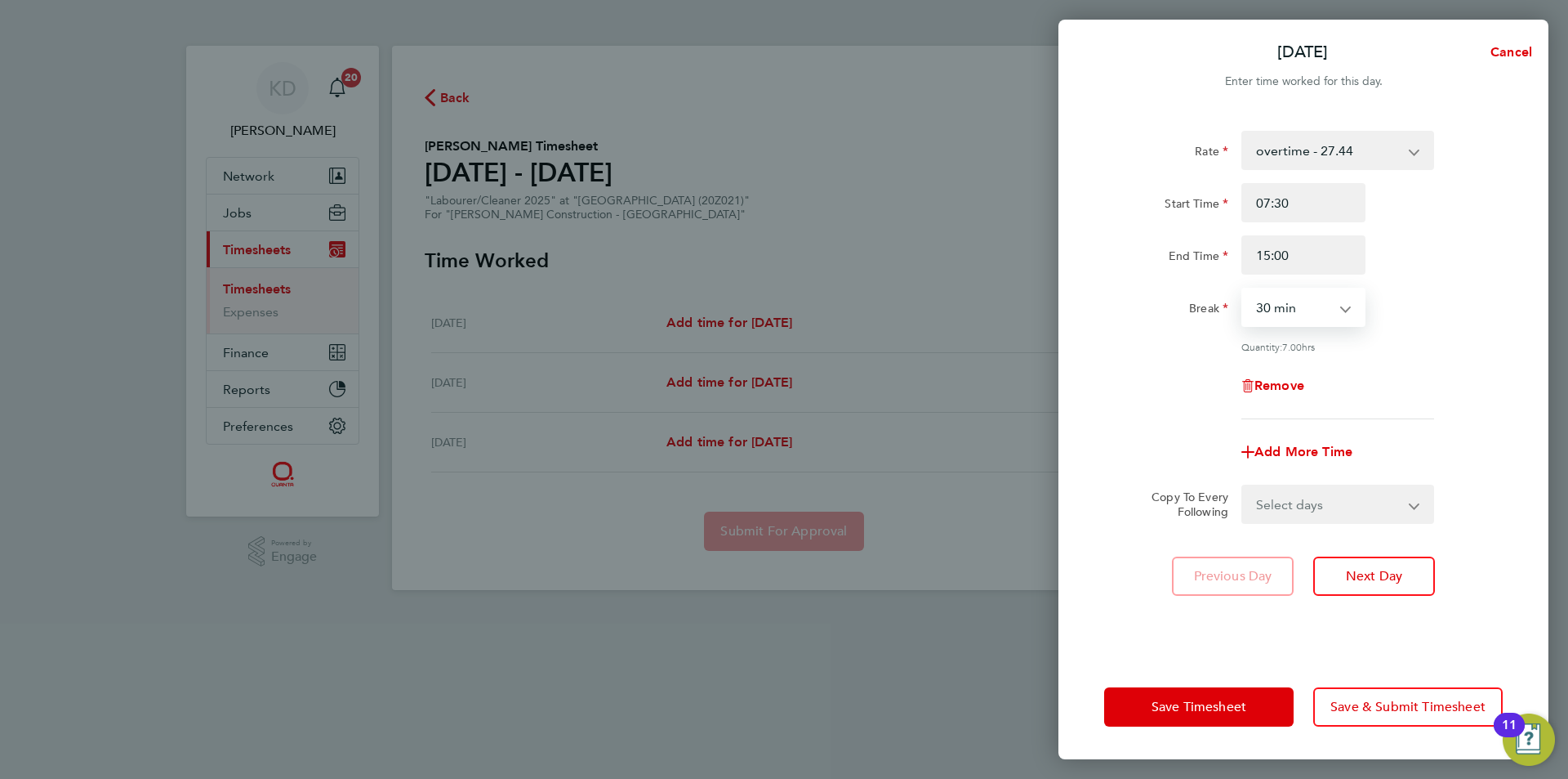
click at [1396, 517] on select "Select days [DATE] [DATE]" at bounding box center [1329, 503] width 172 height 36
select select "SUN"
click at [1243, 486] on select "Select days [DATE] [DATE]" at bounding box center [1329, 503] width 172 height 36
select select "[DATE]"
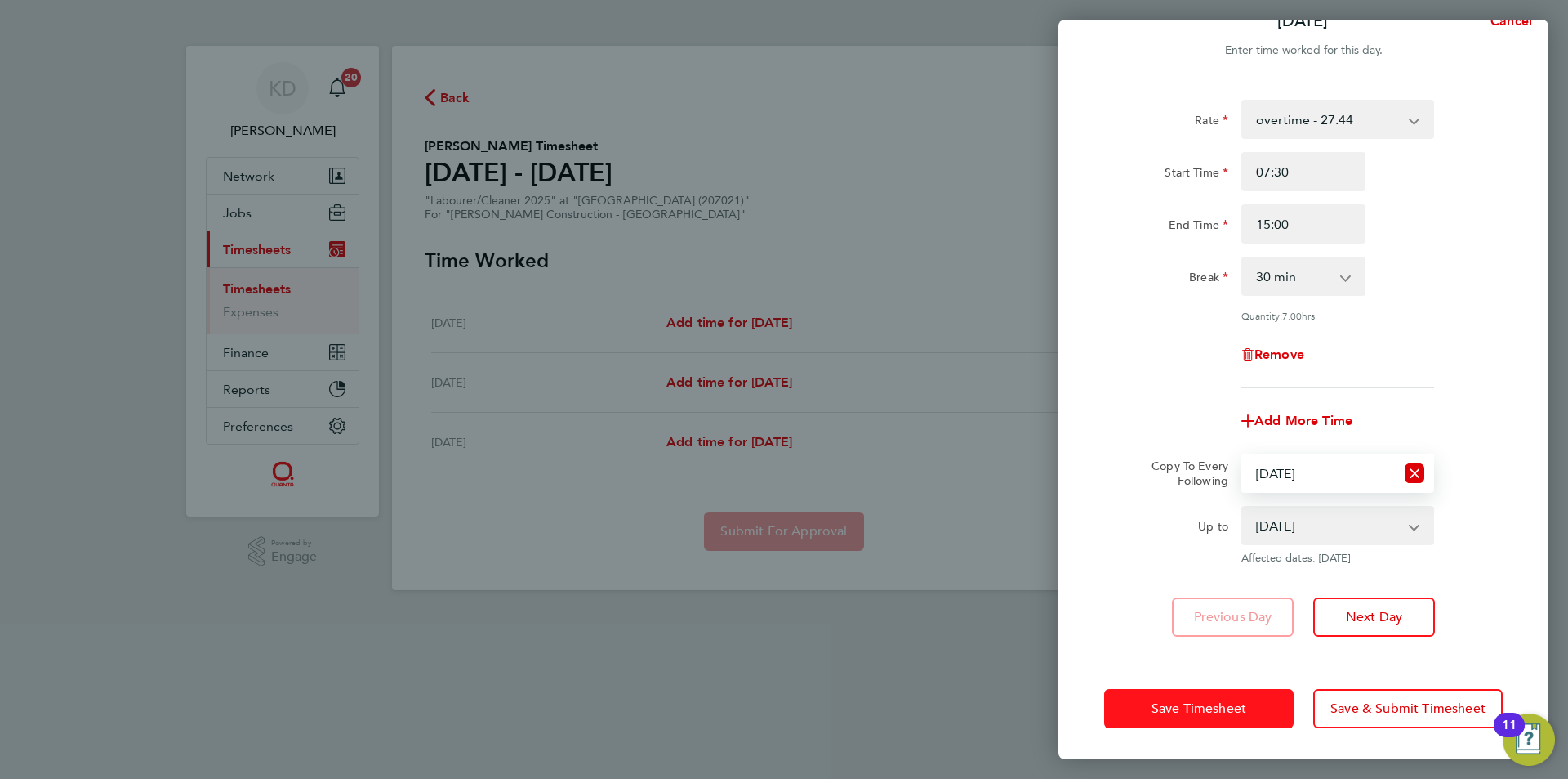
click at [1184, 710] on span "Save Timesheet" at bounding box center [1199, 708] width 94 height 16
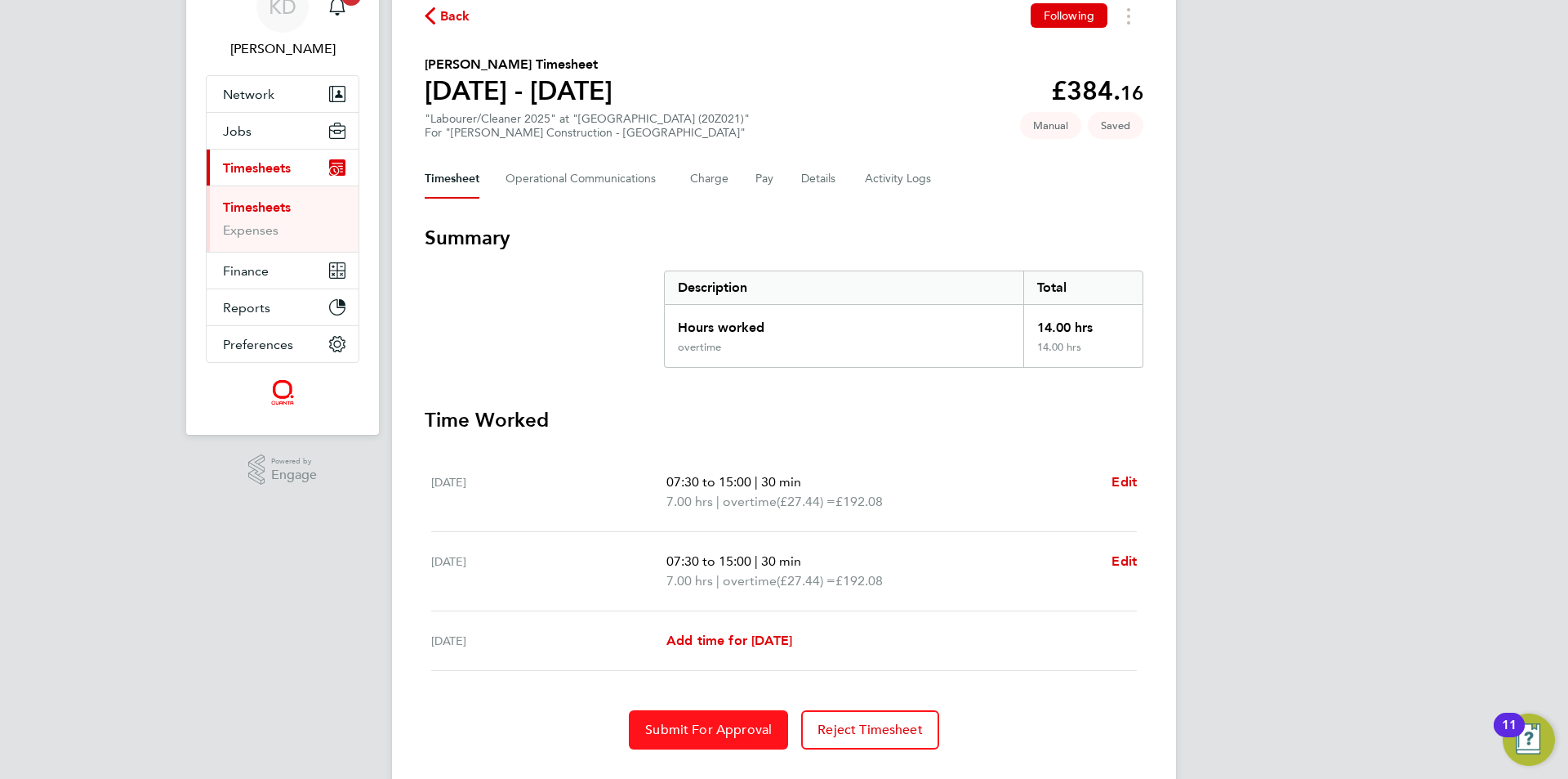
click at [733, 734] on span "Submit For Approval" at bounding box center [707, 729] width 126 height 16
click at [269, 204] on link "Timesheets" at bounding box center [256, 207] width 67 height 15
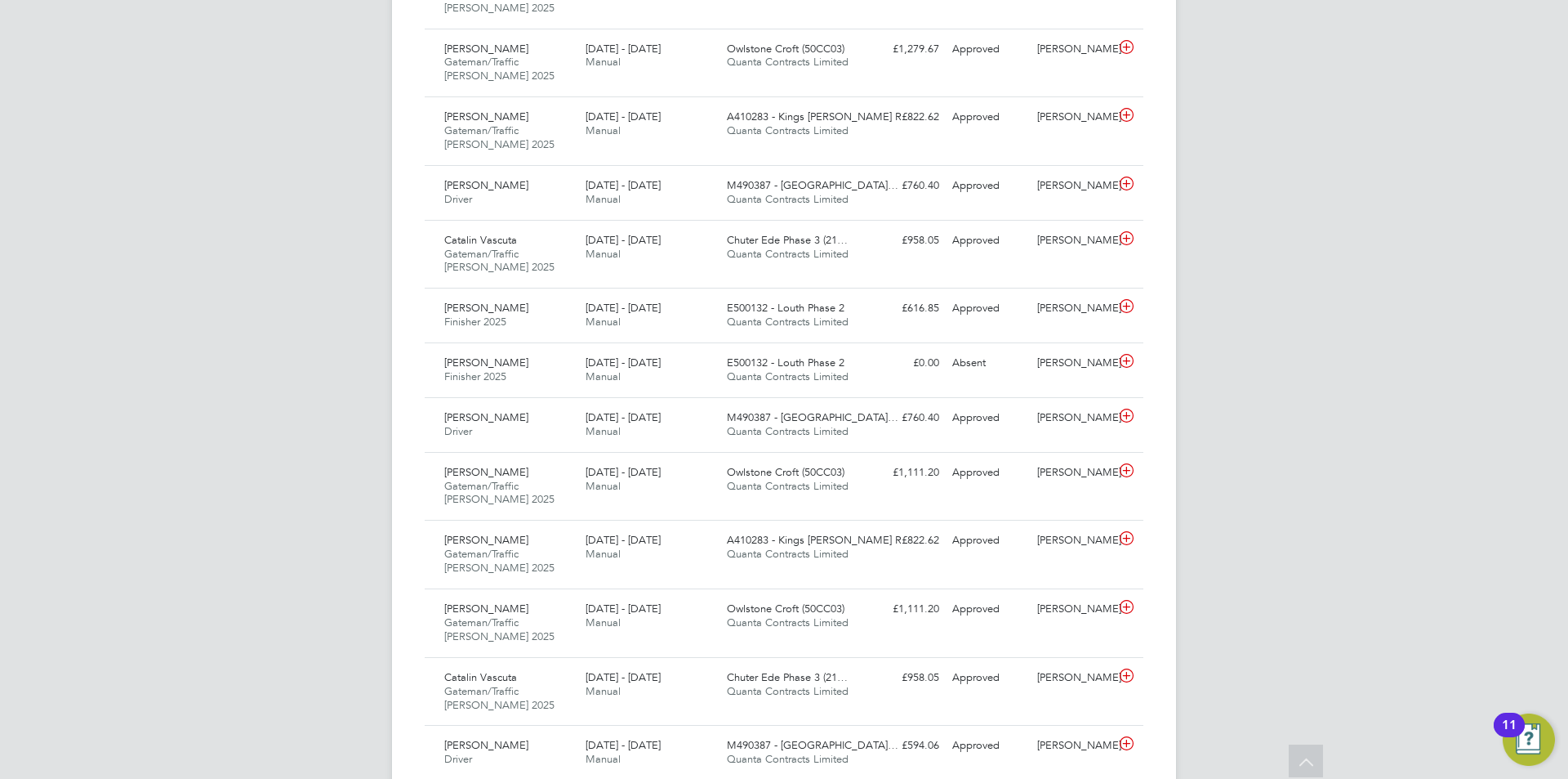
scroll to position [1143, 0]
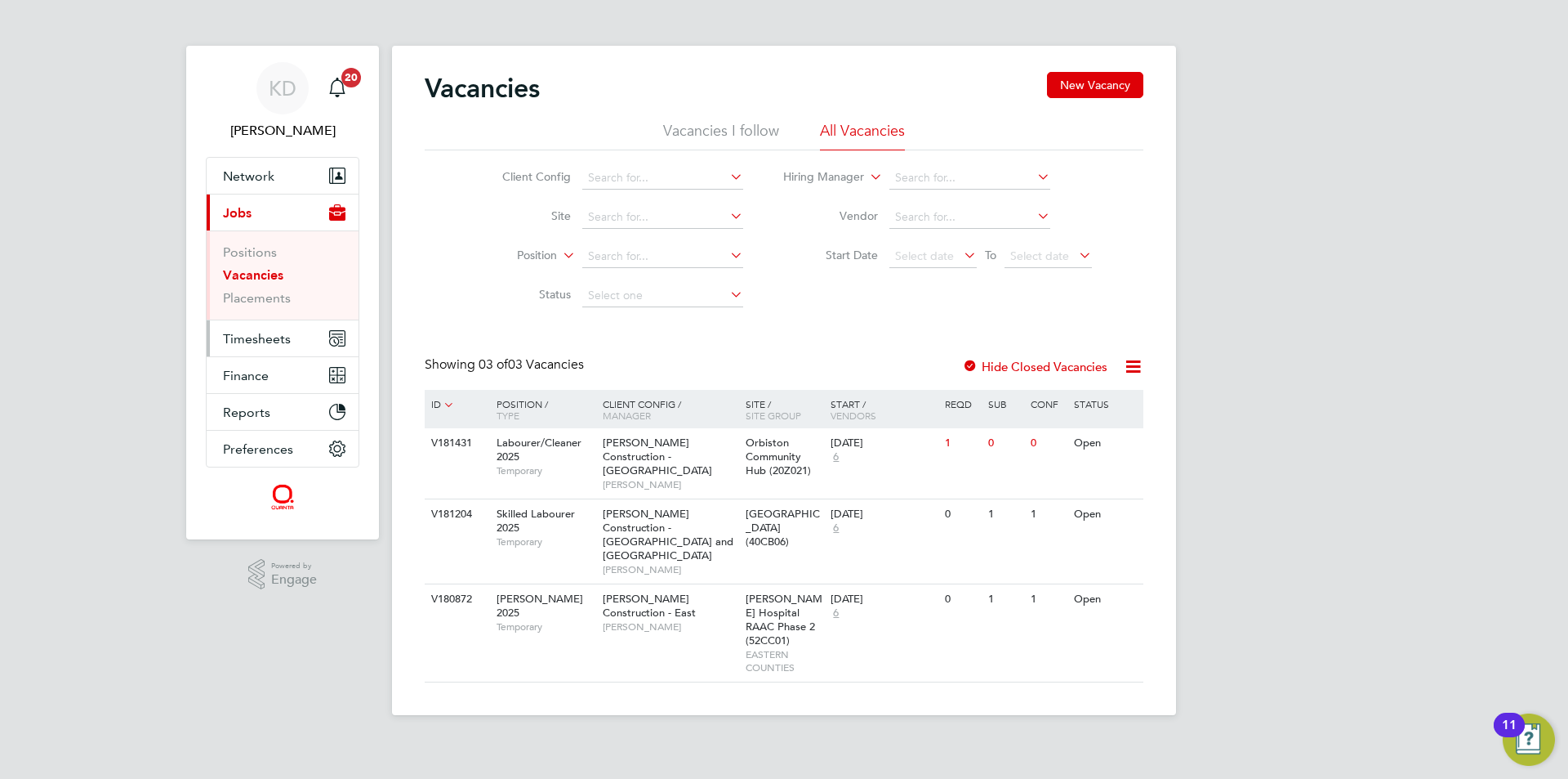
click at [265, 339] on span "Timesheets" at bounding box center [256, 338] width 67 height 15
click at [256, 340] on span "Timesheets" at bounding box center [256, 338] width 67 height 15
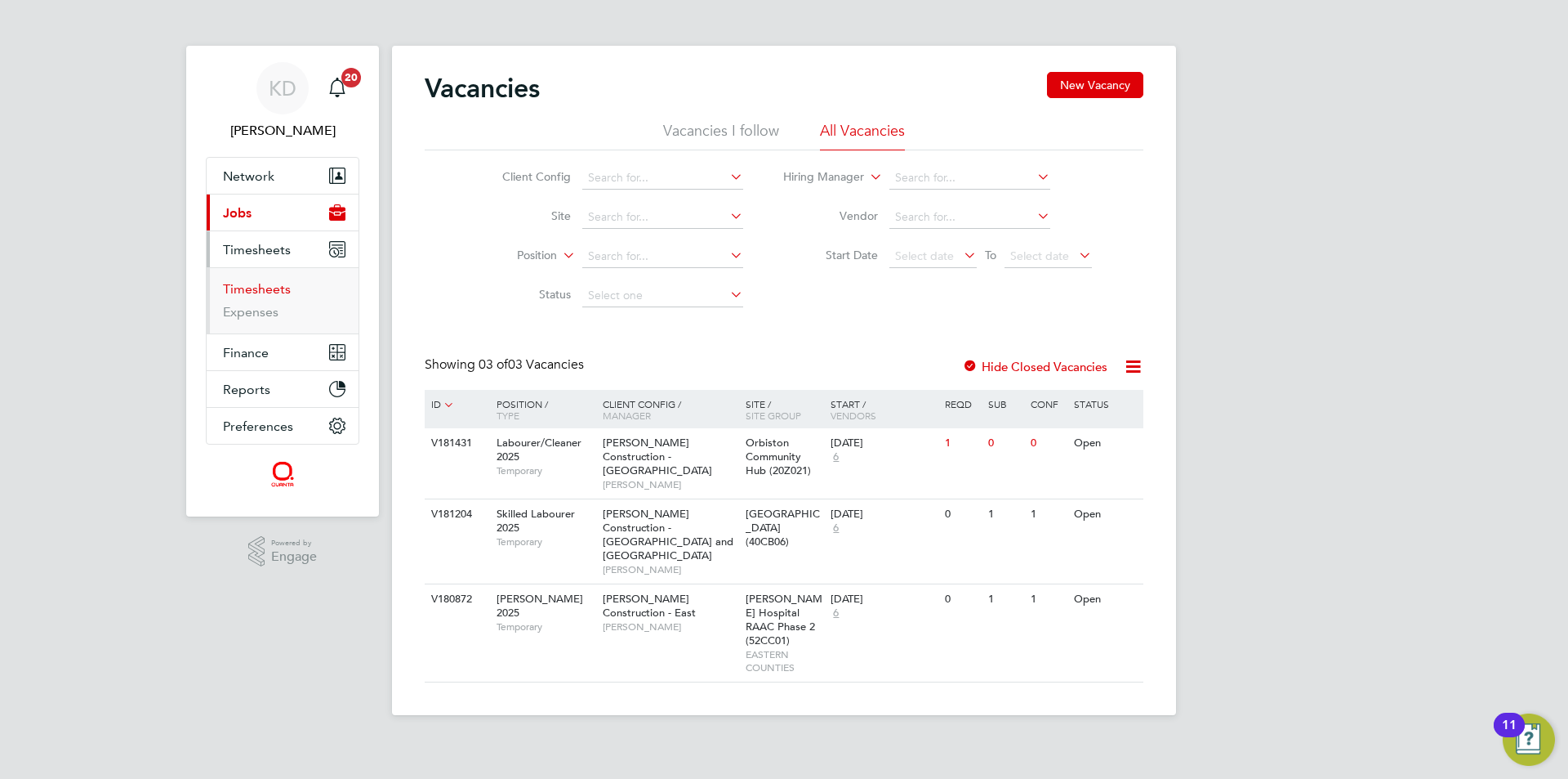
click at [274, 286] on link "Timesheets" at bounding box center [256, 289] width 67 height 15
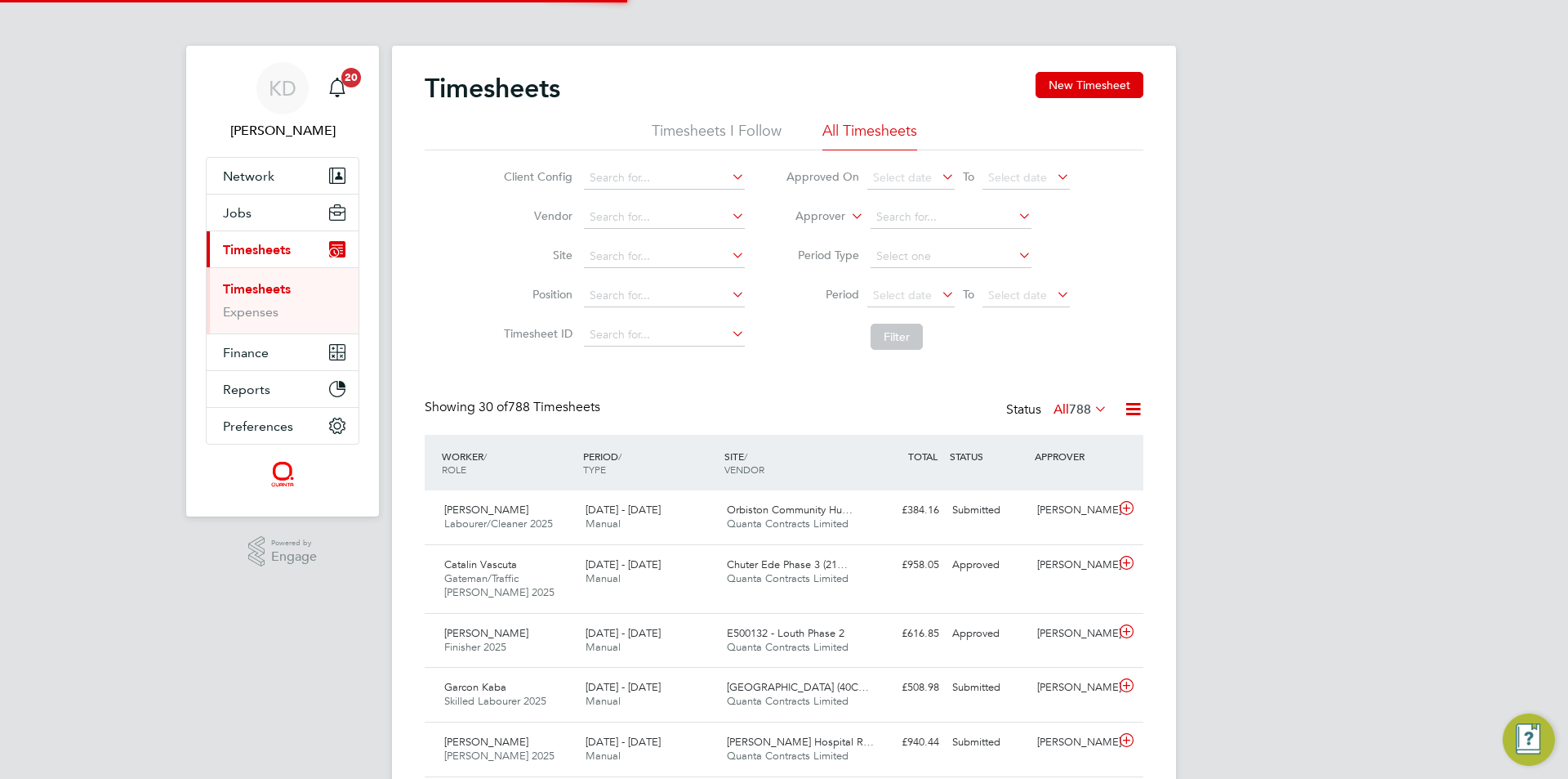
click at [1116, 79] on button "New Timesheet" at bounding box center [1090, 85] width 108 height 26
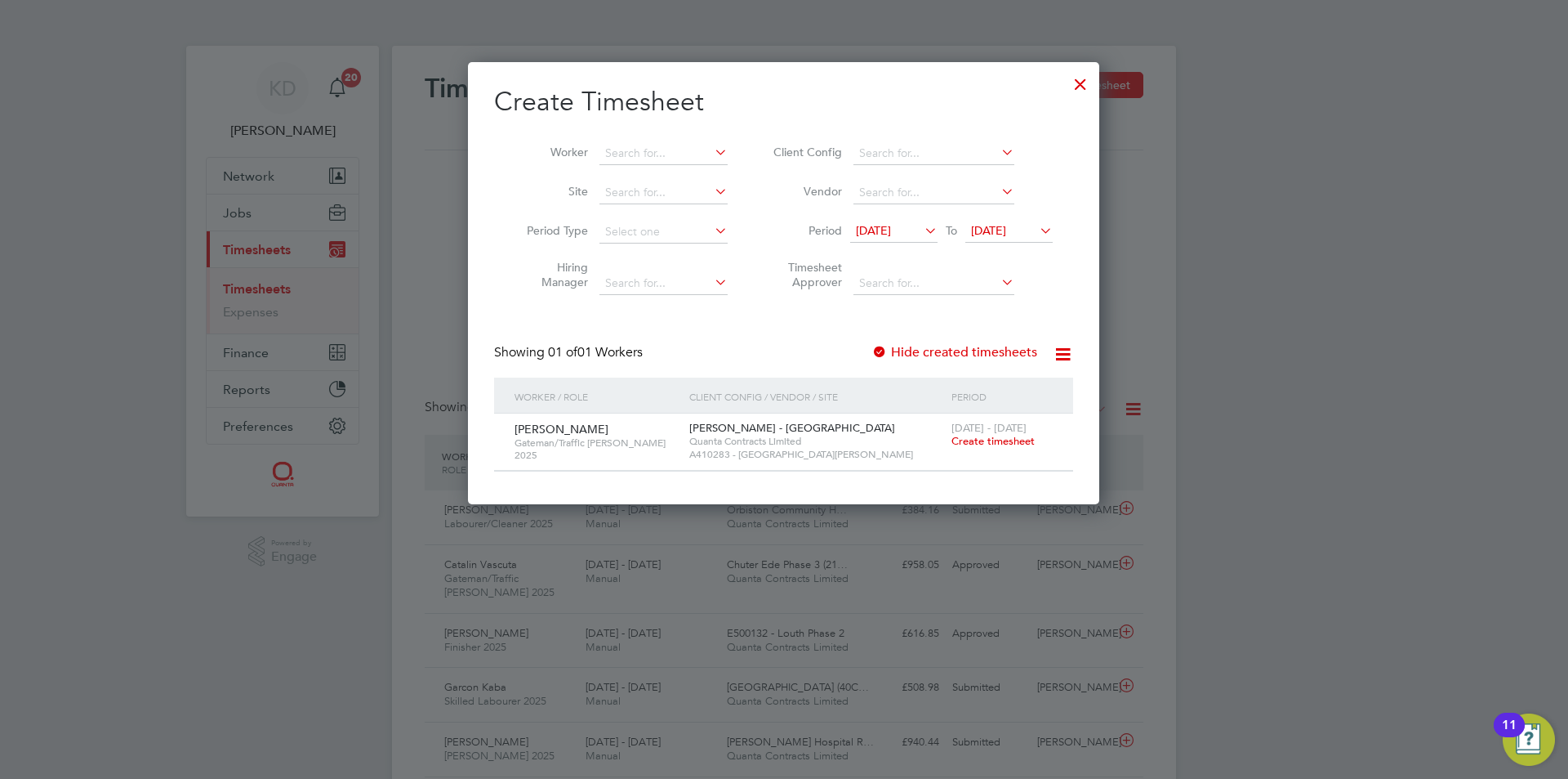
click at [1006, 233] on span "22 Sep 2025" at bounding box center [989, 229] width 35 height 14
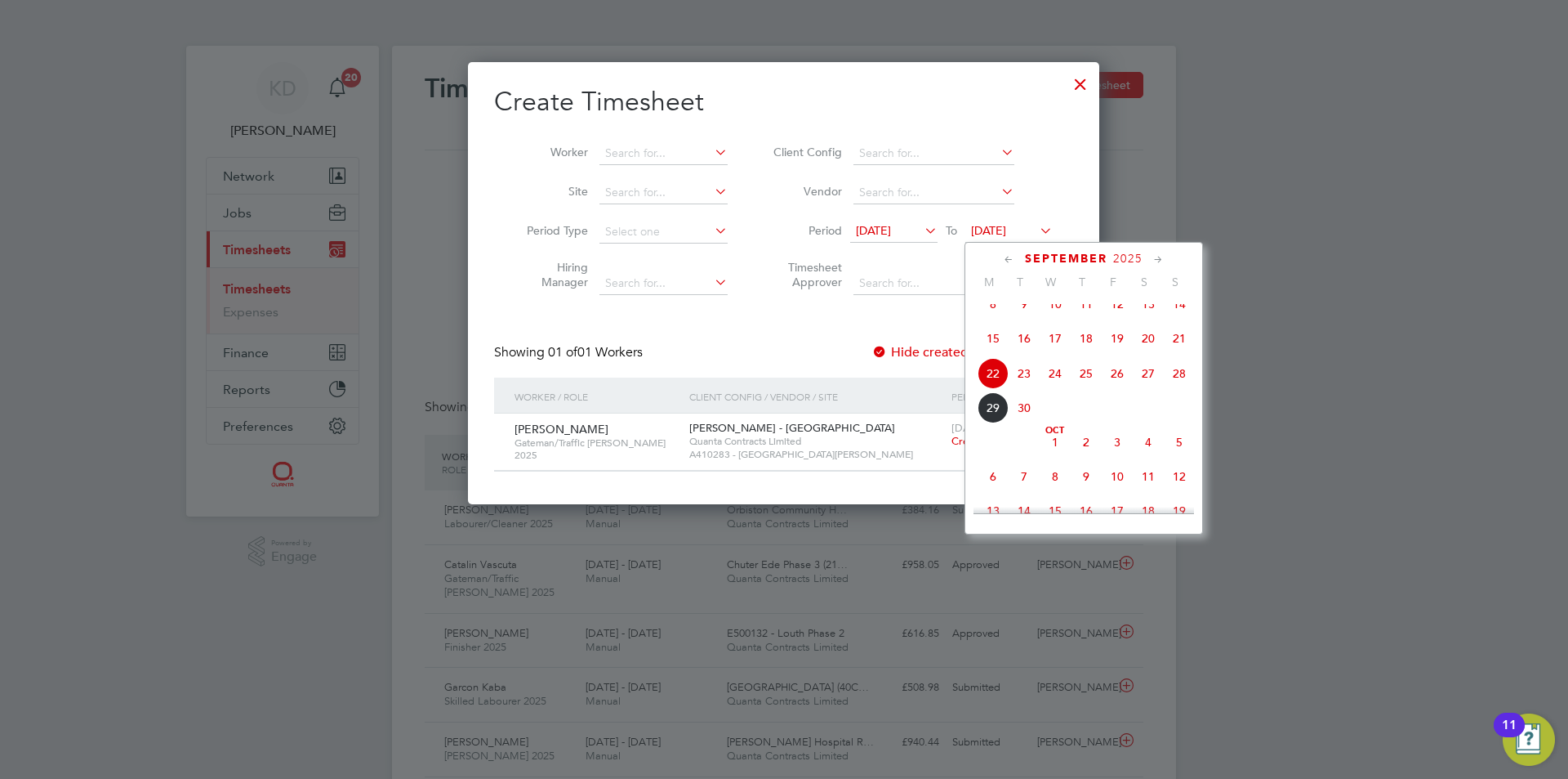
click at [1110, 388] on span "26" at bounding box center [1117, 373] width 31 height 31
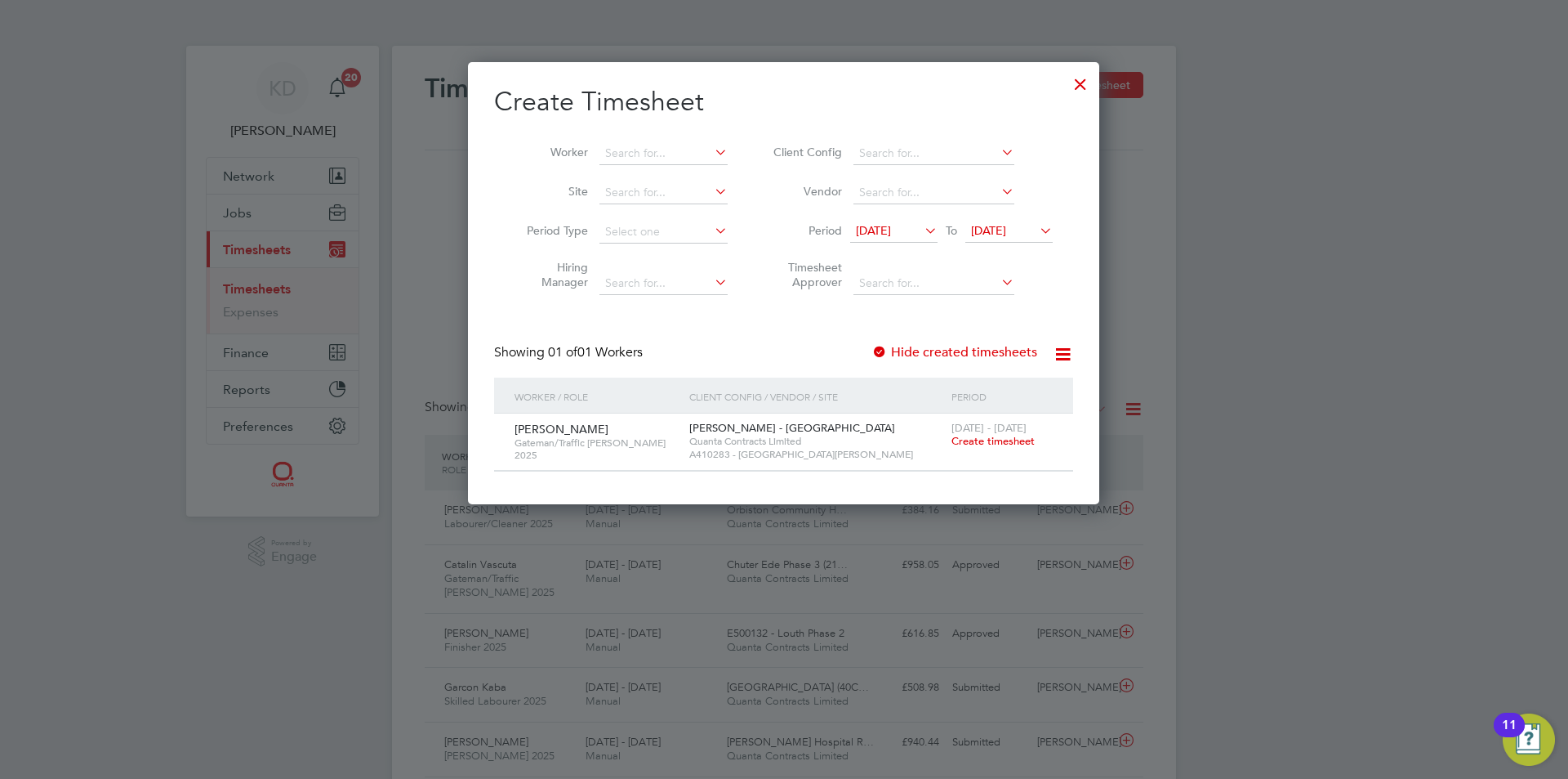
drag, startPoint x: 990, startPoint y: 443, endPoint x: 968, endPoint y: 437, distance: 22.8
click at [991, 443] on span "Create timesheet" at bounding box center [993, 441] width 83 height 13
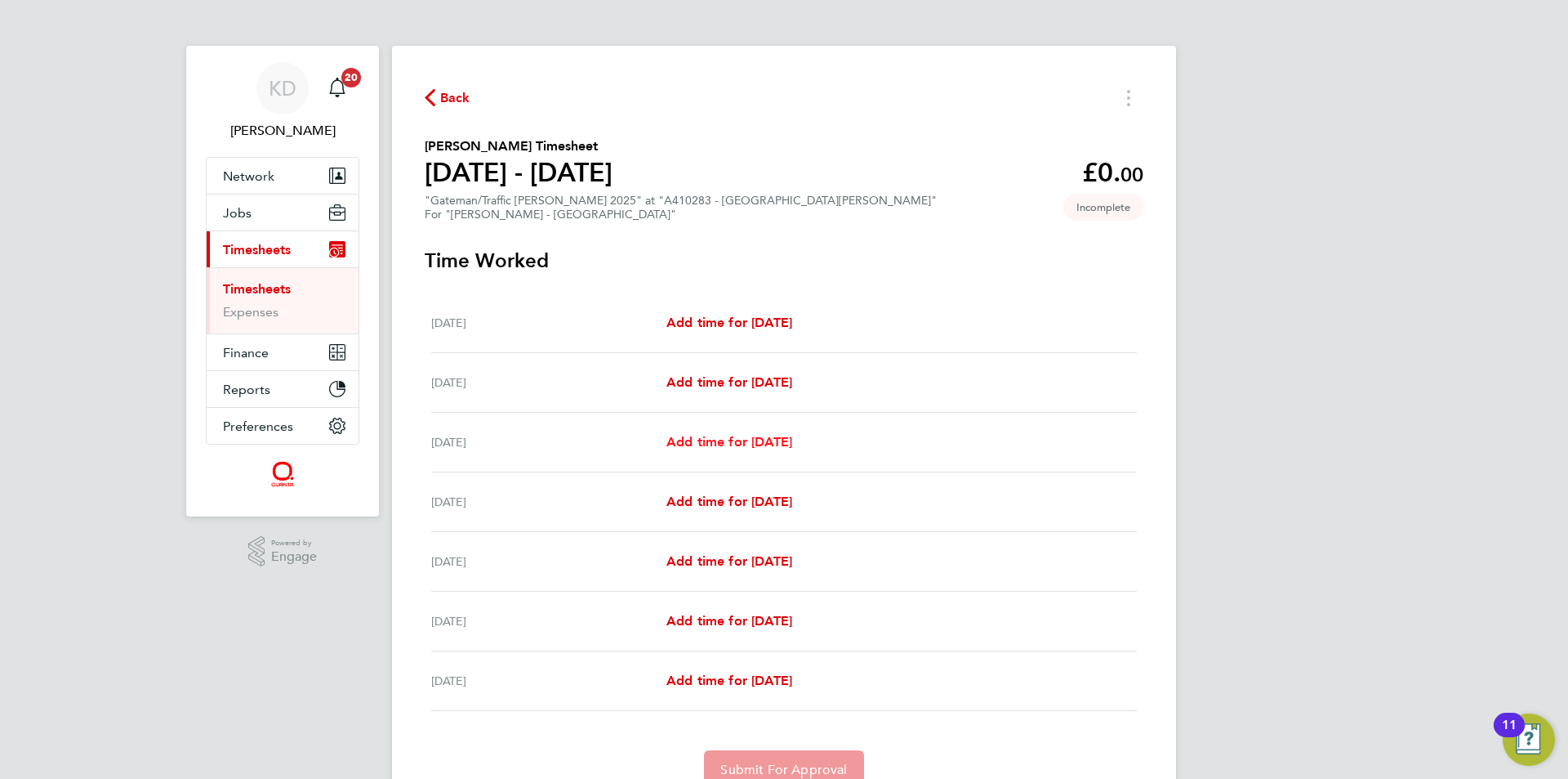
click at [697, 437] on span "Add time for Mon 22 Sep" at bounding box center [730, 442] width 126 height 15
select select "30"
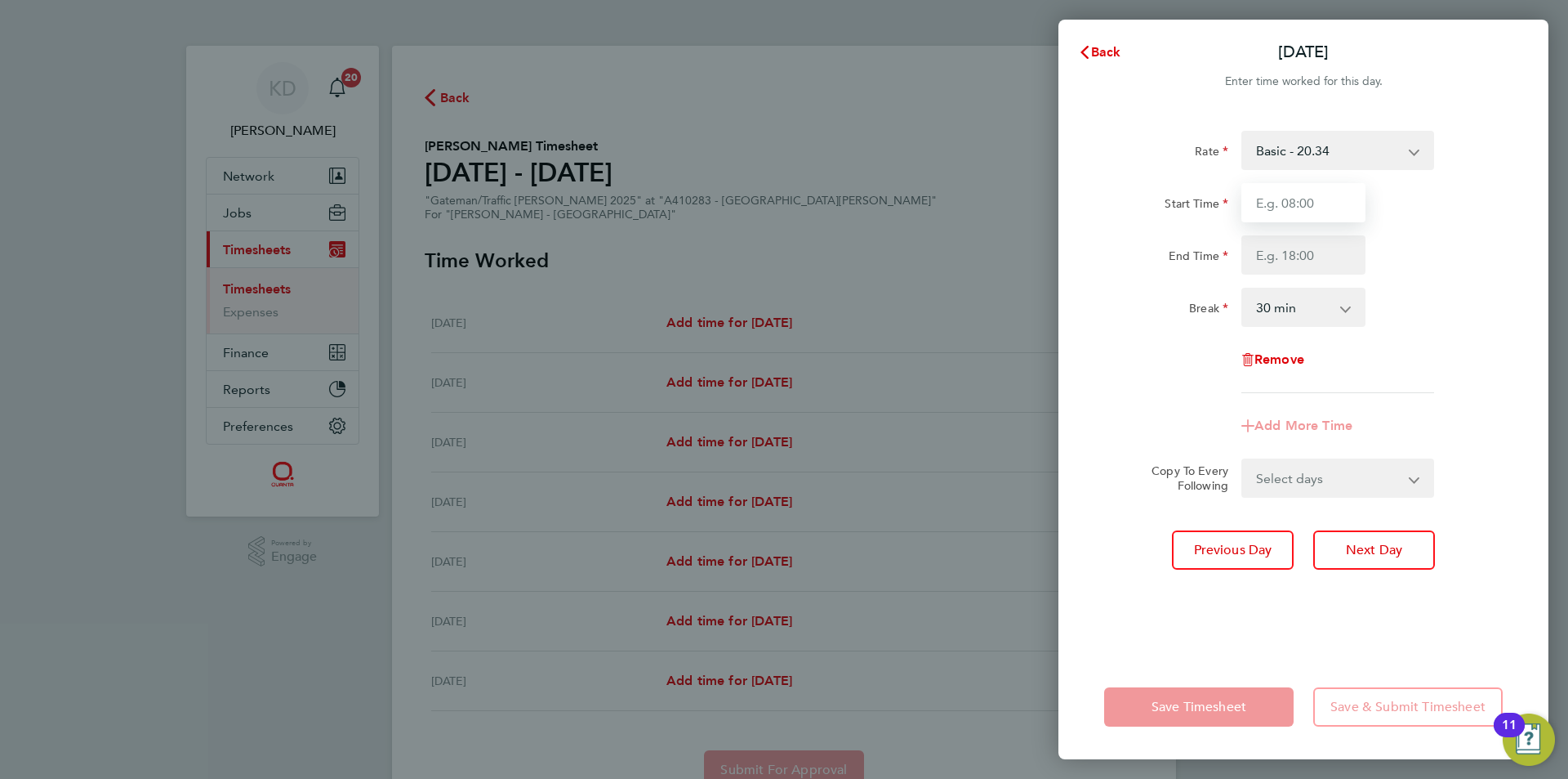
click at [1296, 194] on input "Start Time" at bounding box center [1303, 202] width 124 height 40
type input "07:30"
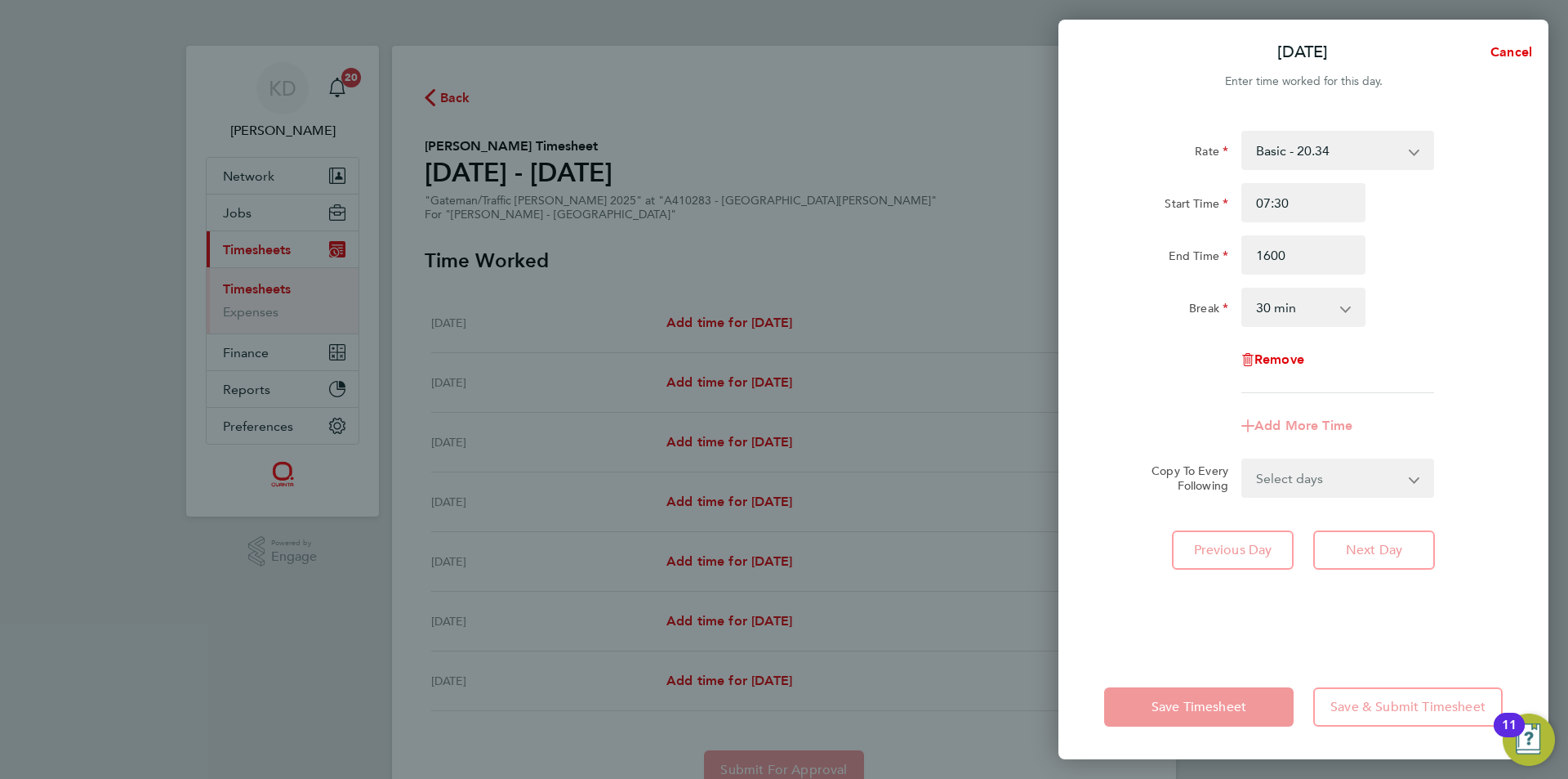
type input "16:00"
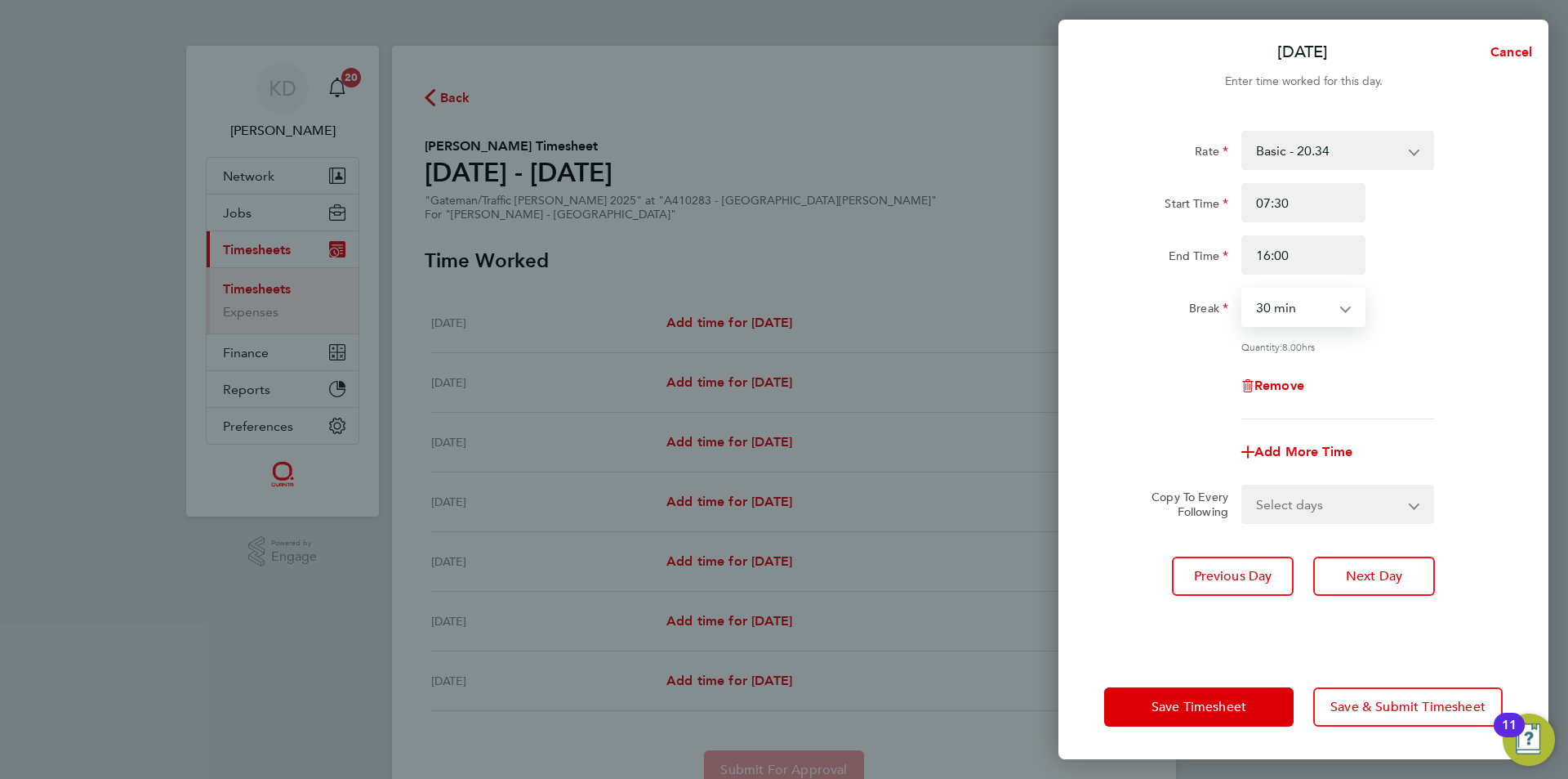
click at [1401, 498] on select "Select days Day Tuesday Wednesday Thursday Friday" at bounding box center [1329, 503] width 172 height 36
select select "DAY"
click at [1243, 486] on select "Select days Day Tuesday Wednesday Thursday Friday" at bounding box center [1329, 503] width 172 height 36
select select "2025-09-26"
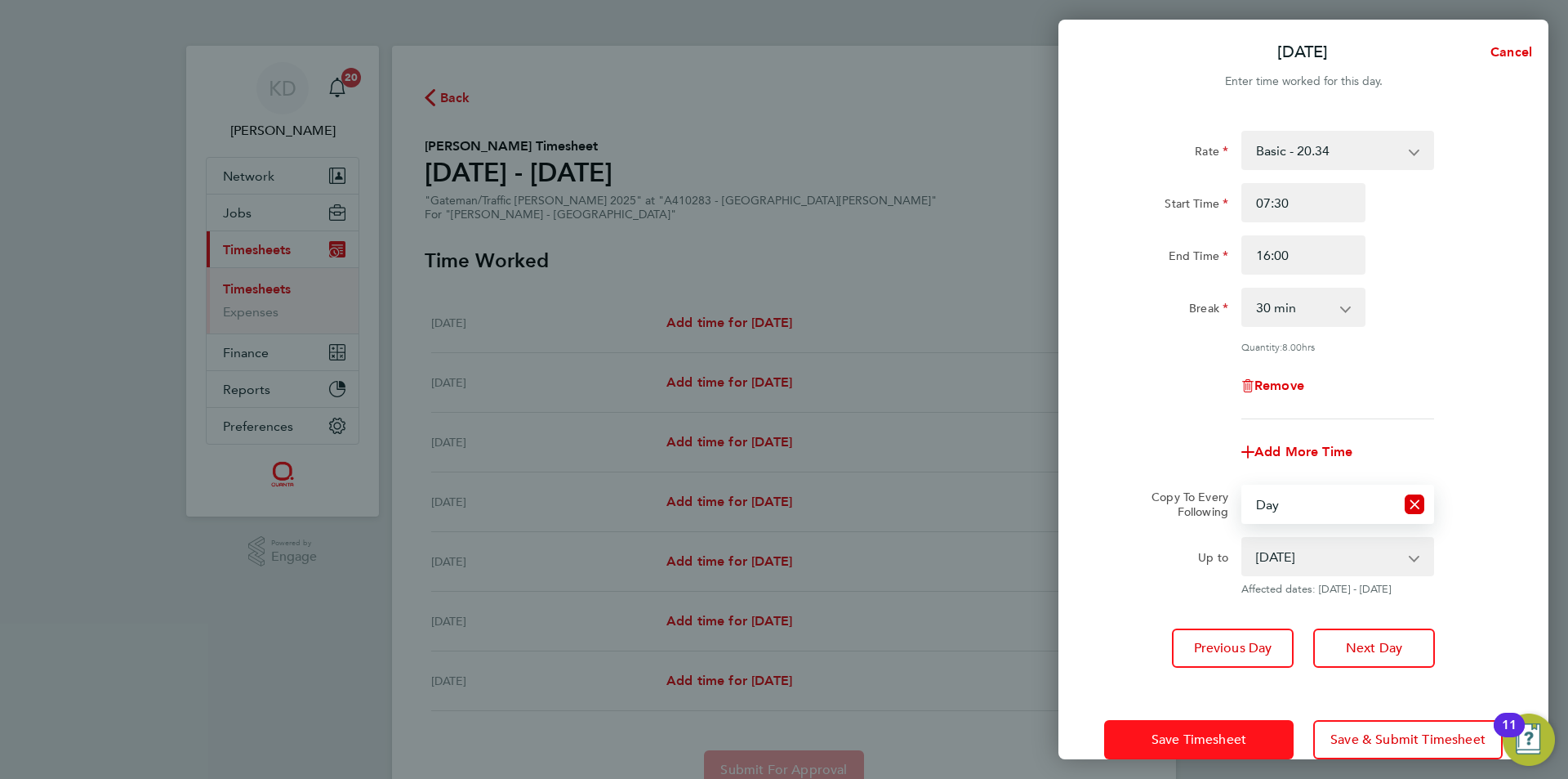
click at [1235, 737] on span "Save Timesheet" at bounding box center [1199, 739] width 94 height 16
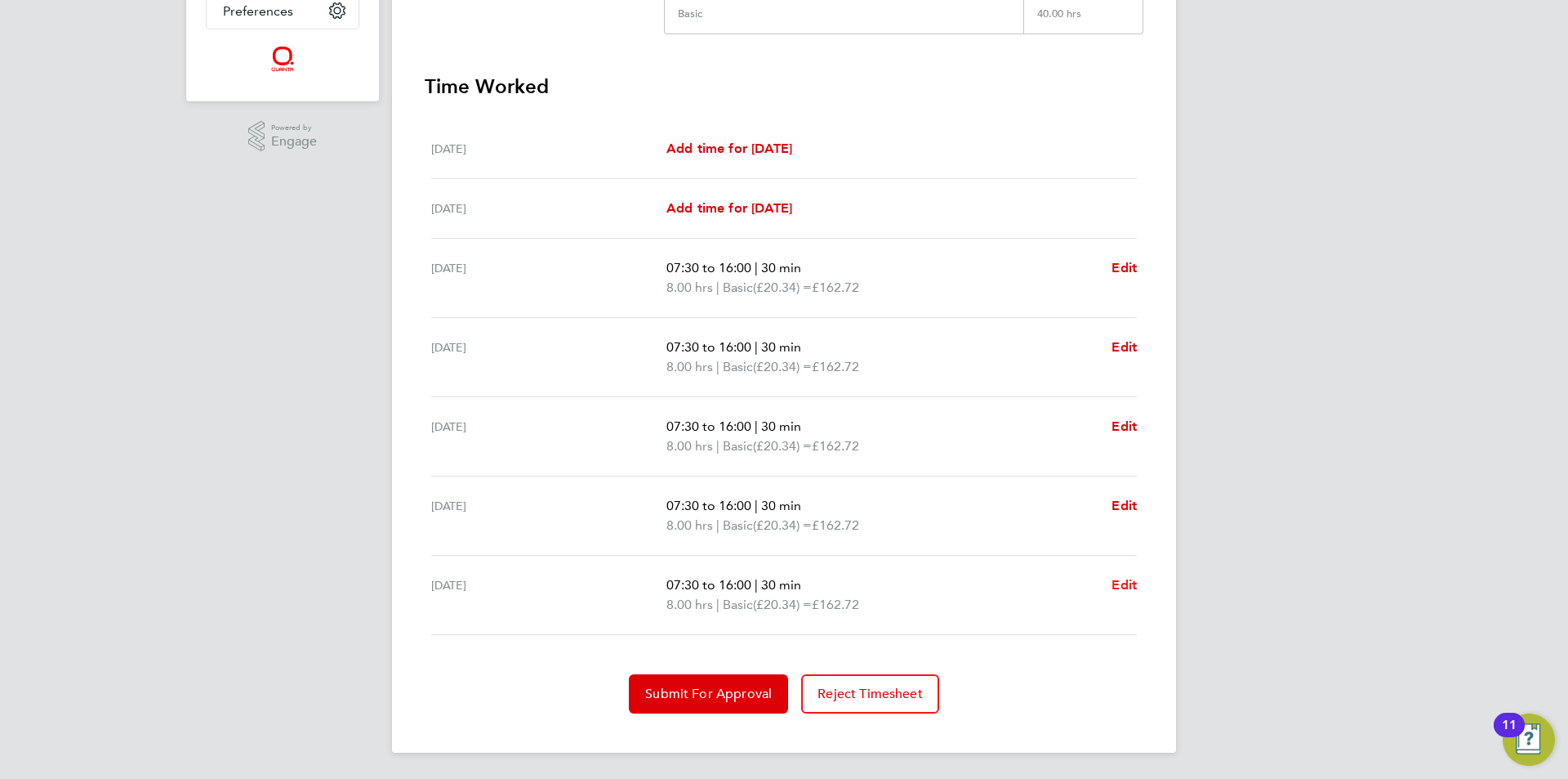
click at [1123, 581] on span "Edit" at bounding box center [1124, 584] width 25 height 15
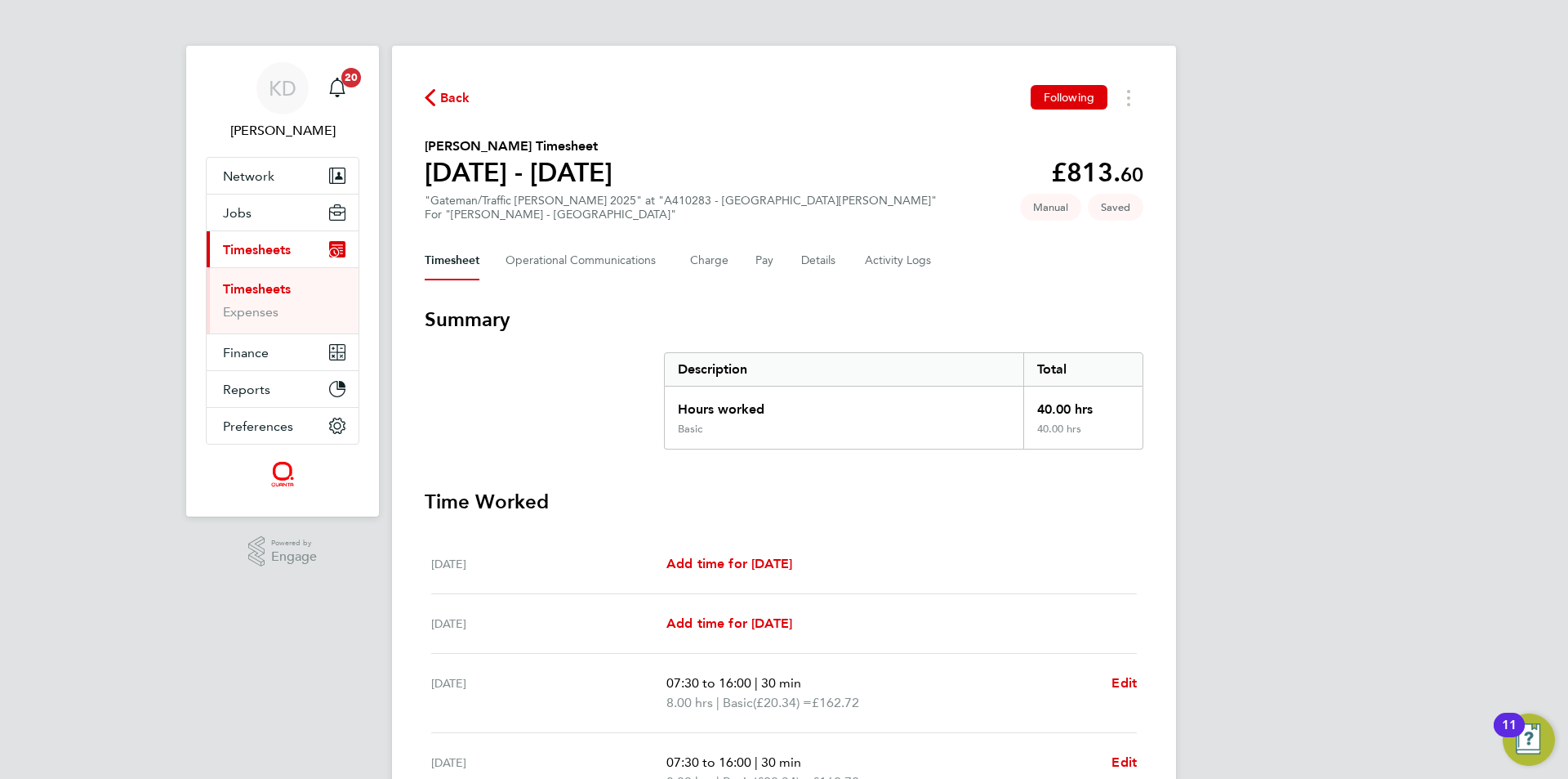
select select "30"
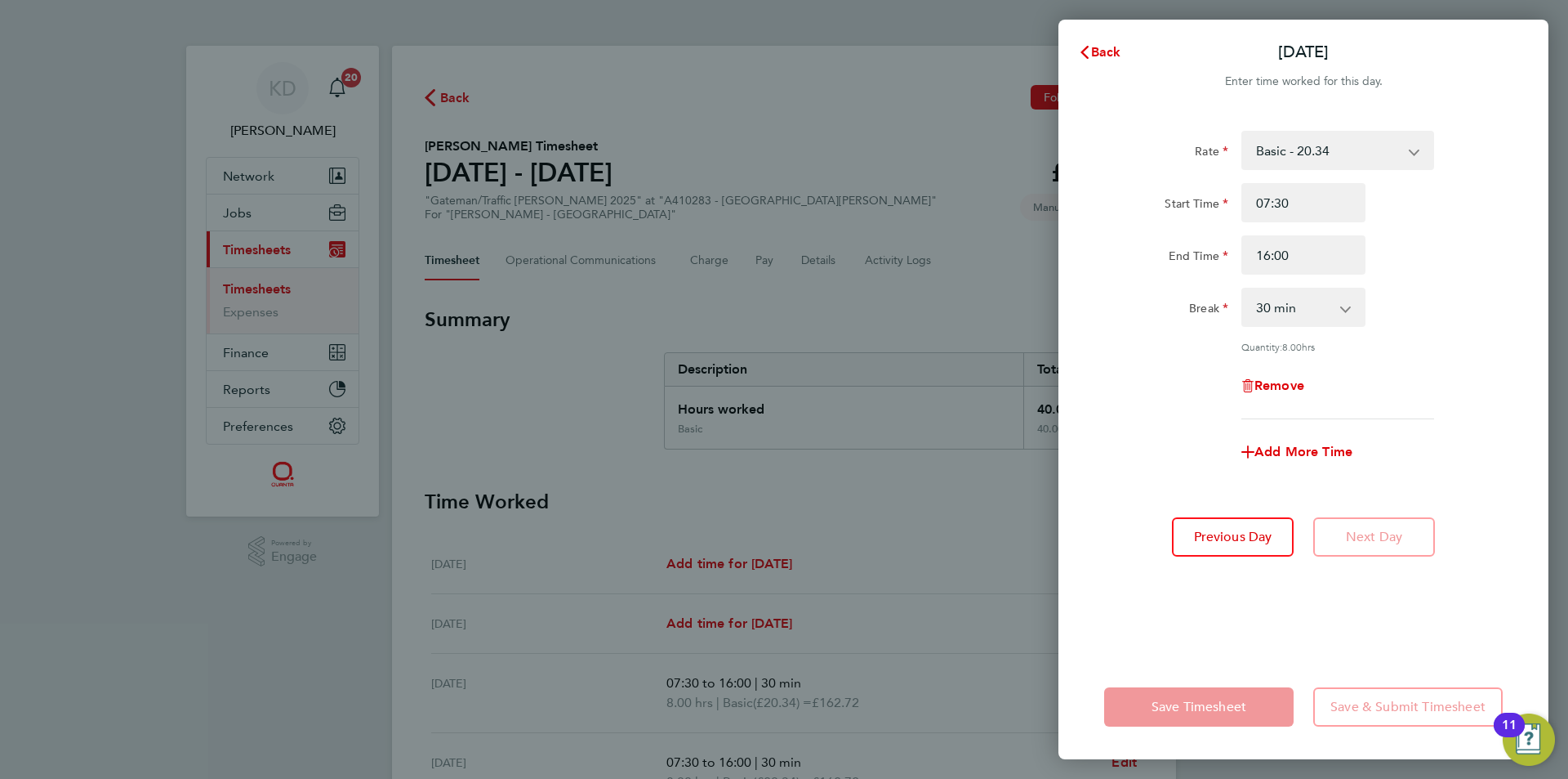
click at [1415, 132] on app-icon-cross-button at bounding box center [1422, 149] width 19 height 36
click at [1409, 146] on select "Basic - 20.34 AWR OT1 - 29.36 AWR OT 2 - 38.39" at bounding box center [1328, 149] width 170 height 36
select select "30"
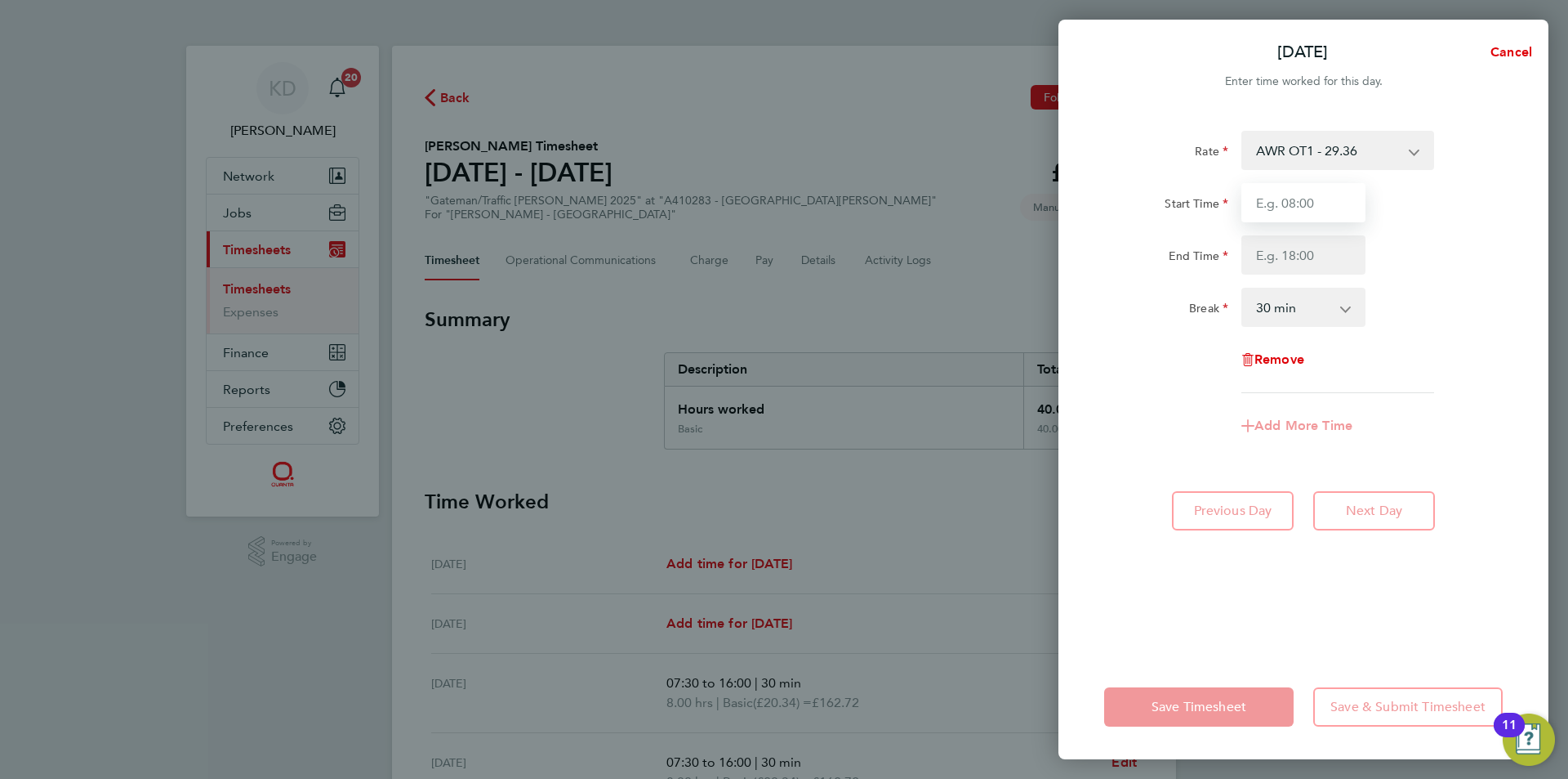
click at [1316, 201] on input "Start Time" at bounding box center [1303, 202] width 124 height 40
type input "15:00"
type input "16600"
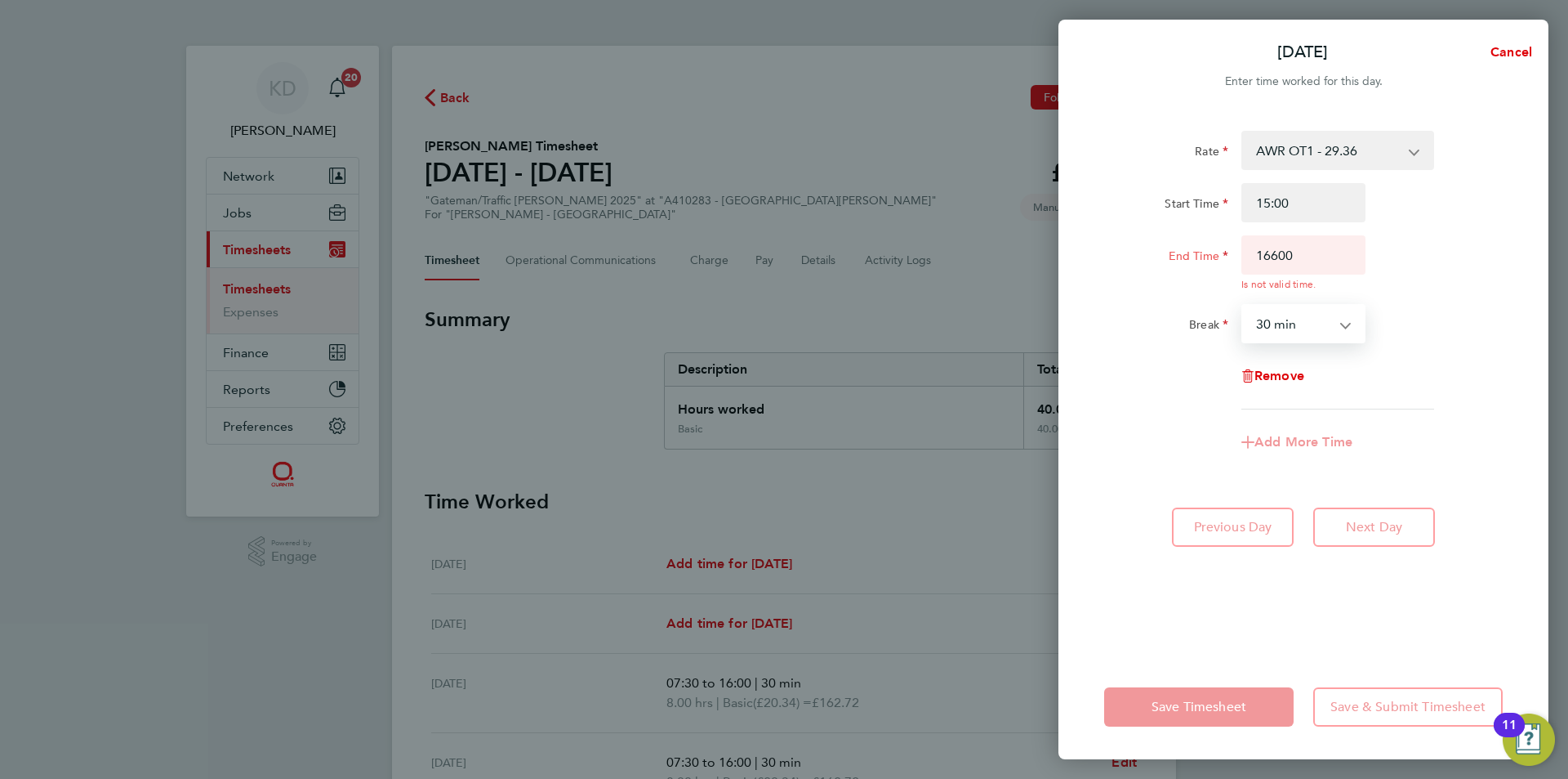
select select "0"
click at [1448, 391] on div "Remove" at bounding box center [1303, 375] width 412 height 40
click at [1317, 259] on input "16600" at bounding box center [1303, 255] width 124 height 40
type input "16:00"
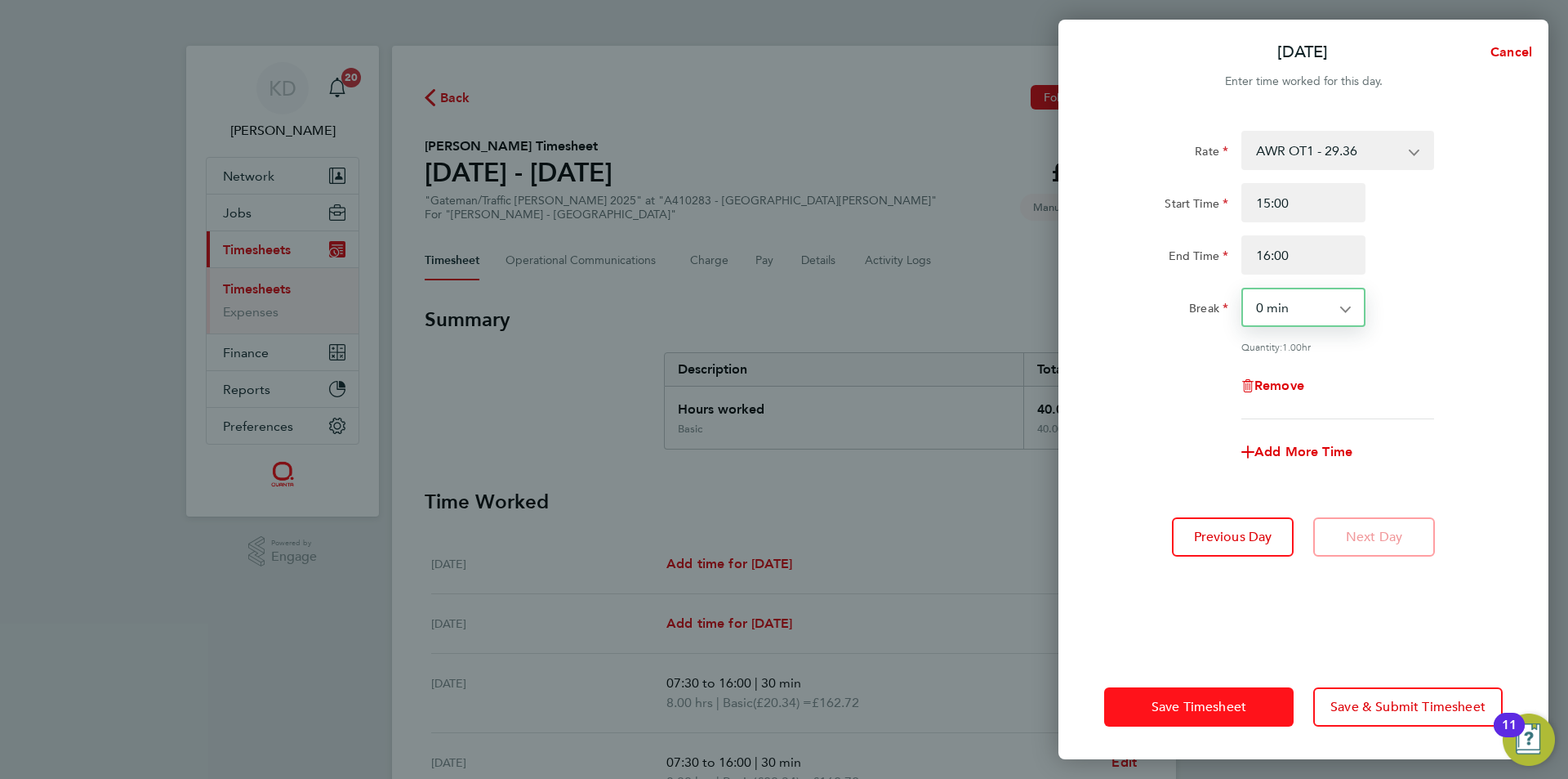
click at [1225, 702] on span "Save Timesheet" at bounding box center [1199, 707] width 94 height 16
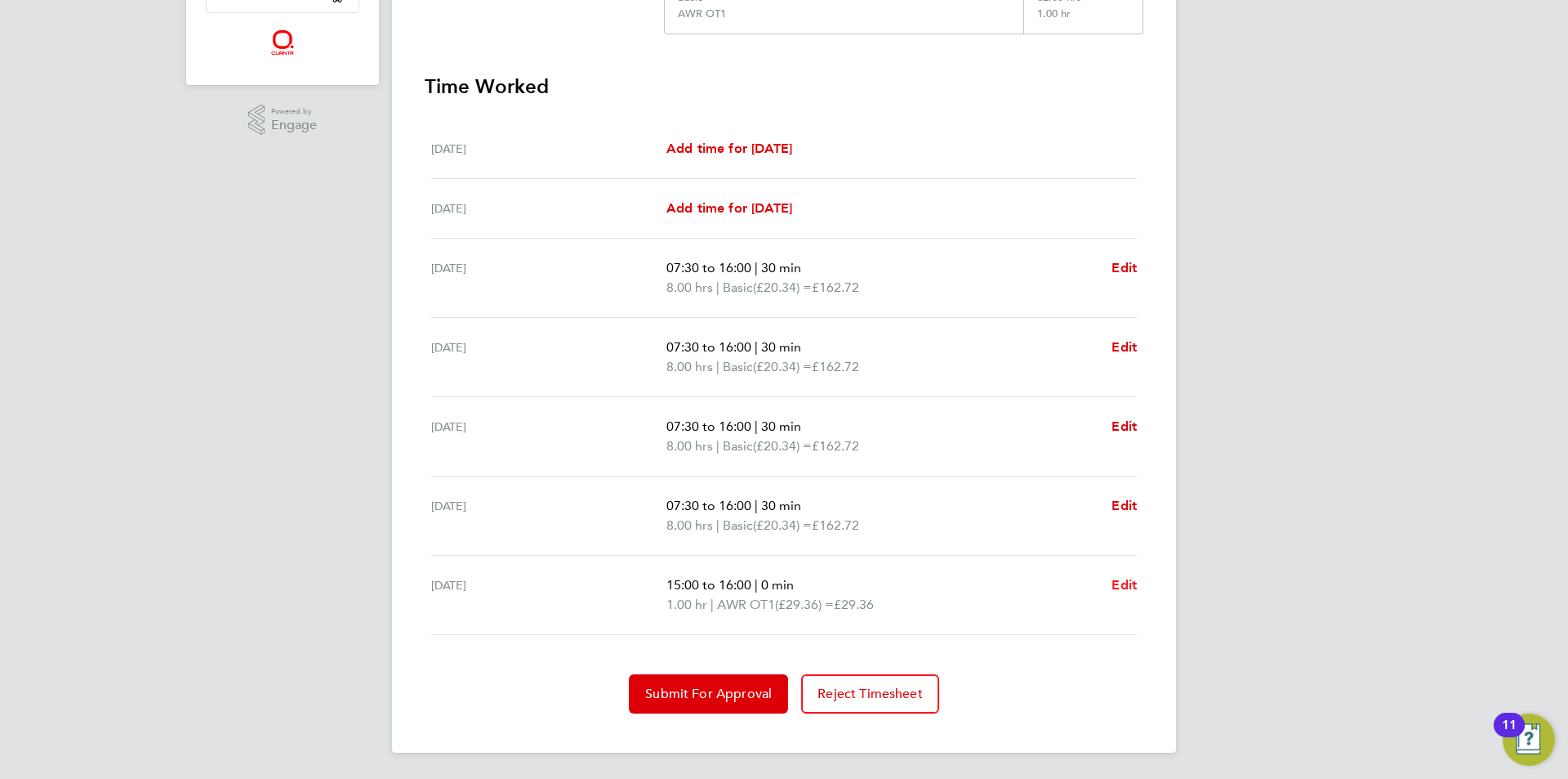
click at [1126, 580] on span "Edit" at bounding box center [1124, 584] width 25 height 15
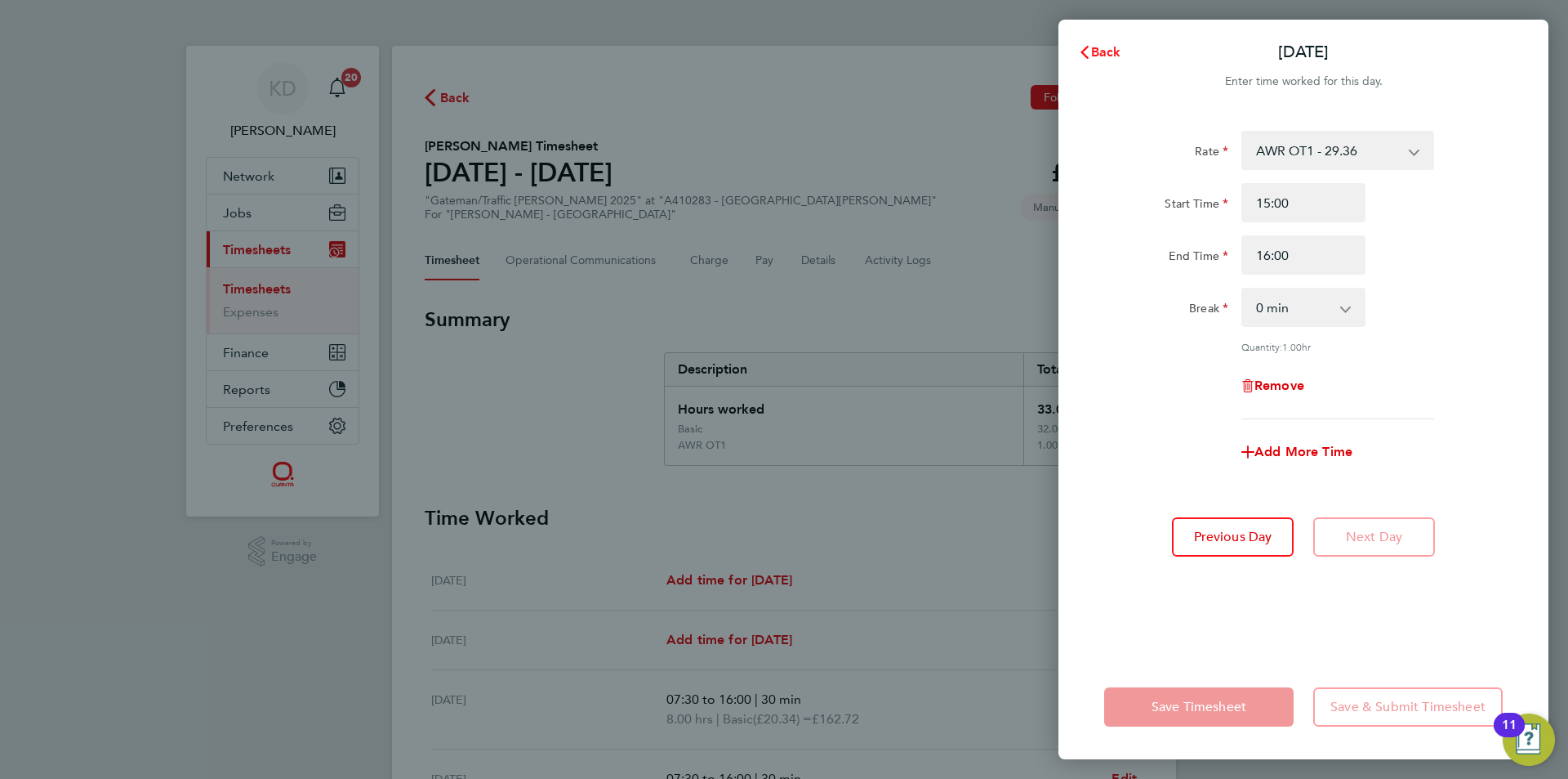
click at [1095, 48] on span "Back" at bounding box center [1105, 52] width 30 height 15
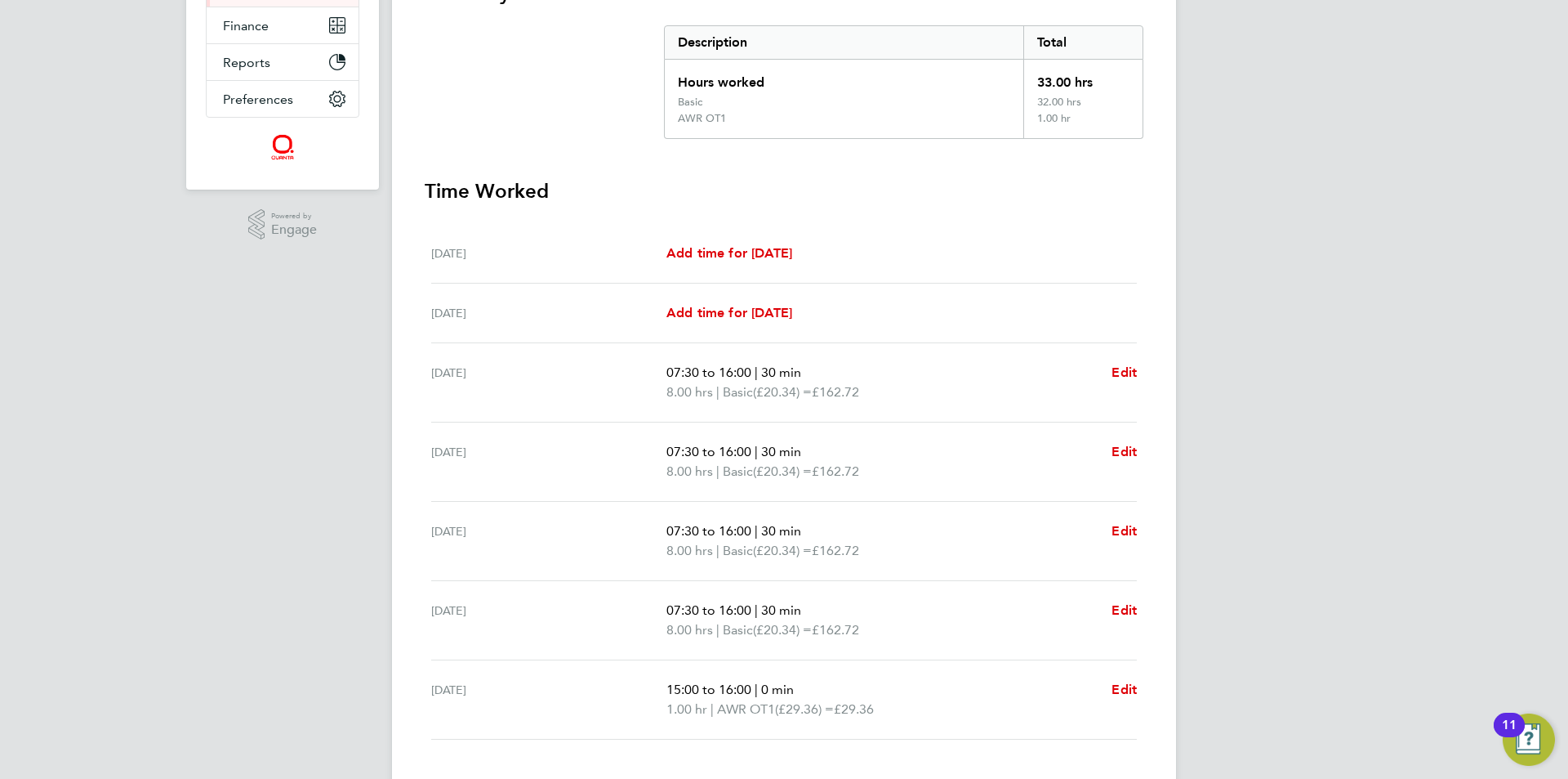
click at [1137, 685] on ul "Sat 20 Sep Add time for Sat 20 Sep Add time for Sat 20 Sep Sun 21 Sep Add time …" at bounding box center [784, 481] width 719 height 516
click at [1129, 687] on span "Edit" at bounding box center [1124, 689] width 25 height 15
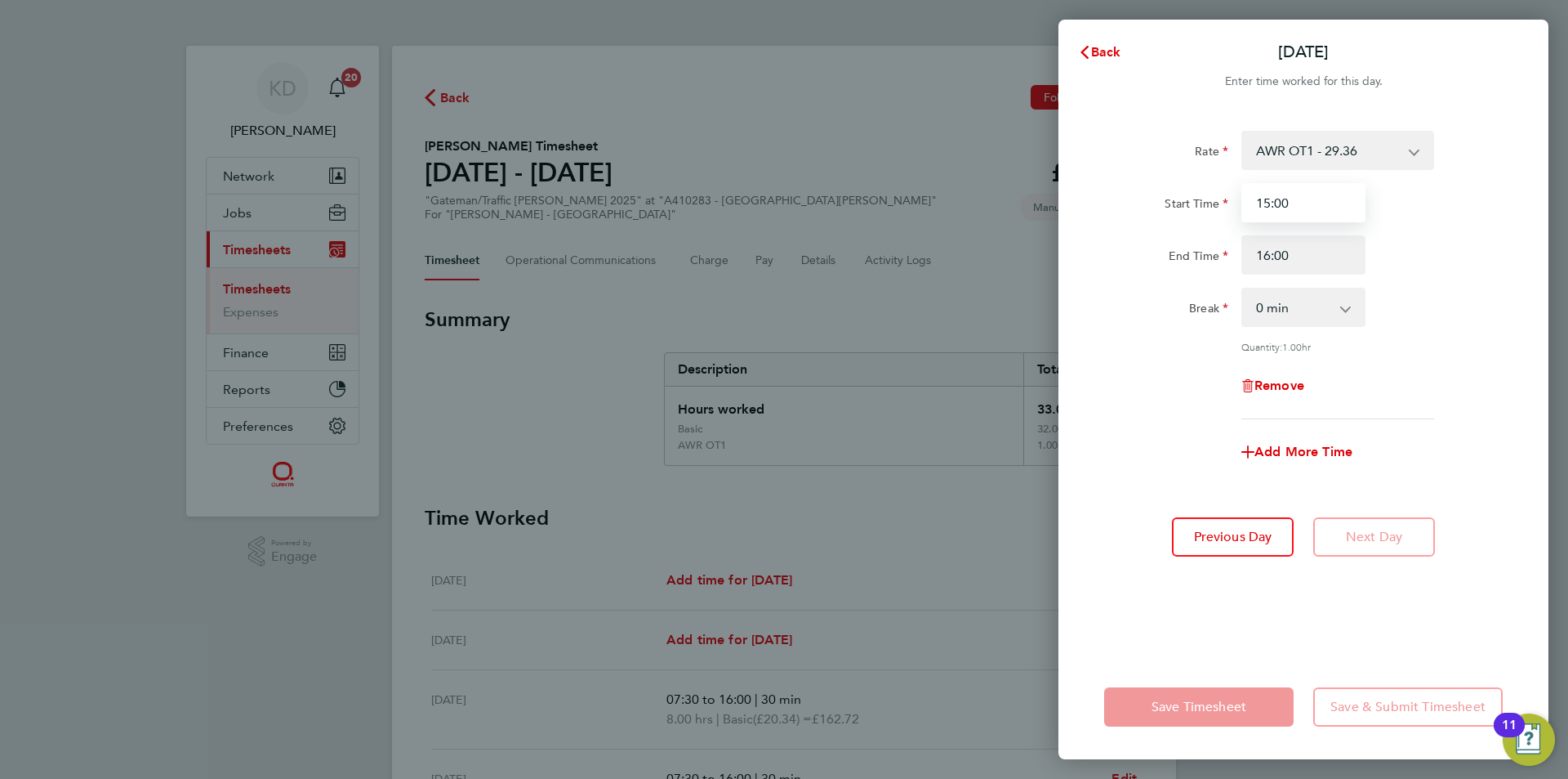
drag, startPoint x: 1316, startPoint y: 200, endPoint x: 1224, endPoint y: 201, distance: 92.0
click at [1224, 201] on div "Start Time 15:00" at bounding box center [1303, 202] width 412 height 40
click at [1311, 148] on select "AWR OT1 - 29.36 Basic - 20.34 AWR OT 2 - 38.39" at bounding box center [1328, 149] width 170 height 36
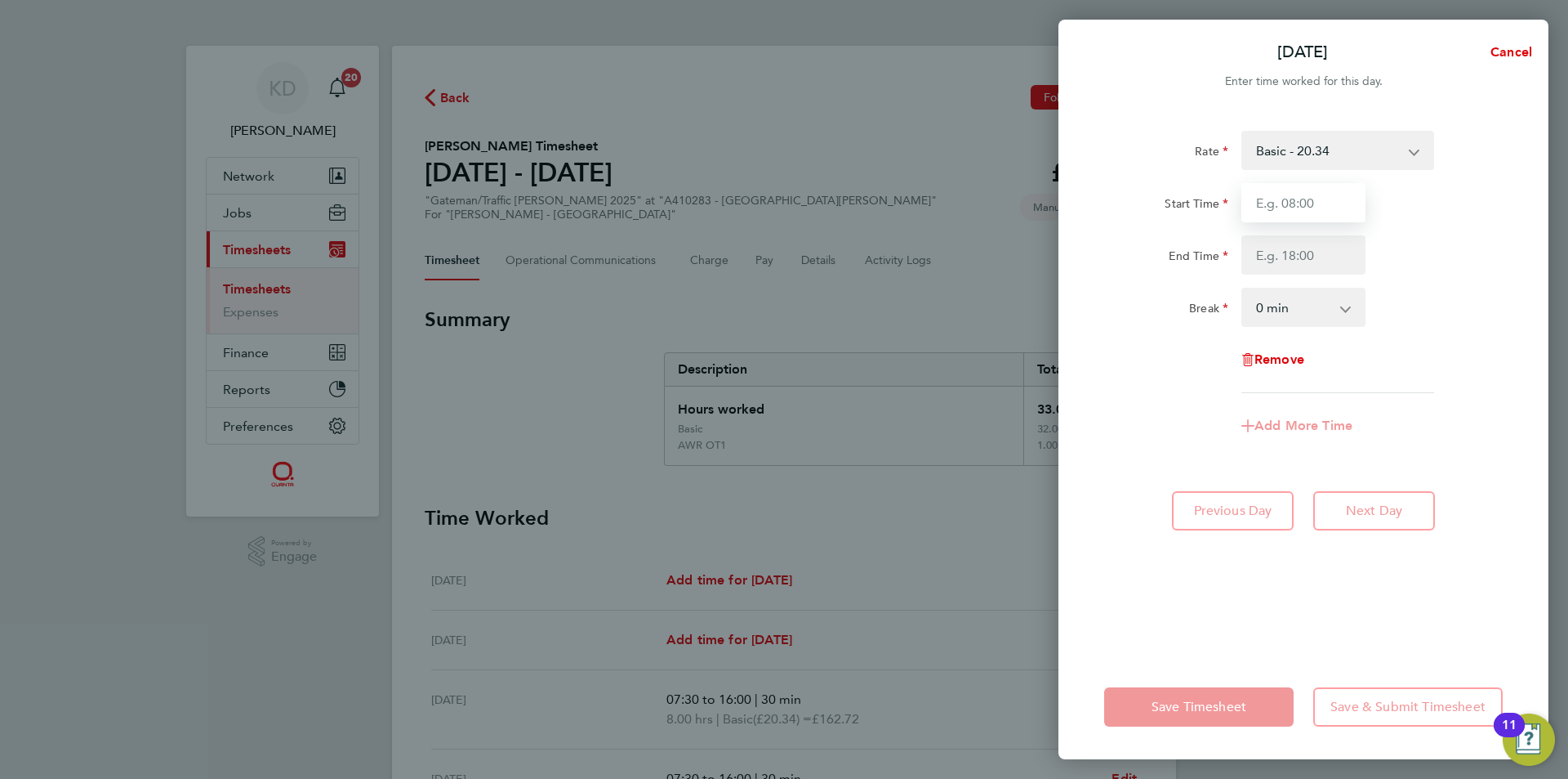
drag, startPoint x: 1334, startPoint y: 201, endPoint x: 1220, endPoint y: 206, distance: 114.1
click at [1220, 206] on div "Start Time" at bounding box center [1303, 202] width 412 height 40
type input "07:30"
type input "15:00"
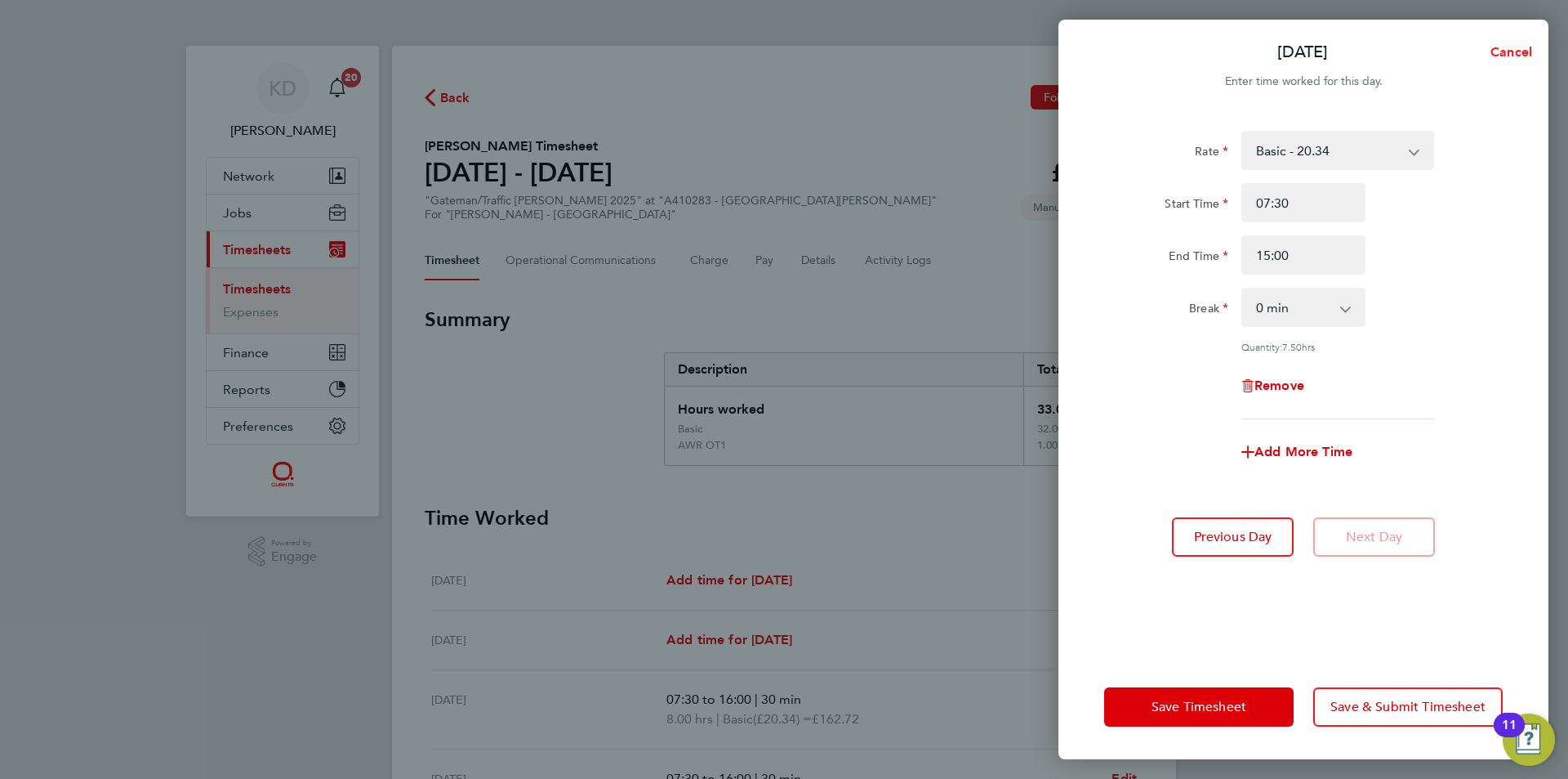
click at [1505, 44] on span "Cancel" at bounding box center [1508, 52] width 46 height 15
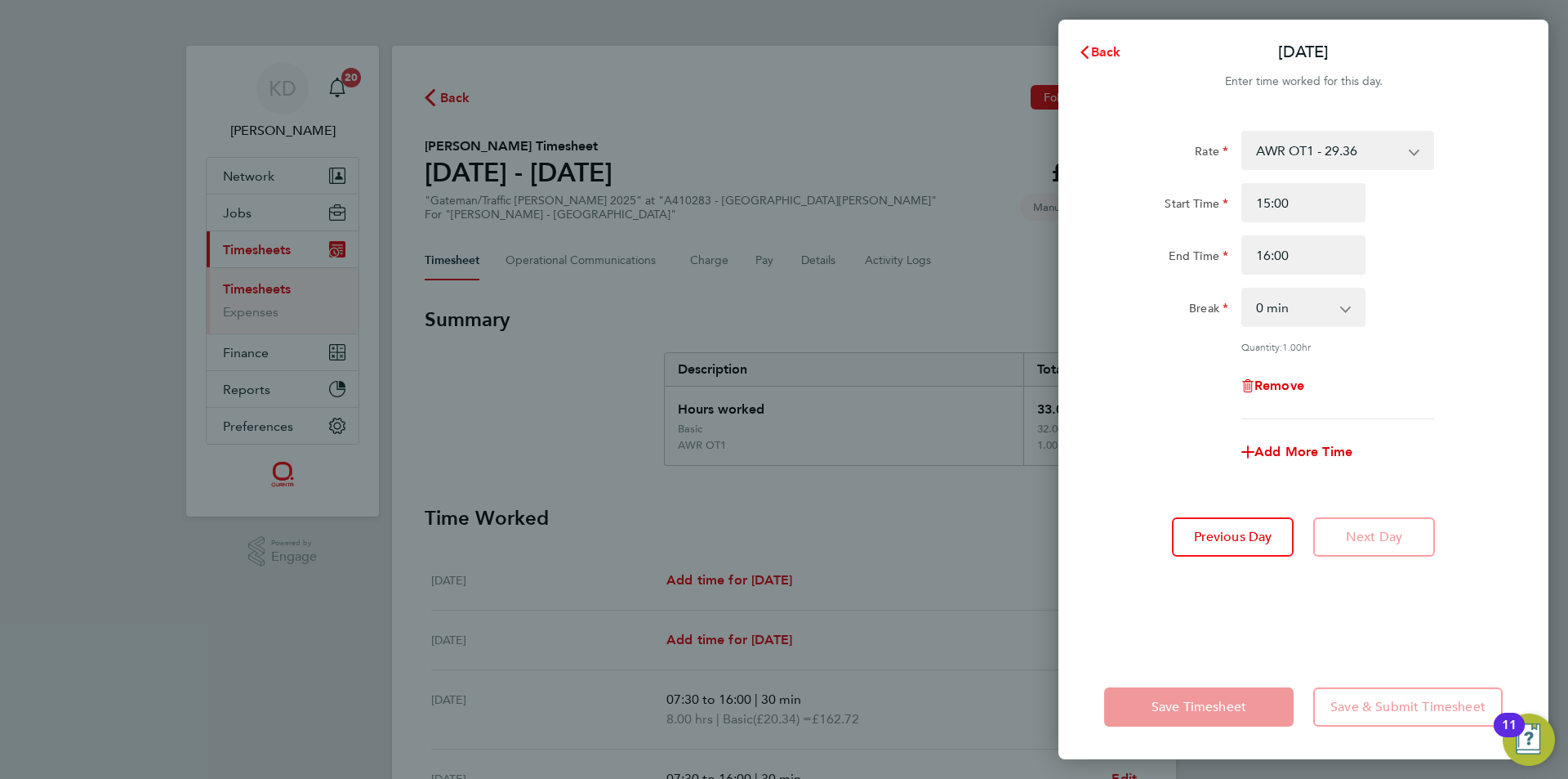
click at [1096, 40] on button "Back" at bounding box center [1100, 52] width 76 height 33
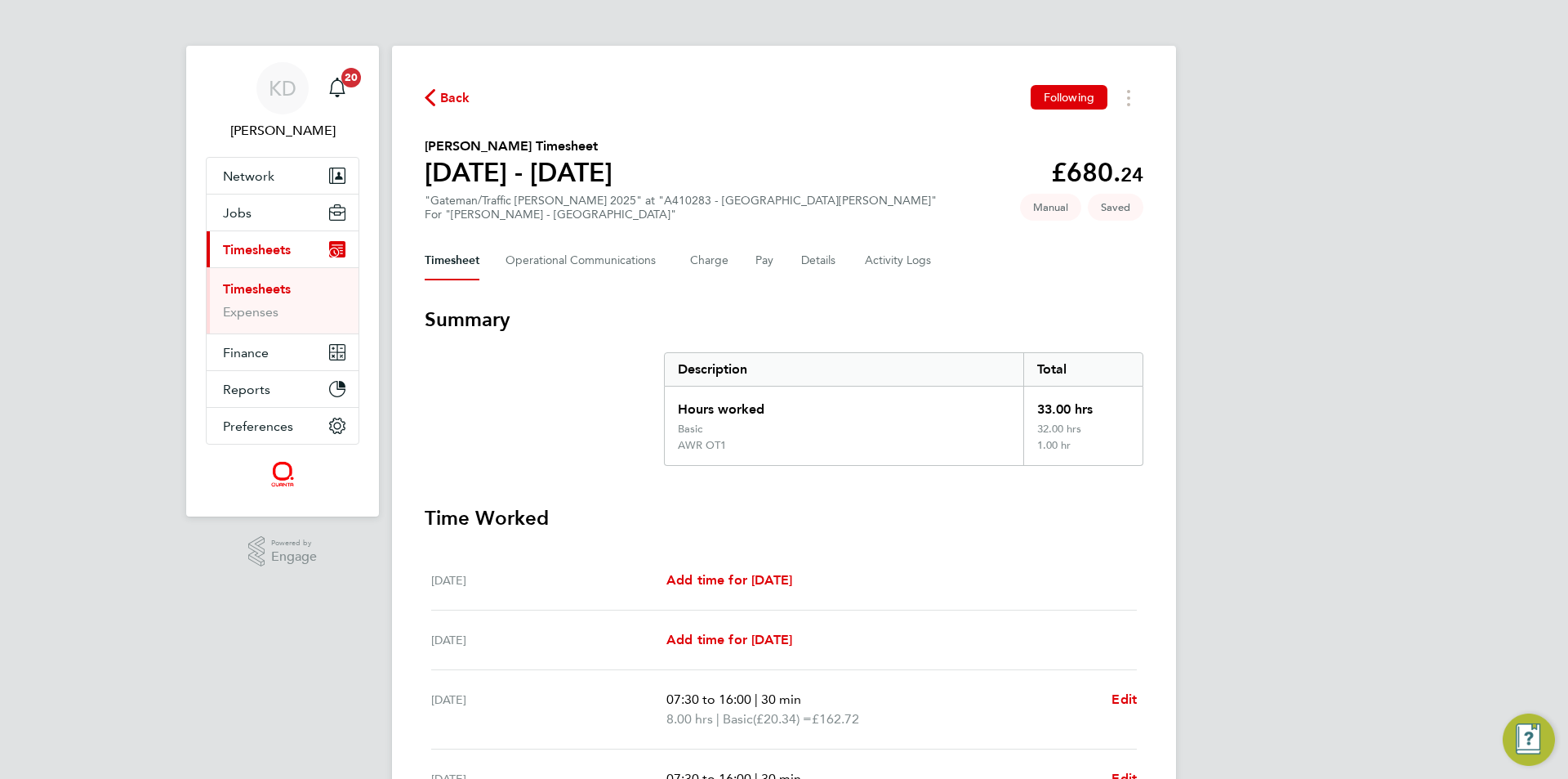
drag, startPoint x: 1033, startPoint y: 507, endPoint x: 1040, endPoint y: 535, distance: 28.9
click at [259, 282] on link "Timesheets" at bounding box center [256, 289] width 67 height 15
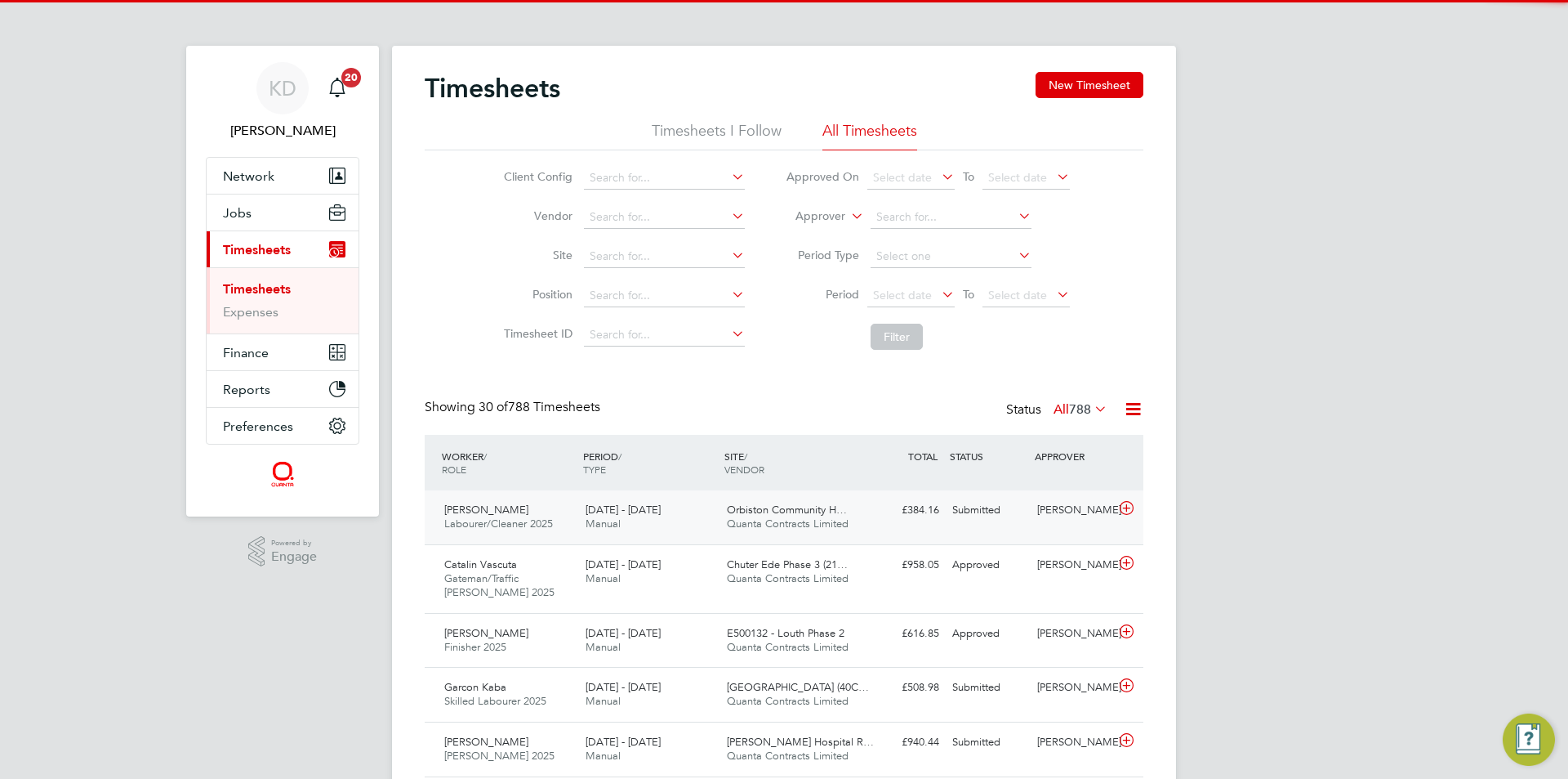
scroll to position [41, 142]
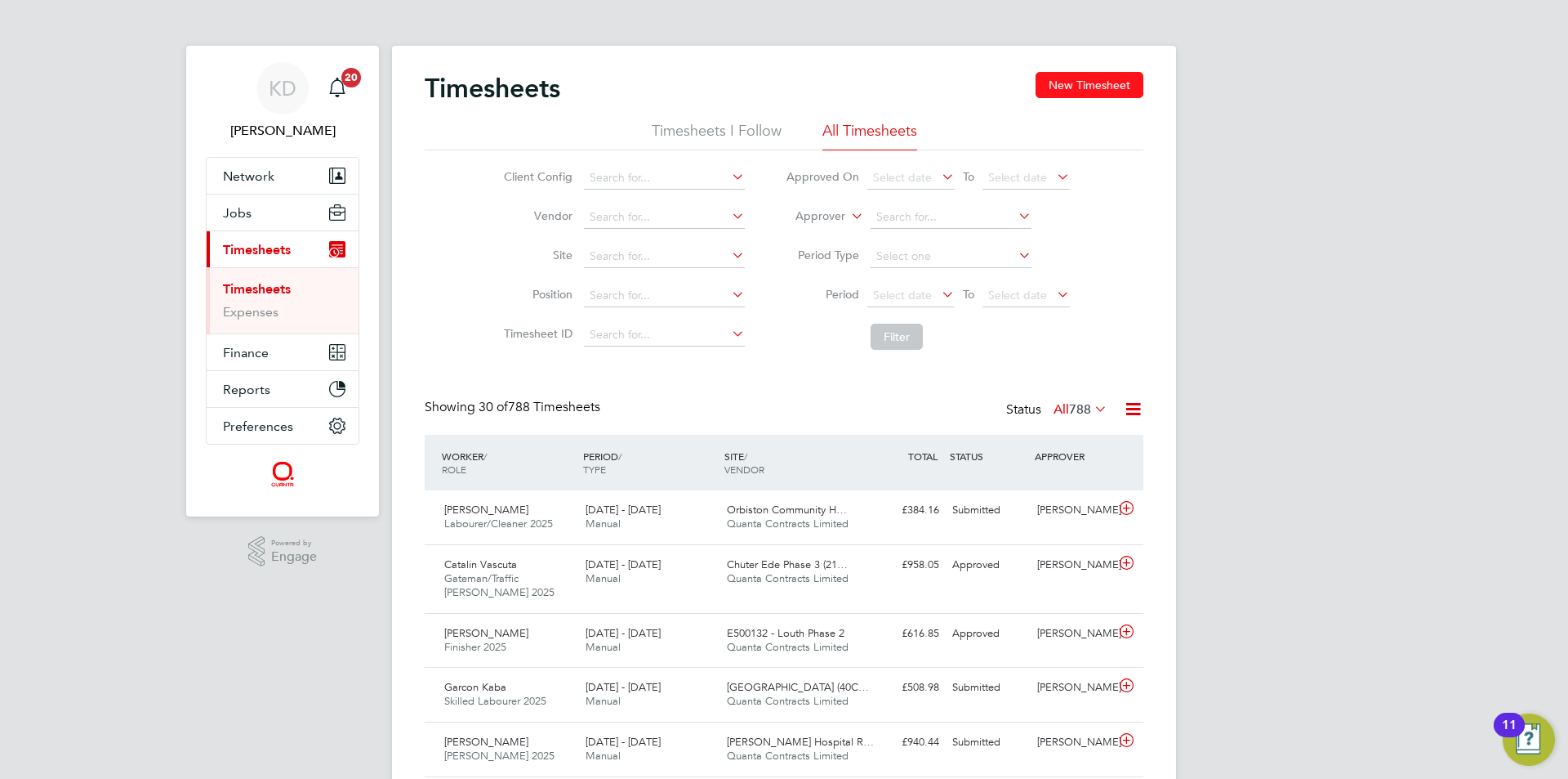
click at [1070, 79] on button "New Timesheet" at bounding box center [1090, 85] width 108 height 26
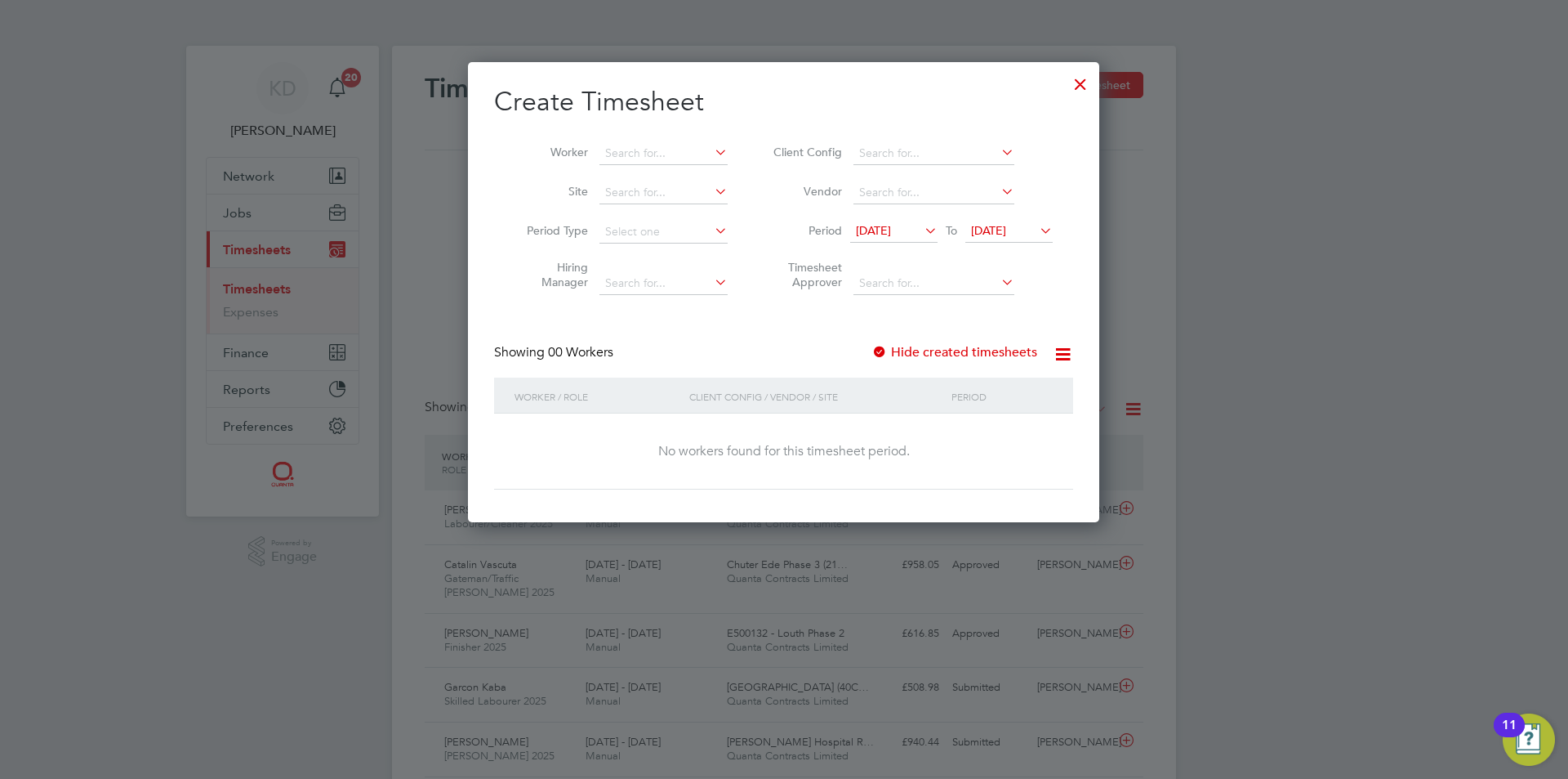
click at [1057, 228] on li "Period 15 Sep 2025 To 22 Sep 2025" at bounding box center [910, 231] width 325 height 40
click at [1036, 229] on icon at bounding box center [1036, 230] width 0 height 23
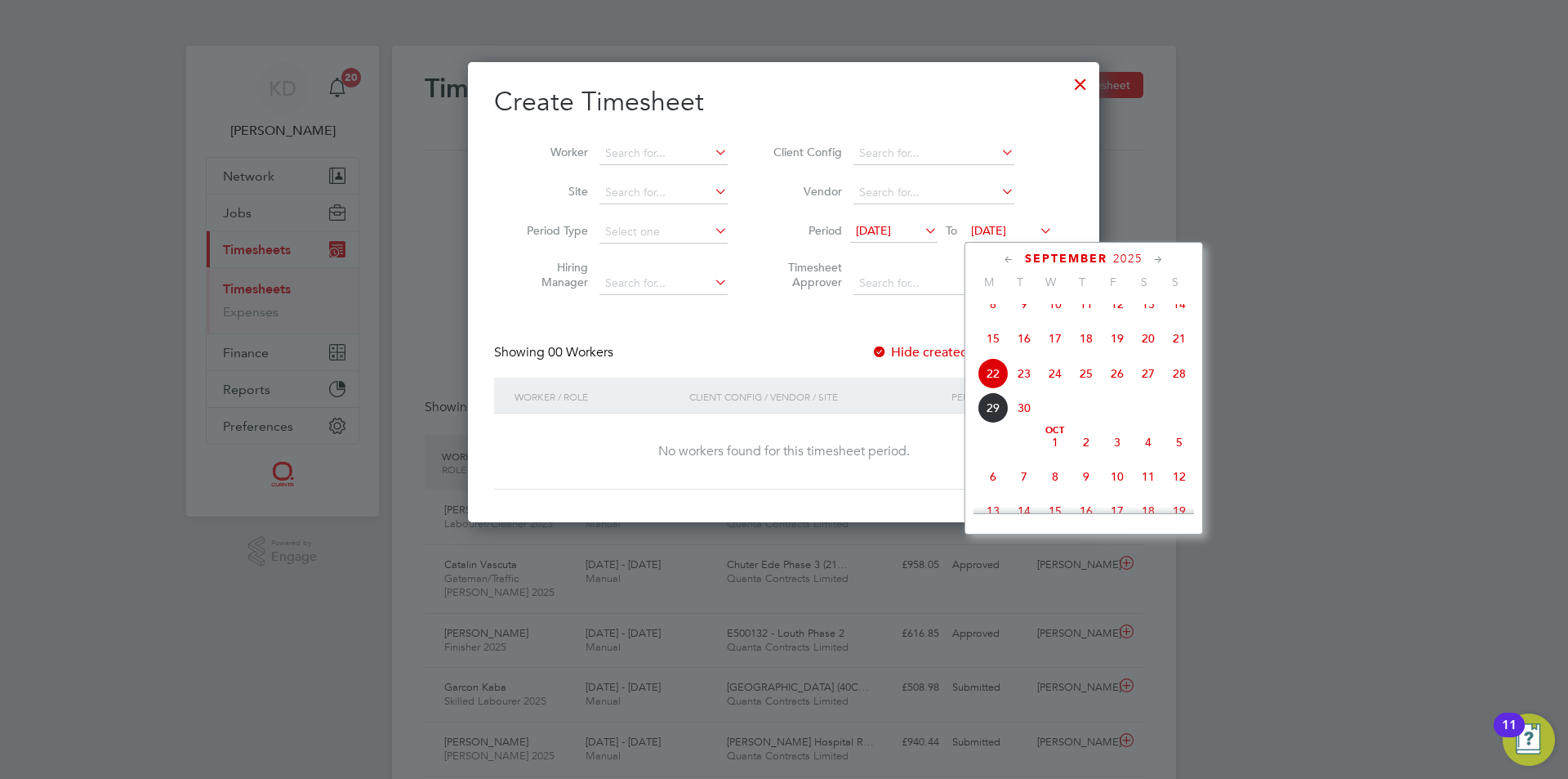
click at [1118, 386] on span "26" at bounding box center [1117, 373] width 31 height 31
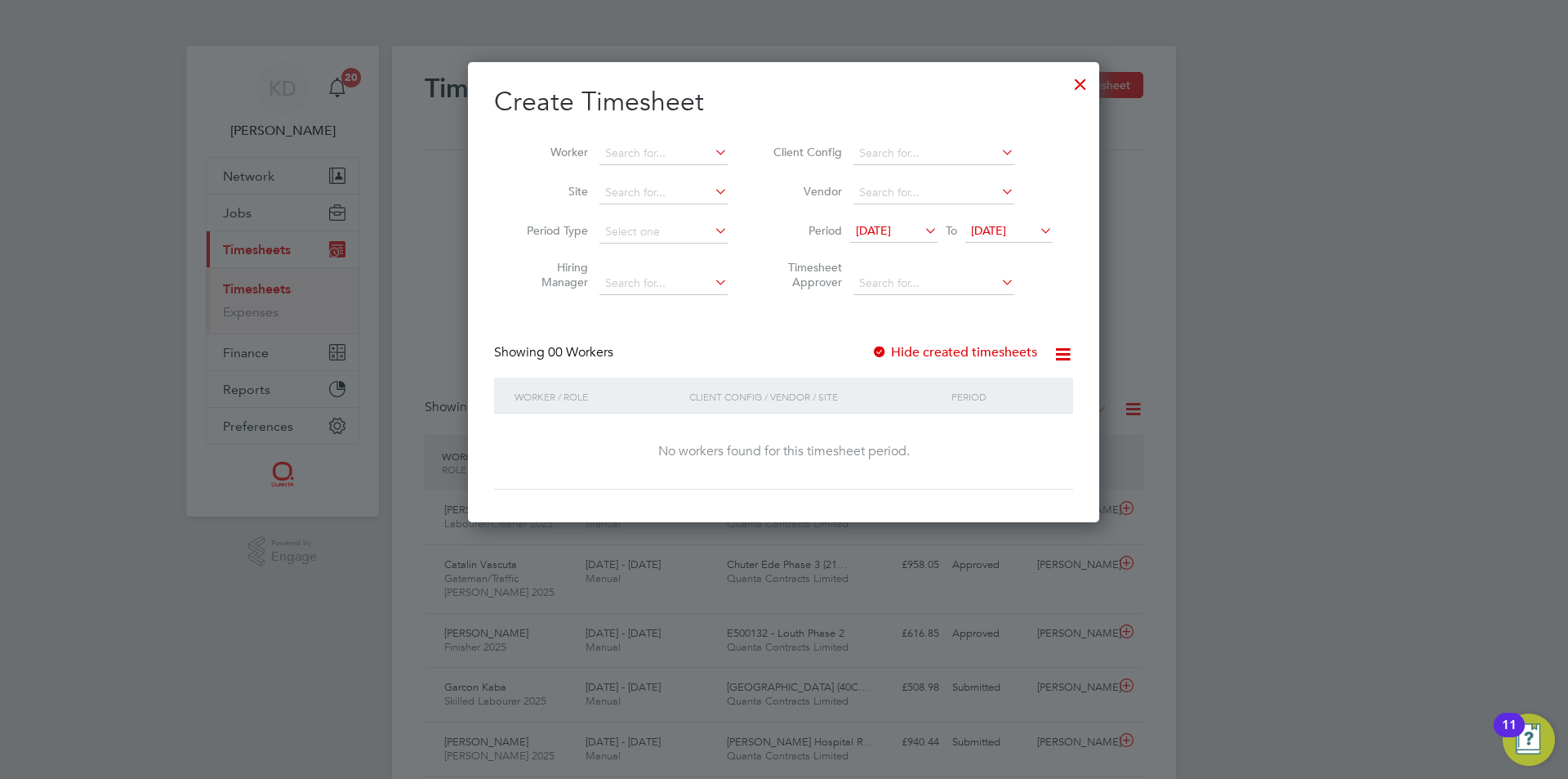
click at [1085, 77] on div at bounding box center [1080, 80] width 30 height 30
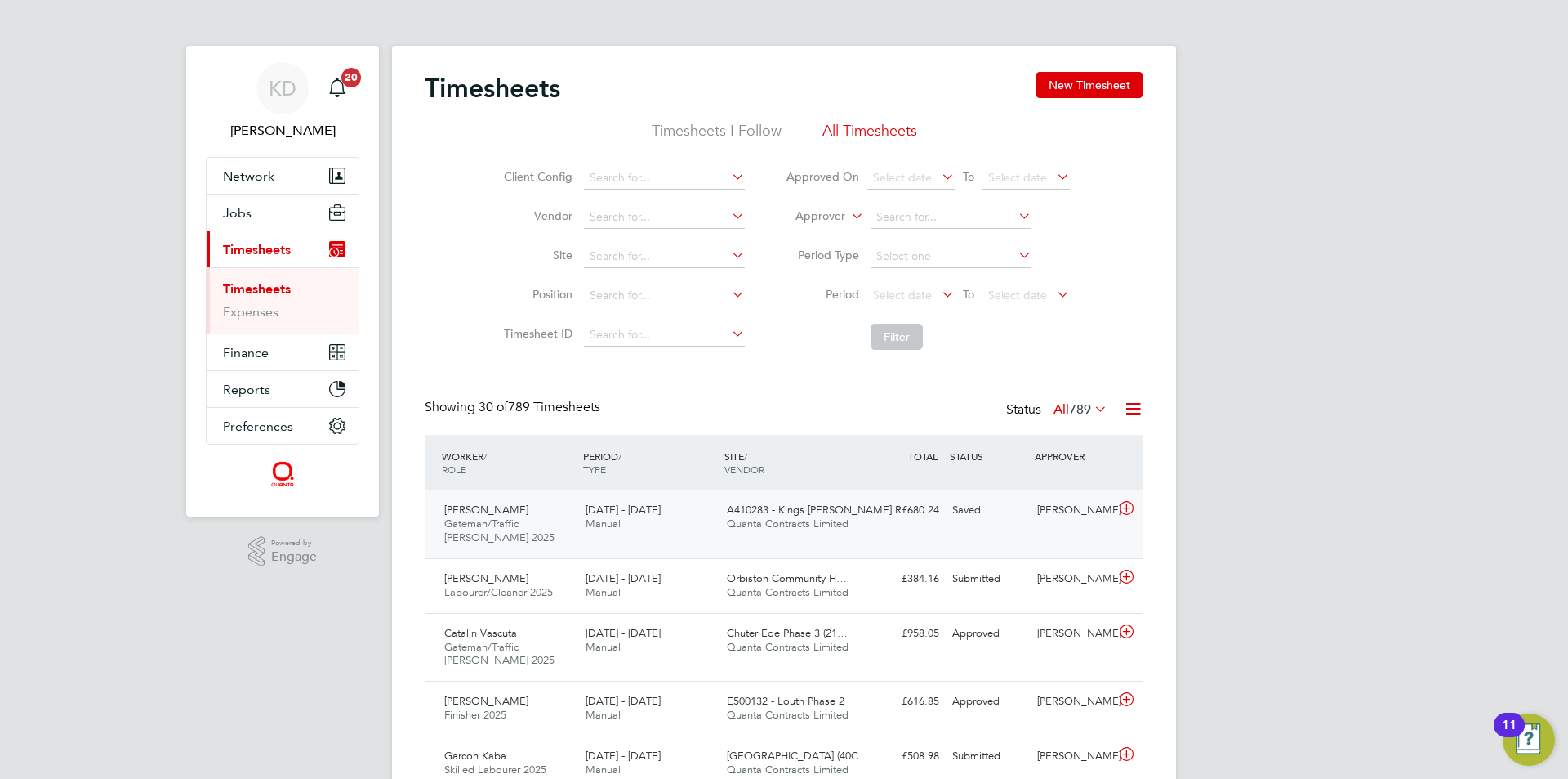
click at [918, 527] on div "[PERSON_NAME] [PERSON_NAME]/Traffic [PERSON_NAME] 2025 [DATE] - [DATE] [DATE] -…" at bounding box center [784, 524] width 719 height 67
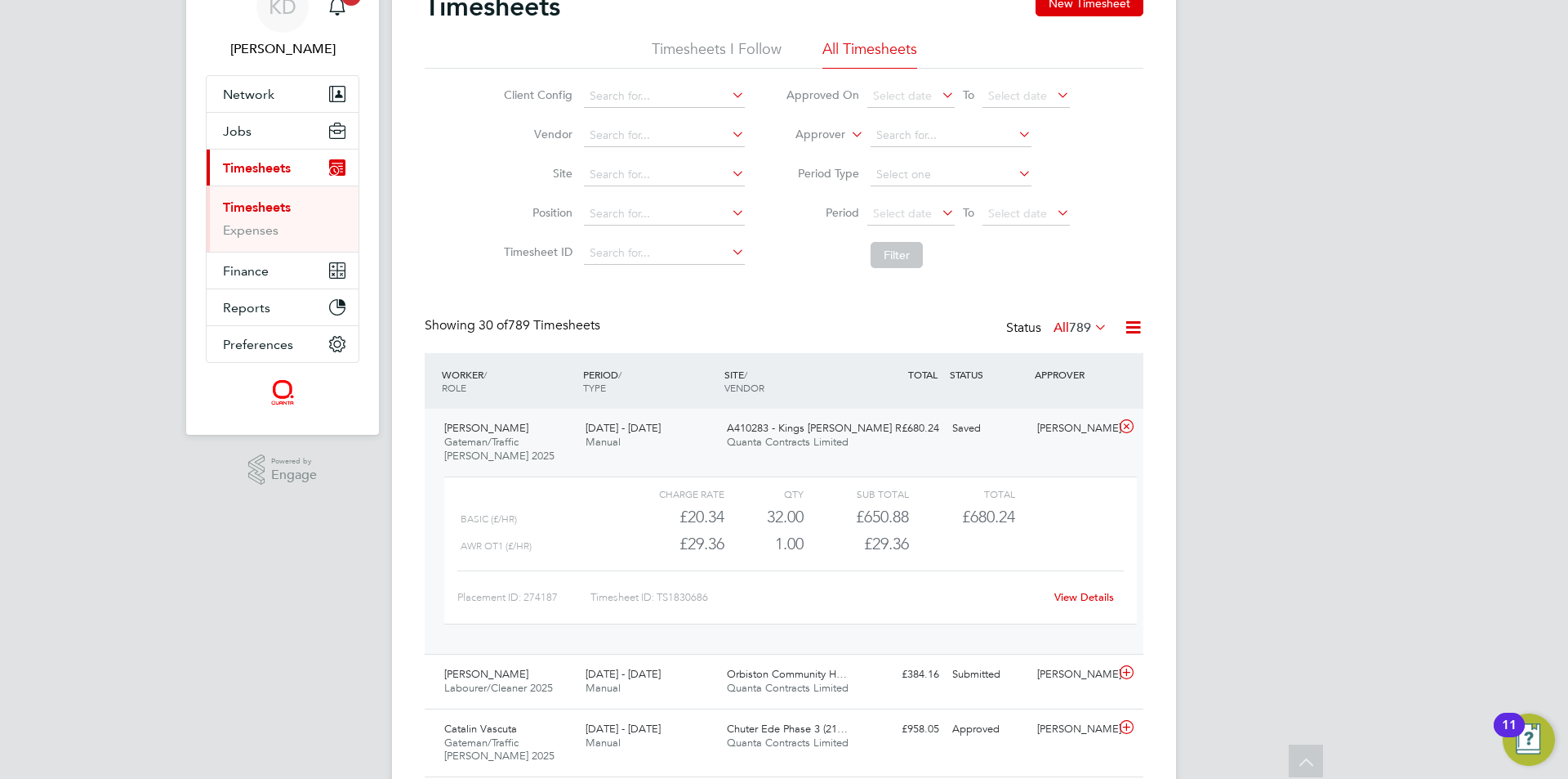
click at [1068, 594] on link "View Details" at bounding box center [1084, 597] width 60 height 13
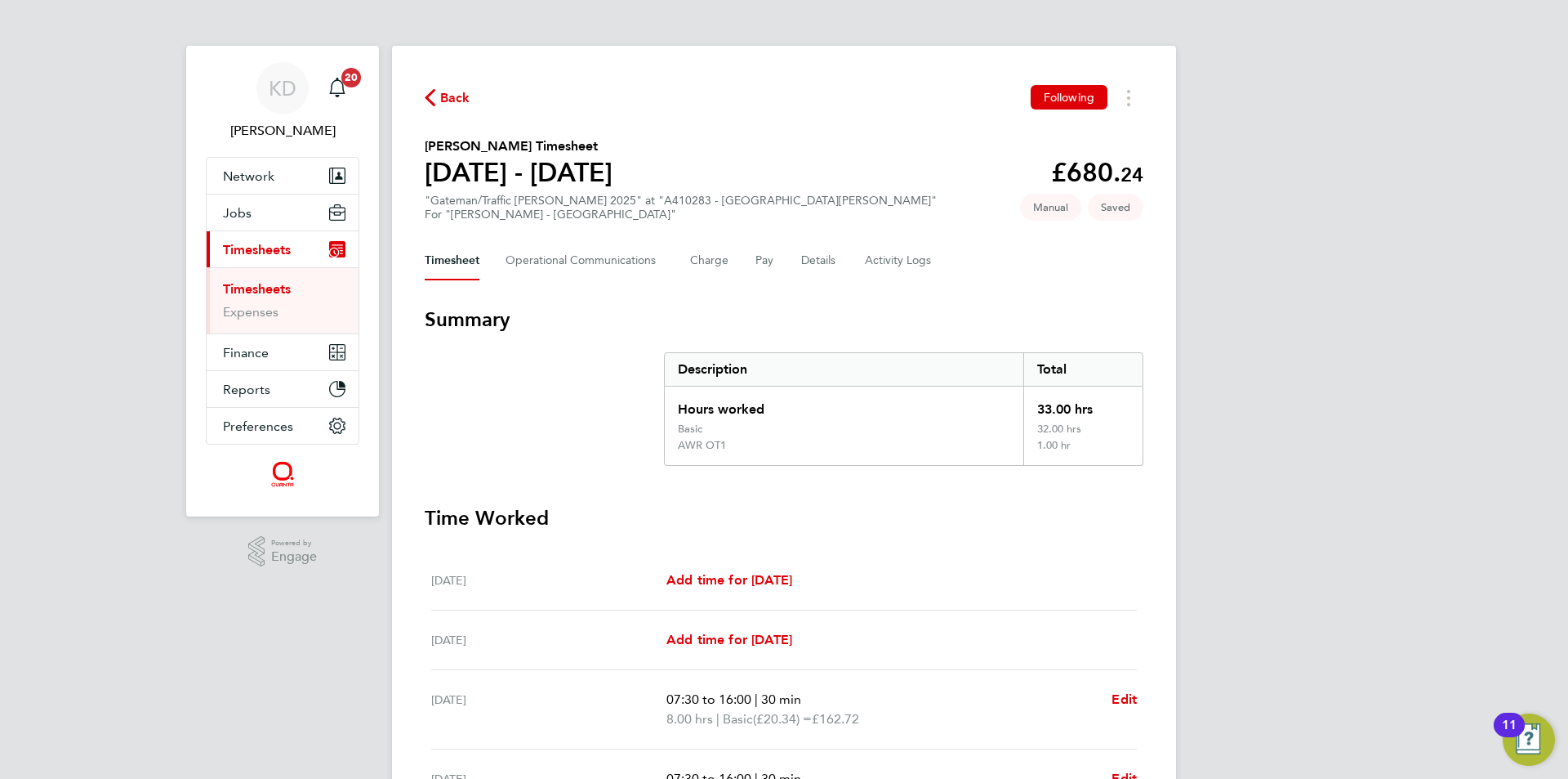
scroll to position [245, 0]
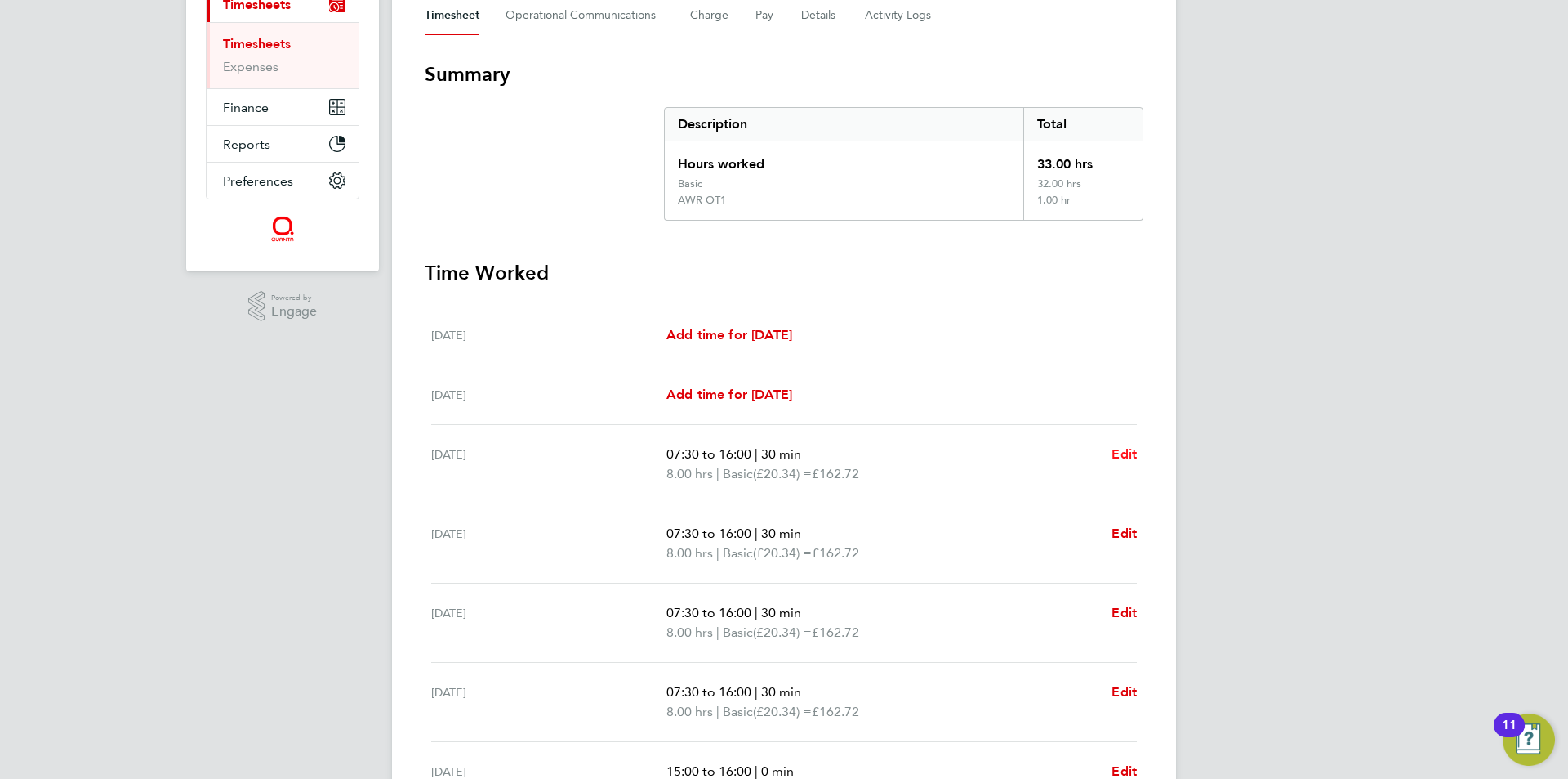
click at [1114, 452] on span "Edit" at bounding box center [1124, 454] width 25 height 15
select select "30"
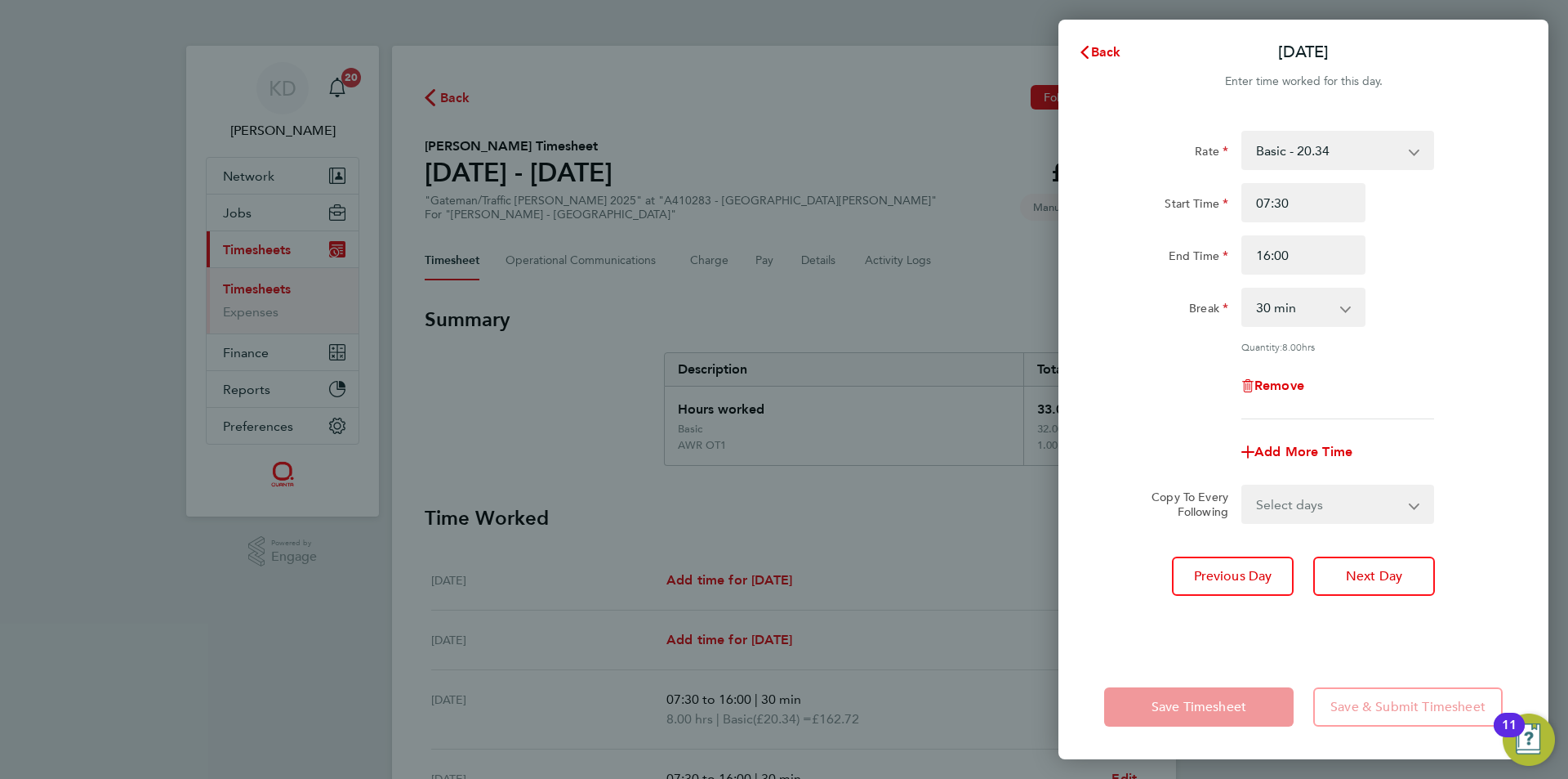
drag, startPoint x: 1346, startPoint y: 497, endPoint x: 1338, endPoint y: 503, distance: 10.0
click at [1346, 497] on select "Select days Day [DATE] [DATE] [DATE] [DATE]" at bounding box center [1329, 503] width 172 height 36
select select "DAY"
click at [1243, 486] on select "Select days Day [DATE] [DATE] [DATE] [DATE]" at bounding box center [1329, 503] width 172 height 36
select select "[DATE]"
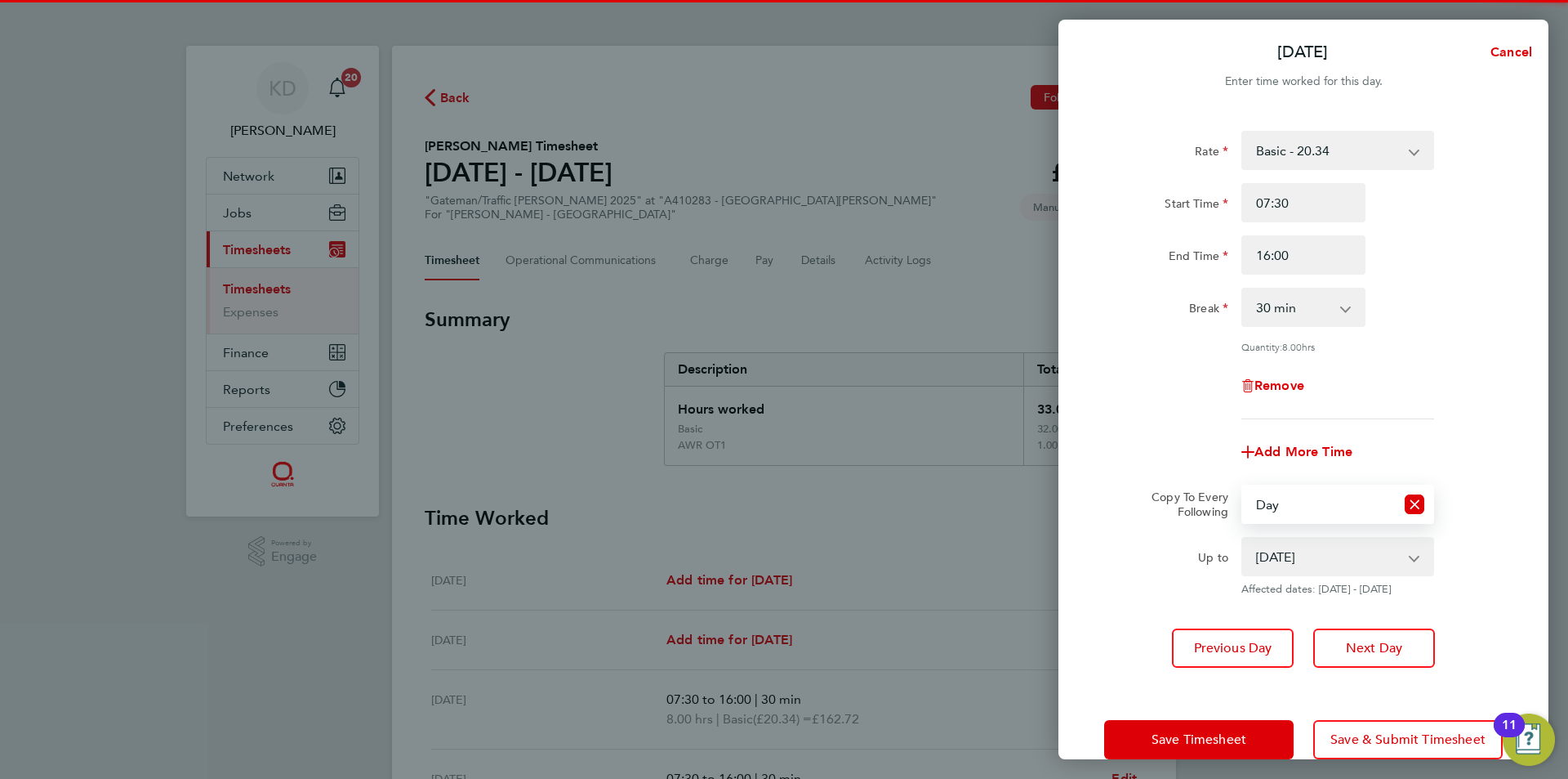
scroll to position [31, 0]
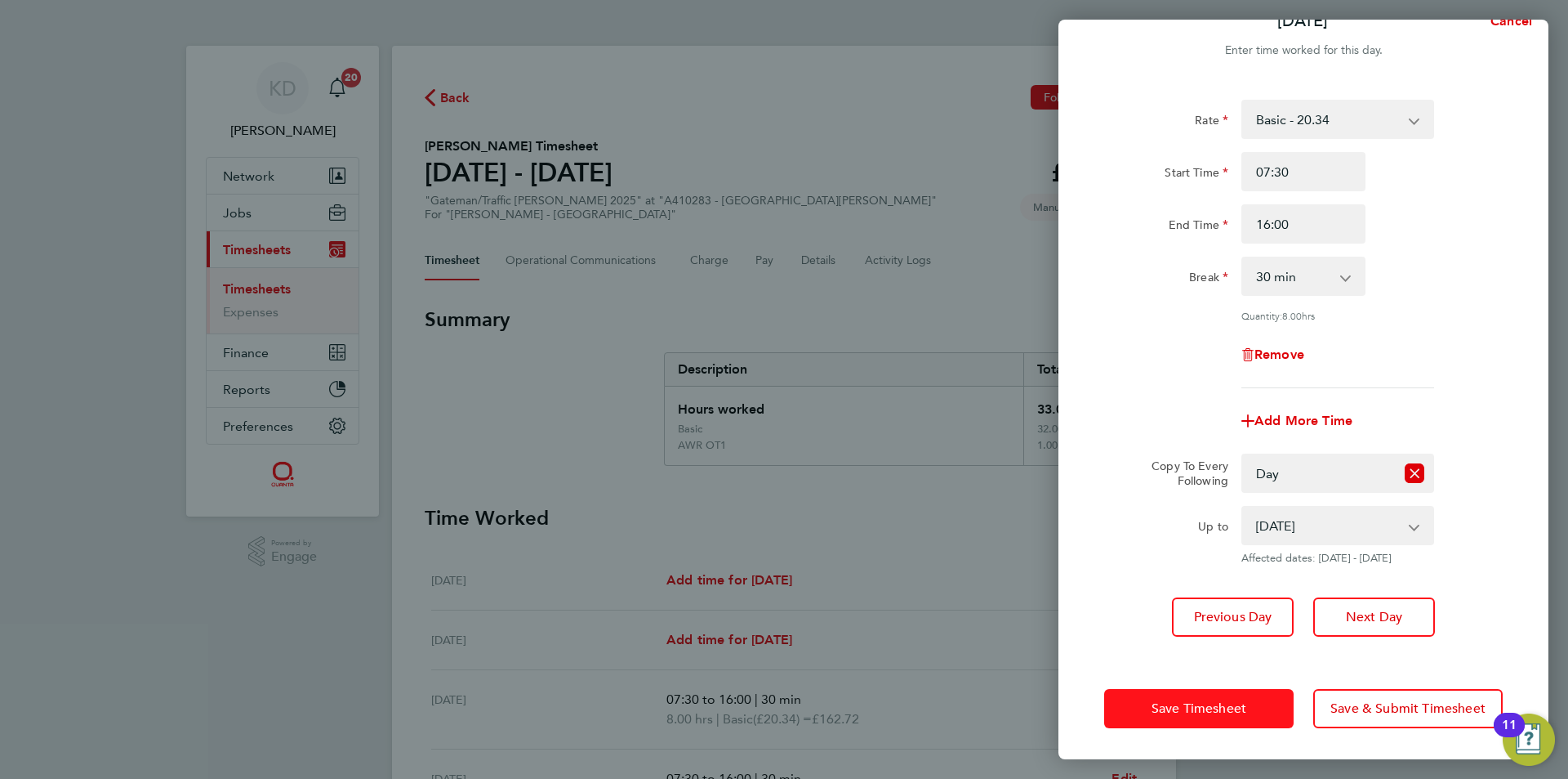
click at [1196, 703] on span "Save Timesheet" at bounding box center [1199, 708] width 94 height 16
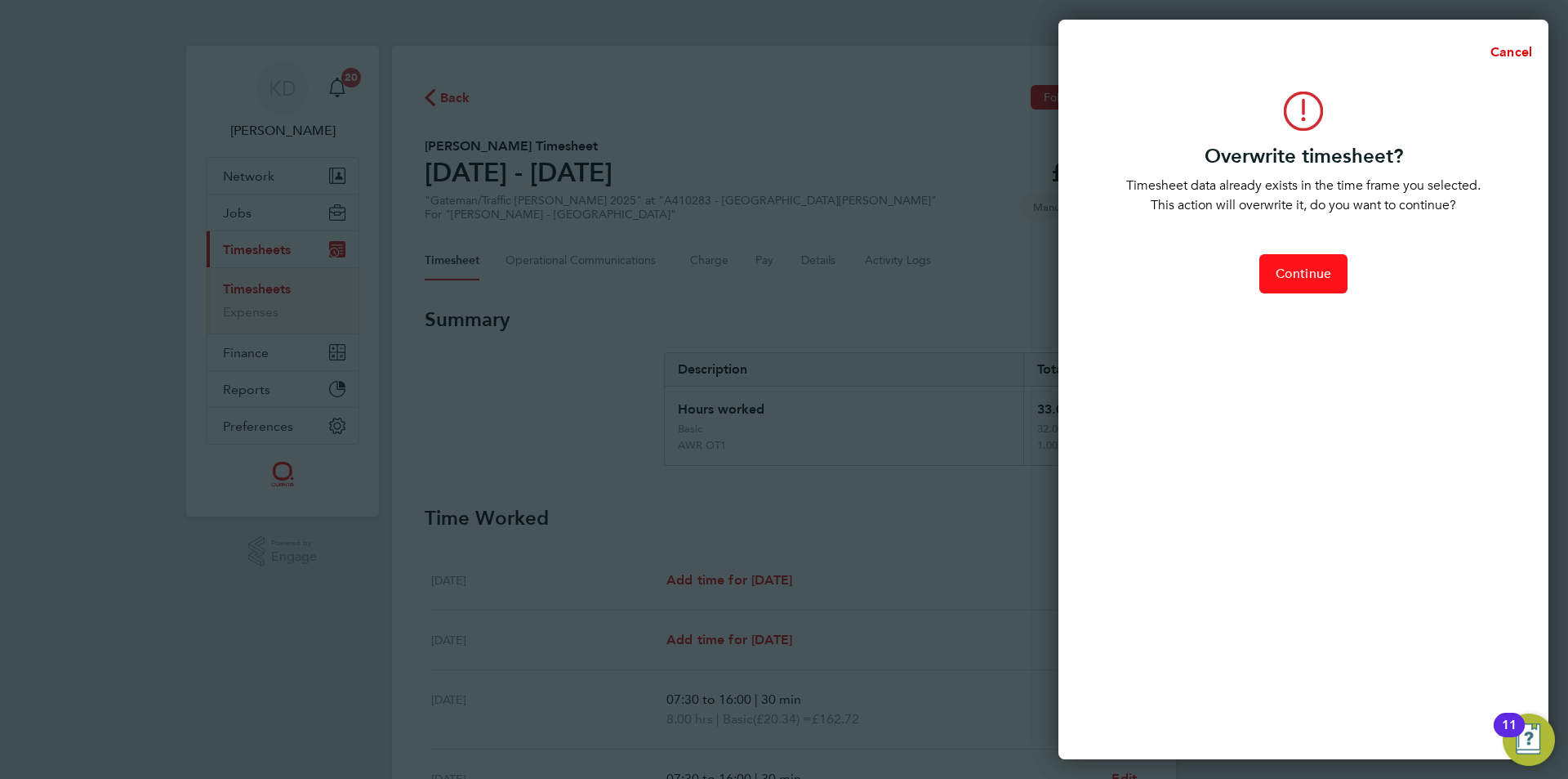
click at [1328, 272] on span "Continue" at bounding box center [1304, 273] width 56 height 16
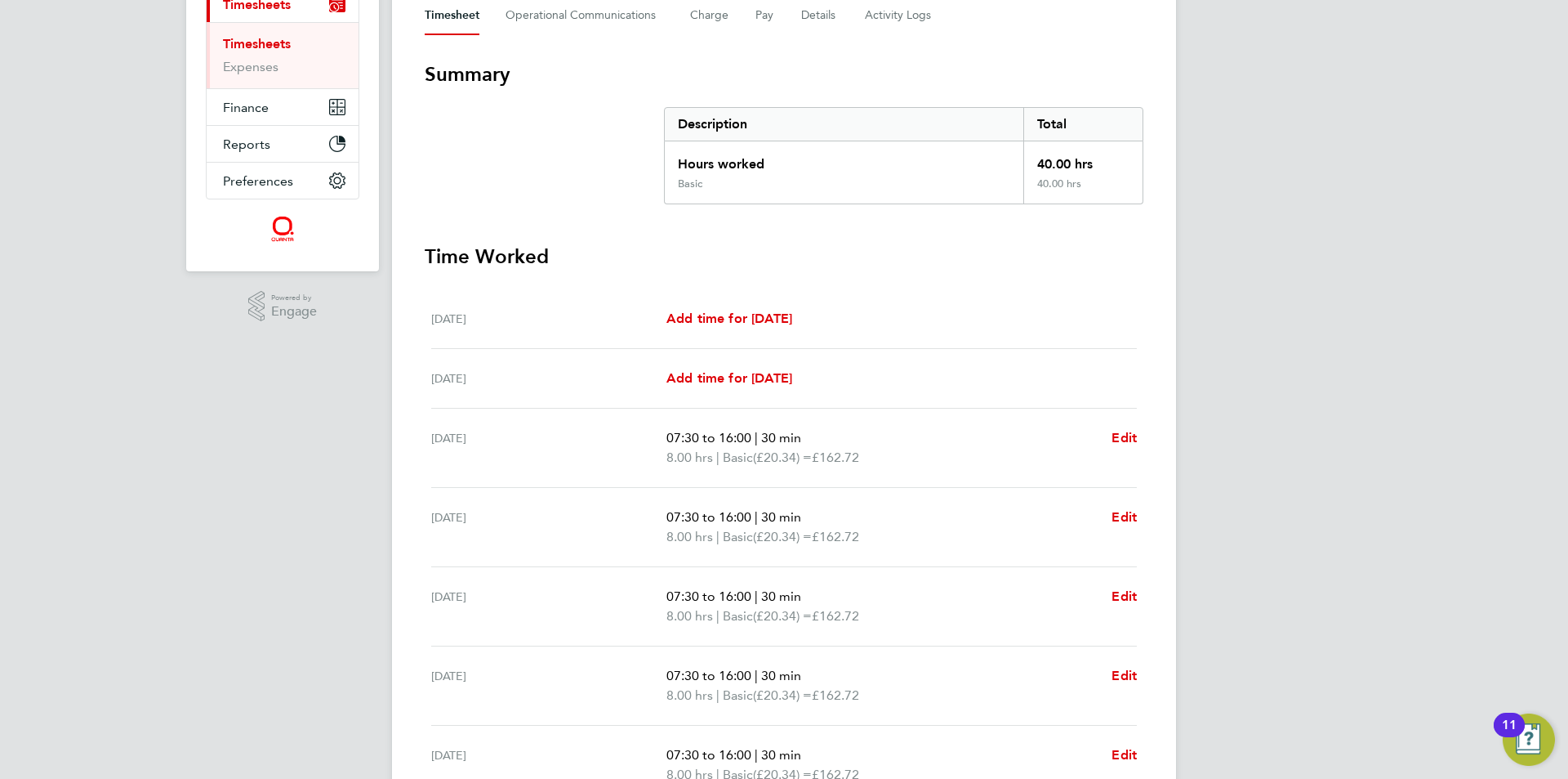
scroll to position [409, 0]
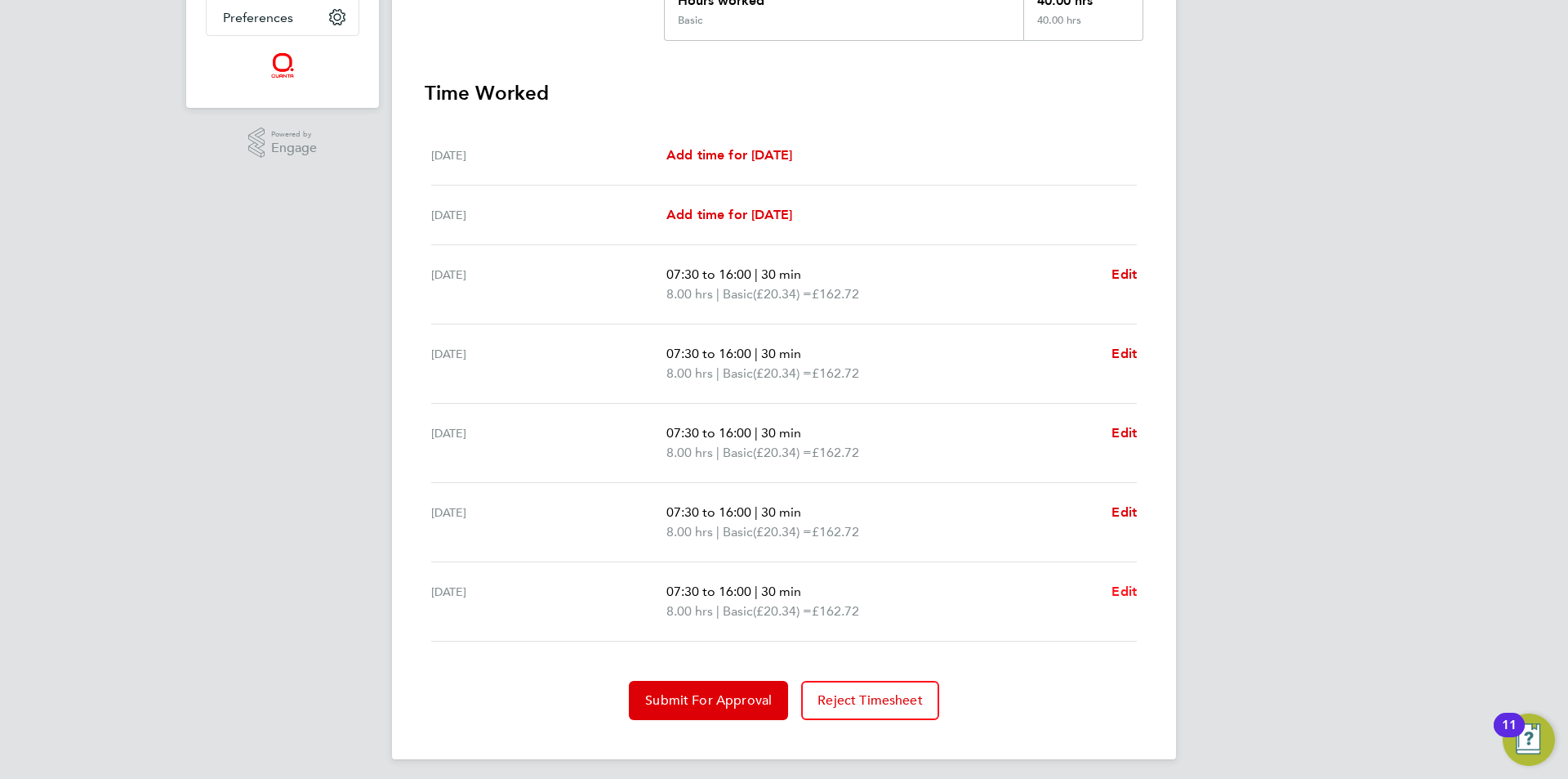
click at [1132, 583] on span "Edit" at bounding box center [1124, 591] width 25 height 15
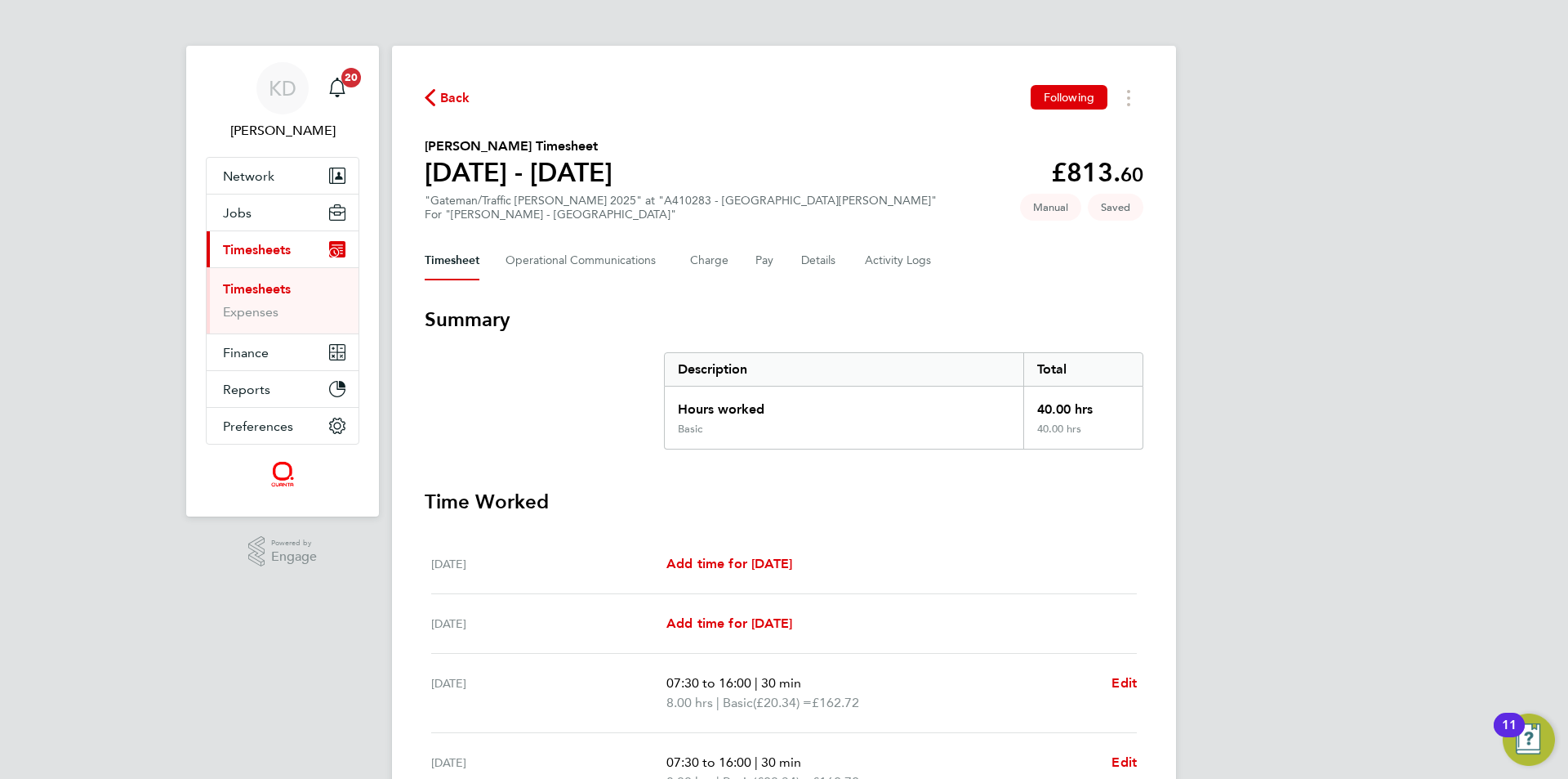
select select "30"
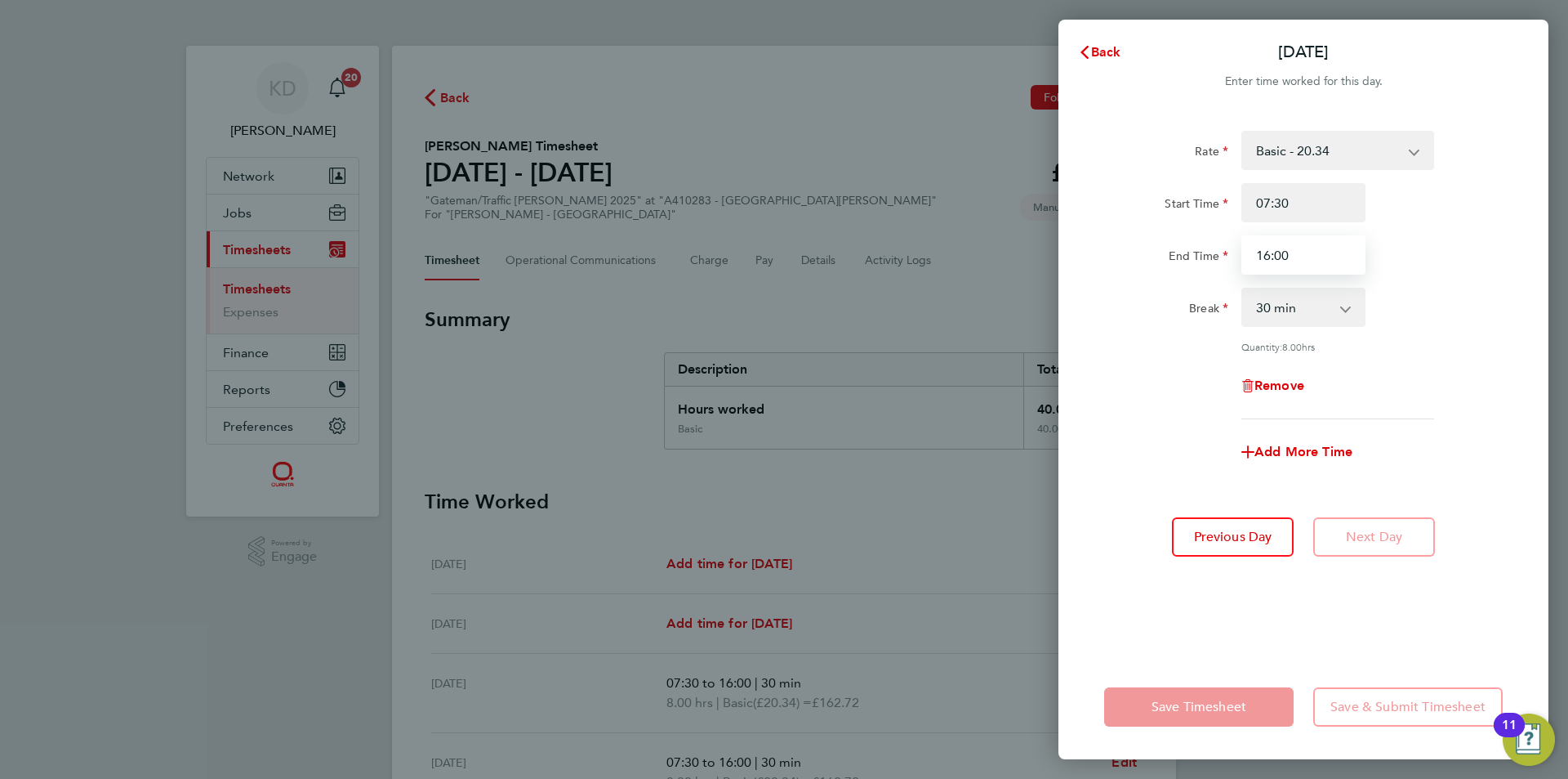
drag, startPoint x: 1303, startPoint y: 252, endPoint x: 1105, endPoint y: 251, distance: 198.0
click at [1105, 251] on div "End Time 16:00" at bounding box center [1303, 255] width 412 height 40
type input "15:00"
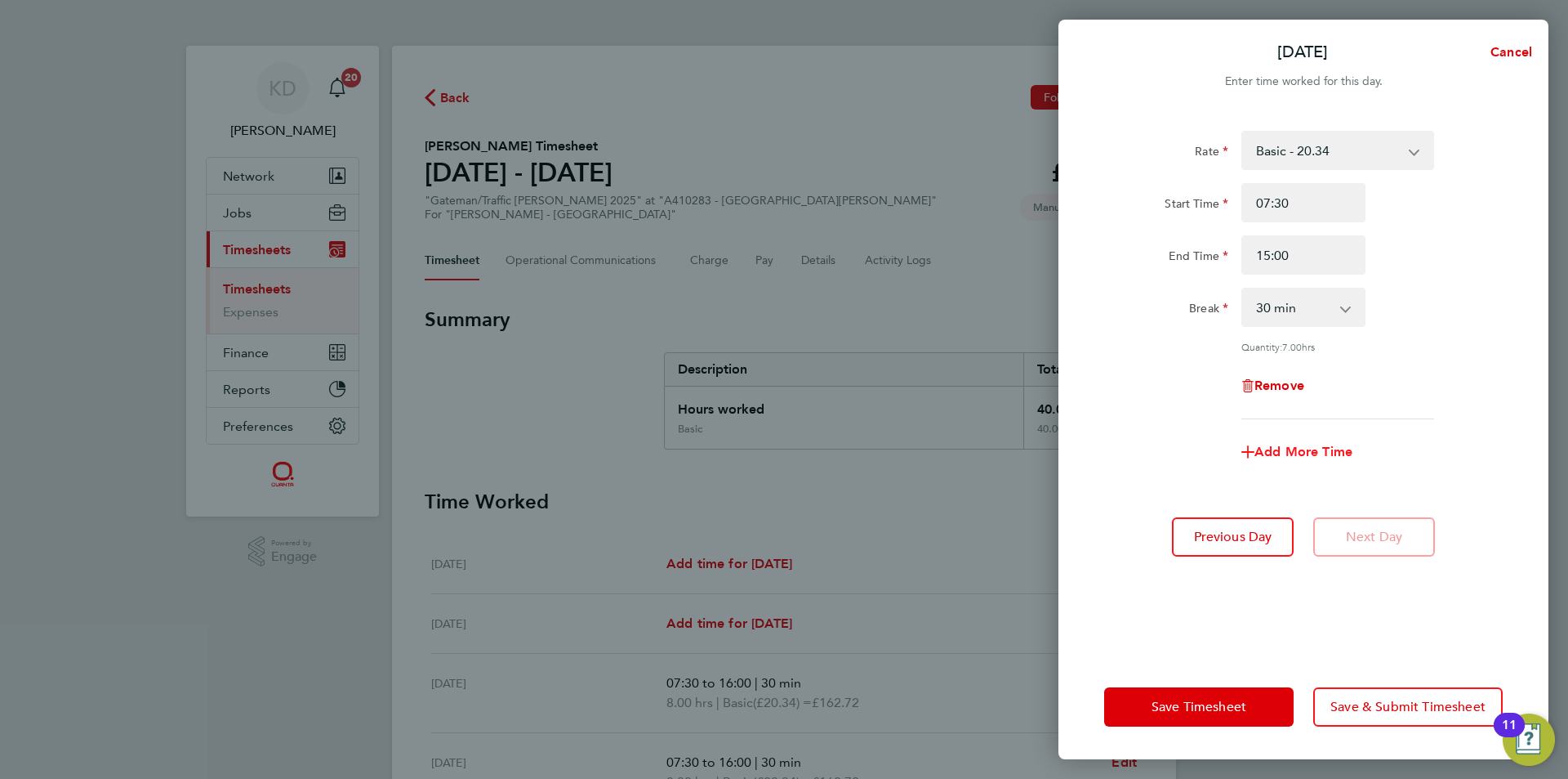
click at [1321, 455] on span "Add More Time" at bounding box center [1304, 451] width 98 height 15
select select "null"
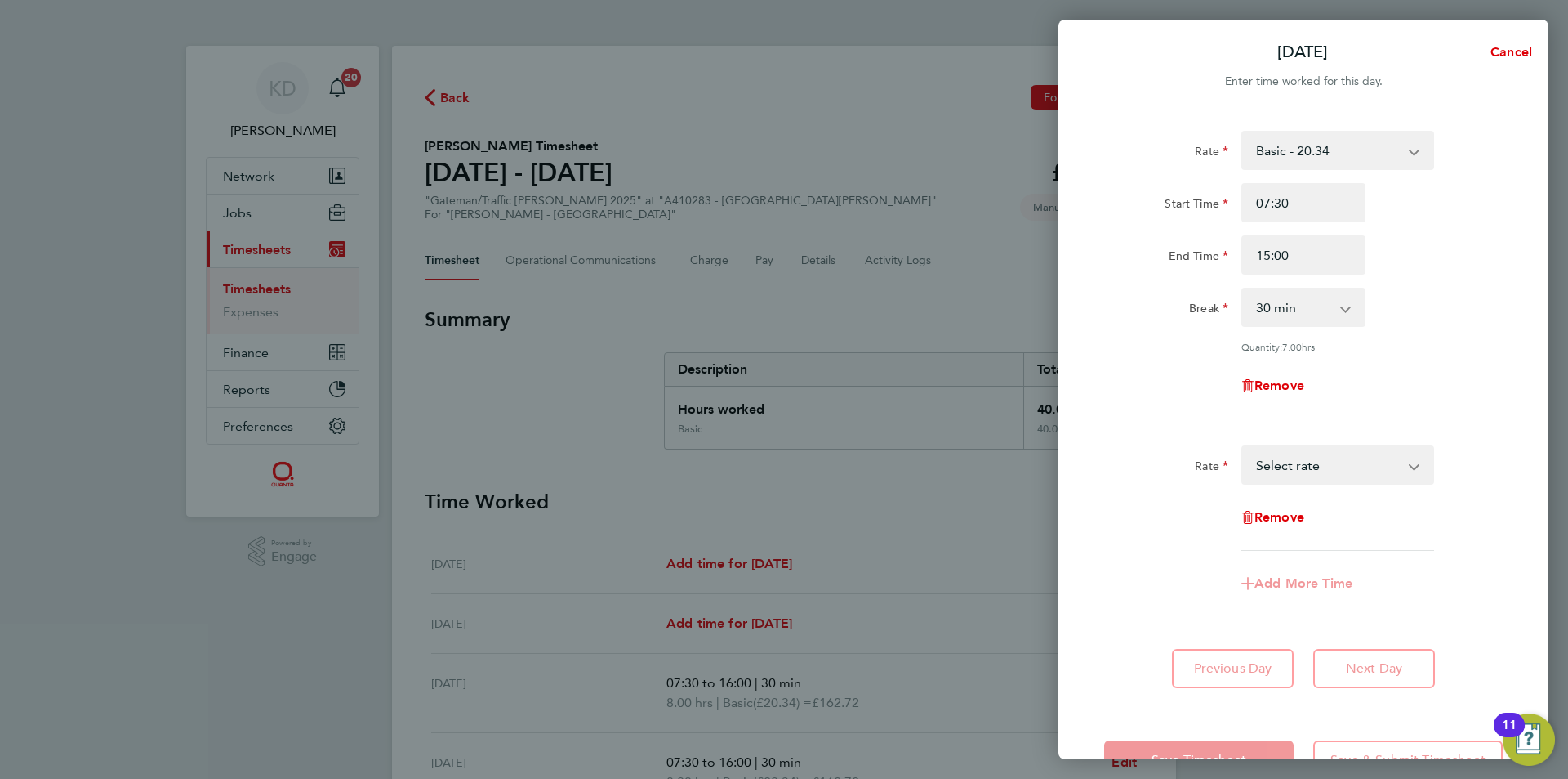
click at [1307, 483] on div "Rate Basic - 20.34 AWR OT1 - 29.36 AWR OT 2 - 38.39 Select rate Remove" at bounding box center [1304, 497] width 399 height 105
select select "30"
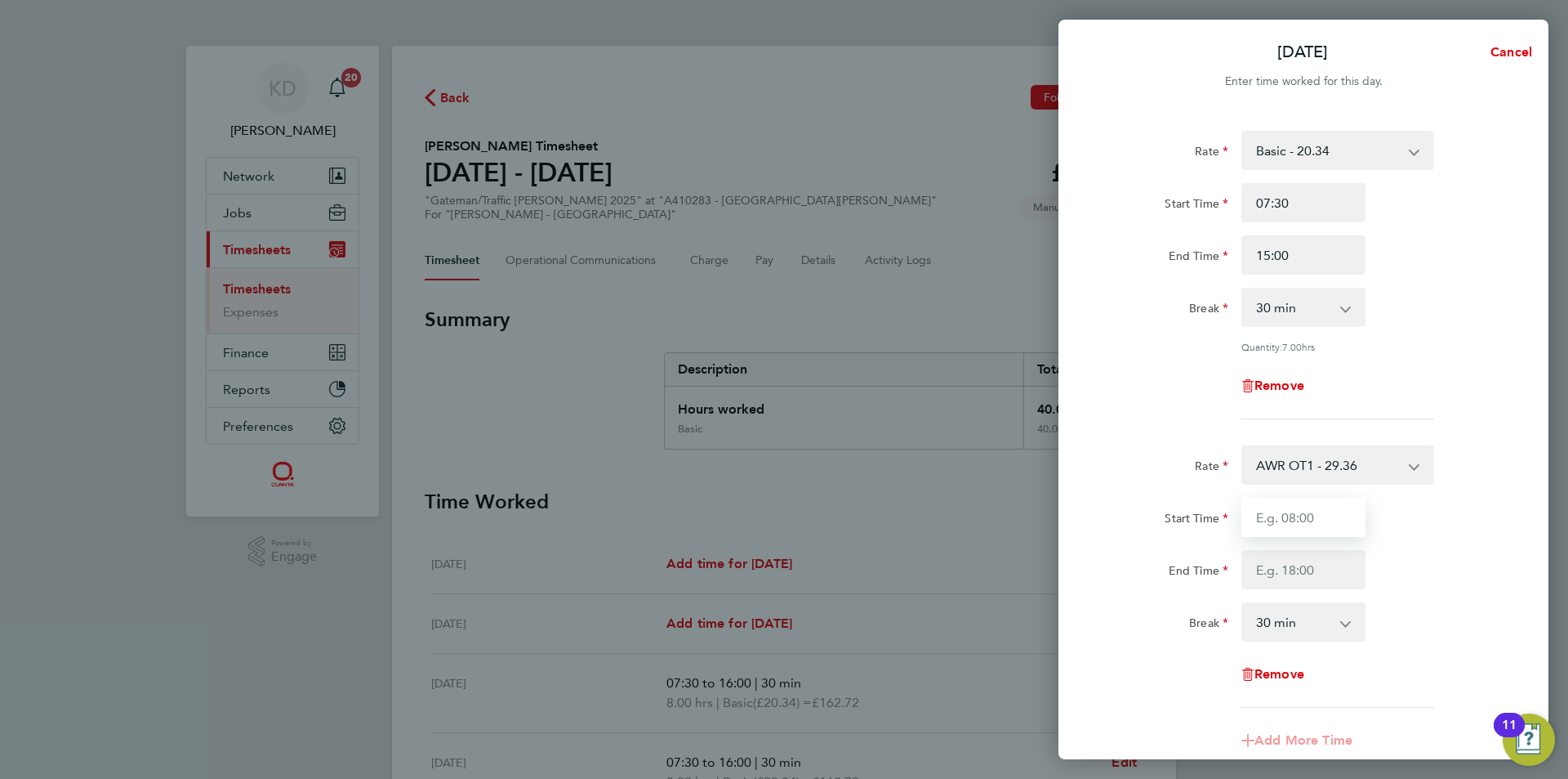
drag, startPoint x: 1297, startPoint y: 514, endPoint x: 1375, endPoint y: 500, distance: 79.2
click at [1297, 514] on input "Start Time" at bounding box center [1303, 517] width 124 height 40
type input "15:00"
type input "16:00"
select select "0"
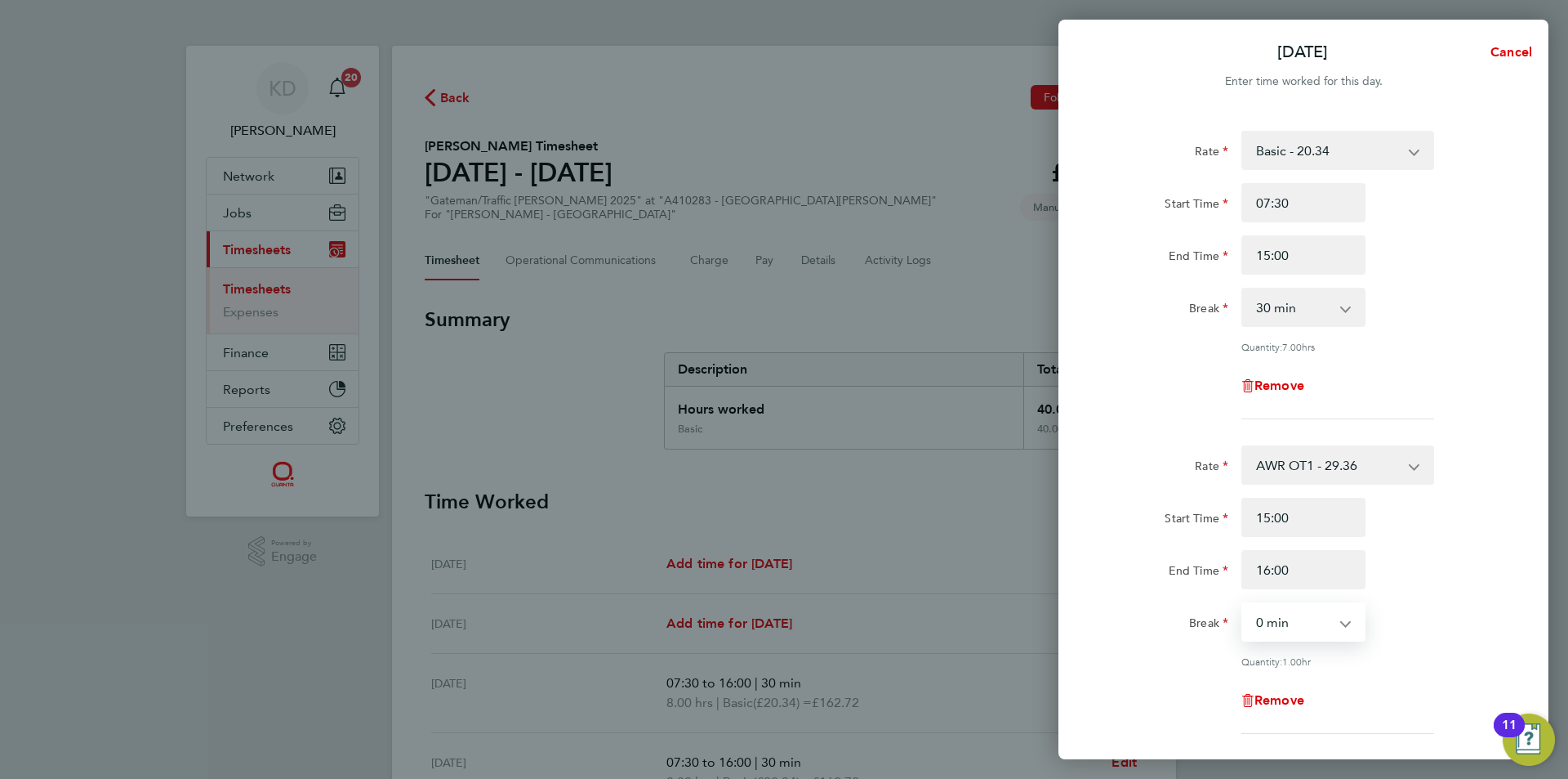
scroll to position [233, 0]
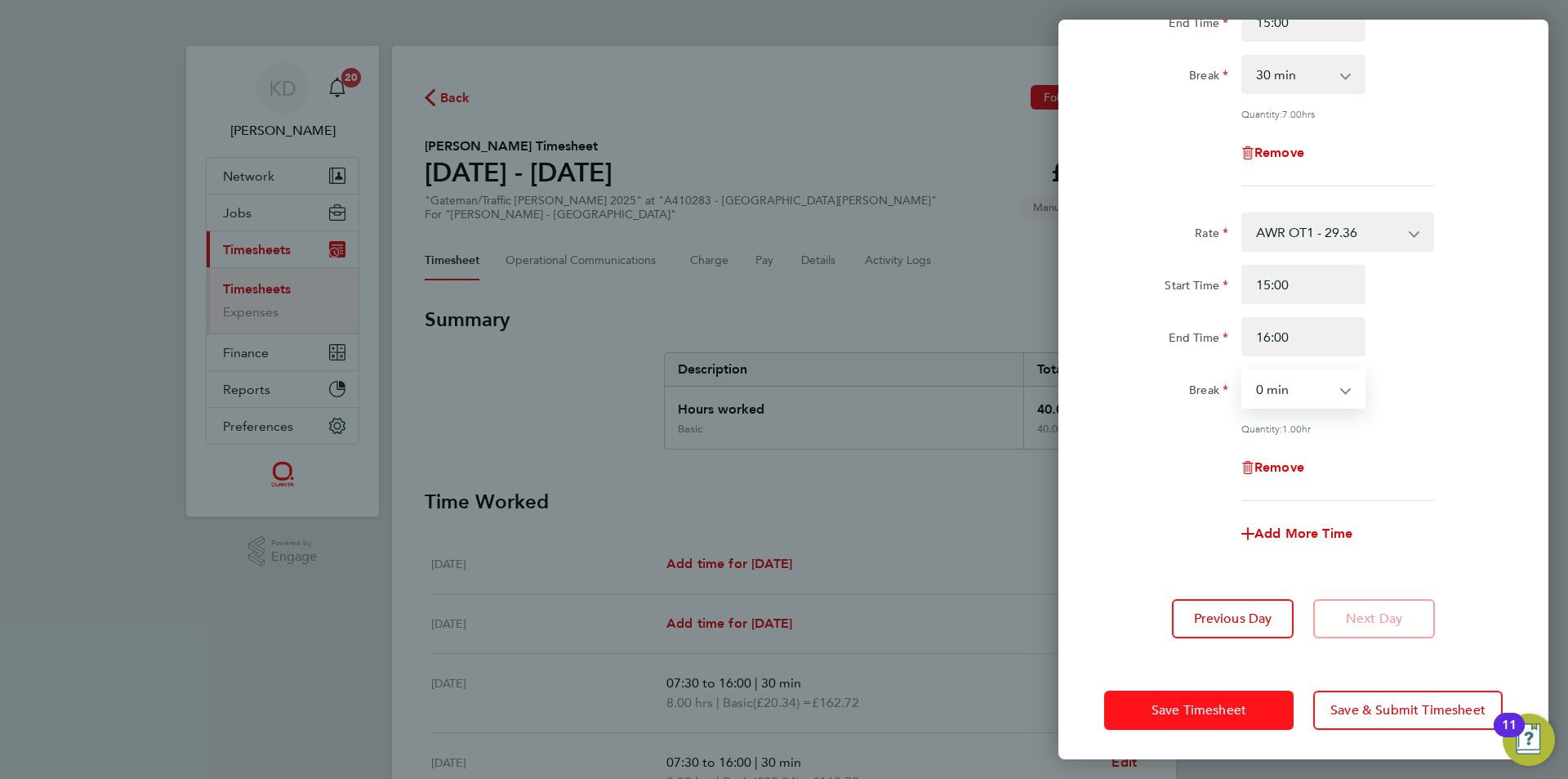
click at [1251, 710] on button "Save Timesheet" at bounding box center [1199, 710] width 190 height 40
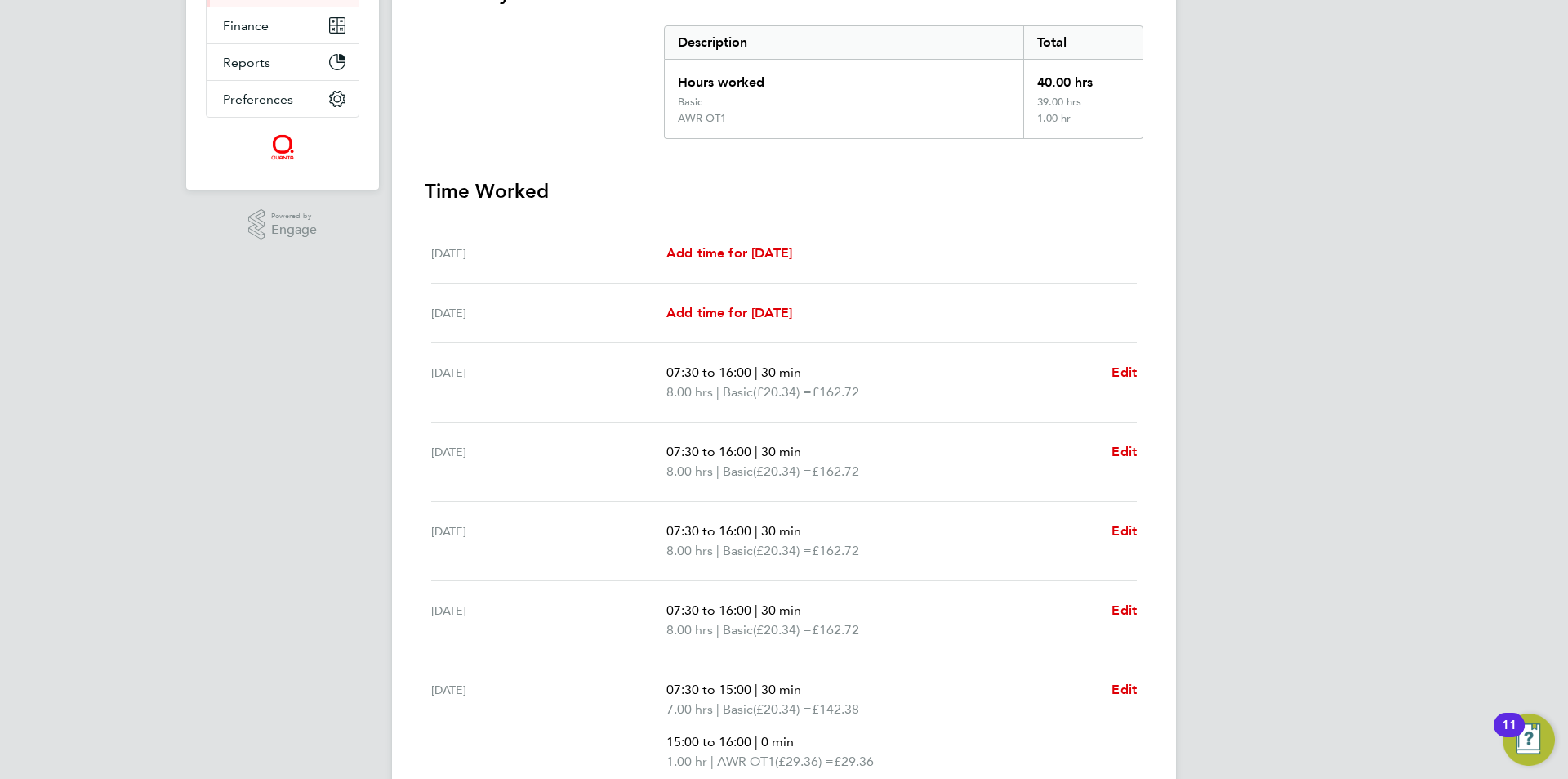
scroll to position [484, 0]
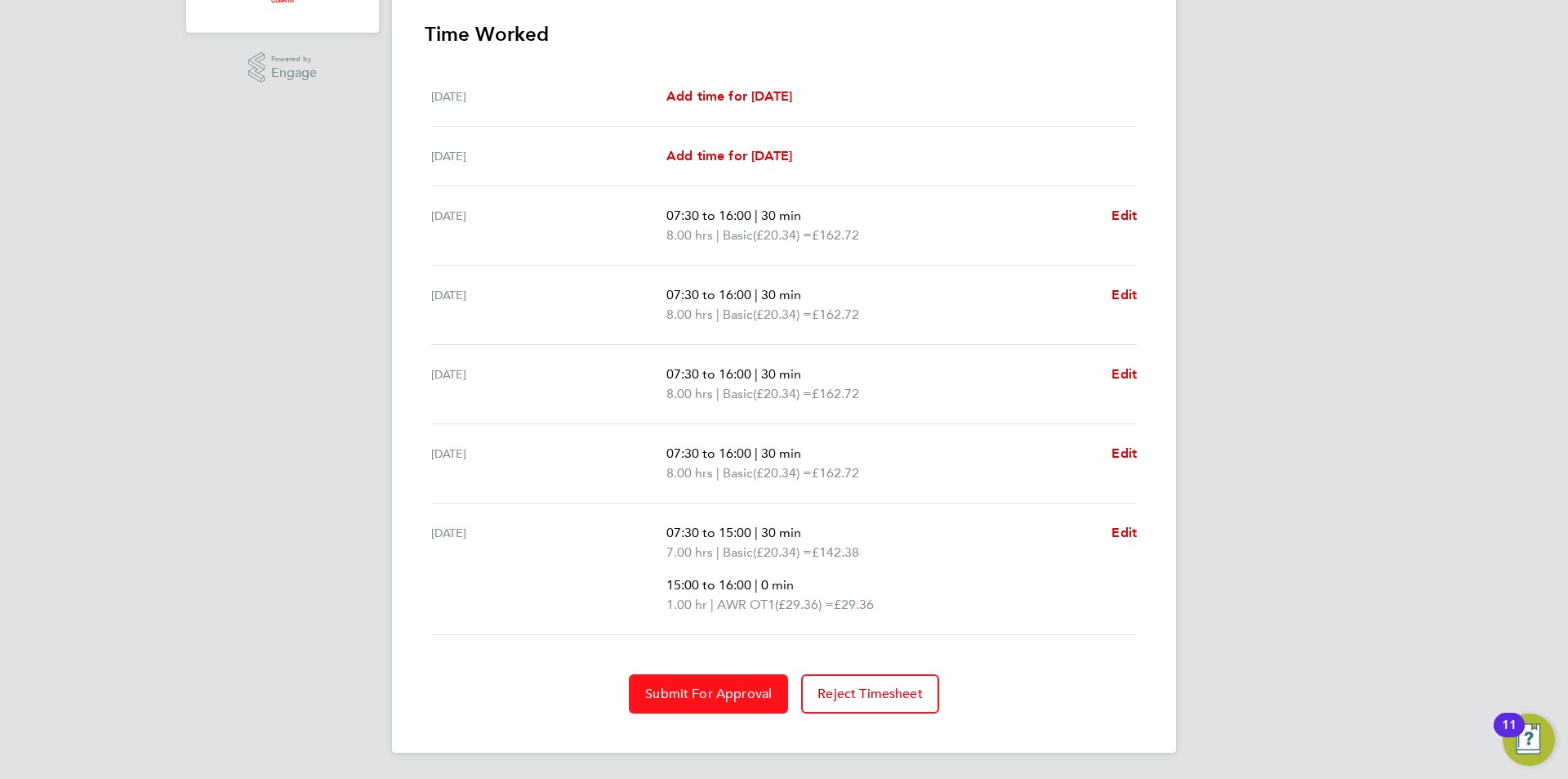
click at [678, 679] on button "Submit For Approval" at bounding box center [708, 693] width 159 height 40
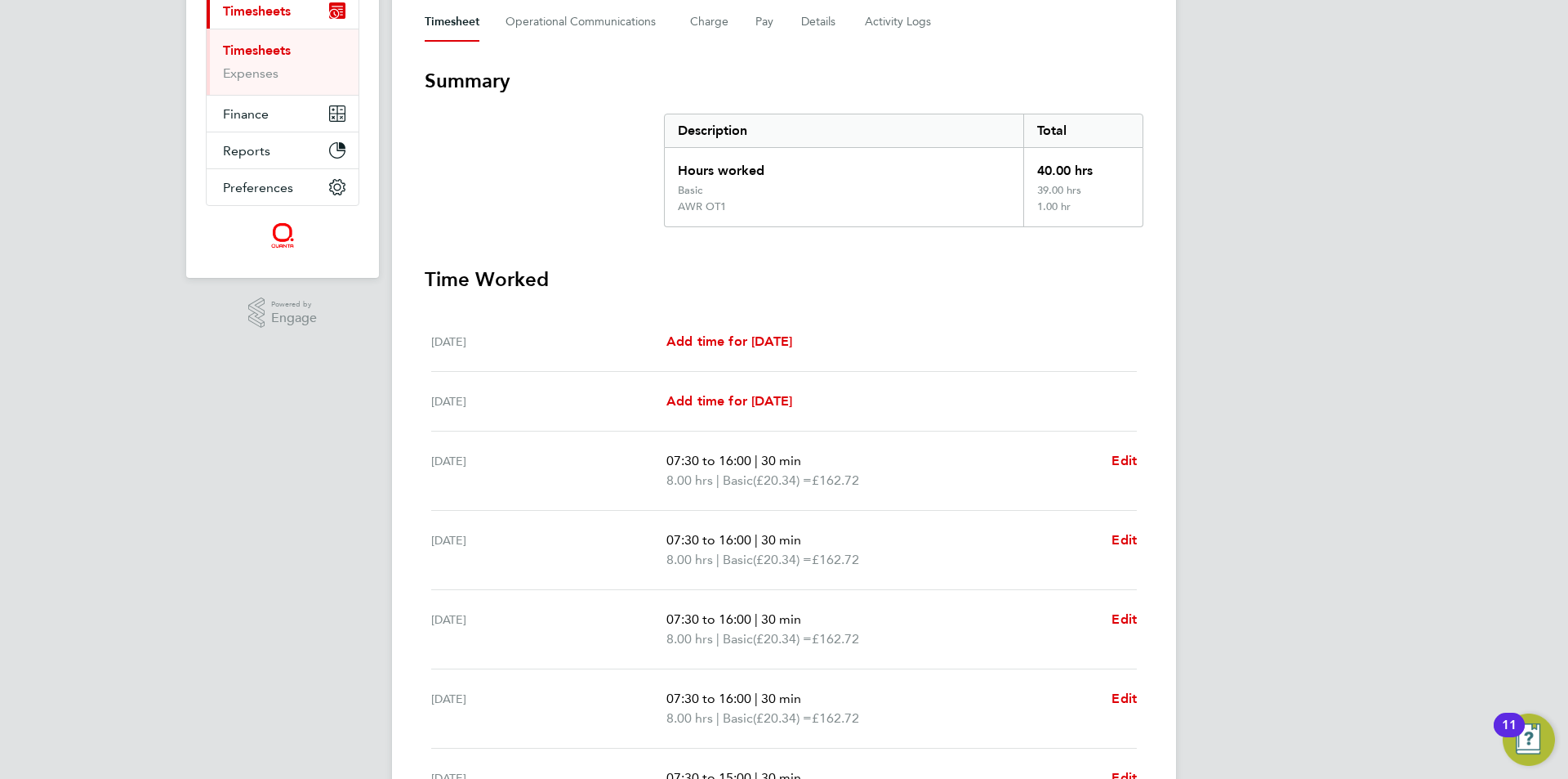
scroll to position [0, 0]
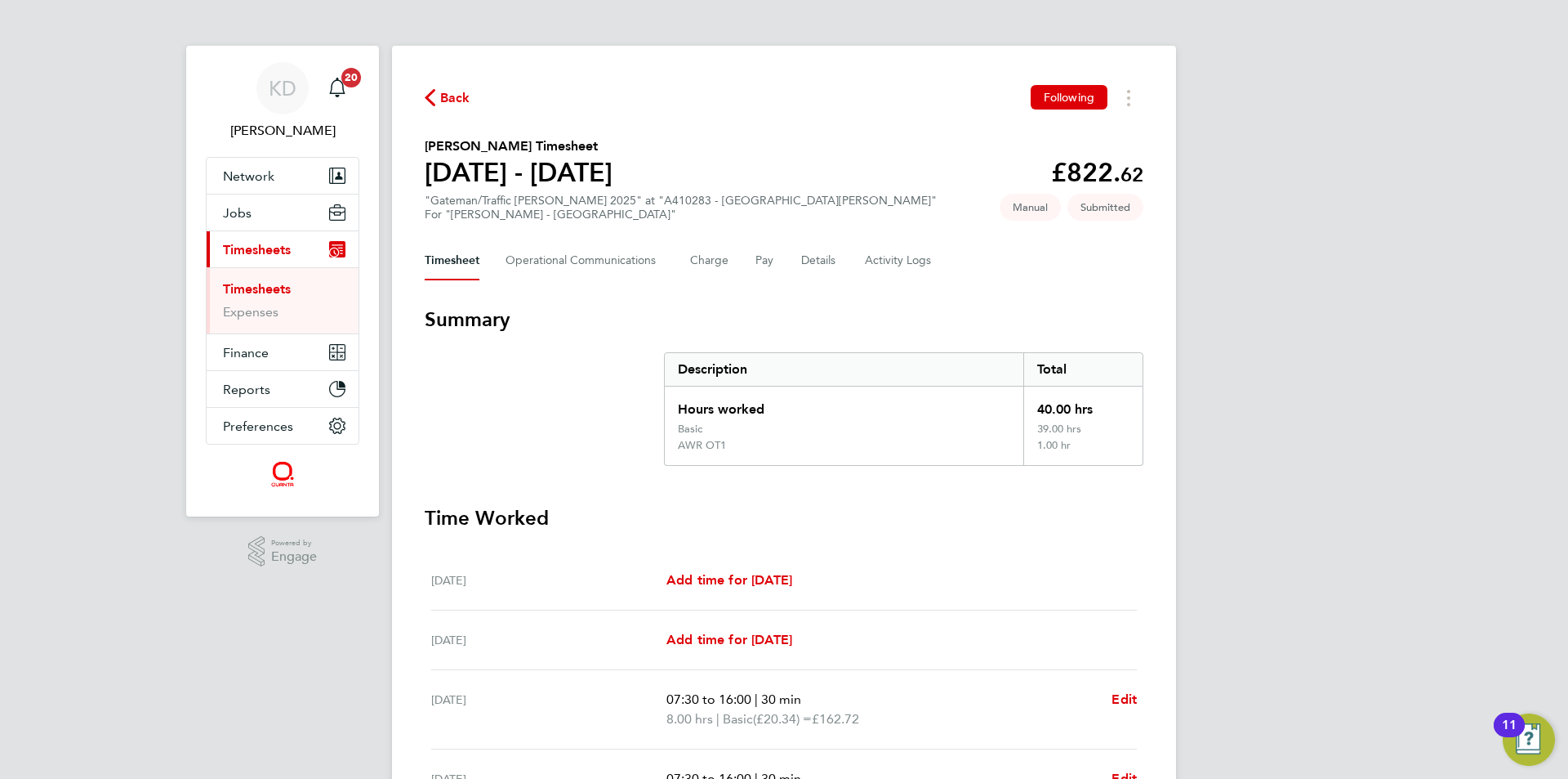
click at [252, 286] on link "Timesheets" at bounding box center [256, 289] width 67 height 15
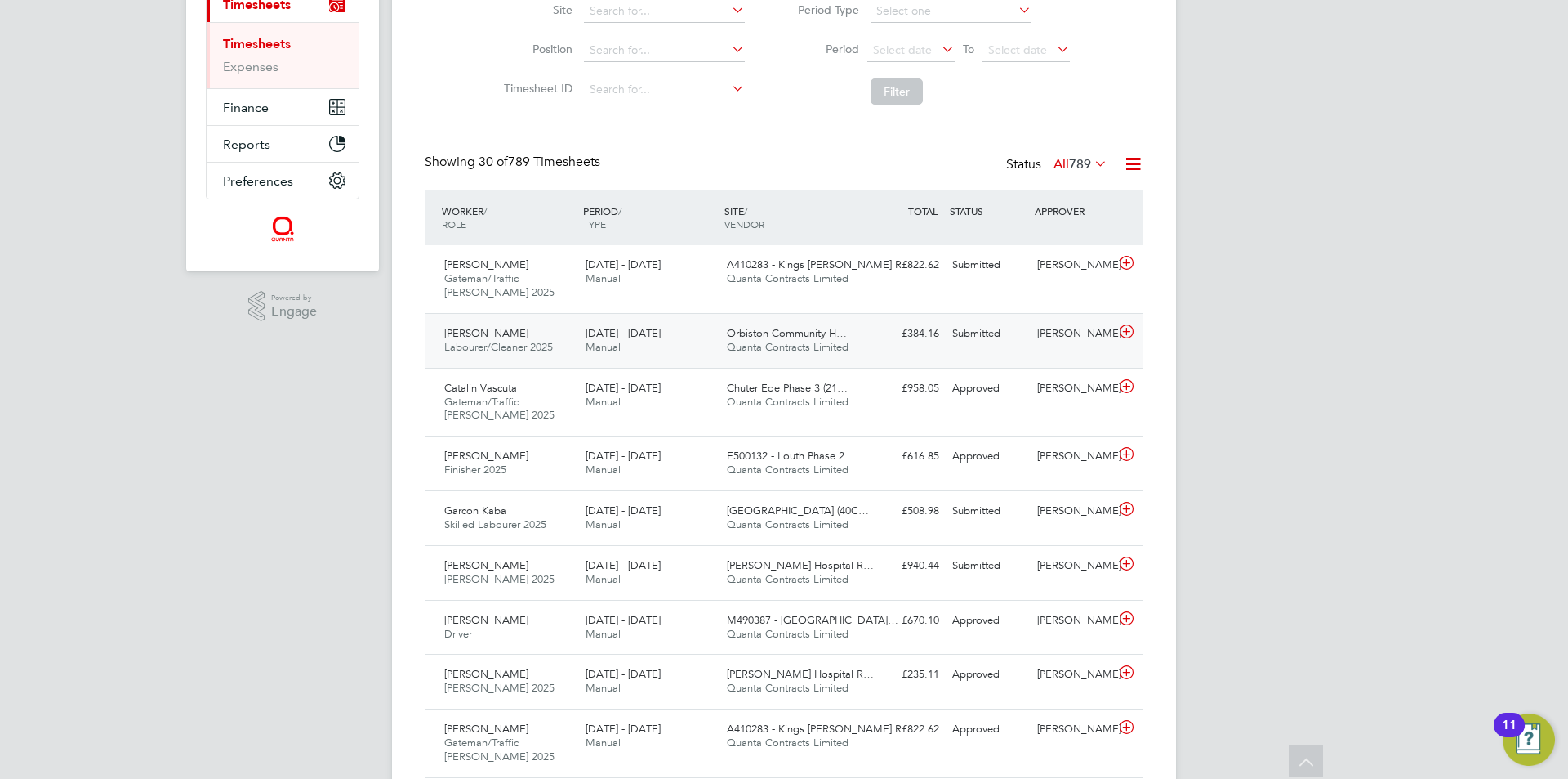
click at [931, 346] on div "£384.16 Submitted" at bounding box center [903, 334] width 85 height 27
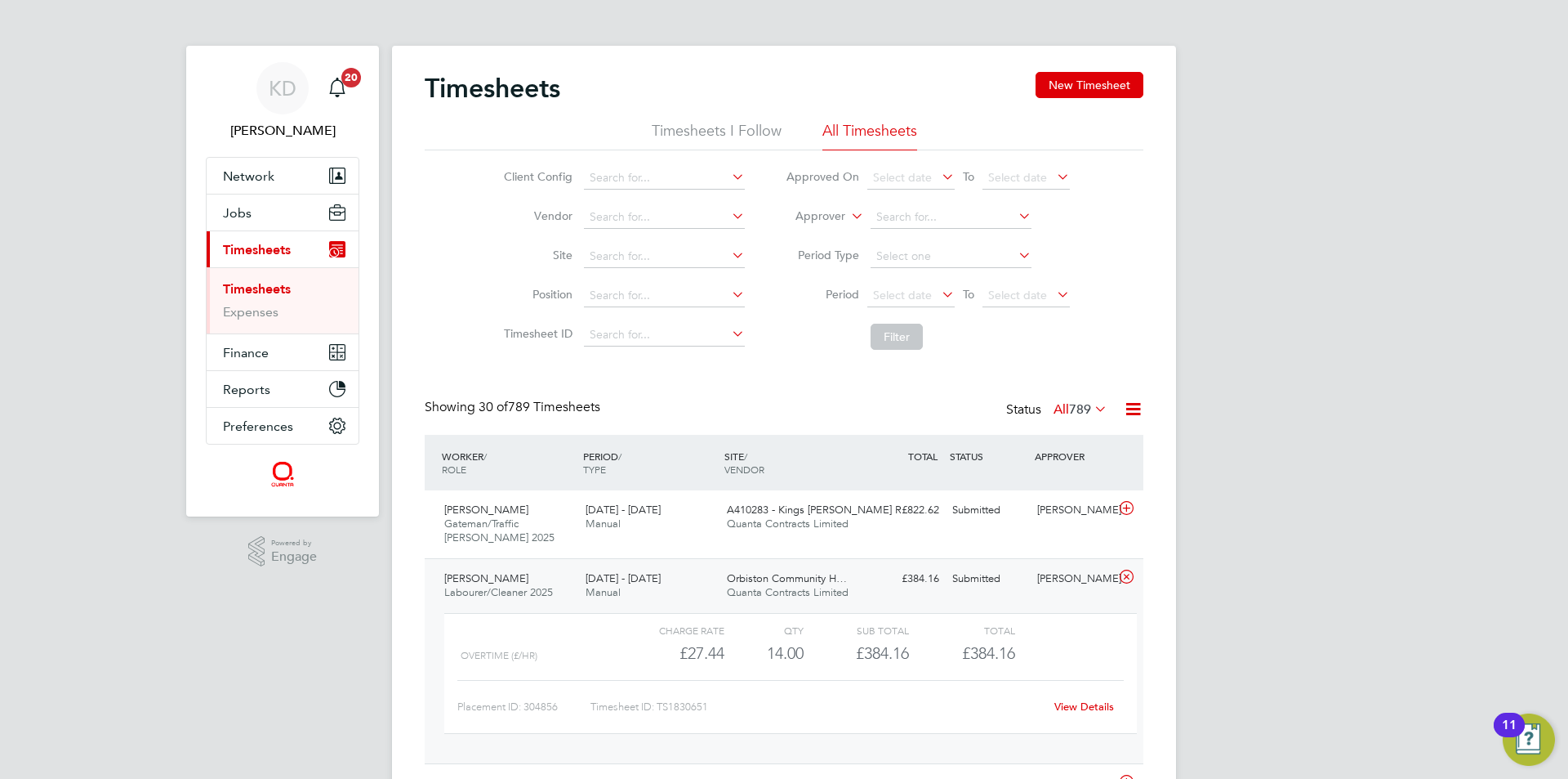
click at [272, 285] on link "Timesheets" at bounding box center [256, 289] width 67 height 15
click at [265, 313] on link "Expenses" at bounding box center [251, 311] width 56 height 15
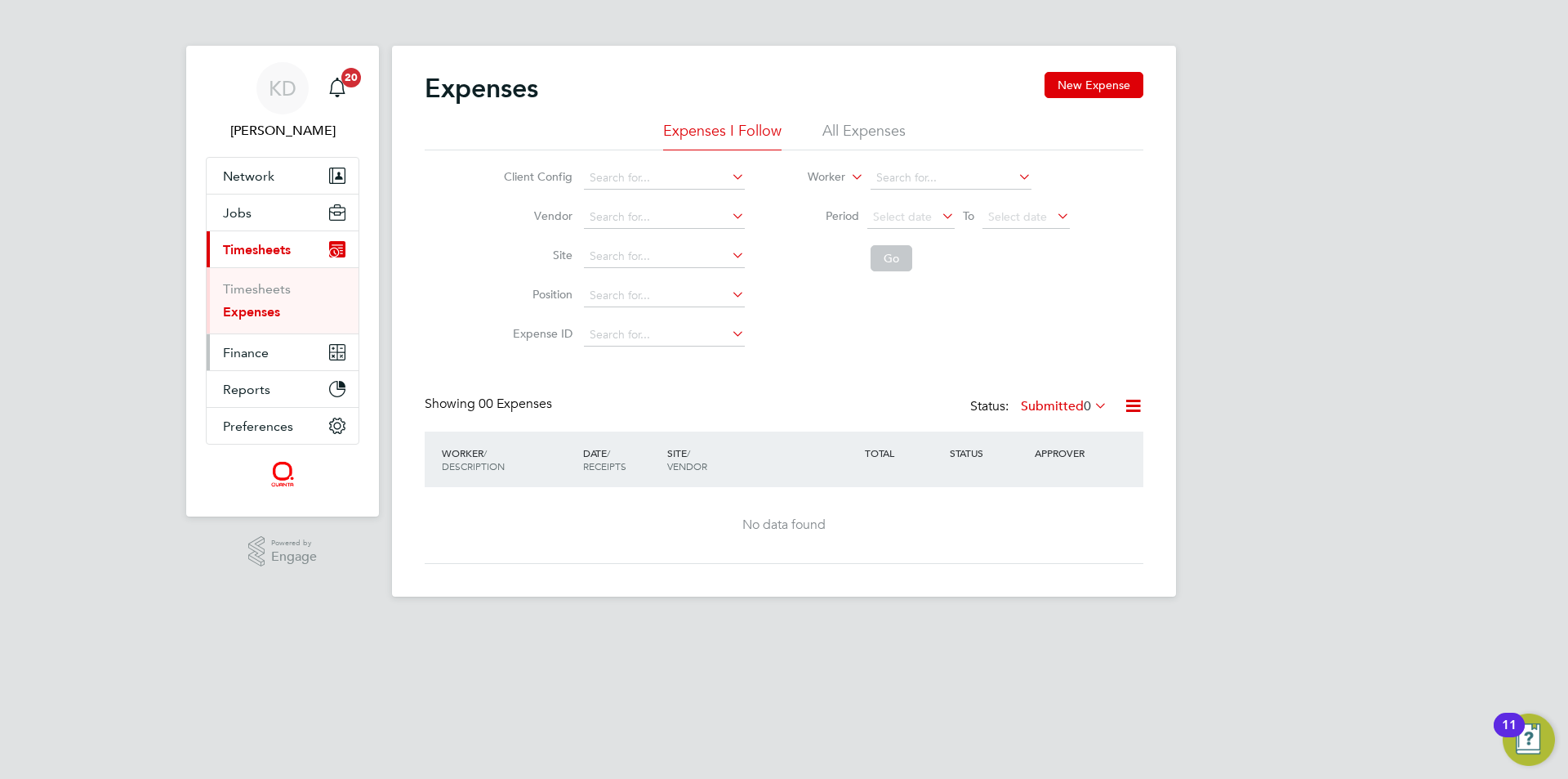
click at [249, 345] on span "Finance" at bounding box center [245, 353] width 45 height 15
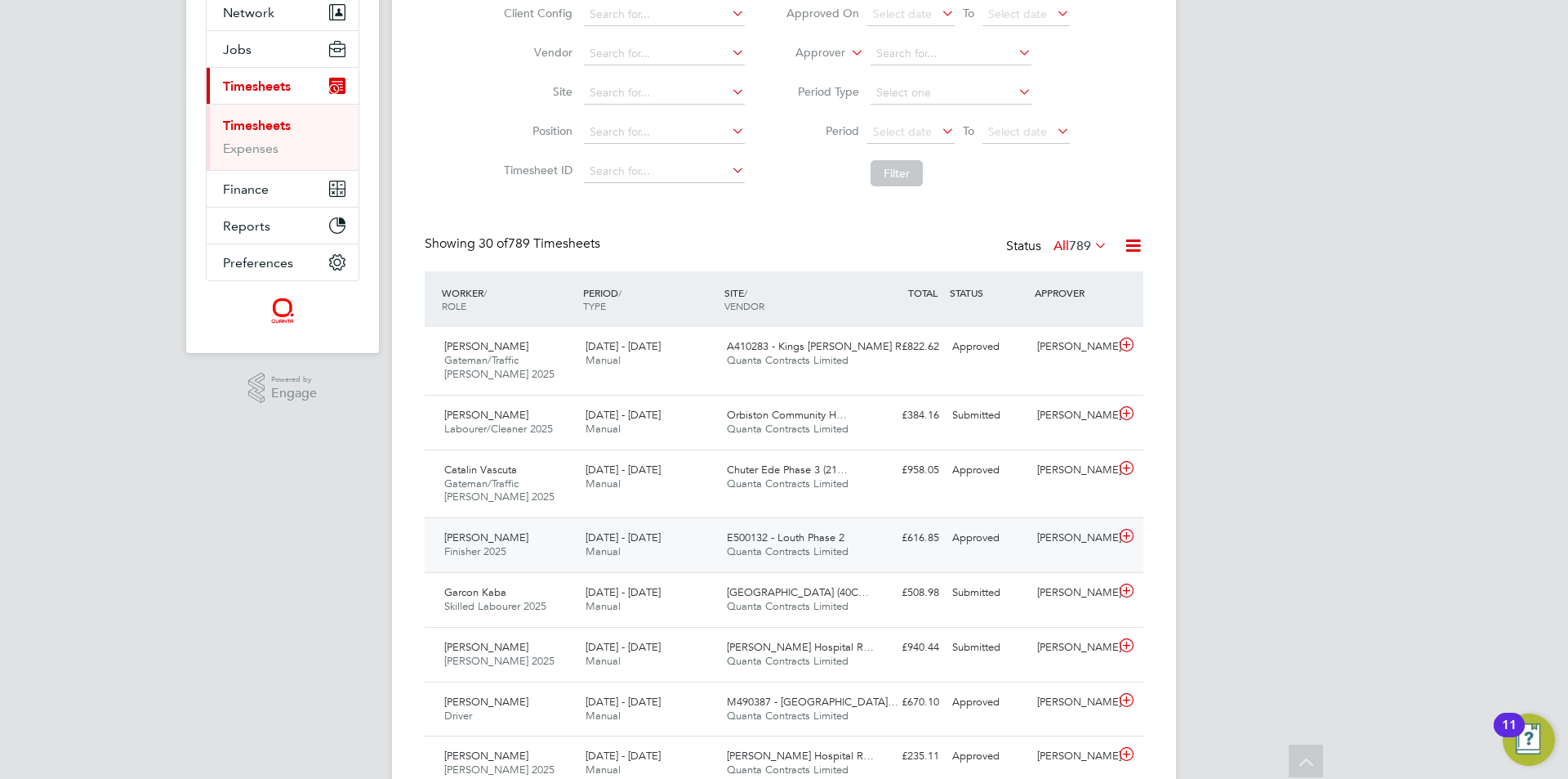
click at [935, 542] on div "£616.85 Approved" at bounding box center [903, 538] width 85 height 27
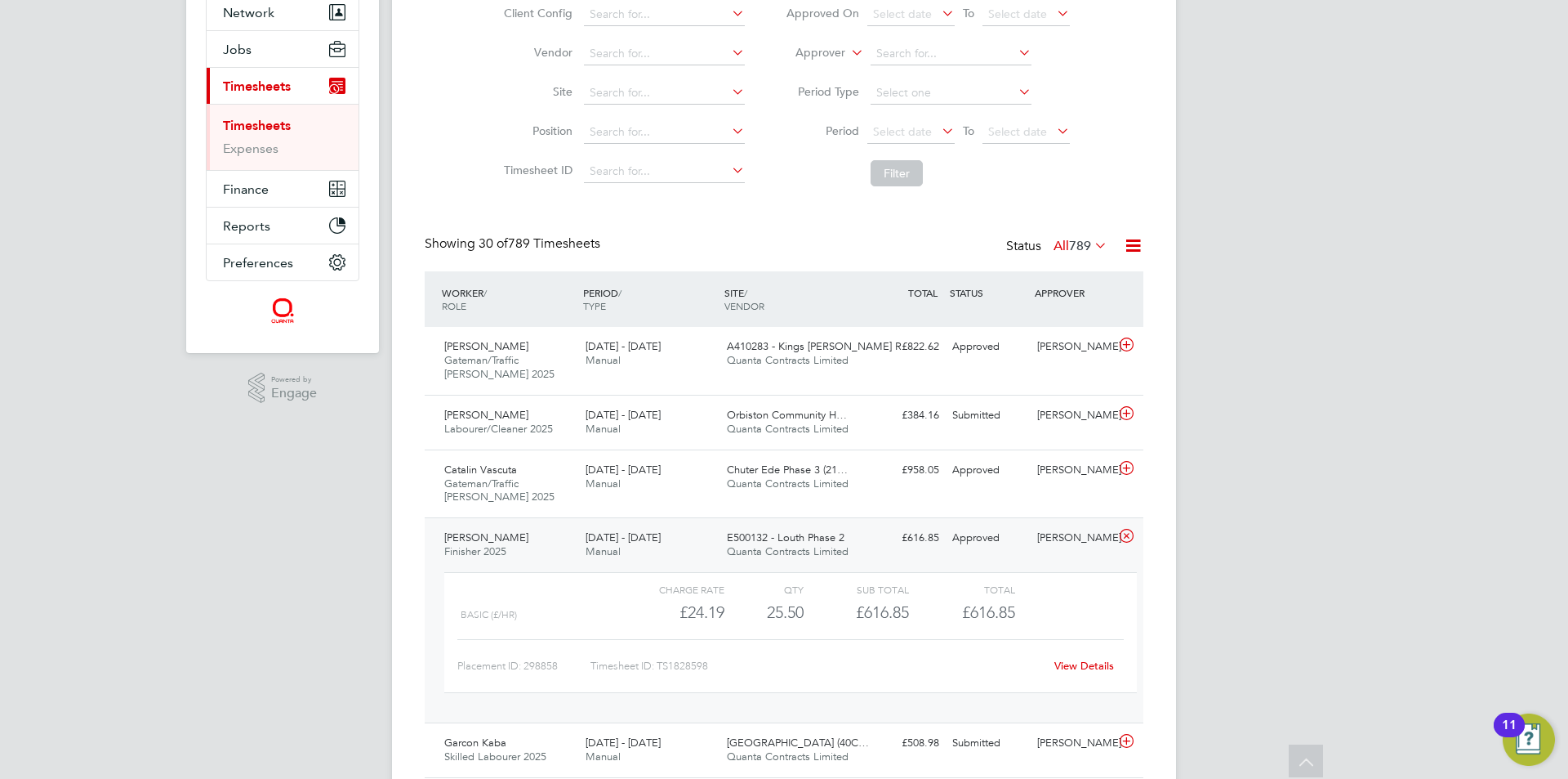
click at [1085, 662] on link "View Details" at bounding box center [1084, 665] width 60 height 13
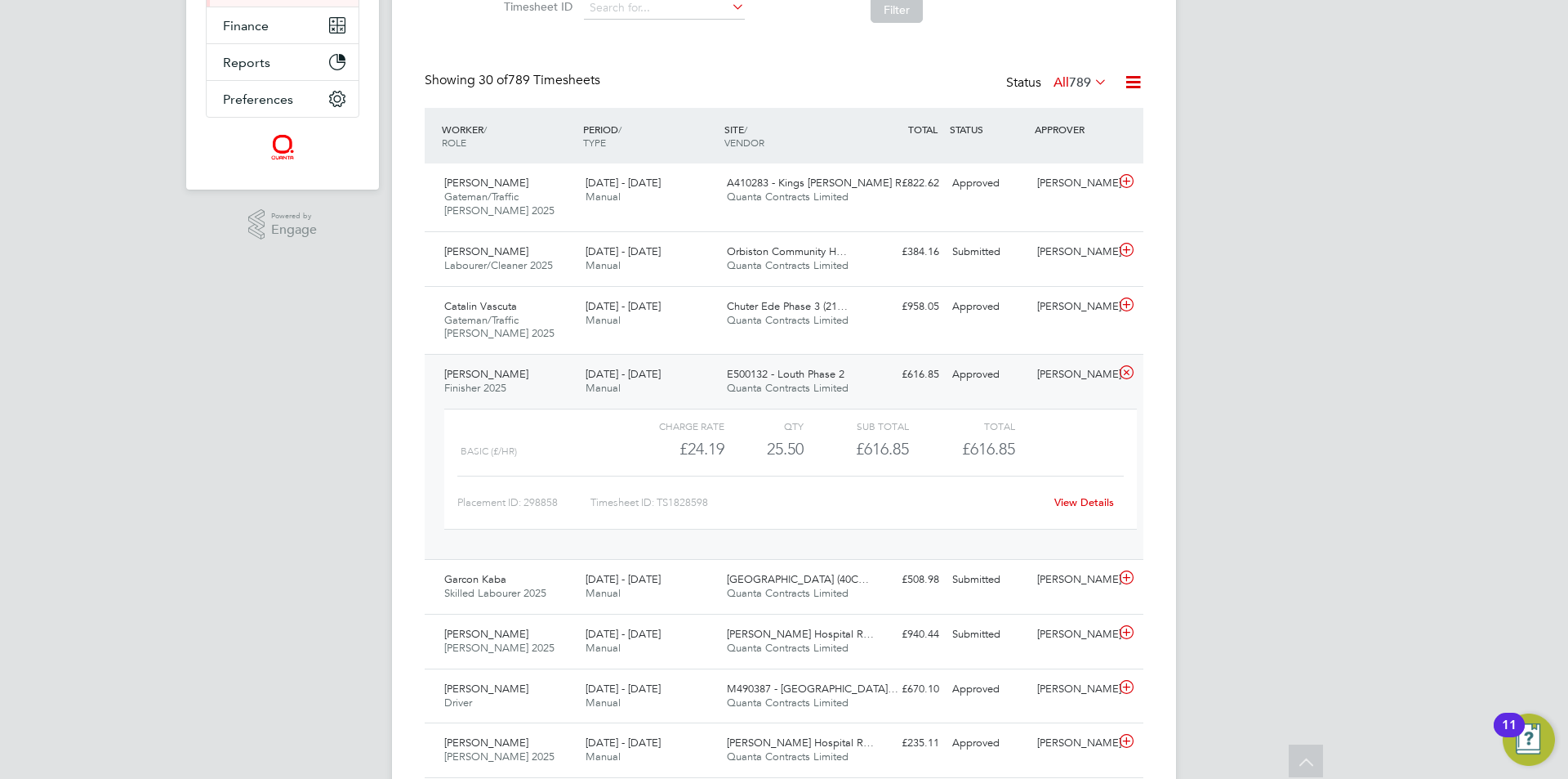
scroll to position [409, 0]
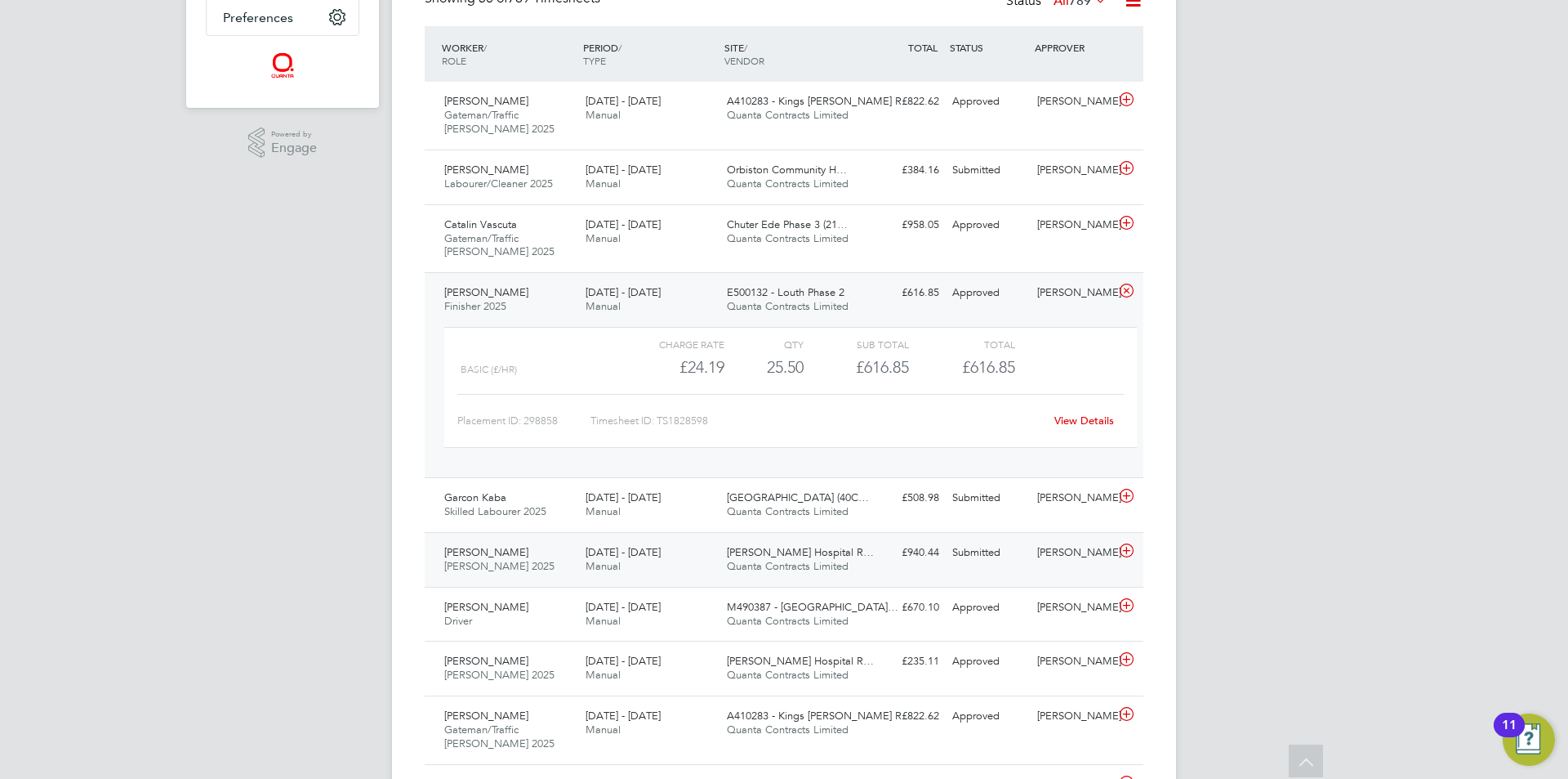
click at [857, 535] on div "[PERSON_NAME] Bielov [PERSON_NAME] 2025 [DATE] - [DATE] [DATE] - [DATE] Manual …" at bounding box center [784, 559] width 719 height 55
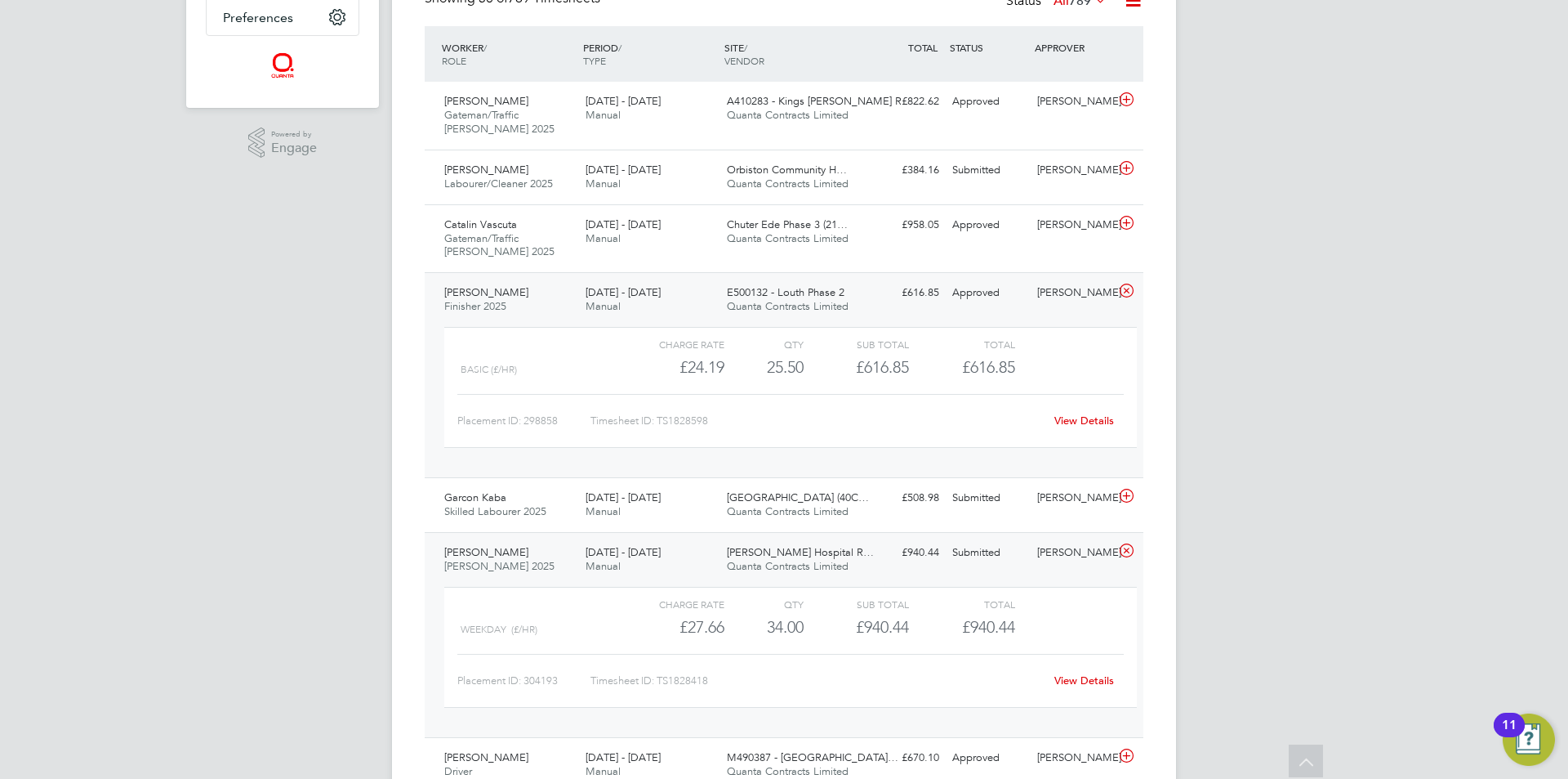
scroll to position [572, 0]
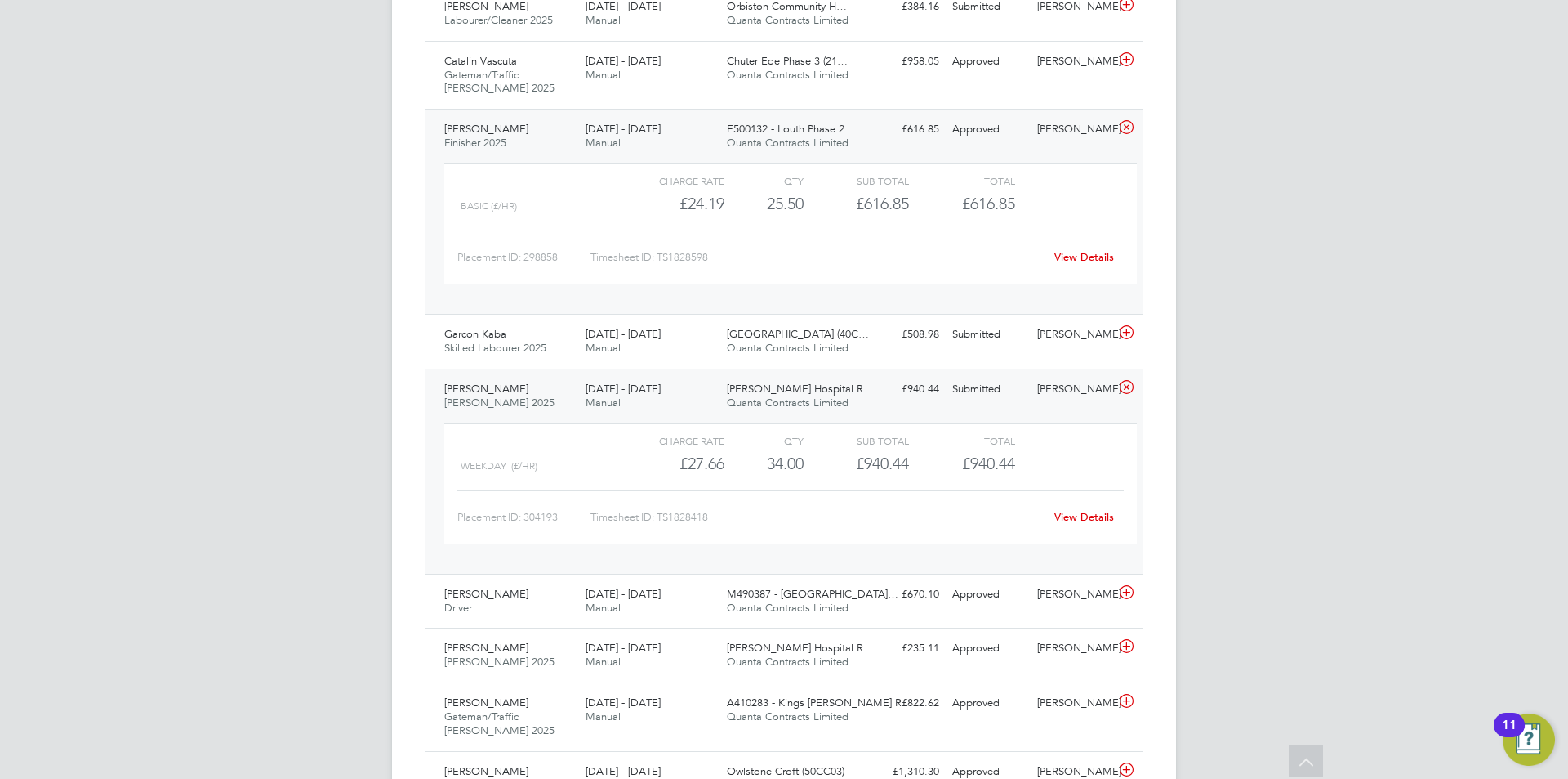
click at [1094, 513] on link "View Details" at bounding box center [1084, 517] width 60 height 13
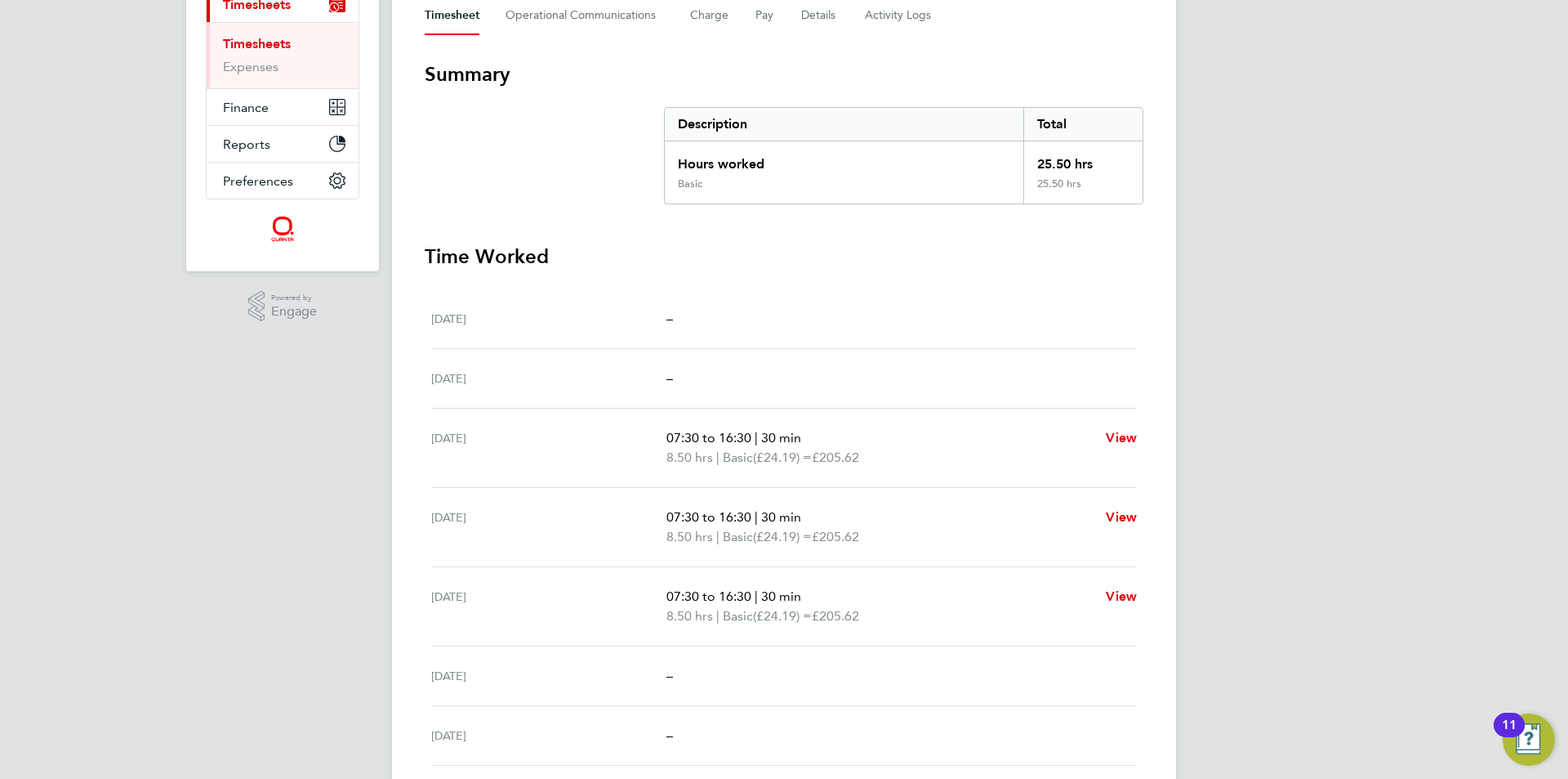
scroll to position [231, 0]
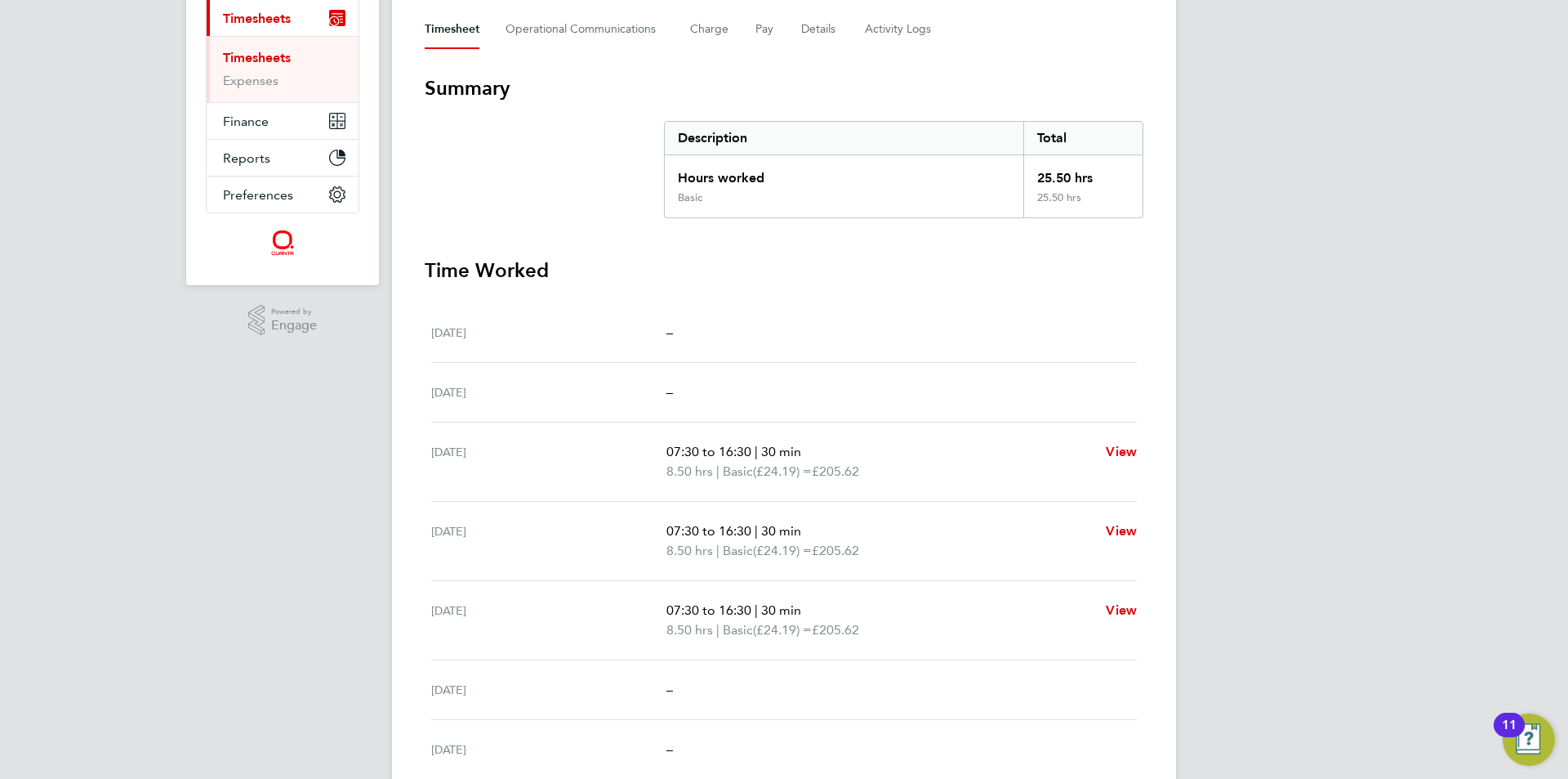
click at [257, 56] on link "Timesheets" at bounding box center [256, 58] width 67 height 15
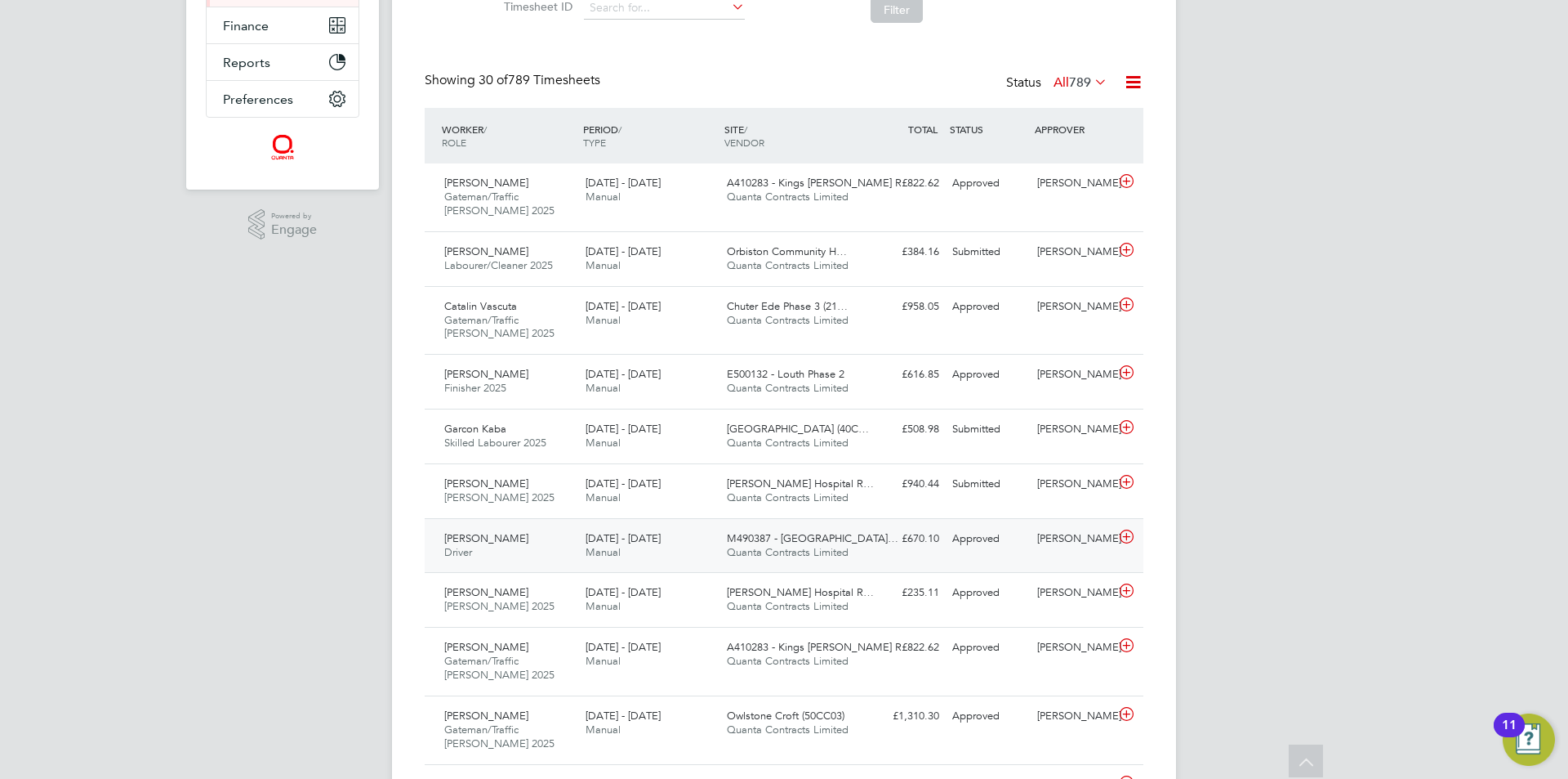
click at [469, 544] on span "[PERSON_NAME]" at bounding box center [486, 538] width 84 height 13
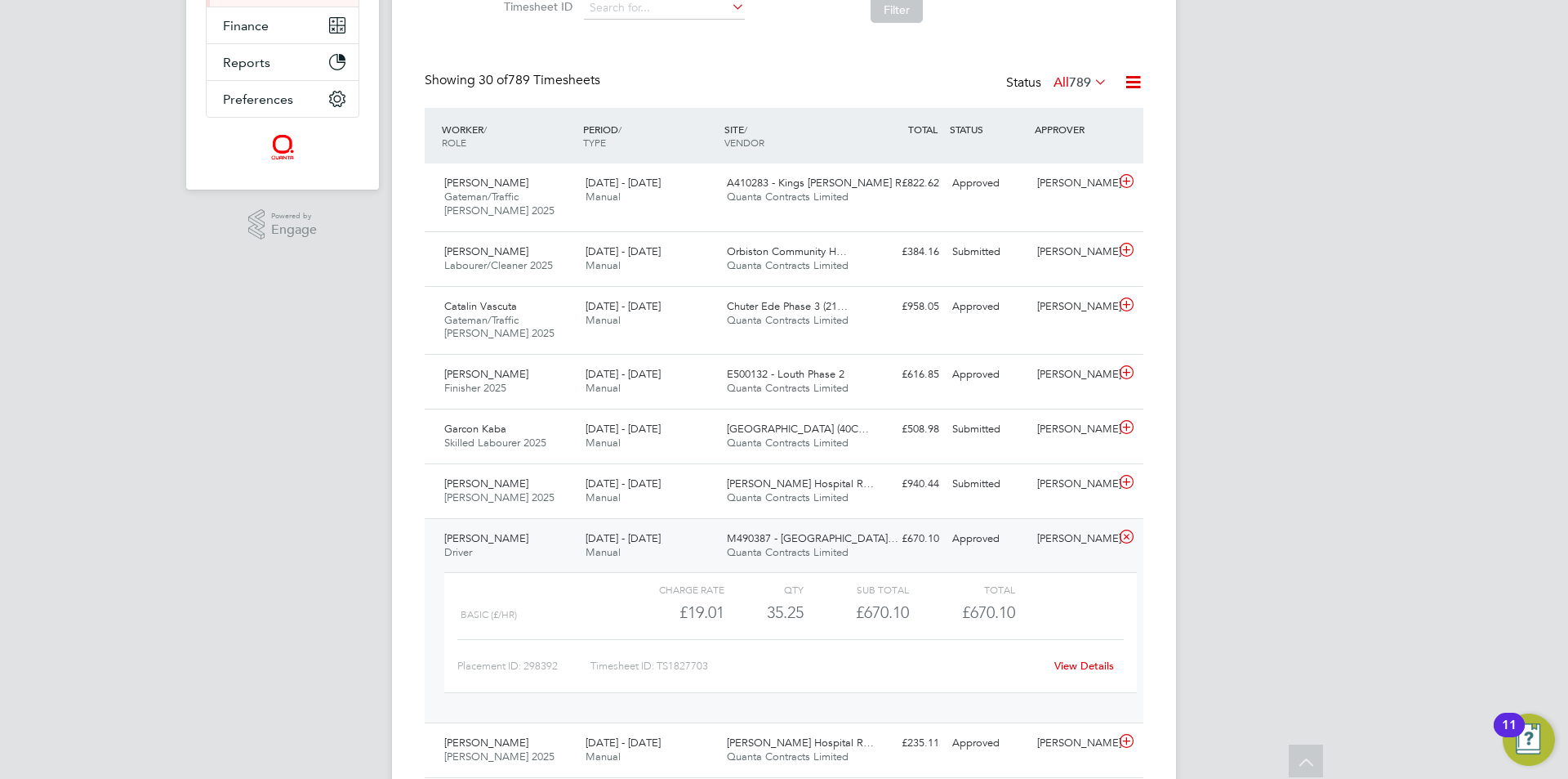
click at [1093, 661] on link "View Details" at bounding box center [1084, 665] width 60 height 13
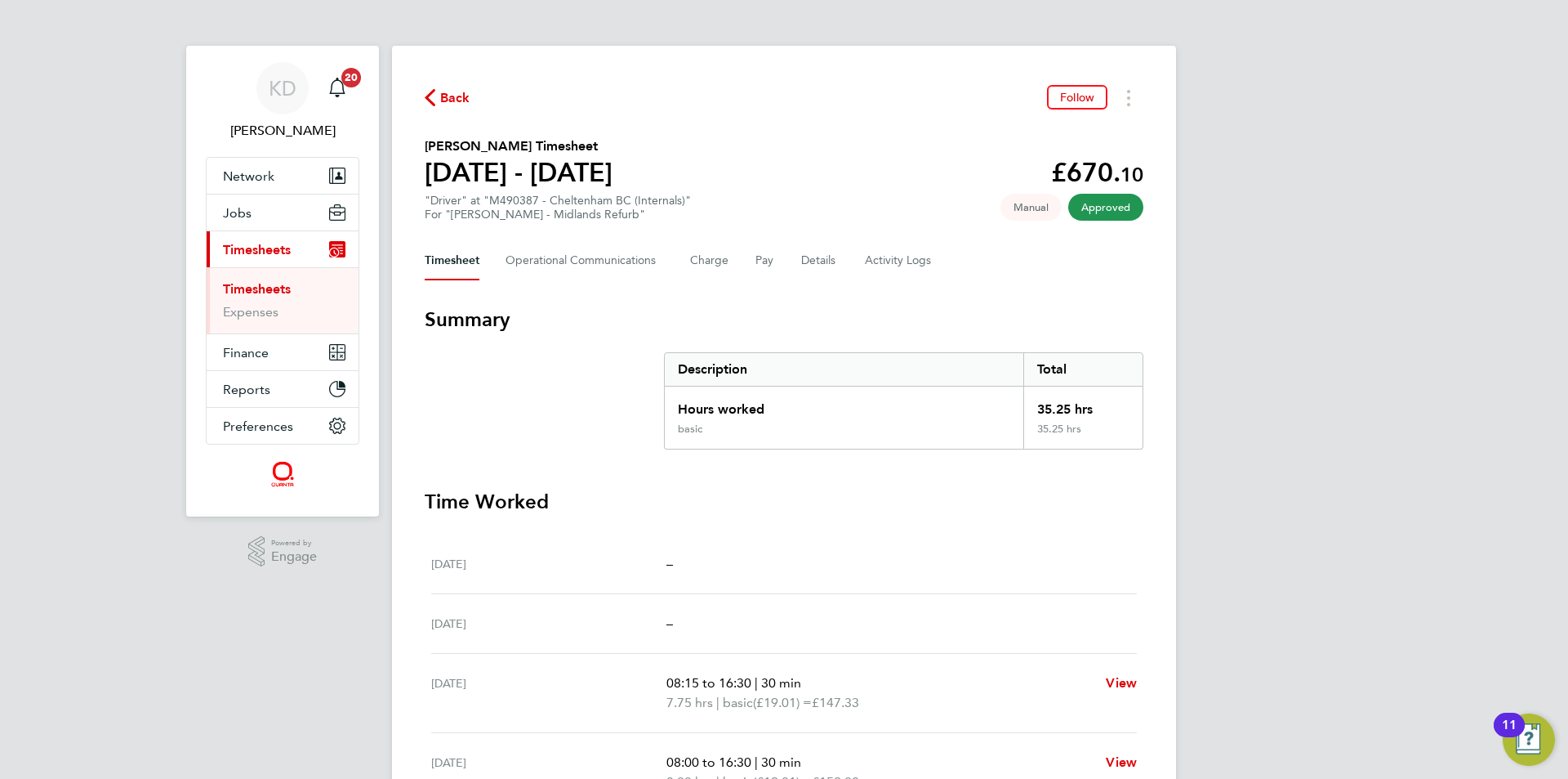
click at [269, 283] on link "Timesheets" at bounding box center [256, 289] width 67 height 15
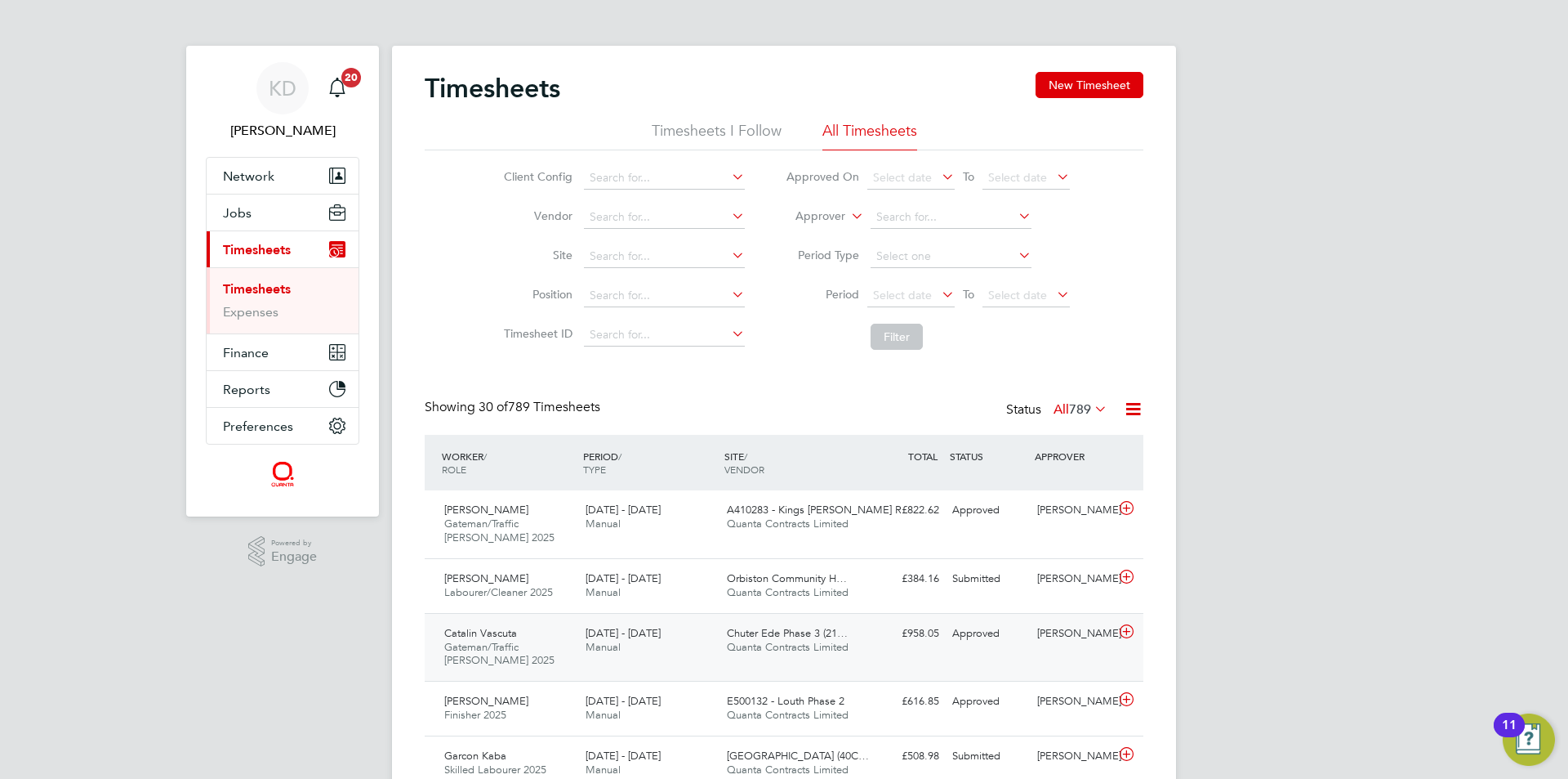
click at [822, 633] on span "Chuter Ede Phase 3 (21…" at bounding box center [786, 632] width 120 height 13
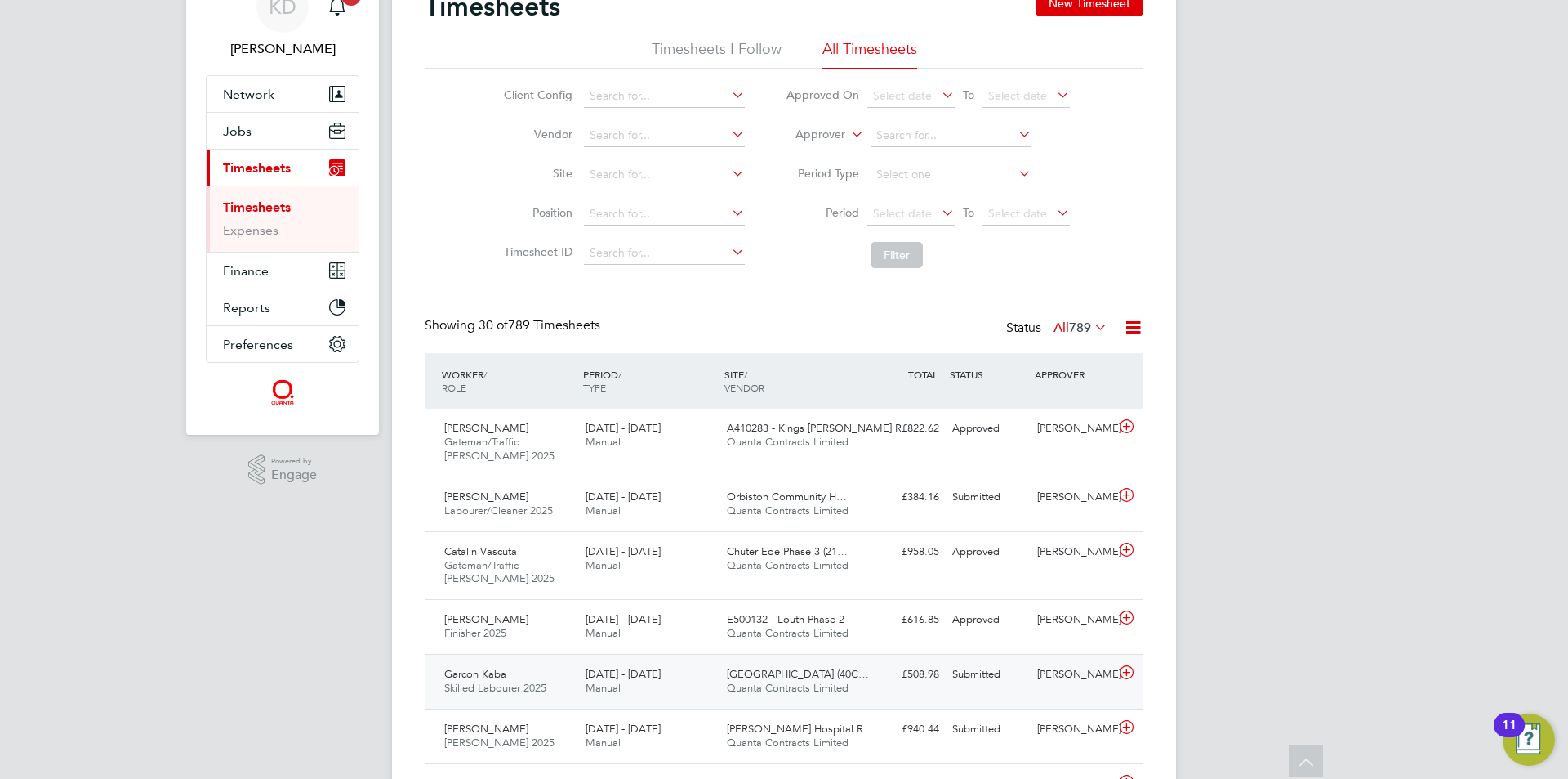
click at [945, 683] on div "Submitted" at bounding box center [988, 675] width 85 height 27
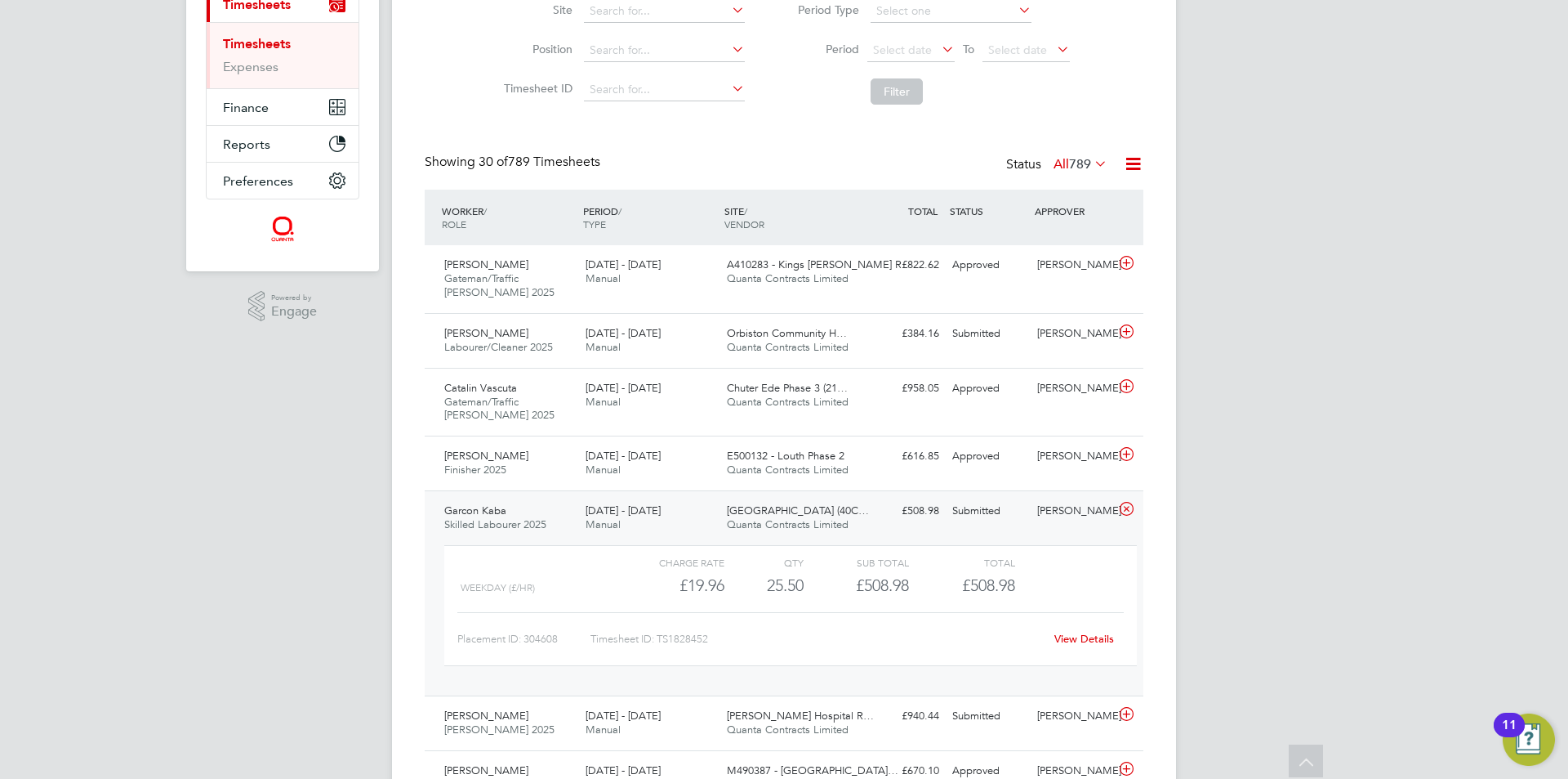
click at [1092, 635] on link "View Details" at bounding box center [1084, 638] width 60 height 13
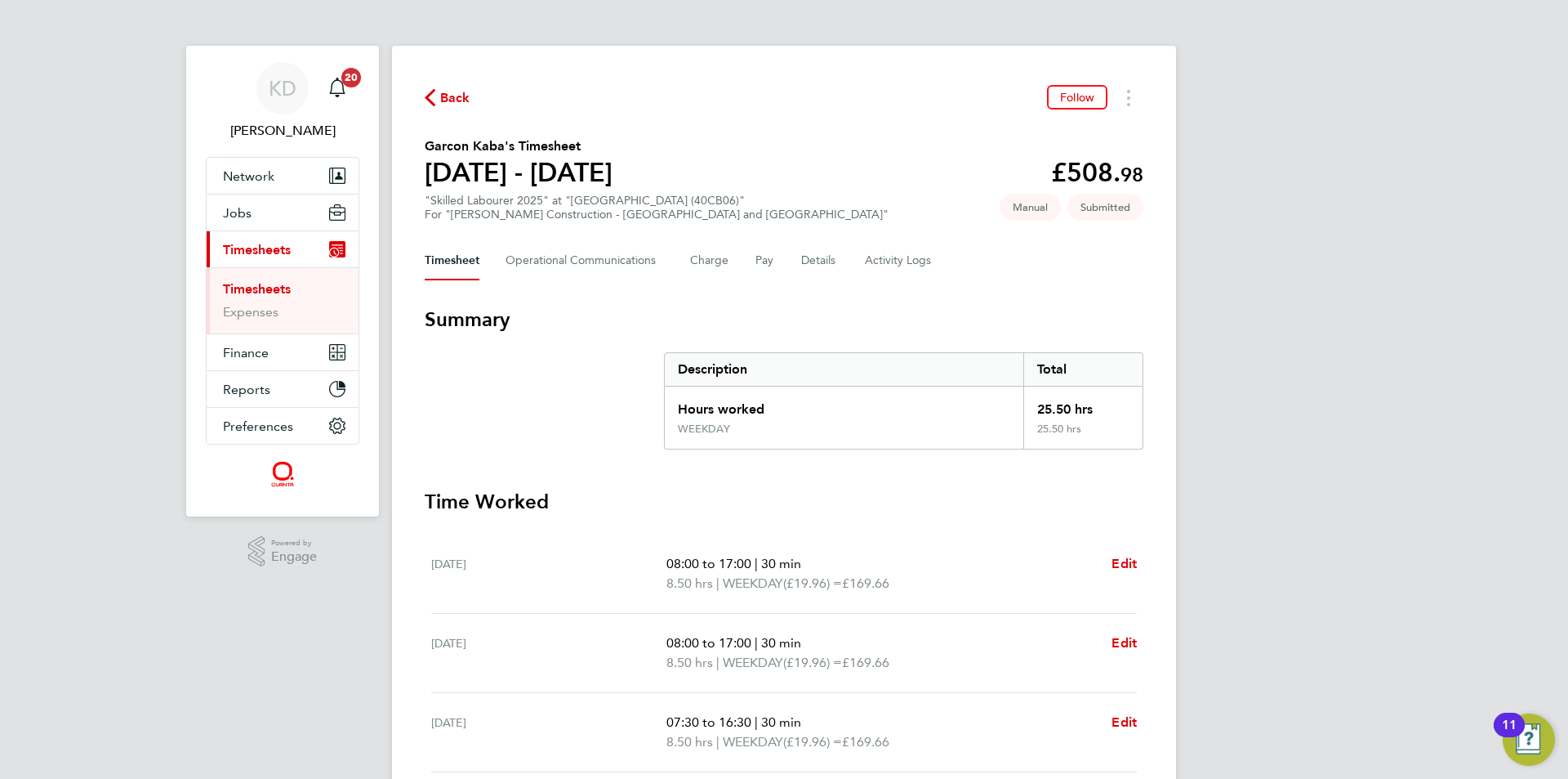
scroll to position [82, 0]
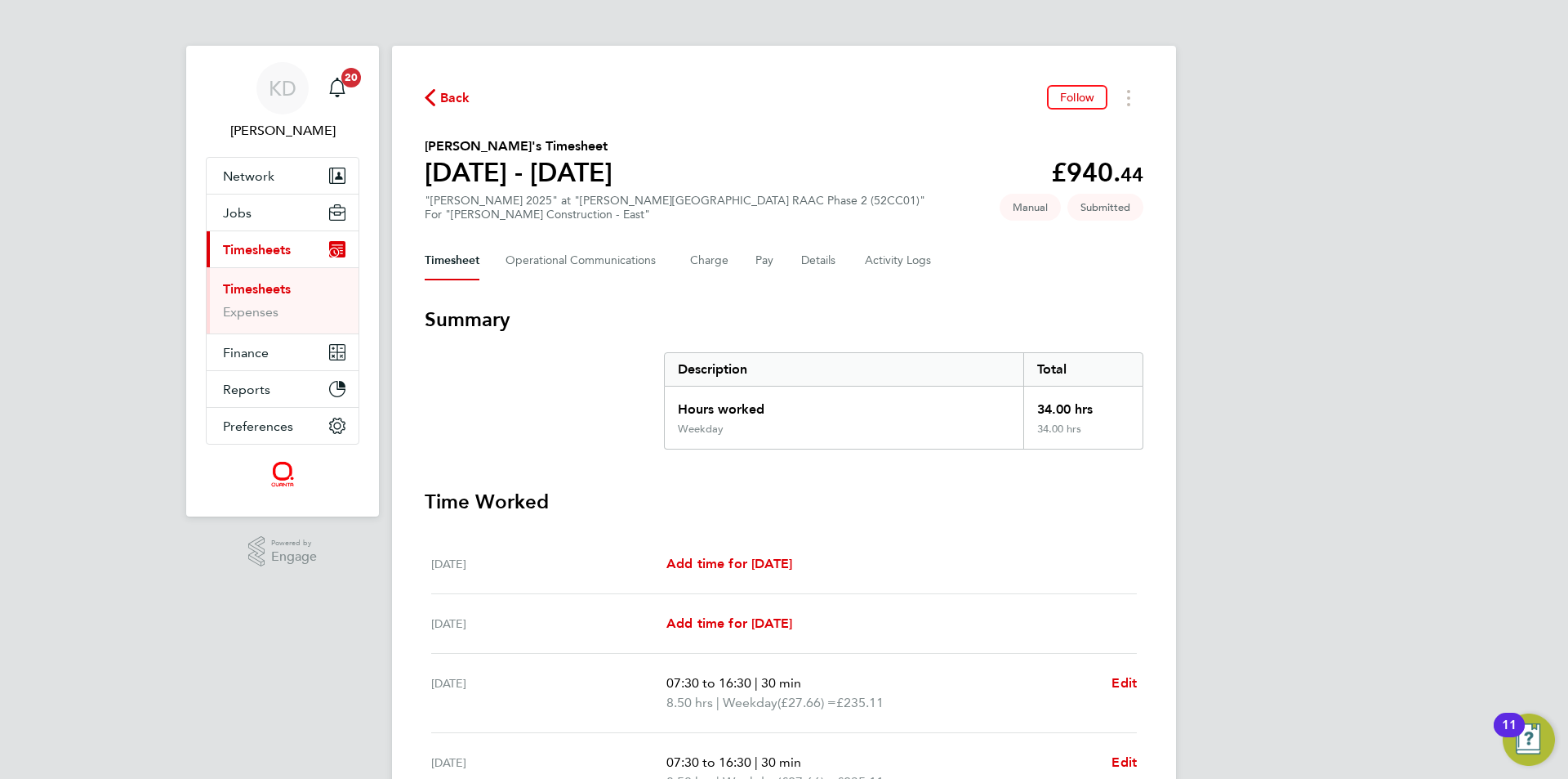
click at [257, 286] on link "Timesheets" at bounding box center [256, 289] width 67 height 15
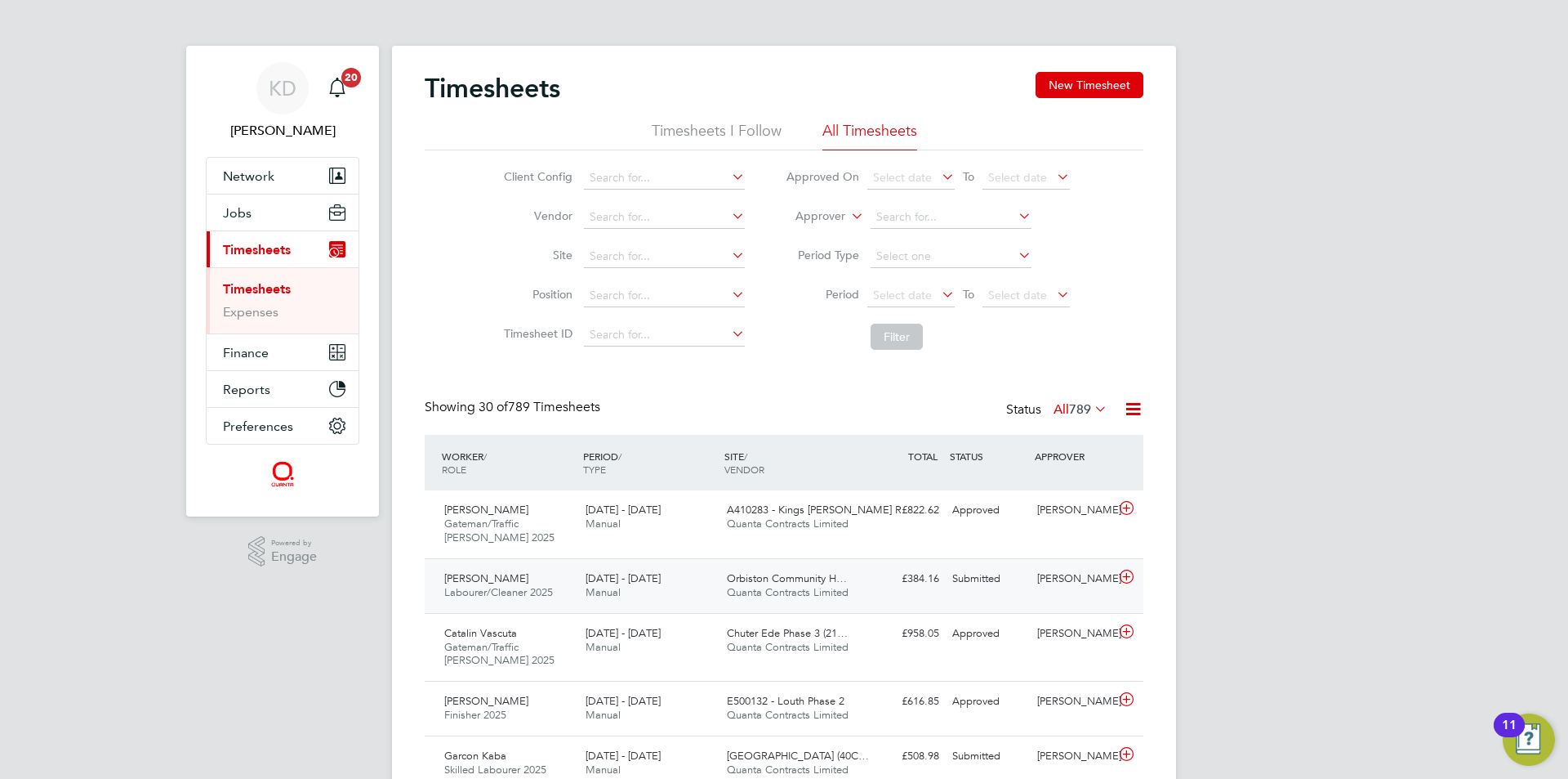
click at [914, 586] on div "£384.16 Submitted" at bounding box center [903, 578] width 85 height 27
